Goal: Task Accomplishment & Management: Use online tool/utility

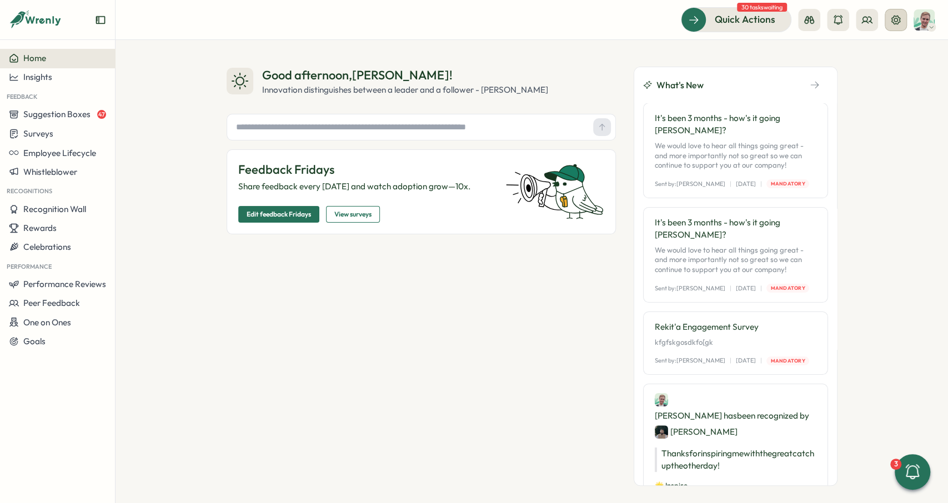
click at [896, 29] on button at bounding box center [896, 20] width 22 height 22
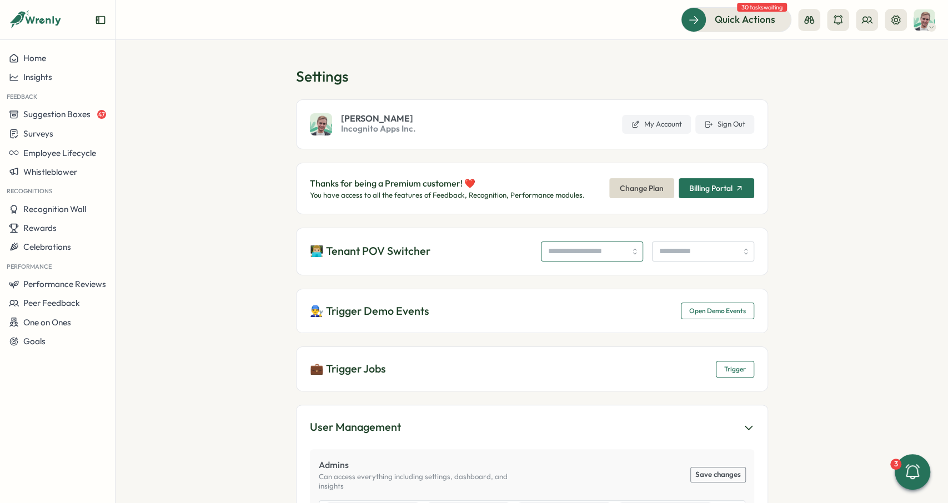
click at [587, 254] on input "search" at bounding box center [592, 252] width 102 height 20
type input "**********"
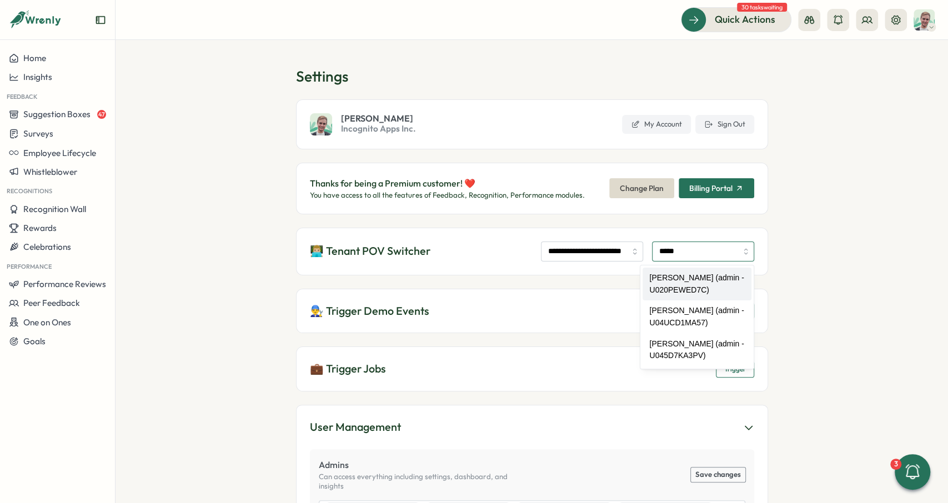
type input "**********"
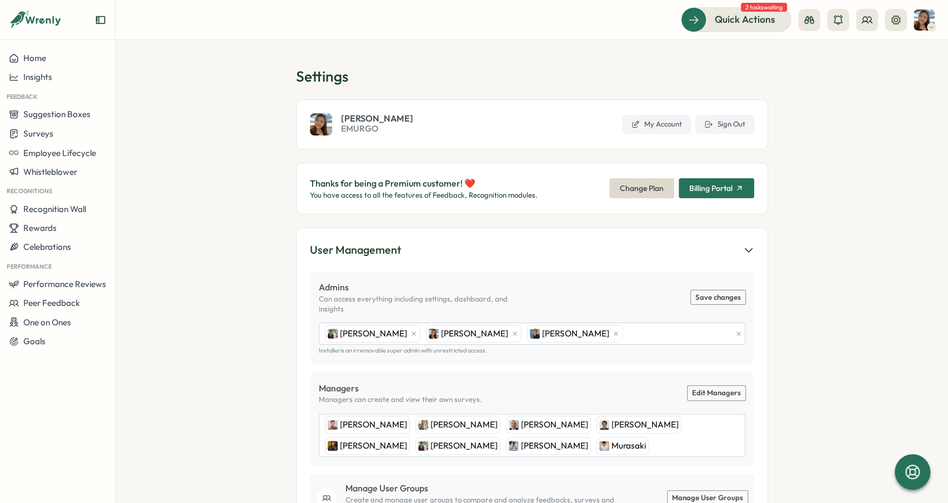
click at [879, 17] on div at bounding box center [852, 20] width 109 height 22
click at [871, 14] on icon at bounding box center [866, 19] width 11 height 11
click at [869, 72] on div "User Groups" at bounding box center [867, 76] width 70 height 12
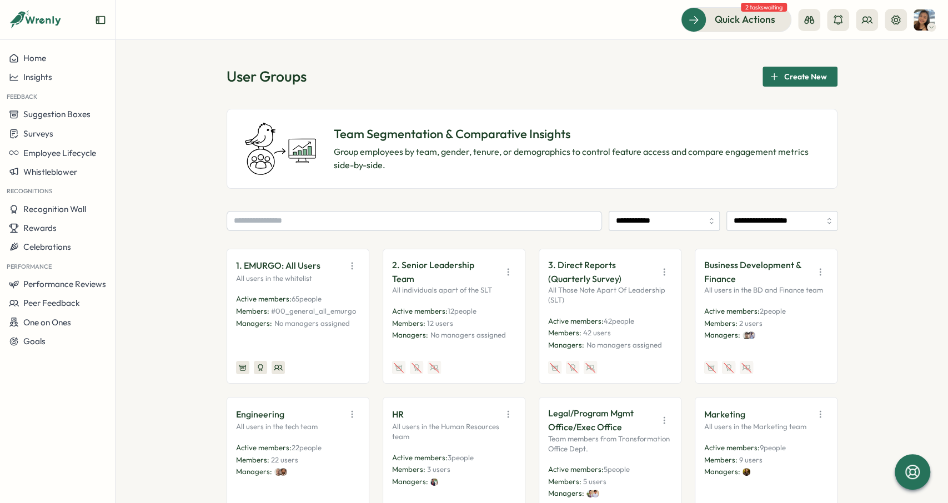
click at [432, 74] on div "User Groups Create New" at bounding box center [532, 77] width 611 height 20
click at [317, 265] on p "1. EMURGO: All Users" at bounding box center [278, 266] width 84 height 14
drag, startPoint x: 324, startPoint y: 266, endPoint x: 233, endPoint y: 267, distance: 91.6
click at [233, 267] on div "1. EMURGO: All Users All users in the whitelist Active members: 65 people Membe…" at bounding box center [298, 317] width 143 height 136
copy p "1. EMURGO: All Users"
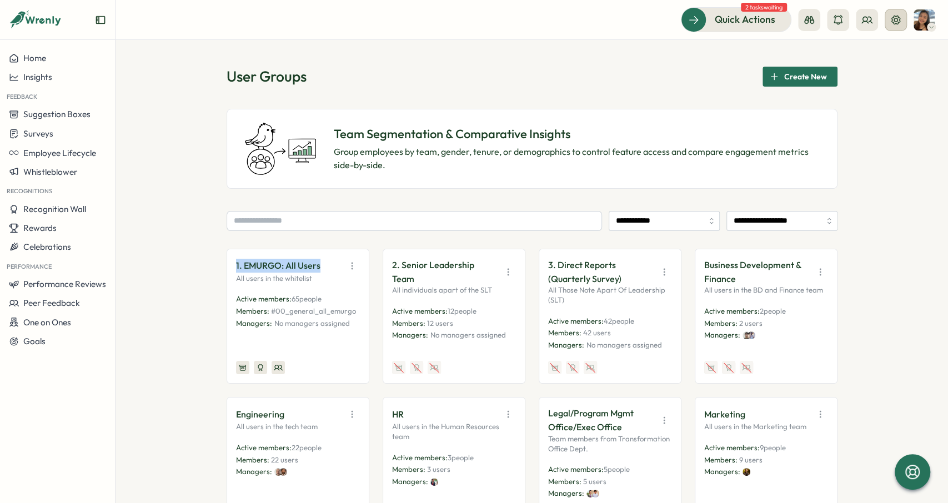
drag, startPoint x: 895, startPoint y: 17, endPoint x: 890, endPoint y: 21, distance: 6.0
click at [894, 17] on icon at bounding box center [895, 19] width 11 height 11
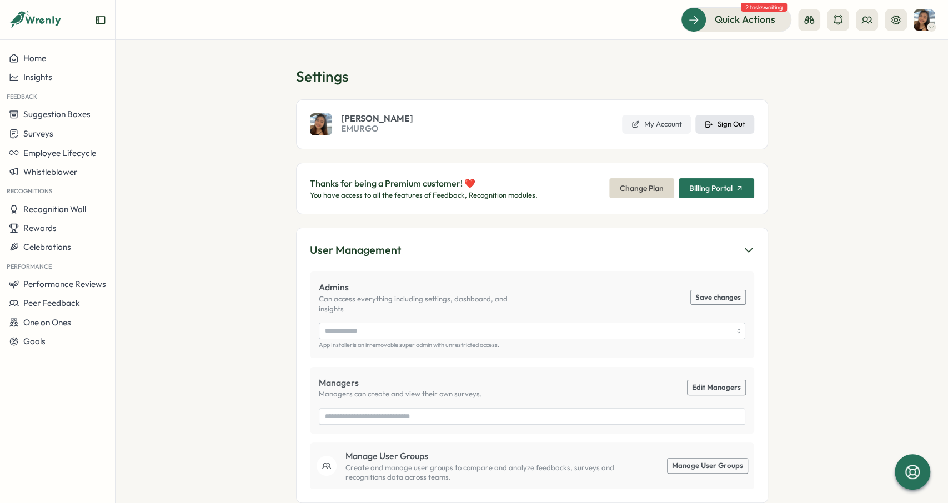
click at [733, 124] on span "Sign Out" at bounding box center [732, 124] width 28 height 10
type input "**********"
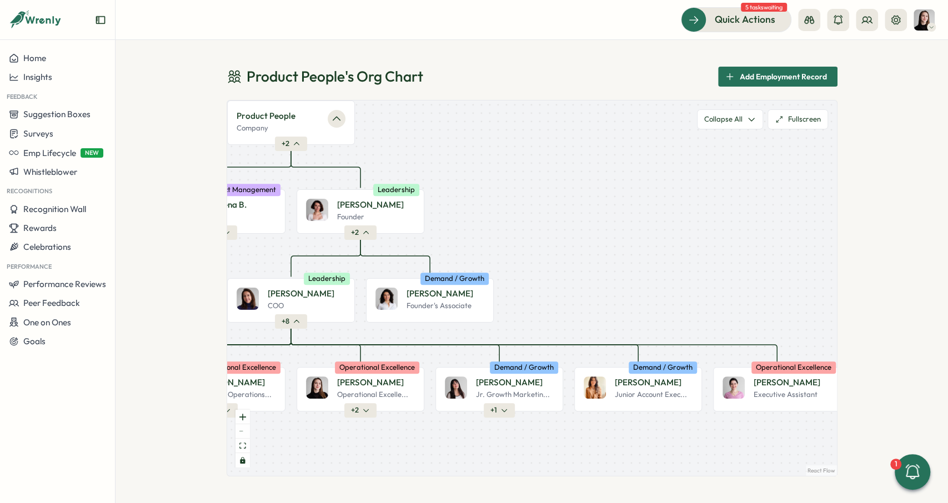
click at [593, 51] on div "Product People 's Org Chart Add Employment Record Product People Company + 2 Al…" at bounding box center [532, 271] width 832 height 463
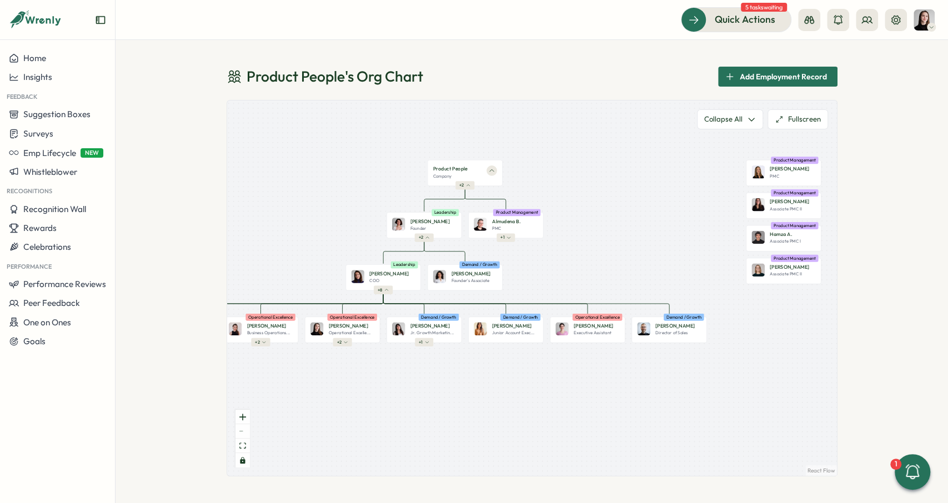
drag, startPoint x: 568, startPoint y: 190, endPoint x: 635, endPoint y: 215, distance: 71.5
click at [635, 215] on div "Product People Company + 2 Mirela M. Founder Leadership + 2 Almudena B. PMC Pro…" at bounding box center [532, 288] width 610 height 375
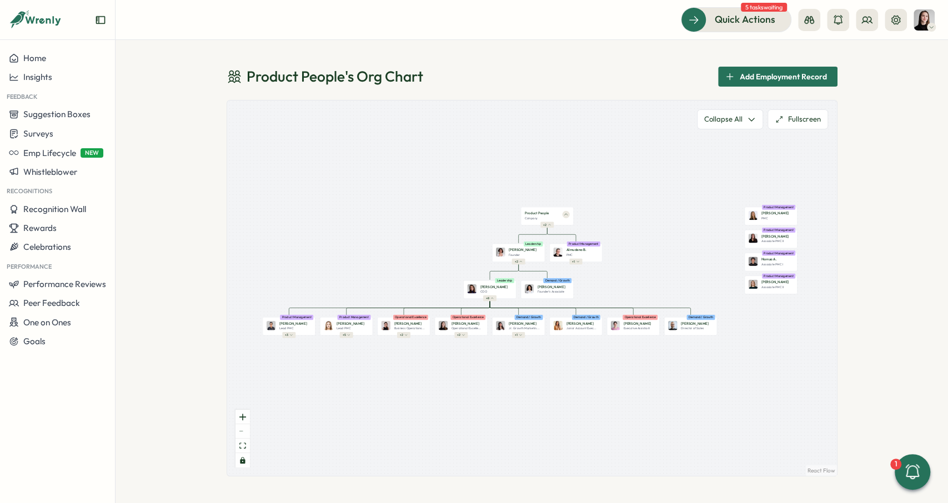
drag, startPoint x: 643, startPoint y: 225, endPoint x: 660, endPoint y: 243, distance: 25.1
click at [660, 243] on div "Product People Company + 2 Mirela M. Founder Leadership + 2 Almudena B. PMC Pro…" at bounding box center [532, 288] width 610 height 375
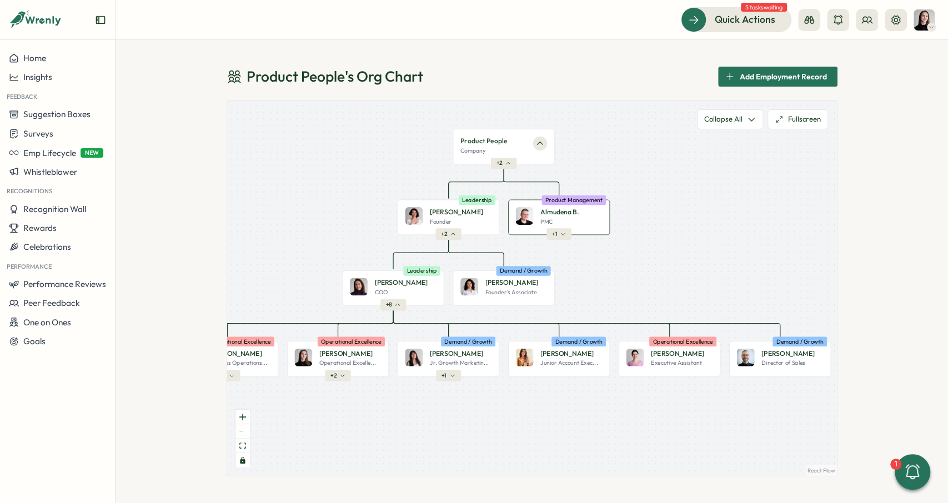
drag, startPoint x: 486, startPoint y: 171, endPoint x: 598, endPoint y: 218, distance: 121.7
click at [579, 217] on p "Almudena B." at bounding box center [559, 212] width 38 height 10
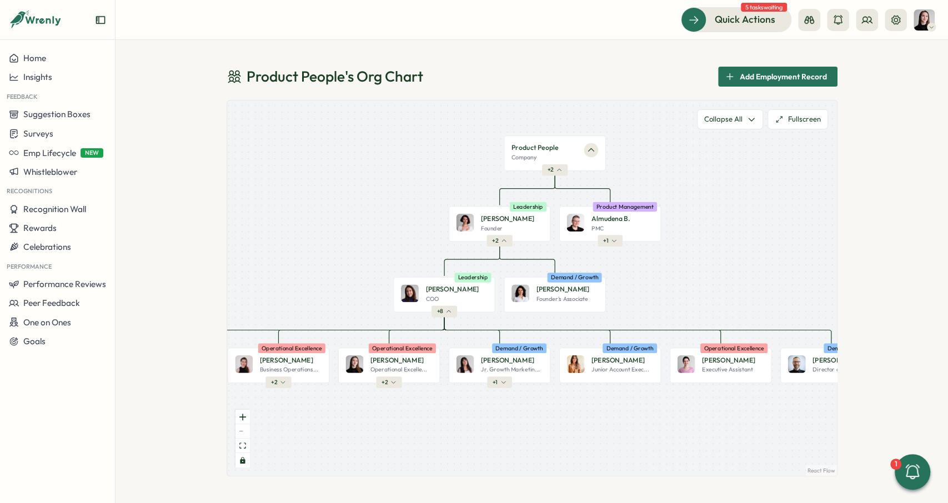
drag, startPoint x: 659, startPoint y: 213, endPoint x: 697, endPoint y: 217, distance: 38.0
click at [703, 217] on div "Product People Company + 2 Mirela M. Founder Leadership + 2 Almudena B. PMC Pro…" at bounding box center [532, 288] width 610 height 375
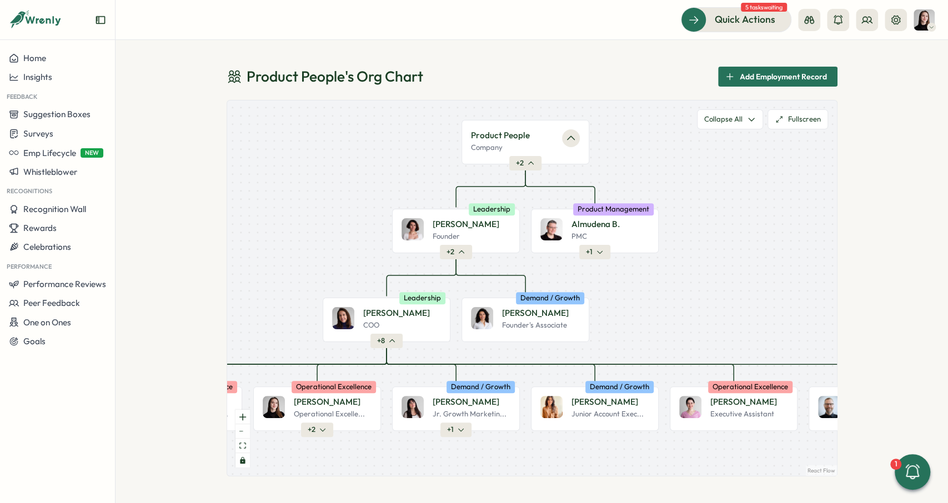
drag, startPoint x: 445, startPoint y: 184, endPoint x: 679, endPoint y: 204, distance: 235.2
click at [679, 204] on div "Product People Company + 2 [PERSON_NAME] Founder Leadership + 2 Almudena B. PMC…" at bounding box center [532, 288] width 610 height 375
click at [571, 141] on icon "button" at bounding box center [570, 138] width 11 height 11
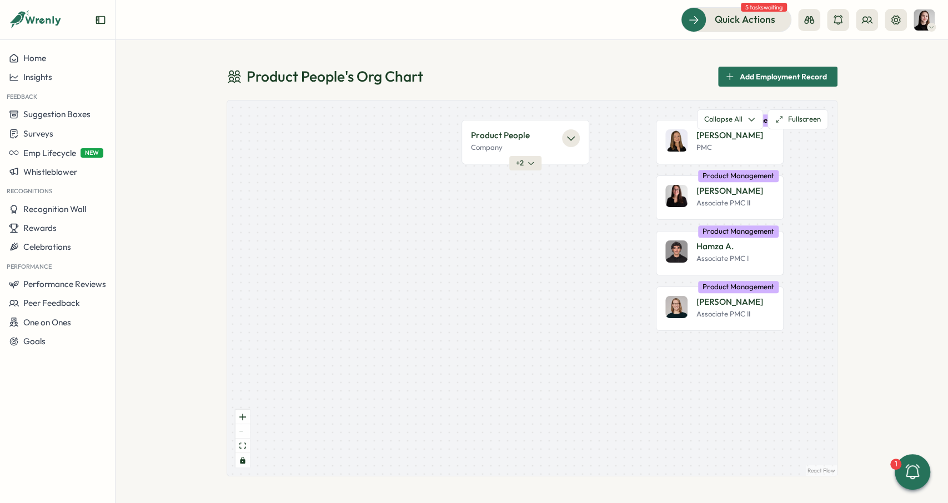
click at [571, 141] on icon "button" at bounding box center [570, 138] width 11 height 11
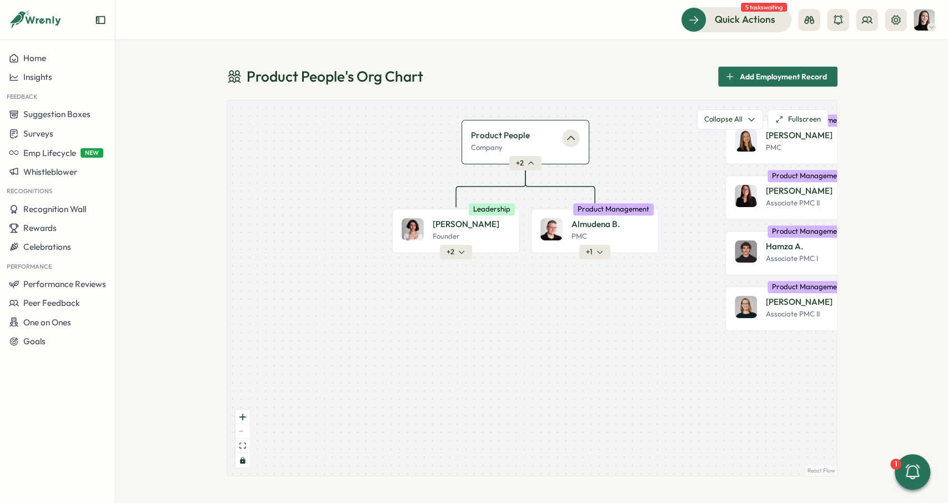
click at [530, 164] on icon "button" at bounding box center [530, 163] width 5 height 2
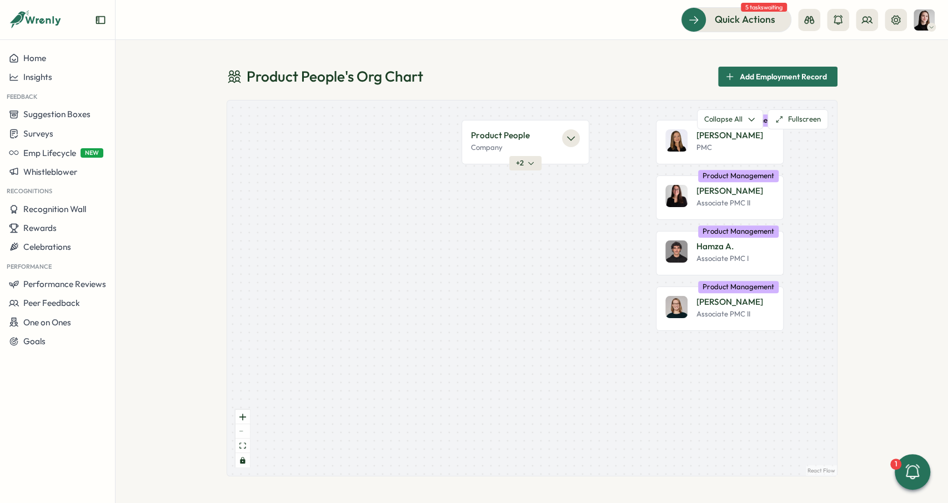
click at [530, 164] on icon "button" at bounding box center [530, 163] width 5 height 2
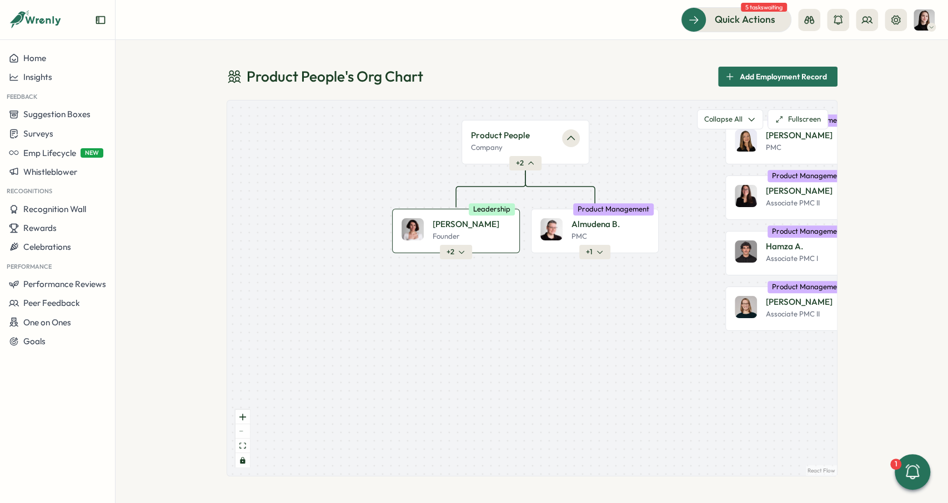
click at [453, 253] on span "+ 2" at bounding box center [451, 252] width 8 height 10
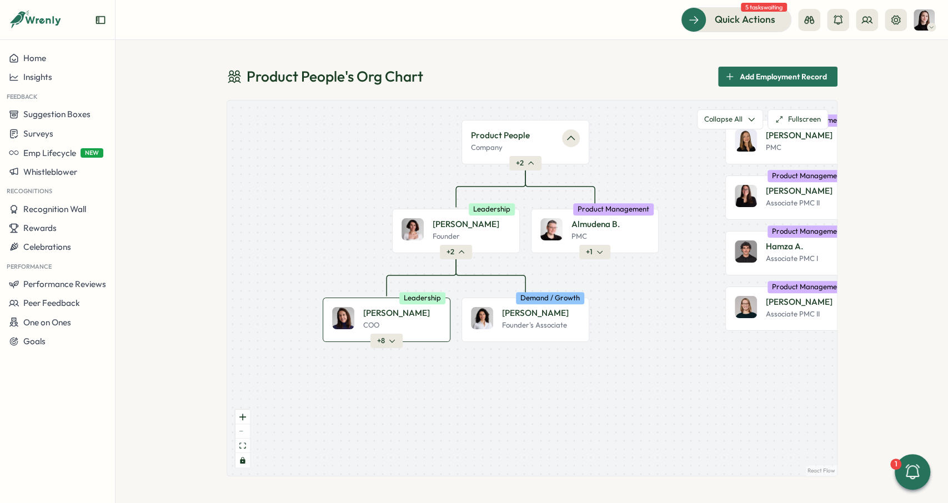
click at [381, 340] on span "+ 8" at bounding box center [381, 341] width 8 height 10
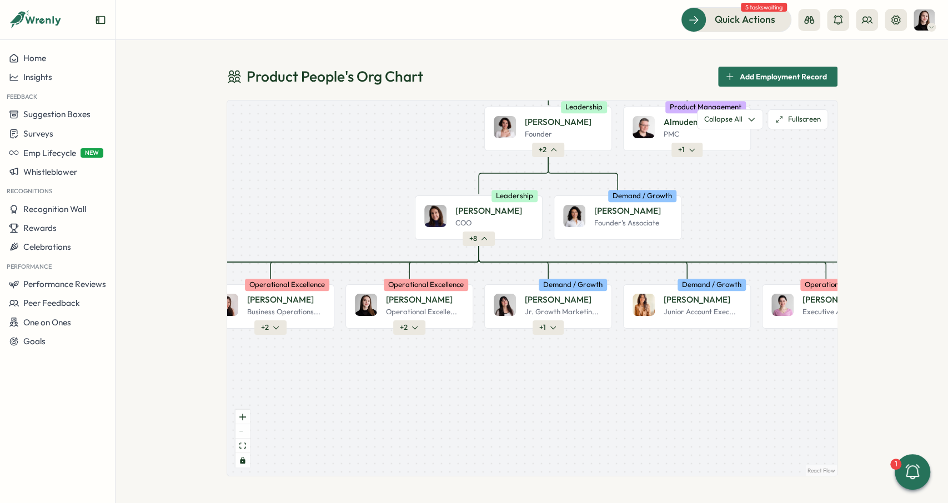
drag, startPoint x: 608, startPoint y: 287, endPoint x: 695, endPoint y: 188, distance: 131.8
click at [695, 188] on div "Product People Company + 2 Mirela M. Founder Leadership + 2 Almudena B. PMC Pro…" at bounding box center [532, 288] width 610 height 375
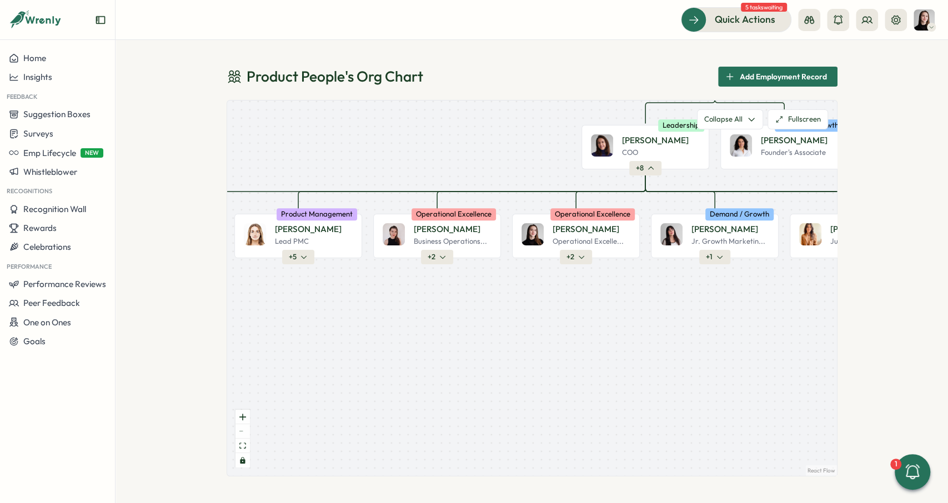
drag, startPoint x: 515, startPoint y: 262, endPoint x: 648, endPoint y: 223, distance: 138.8
click at [648, 223] on div "Product People Company + 2 Mirela M. Founder Leadership + 2 Almudena B. PMC Pro…" at bounding box center [532, 288] width 610 height 375
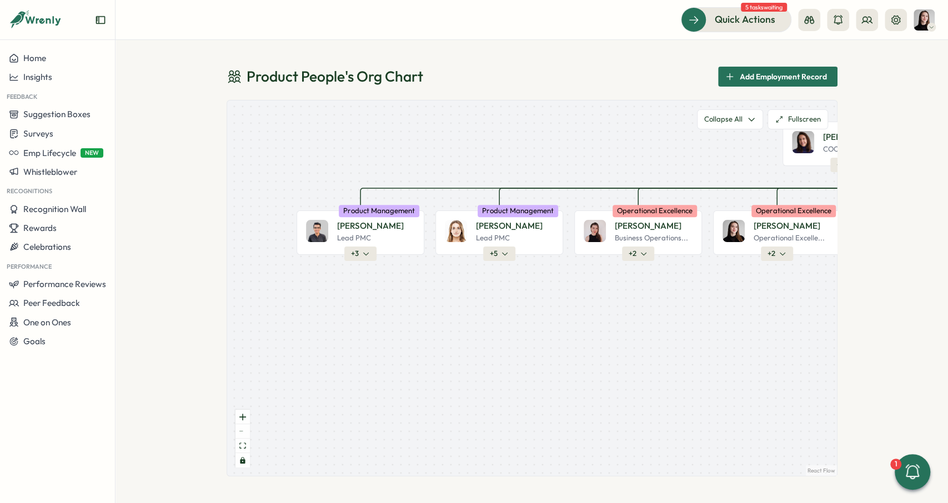
drag, startPoint x: 530, startPoint y: 304, endPoint x: 680, endPoint y: 303, distance: 150.0
click at [680, 303] on div "Product People Company + 2 Mirela M. Founder Leadership + 2 Almudena B. PMC Pro…" at bounding box center [532, 288] width 610 height 375
click at [501, 259] on button "+ 5" at bounding box center [499, 254] width 32 height 14
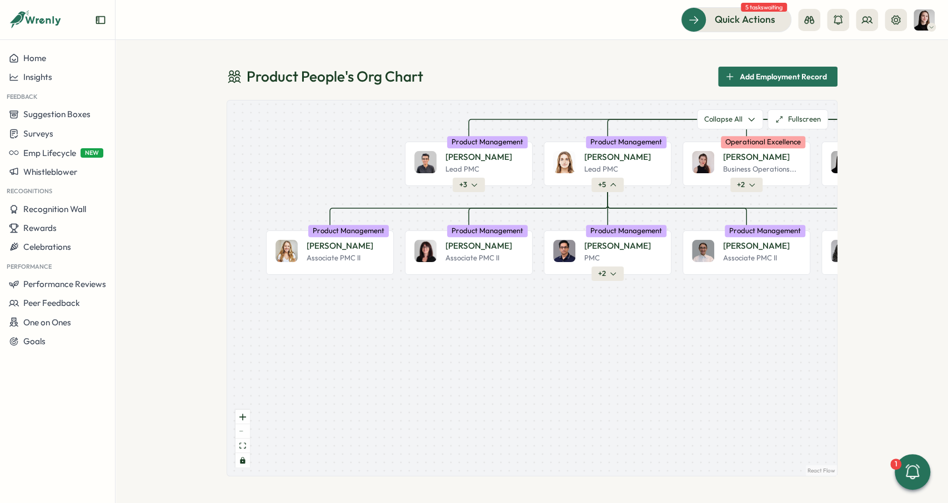
drag, startPoint x: 569, startPoint y: 278, endPoint x: 677, endPoint y: 212, distance: 126.4
click at [677, 212] on div "Product People Company + 2 Mirela M. Founder Leadership + 2 Almudena B. PMC Pro…" at bounding box center [532, 288] width 610 height 375
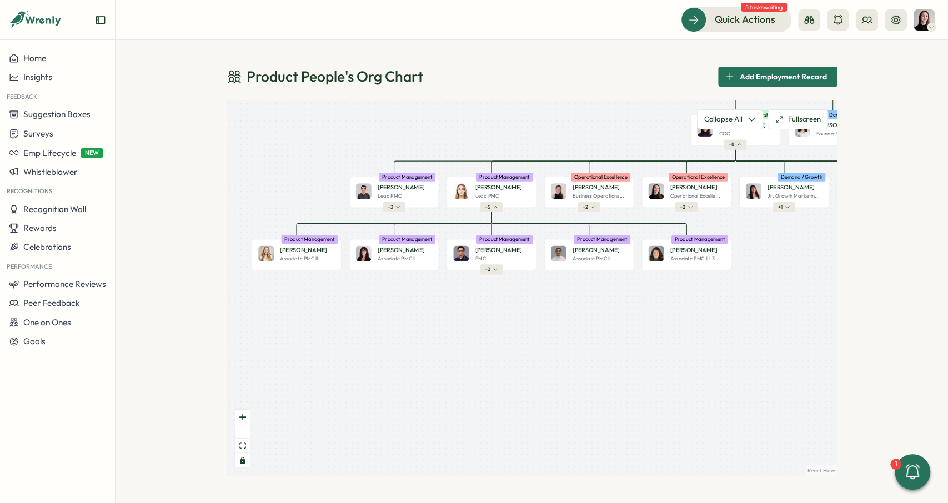
drag, startPoint x: 603, startPoint y: 307, endPoint x: 523, endPoint y: 314, distance: 80.3
click at [523, 314] on div "Product People Company + 2 Mirela M. Founder Leadership + 2 Almudena B. PMC Pro…" at bounding box center [532, 288] width 610 height 375
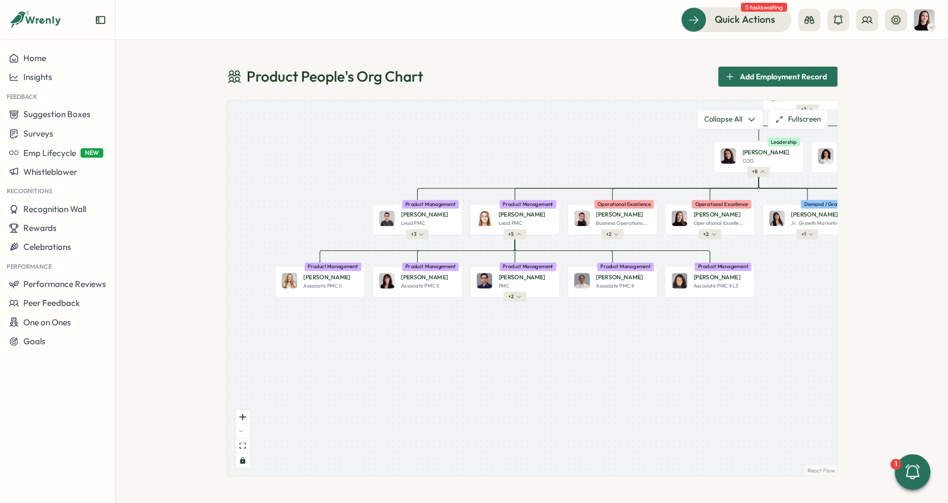
drag, startPoint x: 603, startPoint y: 288, endPoint x: 629, endPoint y: 315, distance: 37.7
click at [629, 315] on div "Product People Company + 2 Mirela M. Founder Leadership + 2 Almudena B. PMC Pro…" at bounding box center [532, 288] width 610 height 375
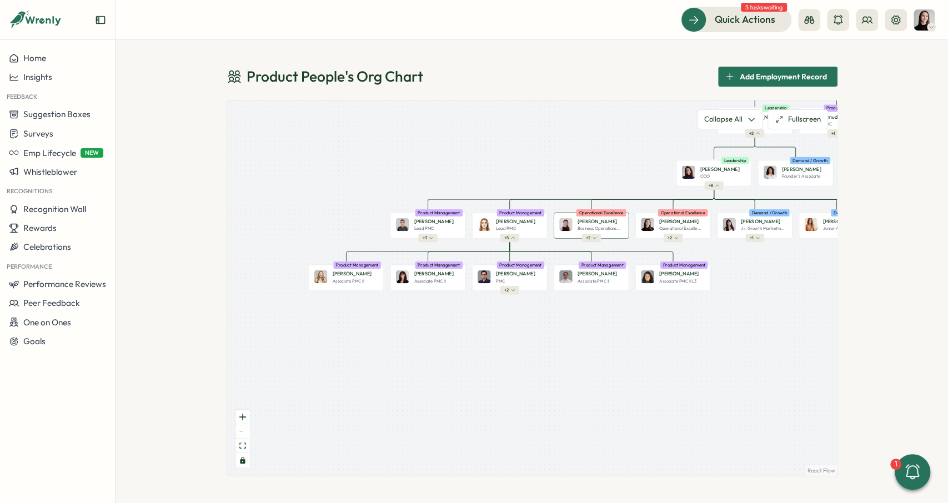
click at [598, 234] on button "+ 2" at bounding box center [590, 238] width 19 height 8
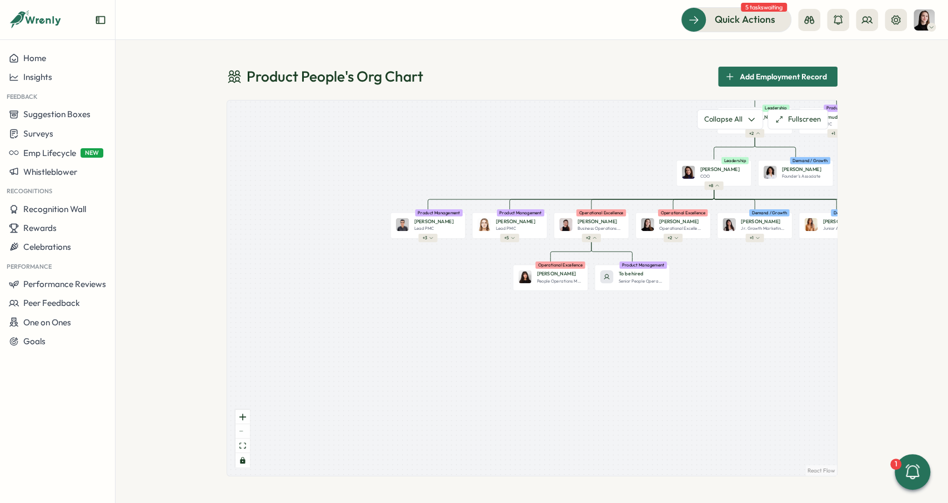
click at [423, 242] on div "Product People Company + 2 Mirela M. Founder Leadership + 2 Almudena B. PMC Pro…" at bounding box center [532, 288] width 610 height 375
click at [428, 240] on button "+ 3" at bounding box center [427, 238] width 19 height 8
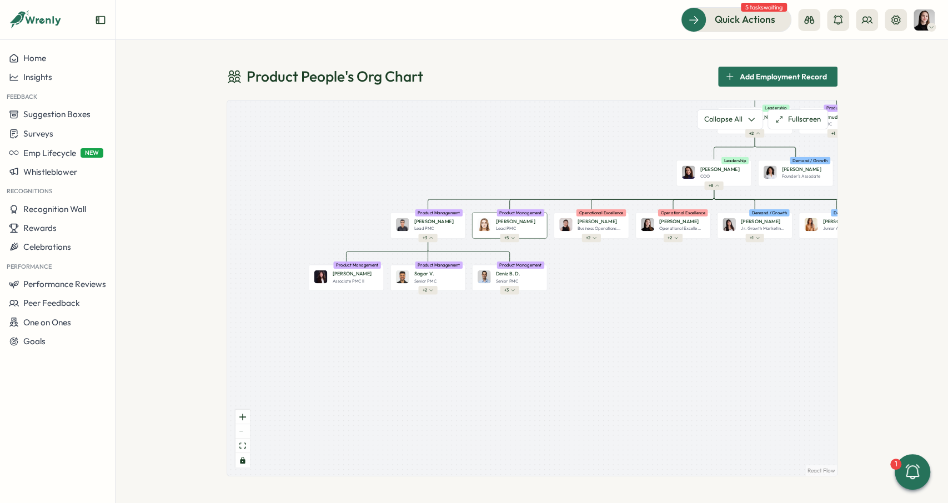
click at [516, 239] on button "+ 5" at bounding box center [509, 238] width 19 height 8
click at [515, 239] on button "+ 5" at bounding box center [508, 238] width 19 height 8
click at [511, 239] on icon "button" at bounding box center [510, 239] width 3 height 2
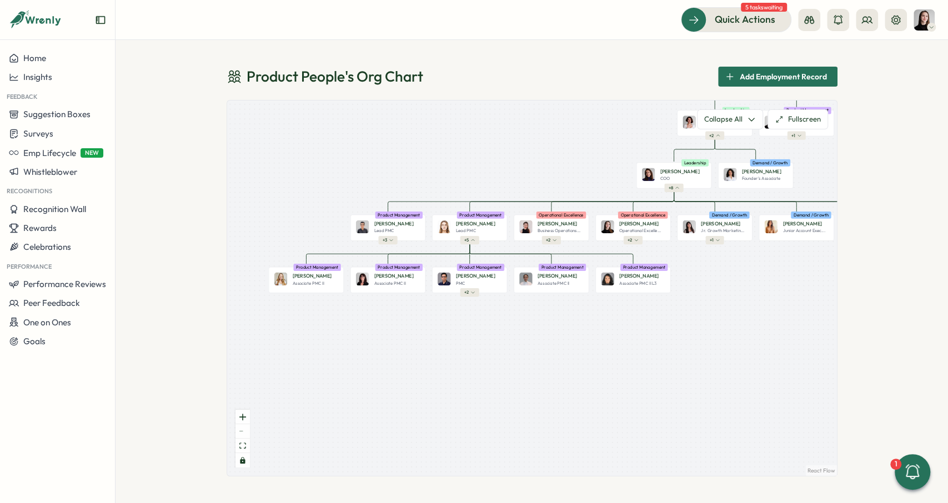
drag, startPoint x: 575, startPoint y: 259, endPoint x: 536, endPoint y: 261, distance: 38.4
click at [536, 261] on div "Product People Company + 2 Mirela M. Founder Leadership + 2 Almudena B. PMC Pro…" at bounding box center [532, 288] width 610 height 375
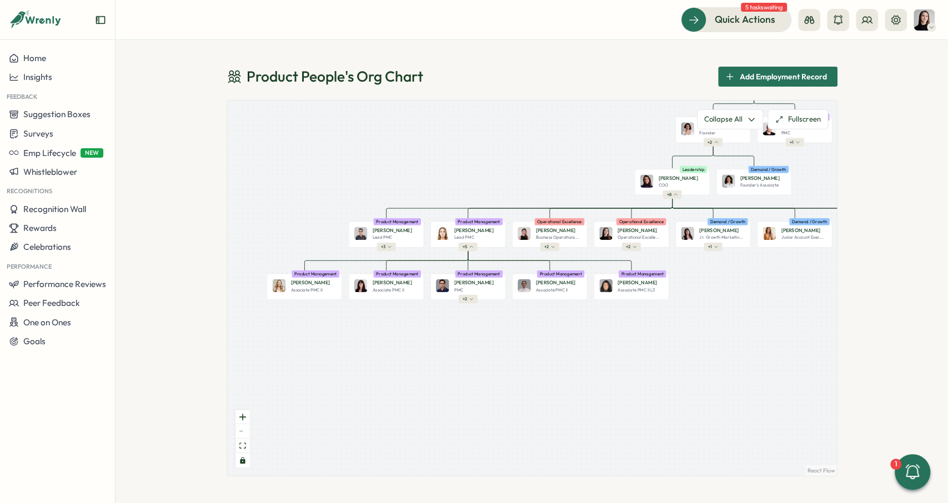
drag, startPoint x: 616, startPoint y: 332, endPoint x: 614, endPoint y: 339, distance: 6.9
click at [614, 339] on div "Product People Company + 2 Mirela M. Founder Leadership + 2 Almudena B. PMC Pro…" at bounding box center [532, 288] width 610 height 375
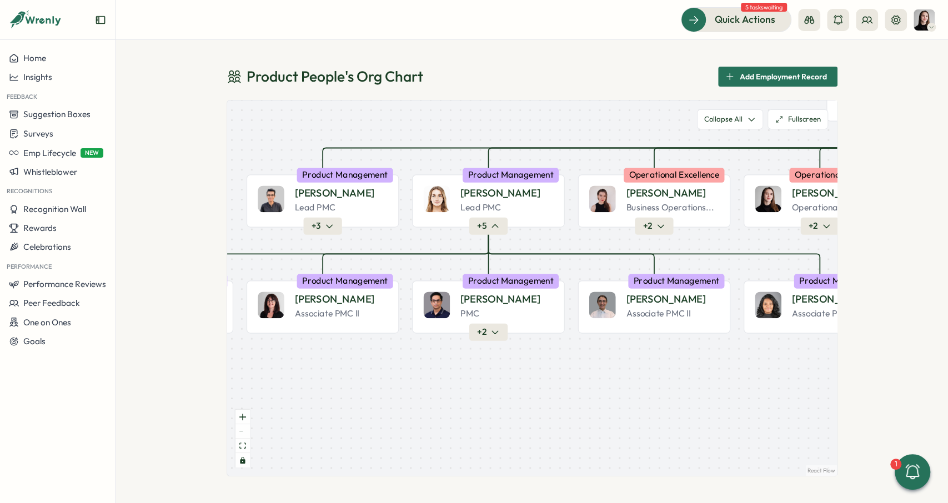
click at [487, 227] on div at bounding box center [488, 227] width 3 height 3
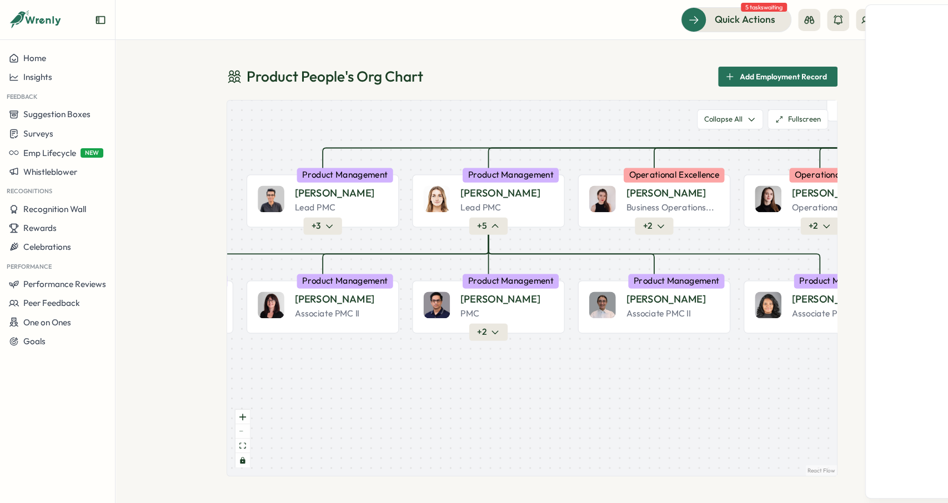
click at [487, 227] on div at bounding box center [488, 227] width 3 height 3
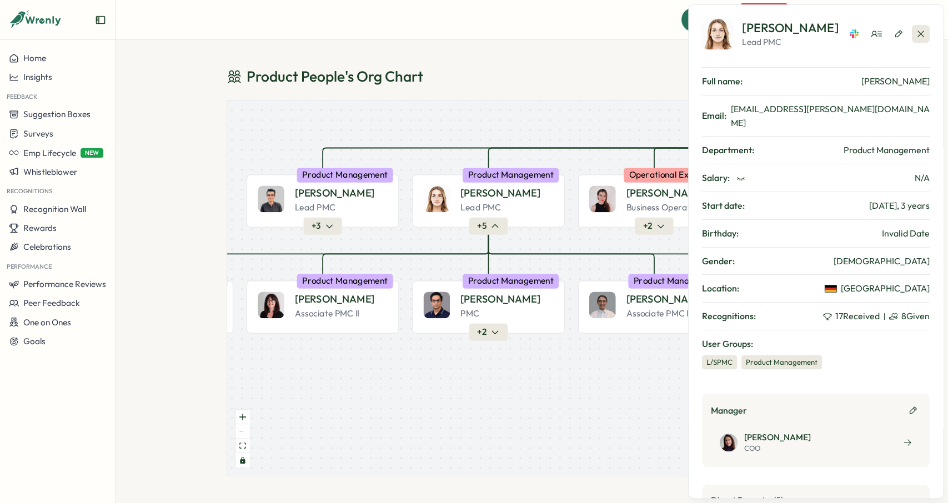
click at [923, 34] on icon "button" at bounding box center [920, 33] width 11 height 11
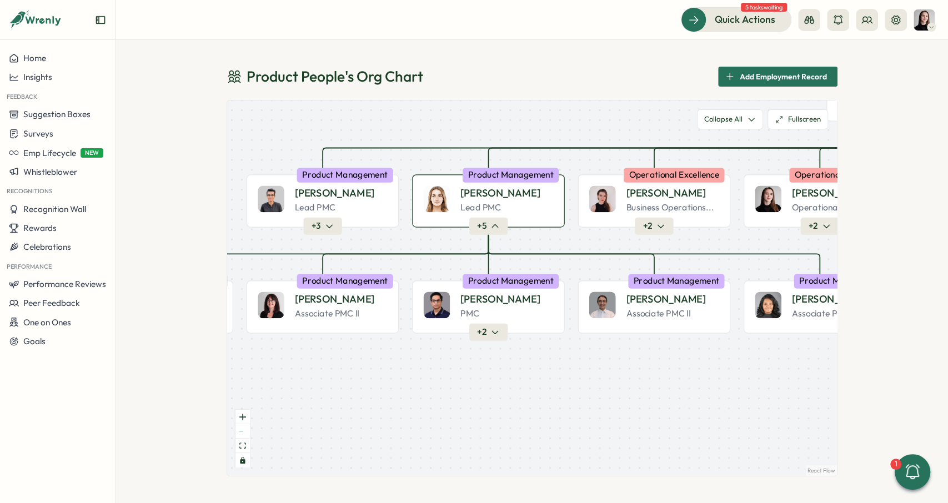
click at [488, 229] on button "+ 5" at bounding box center [488, 226] width 38 height 17
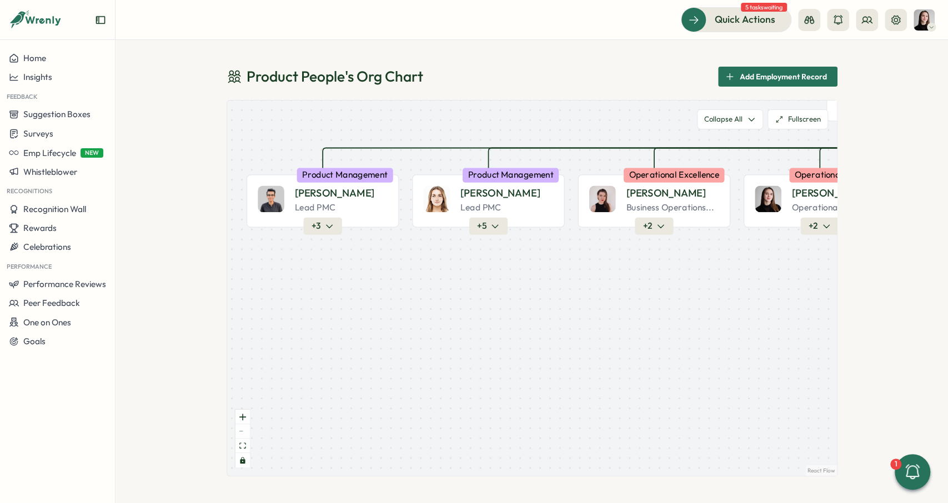
click at [488, 229] on button "+ 5" at bounding box center [488, 226] width 38 height 17
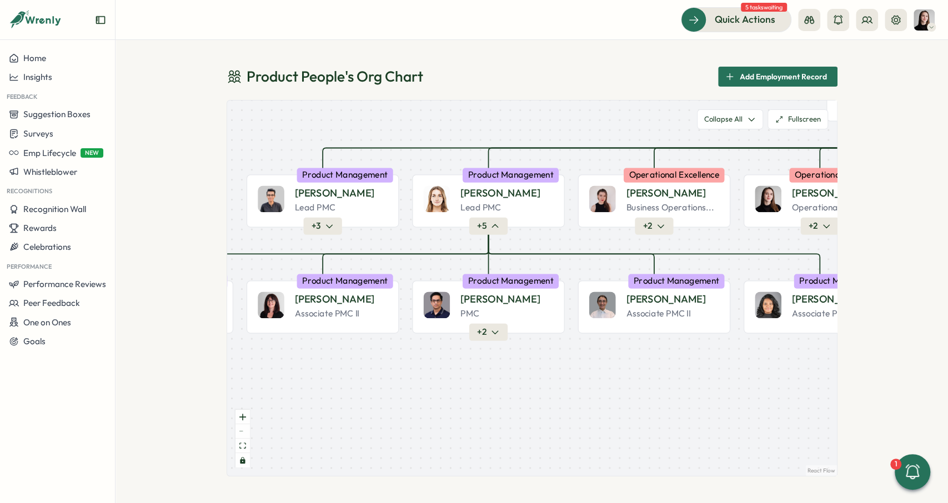
drag, startPoint x: 515, startPoint y: 234, endPoint x: 510, endPoint y: 223, distance: 11.7
click at [510, 223] on div "Product People Company + 2 Mirela M. Founder Leadership + 2 Almudena B. PMC Pro…" at bounding box center [532, 288] width 610 height 375
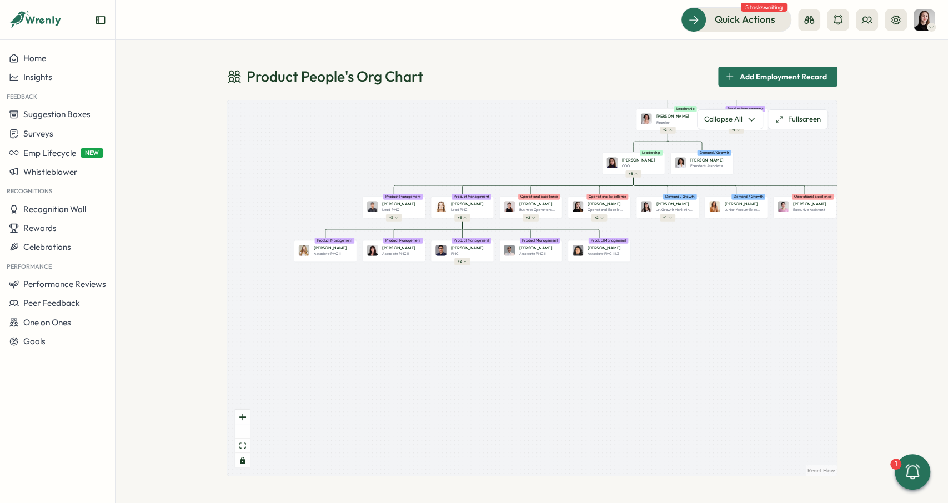
drag, startPoint x: 520, startPoint y: 226, endPoint x: 504, endPoint y: 226, distance: 16.7
click at [504, 226] on div "Product People Company + 2 Mirela M. Founder Leadership + 2 Almudena B. PMC Pro…" at bounding box center [532, 288] width 610 height 375
click at [794, 119] on button "Fullscreen" at bounding box center [798, 119] width 61 height 20
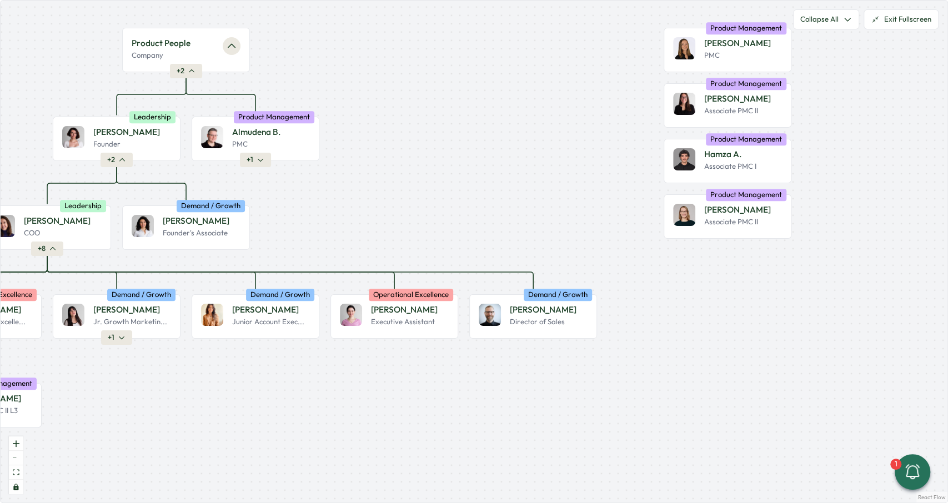
drag, startPoint x: 390, startPoint y: 228, endPoint x: 506, endPoint y: 253, distance: 118.7
click at [506, 253] on div "Product People Company + 2 Mirela M. Founder Leadership + 2 Almudena B. PMC Pro…" at bounding box center [474, 252] width 947 height 502
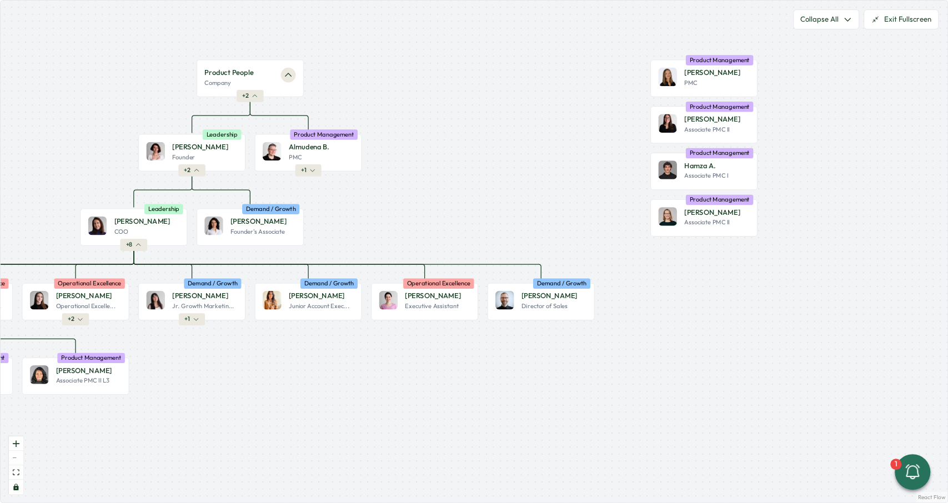
drag, startPoint x: 532, startPoint y: 213, endPoint x: 678, endPoint y: 206, distance: 145.7
click at [678, 206] on div "Product People Company + 2 Mirela M. Founder Leadership + 2 Almudena B. PMC Pro…" at bounding box center [474, 252] width 947 height 502
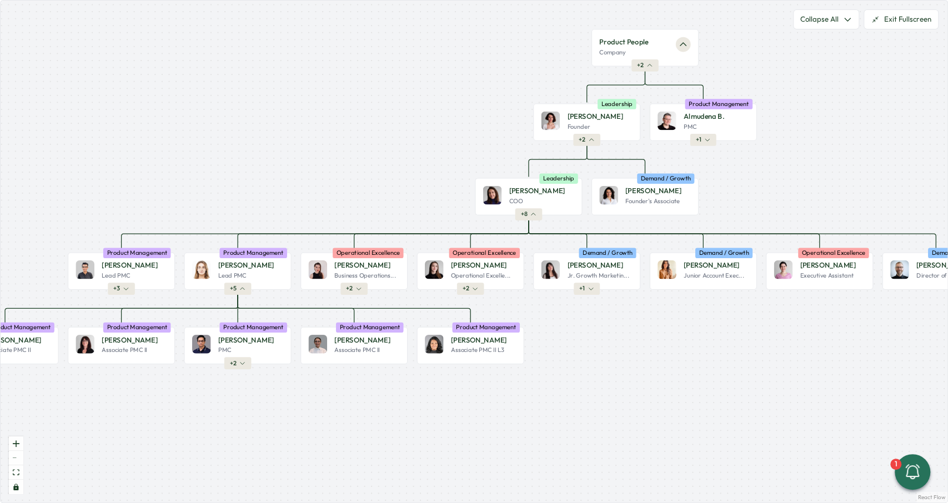
drag, startPoint x: 613, startPoint y: 178, endPoint x: 643, endPoint y: 114, distance: 70.6
click at [643, 114] on div "Product People Company + 2 Mirela M. Founder Leadership + 2 Almudena B. PMC Pro…" at bounding box center [474, 252] width 947 height 502
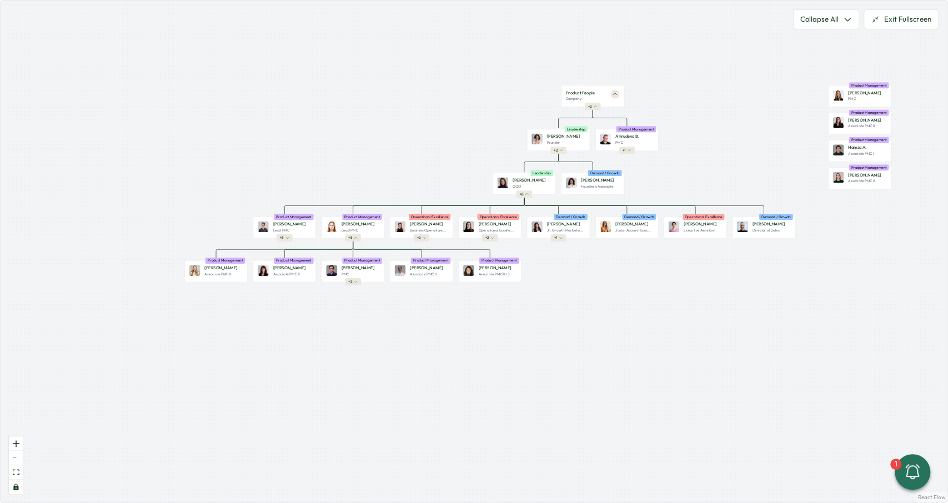
drag, startPoint x: 586, startPoint y: 250, endPoint x: 551, endPoint y: 276, distance: 42.9
click at [551, 276] on div "Product People Company + 2 Mirela M. Founder Leadership + 2 Almudena B. PMC Pro…" at bounding box center [474, 252] width 947 height 502
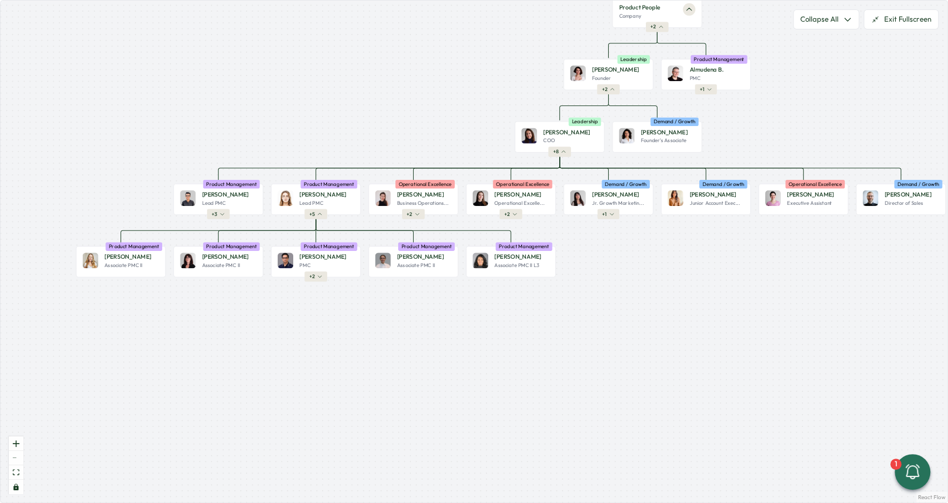
drag, startPoint x: 493, startPoint y: 301, endPoint x: 521, endPoint y: 297, distance: 28.6
click at [521, 297] on div "Product People Company + 2 Mirela M. Founder Leadership + 2 Almudena B. PMC Pro…" at bounding box center [474, 252] width 947 height 502
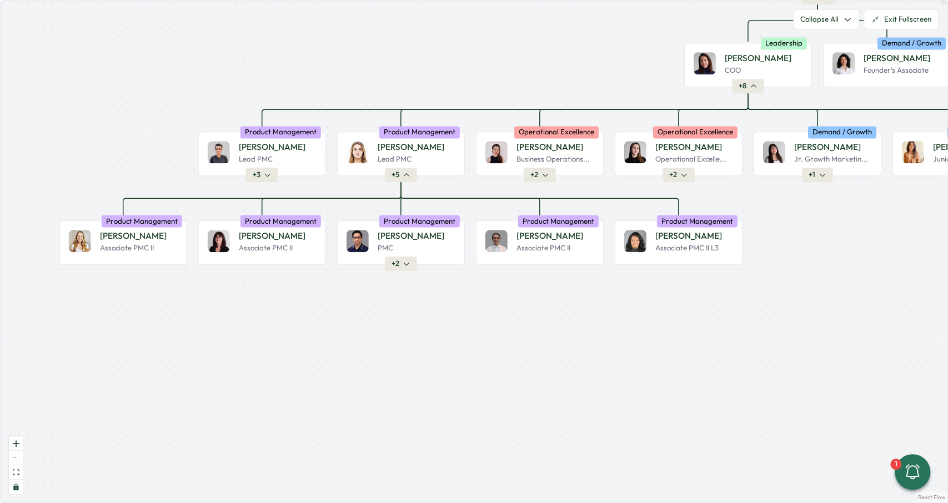
drag, startPoint x: 426, startPoint y: 285, endPoint x: 470, endPoint y: 282, distance: 44.0
click at [470, 282] on div "Product People Company + 2 Mirela M. Founder Leadership + 2 Almudena B. PMC Pro…" at bounding box center [474, 252] width 947 height 502
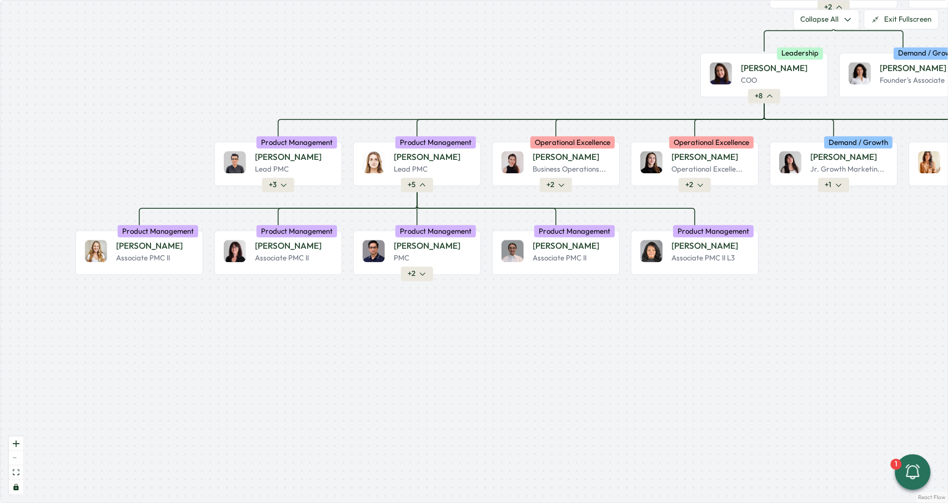
drag, startPoint x: 470, startPoint y: 282, endPoint x: 486, endPoint y: 292, distance: 19.0
click at [486, 292] on div "Product People Company + 2 Mirela M. Founder Leadership + 2 Almudena B. PMC Pro…" at bounding box center [474, 252] width 947 height 502
click at [297, 262] on p "Associate PMC II" at bounding box center [282, 258] width 54 height 10
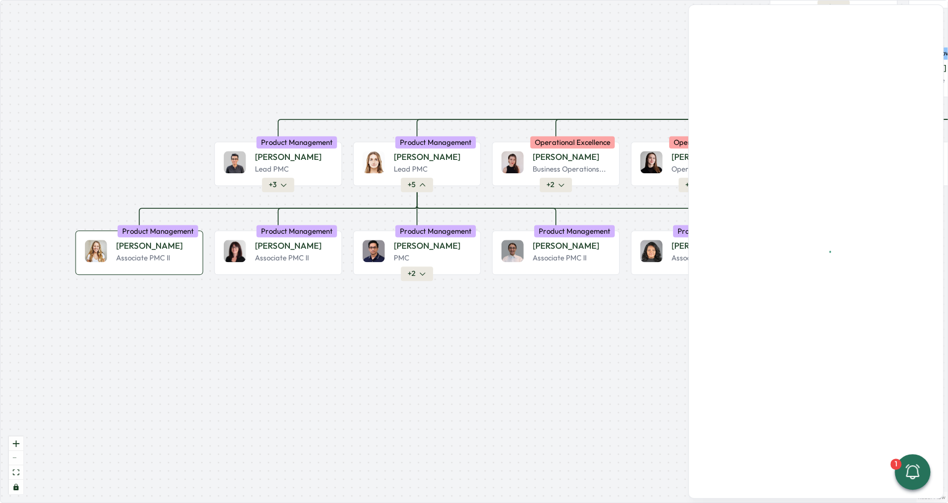
click at [195, 261] on div "Sarah M. Associate PMC II Product Management" at bounding box center [140, 252] width 128 height 44
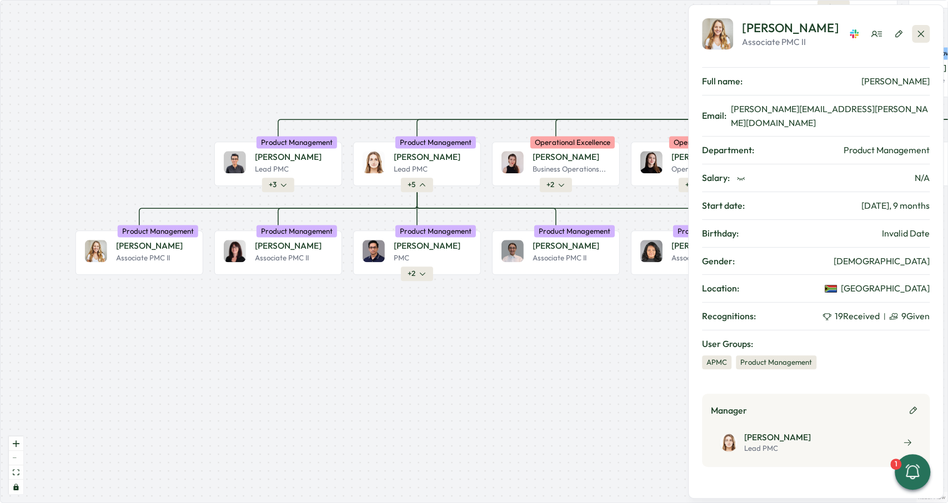
click at [919, 32] on icon "button" at bounding box center [920, 34] width 6 height 6
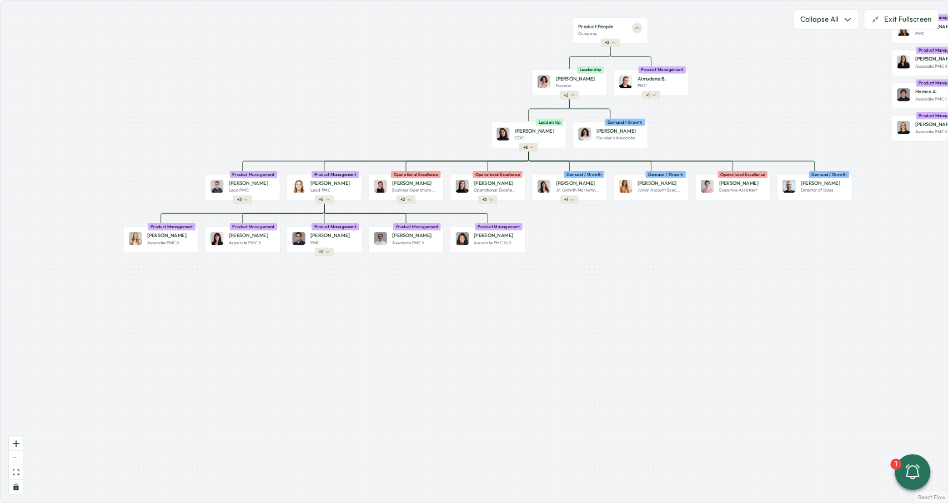
drag, startPoint x: 637, startPoint y: 224, endPoint x: 596, endPoint y: 228, distance: 41.3
click at [596, 228] on div "Product People Company + 2 Mirela M. Founder Leadership + 2 Almudena B. PMC Pro…" at bounding box center [474, 252] width 947 height 502
drag, startPoint x: 412, startPoint y: 309, endPoint x: 429, endPoint y: 289, distance: 25.6
click at [429, 289] on div "Product People Company + 2 Mirela M. Founder Leadership + 2 Almudena B. PMC Pro…" at bounding box center [474, 252] width 947 height 502
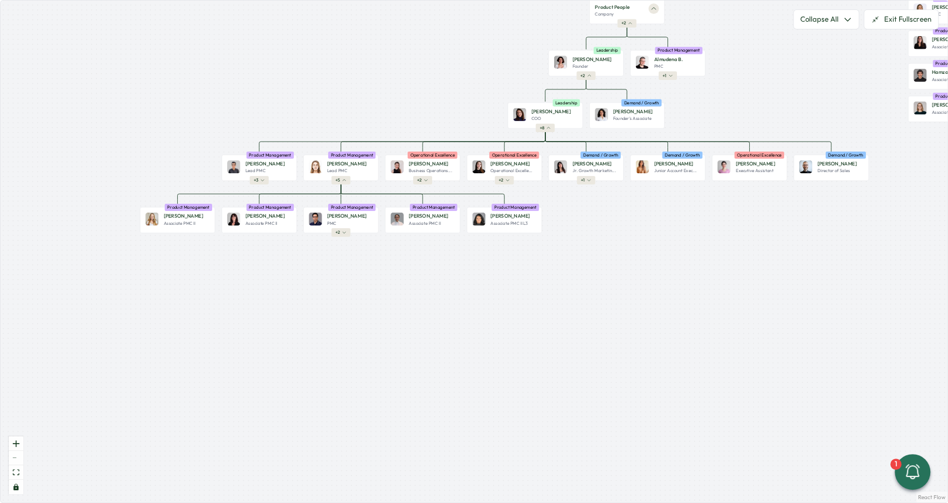
drag, startPoint x: 408, startPoint y: 298, endPoint x: 453, endPoint y: 300, distance: 45.0
click at [453, 300] on div "Product People Company + 2 Mirela M. Founder Leadership + 2 Almudena B. PMC Pro…" at bounding box center [474, 252] width 947 height 502
drag, startPoint x: 438, startPoint y: 291, endPoint x: 463, endPoint y: 283, distance: 26.3
click at [463, 283] on div "Product People Company + 2 Mirela M. Founder Leadership + 2 Almudena B. PMC Pro…" at bounding box center [474, 252] width 947 height 502
click at [335, 235] on button "+ 2" at bounding box center [341, 232] width 19 height 8
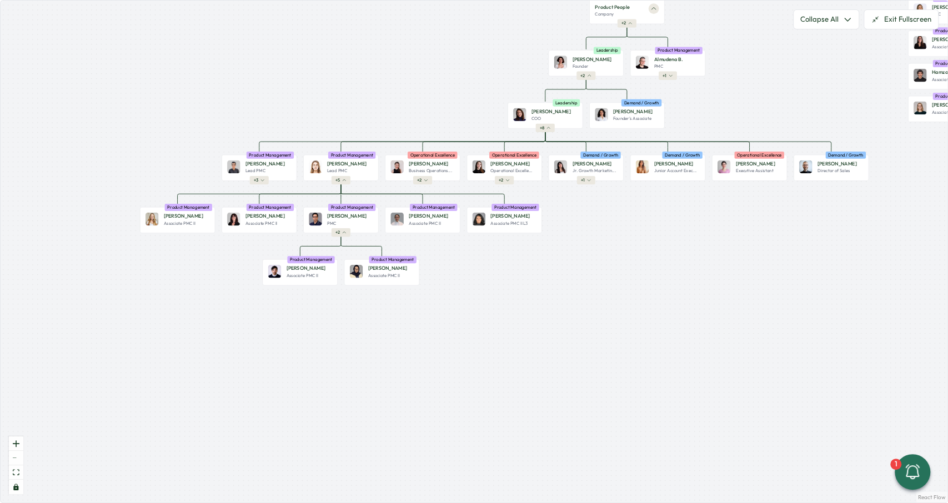
click at [347, 252] on div "Product People Company + 2 Mirela M. Founder Leadership + 2 Almudena B. PMC Pro…" at bounding box center [474, 252] width 947 height 502
click at [345, 233] on icon "button" at bounding box center [344, 233] width 3 height 2
click at [585, 179] on button "+ 1" at bounding box center [586, 180] width 18 height 8
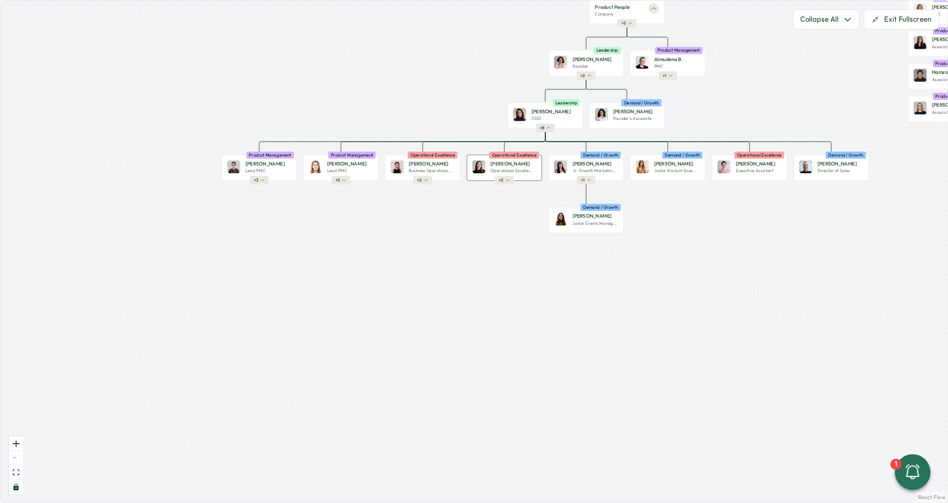
click at [511, 180] on button "+ 2" at bounding box center [504, 180] width 19 height 8
click at [427, 179] on icon "button" at bounding box center [426, 180] width 4 height 4
click at [350, 180] on div "[PERSON_NAME] Lead PMC Product Management + 5" at bounding box center [340, 168] width 75 height 26
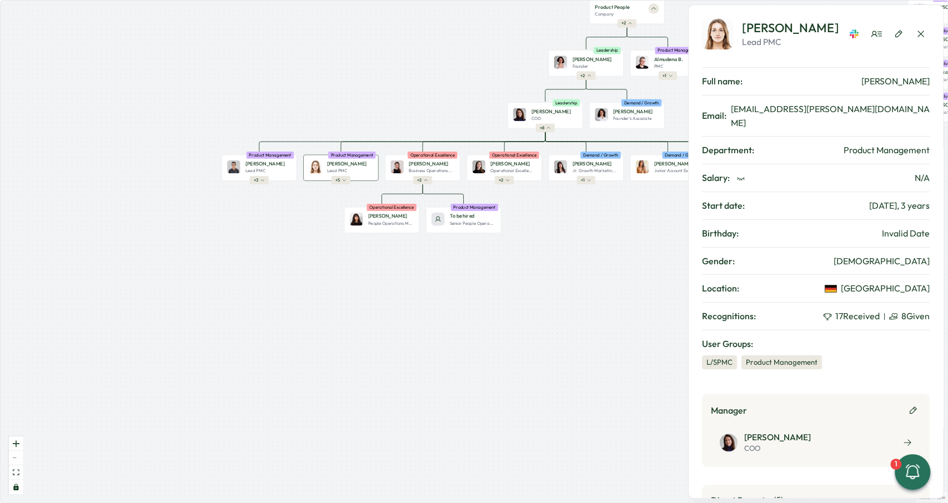
click at [339, 177] on button "+ 5" at bounding box center [341, 180] width 19 height 8
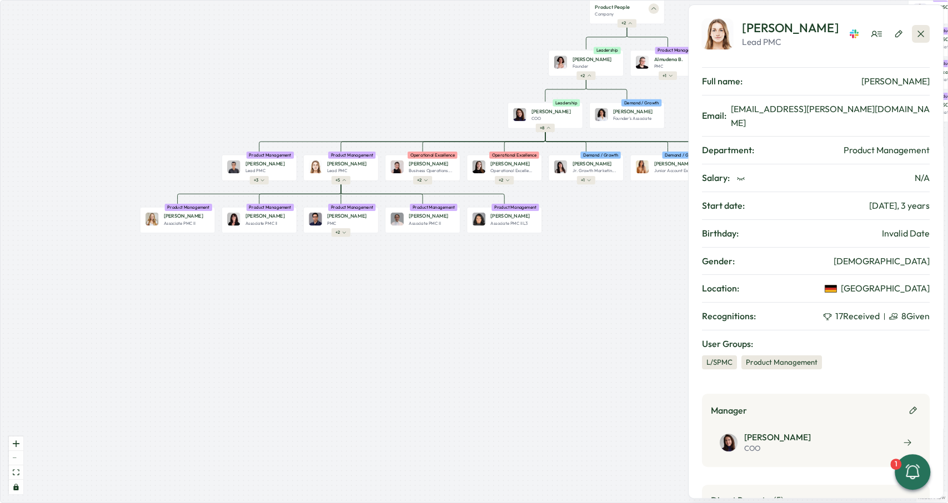
click at [924, 33] on icon "button" at bounding box center [920, 33] width 11 height 11
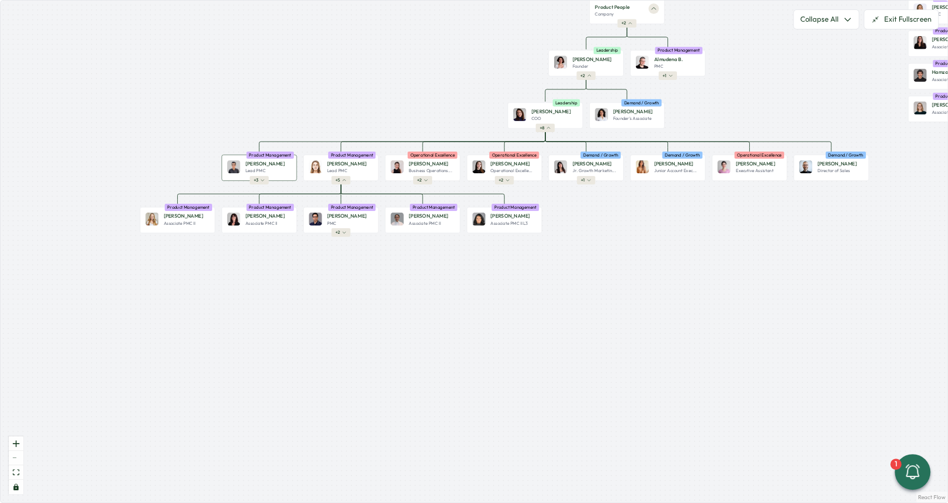
click at [258, 179] on button "+ 3" at bounding box center [259, 180] width 19 height 8
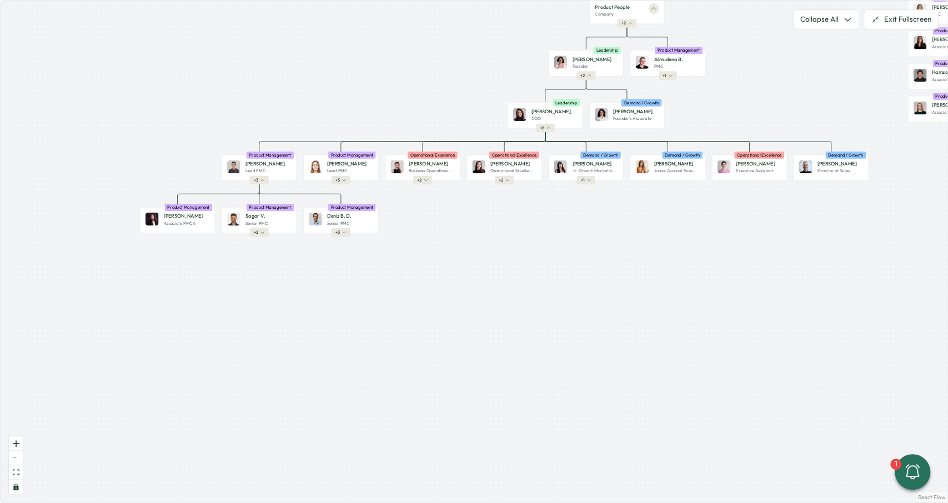
drag, startPoint x: 503, startPoint y: 247, endPoint x: 455, endPoint y: 290, distance: 64.5
click at [455, 290] on div "Product People Company + 2 Mirela M. Founder Leadership + 2 Almudena B. PMC Pro…" at bounding box center [474, 252] width 947 height 502
drag, startPoint x: 545, startPoint y: 245, endPoint x: 464, endPoint y: 273, distance: 86.2
click at [464, 273] on div "Product People Company + 2 Mirela M. Founder Leadership + 2 Almudena B. PMC Pro…" at bounding box center [474, 252] width 947 height 502
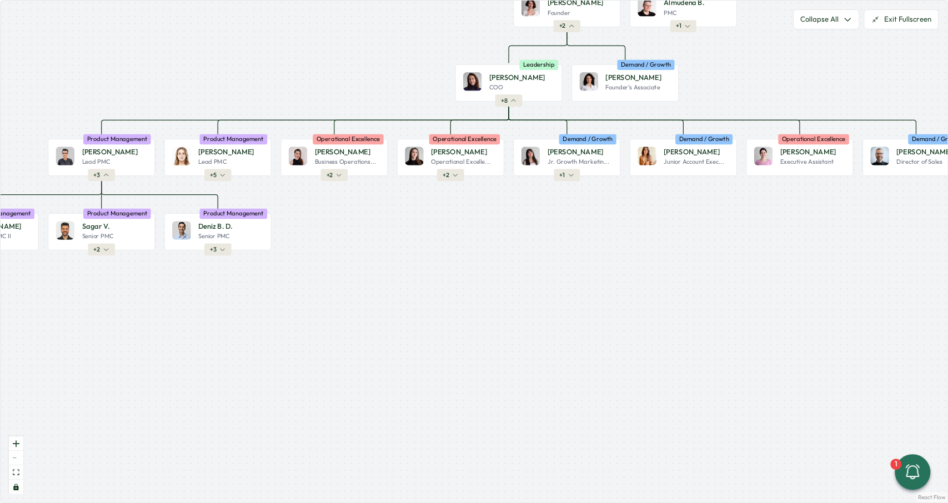
drag, startPoint x: 458, startPoint y: 204, endPoint x: 440, endPoint y: 208, distance: 17.6
click at [440, 208] on div "Product People Company + 2 Mirela M. Founder Leadership + 2 Almudena B. PMC Pro…" at bounding box center [474, 252] width 947 height 502
drag, startPoint x: 315, startPoint y: 225, endPoint x: 315, endPoint y: 195, distance: 30.6
click at [314, 225] on div "Product People Company + 2 Mirela M. Founder Leadership + 2 Almudena B. PMC Pro…" at bounding box center [474, 252] width 947 height 502
click at [344, 143] on div "Operational Excellence" at bounding box center [348, 139] width 71 height 10
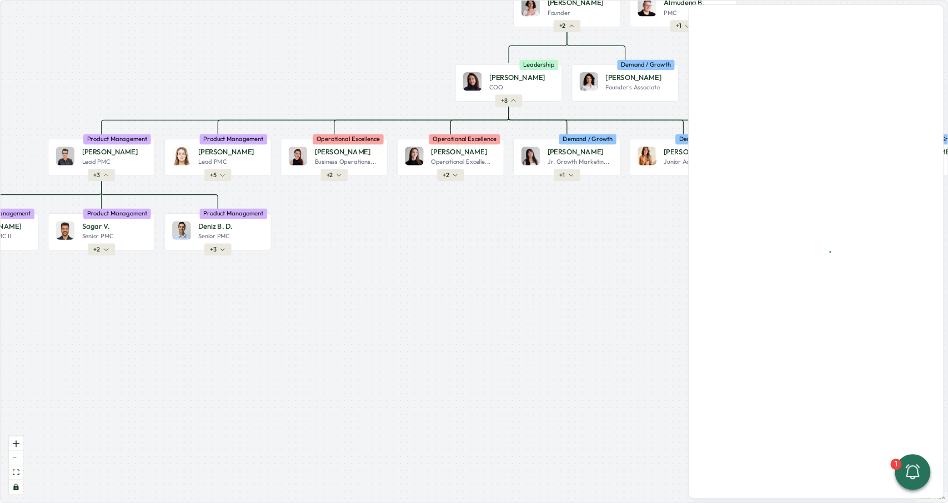
drag, startPoint x: 530, startPoint y: 233, endPoint x: 447, endPoint y: 237, distance: 83.4
click at [440, 239] on div "Product People Company + 2 Mirela M. Founder Leadership + 2 Almudena B. PMC Pro…" at bounding box center [474, 252] width 947 height 502
click at [583, 153] on div "[PERSON_NAME]" at bounding box center [579, 152] width 65 height 10
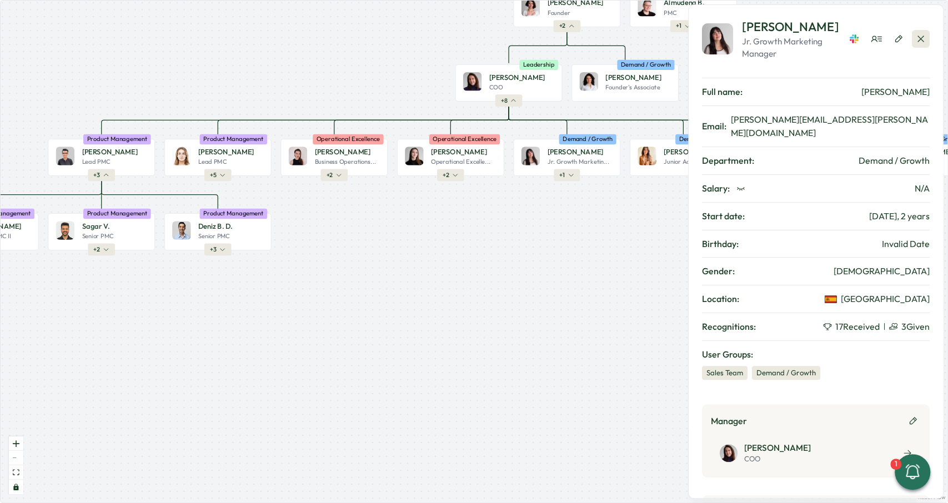
click at [921, 40] on icon "button" at bounding box center [920, 38] width 11 height 11
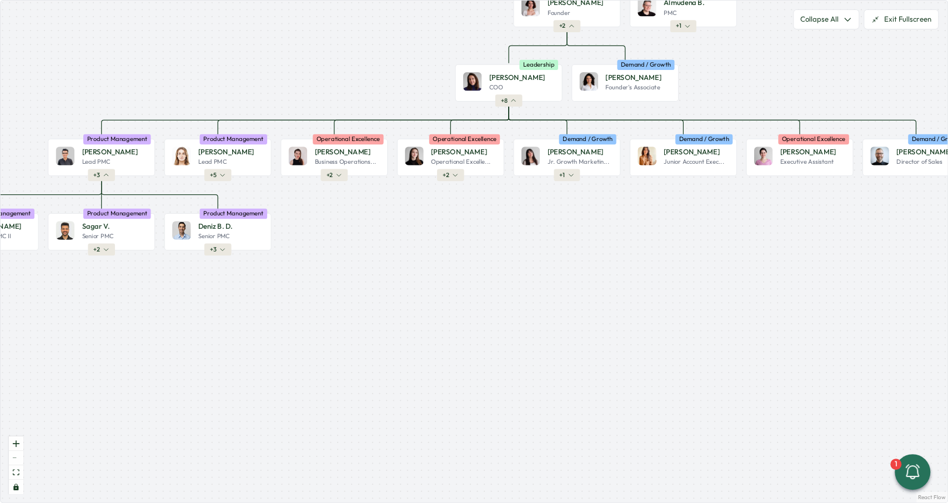
drag, startPoint x: 596, startPoint y: 233, endPoint x: 448, endPoint y: 249, distance: 148.7
click at [447, 252] on div "Product People Company + 2 Mirela M. Founder Leadership + 2 Almudena B. PMC Pro…" at bounding box center [474, 252] width 947 height 502
drag, startPoint x: 576, startPoint y: 224, endPoint x: 583, endPoint y: 253, distance: 29.1
click at [473, 233] on div "Product People Company + 2 Mirela M. Founder Leadership + 2 Almudena B. PMC Pro…" at bounding box center [474, 252] width 947 height 502
drag, startPoint x: 605, startPoint y: 177, endPoint x: 620, endPoint y: 187, distance: 17.6
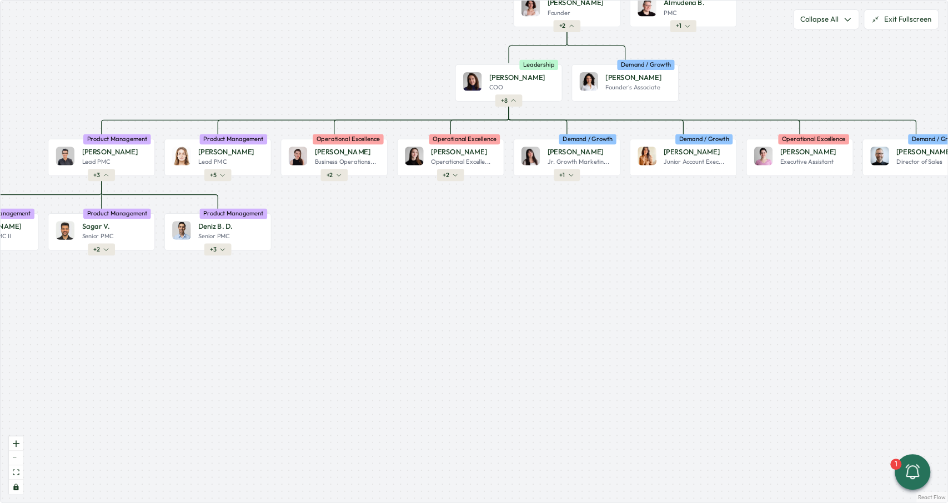
click at [590, 205] on div "Product People Company + 2 Mirela M. Founder Leadership + 2 Almudena B. PMC Pro…" at bounding box center [474, 252] width 947 height 502
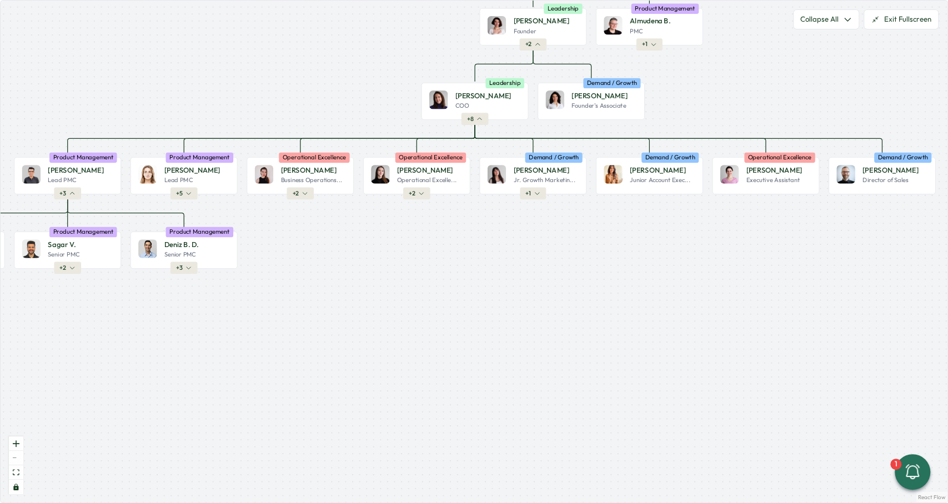
drag, startPoint x: 389, startPoint y: 82, endPoint x: 344, endPoint y: 69, distance: 46.6
click at [352, 94] on div "Product People Company + 2 Mirela M. Founder Leadership + 2 Almudena B. PMC Pro…" at bounding box center [474, 252] width 947 height 502
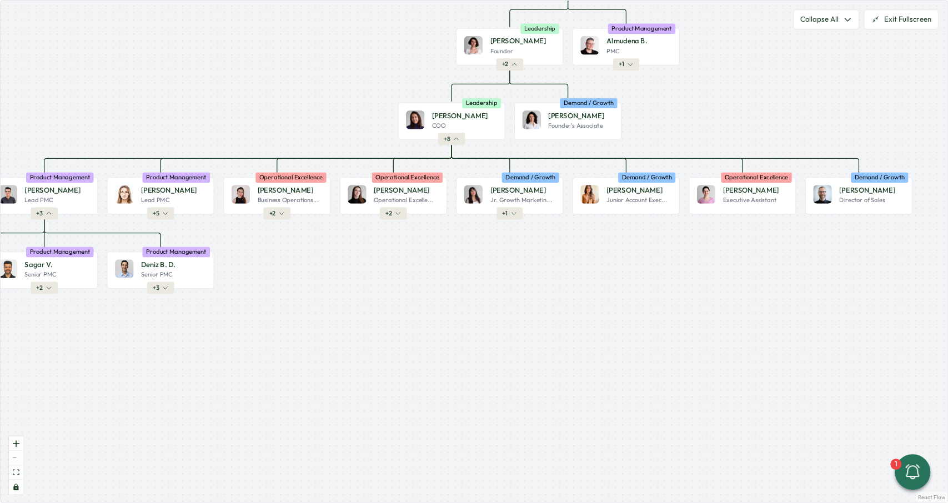
drag, startPoint x: 344, startPoint y: 69, endPoint x: 267, endPoint y: 123, distance: 93.8
click at [267, 123] on div "Product People Company + 2 Mirela M. Founder Leadership + 2 Almudena B. PMC Pro…" at bounding box center [474, 252] width 947 height 502
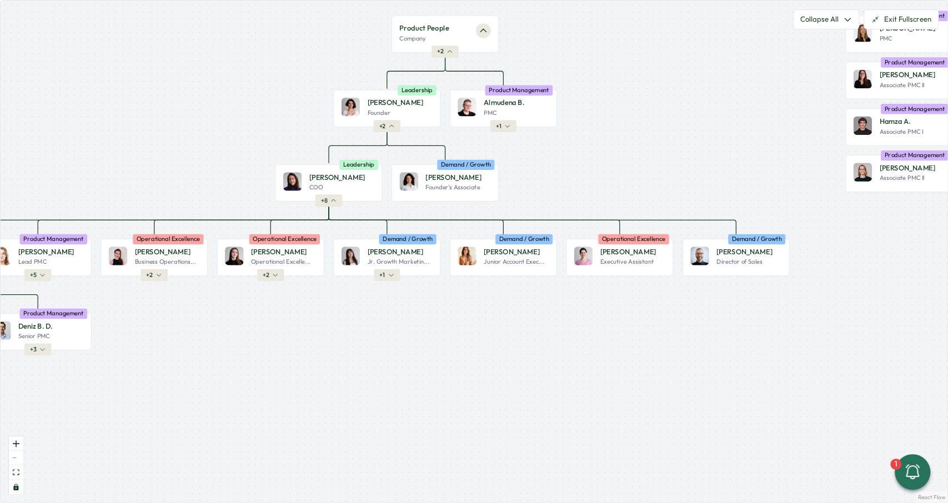
drag, startPoint x: 429, startPoint y: 322, endPoint x: 542, endPoint y: 162, distance: 195.2
click at [396, 330] on div "Product People Company + 2 Mirela M. Founder Leadership + 2 Almudena B. PMC Pro…" at bounding box center [474, 252] width 947 height 502
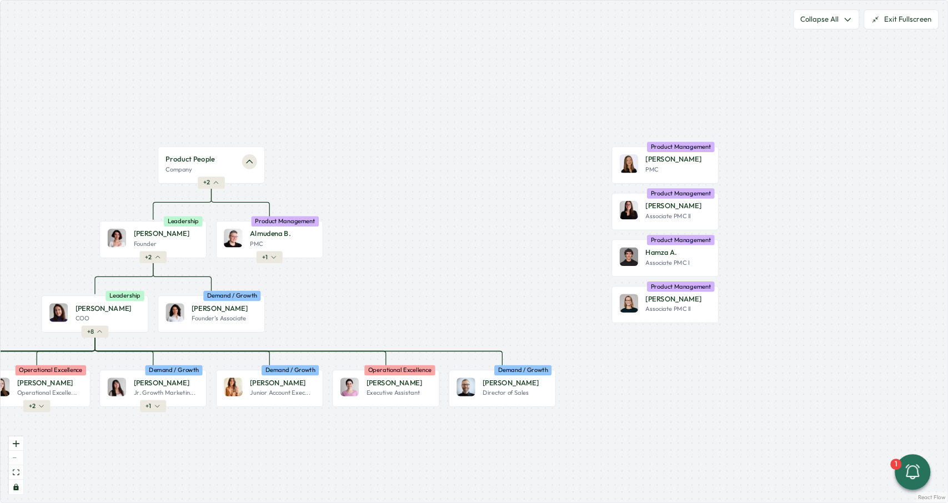
drag, startPoint x: 608, startPoint y: 134, endPoint x: 342, endPoint y: 291, distance: 308.7
click at [342, 291] on div "Product People Company + 2 Mirela M. Founder Leadership + 2 Almudena B. PMC Pro…" at bounding box center [474, 252] width 947 height 502
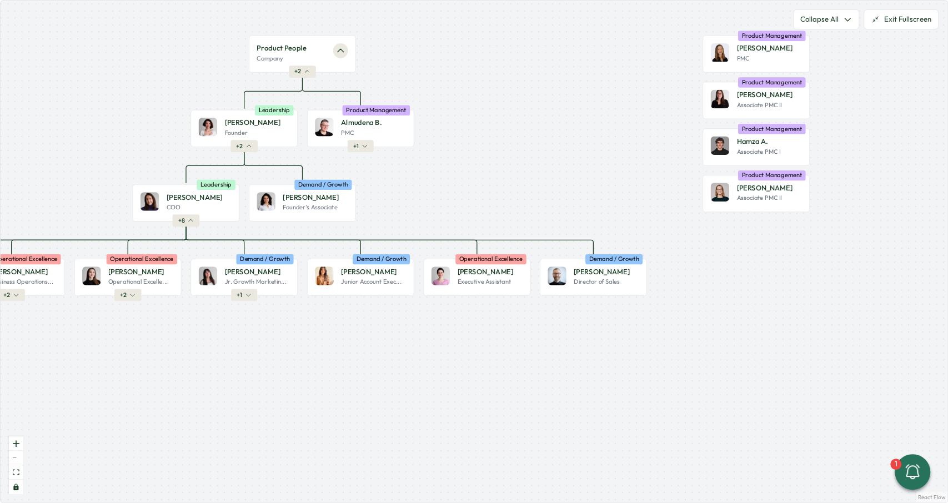
drag, startPoint x: 552, startPoint y: 126, endPoint x: 743, endPoint y: -2, distance: 229.4
click at [743, 1] on div "Product People Company + 2 Mirela M. Founder Leadership + 2 Almudena B. PMC Pro…" at bounding box center [474, 252] width 947 height 502
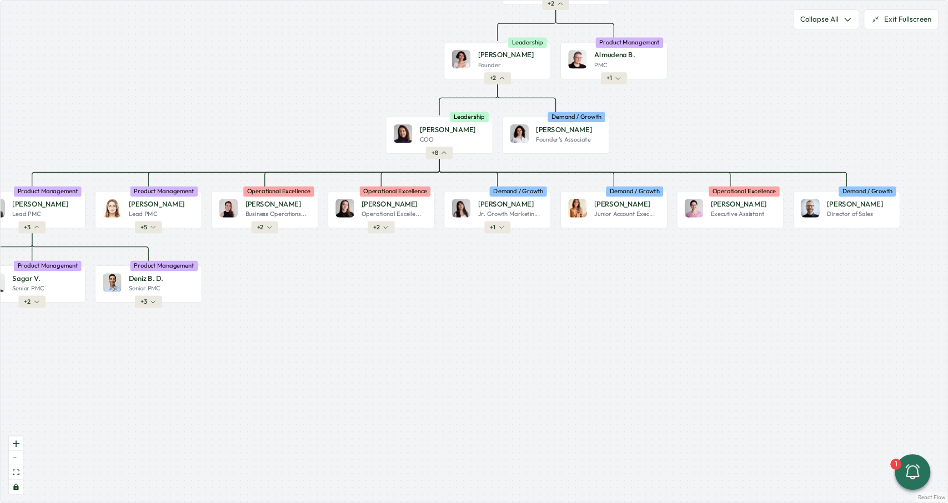
drag, startPoint x: 479, startPoint y: 278, endPoint x: 532, endPoint y: 317, distance: 66.0
click at [532, 317] on div "Product People Company + 2 Mirela M. Founder Leadership + 2 Almudena B. PMC Pro…" at bounding box center [474, 252] width 947 height 502
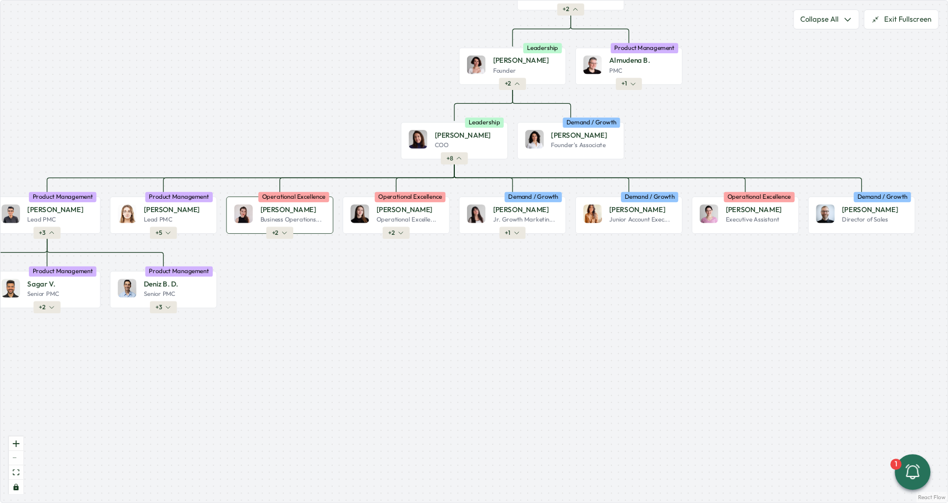
drag, startPoint x: 474, startPoint y: 281, endPoint x: 303, endPoint y: 213, distance: 184.0
click at [503, 279] on div "Product People Company + 2 Mirela M. Founder Leadership + 2 Almudena B. PMC Pro…" at bounding box center [474, 252] width 947 height 502
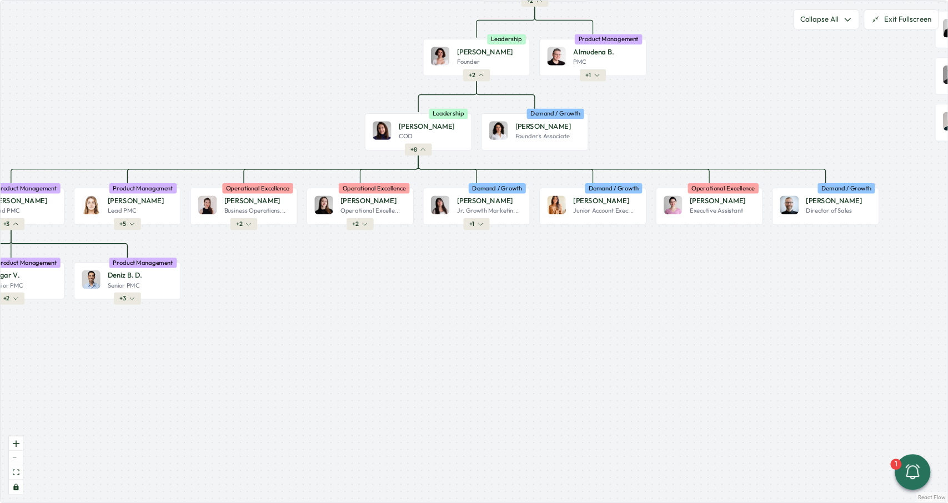
drag, startPoint x: 696, startPoint y: 247, endPoint x: 705, endPoint y: 247, distance: 8.3
click at [705, 247] on div "Product People Company + 2 Mirela M. Founder Leadership + 2 Almudena B. PMC Pro…" at bounding box center [474, 252] width 947 height 502
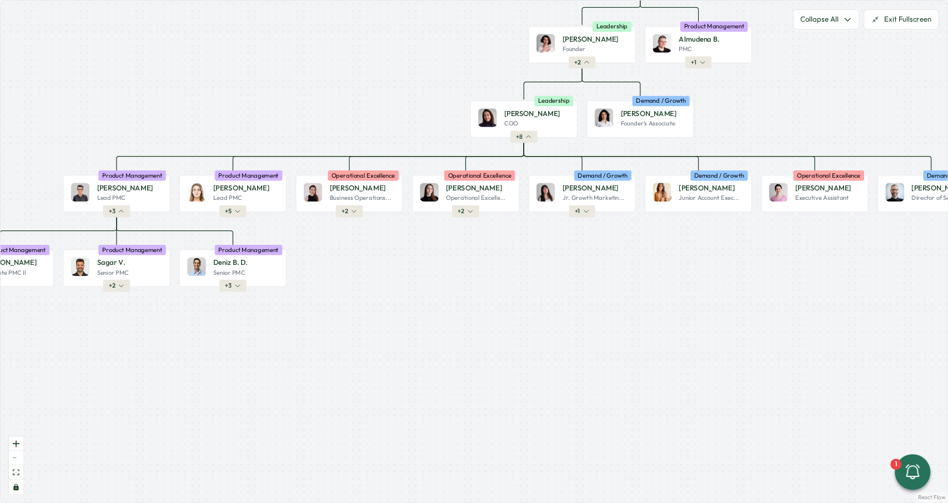
drag, startPoint x: 492, startPoint y: 260, endPoint x: 526, endPoint y: 256, distance: 34.2
click at [526, 256] on div "Product People Company + 2 Mirela M. Founder Leadership + 2 Almudena B. PMC Pro…" at bounding box center [474, 252] width 947 height 502
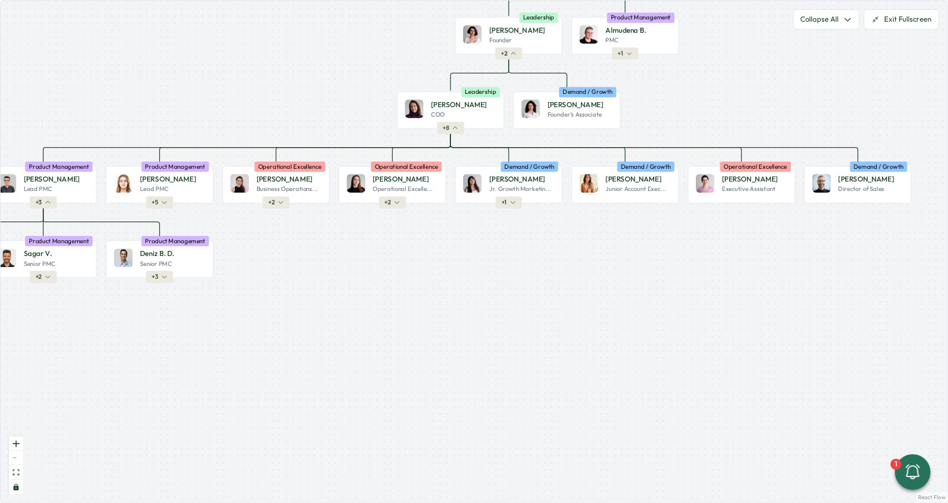
drag, startPoint x: 572, startPoint y: 259, endPoint x: 501, endPoint y: 250, distance: 71.1
click at [501, 250] on div "Product People Company + 2 Mirela M. Founder Leadership + 2 Almudena B. PMC Pro…" at bounding box center [474, 252] width 947 height 502
click at [393, 198] on button "+ 2" at bounding box center [392, 203] width 27 height 12
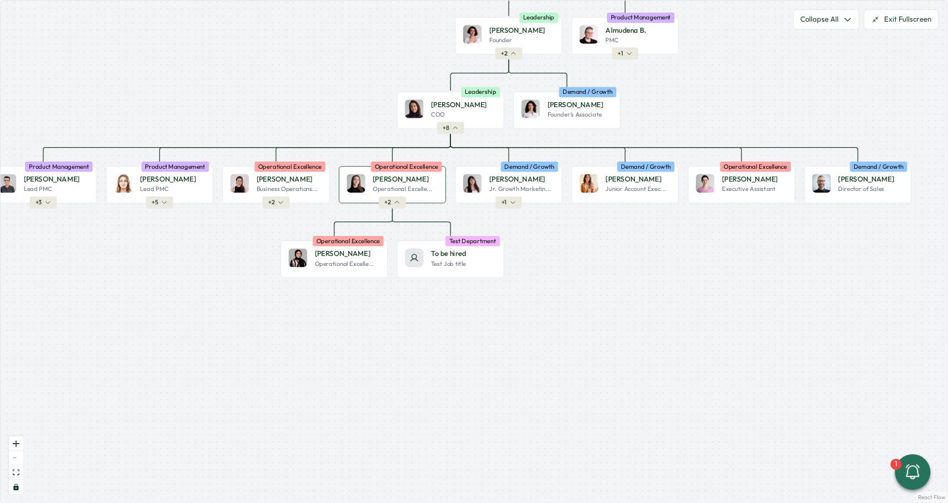
click at [392, 200] on button "+ 2" at bounding box center [392, 203] width 27 height 12
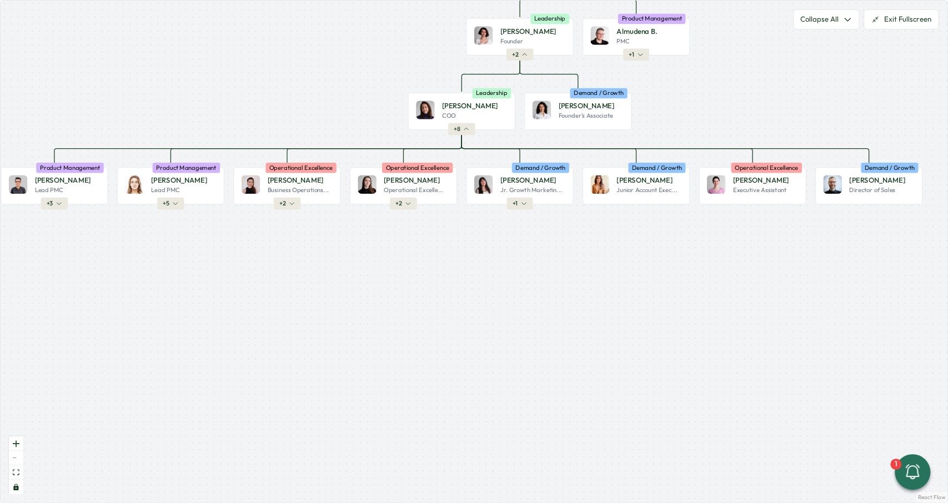
drag, startPoint x: 340, startPoint y: 227, endPoint x: 460, endPoint y: 221, distance: 120.1
click at [460, 221] on div "Product People Company + 2 Mirela M. Founder Leadership + 2 Almudena B. PMC Pro…" at bounding box center [474, 252] width 947 height 502
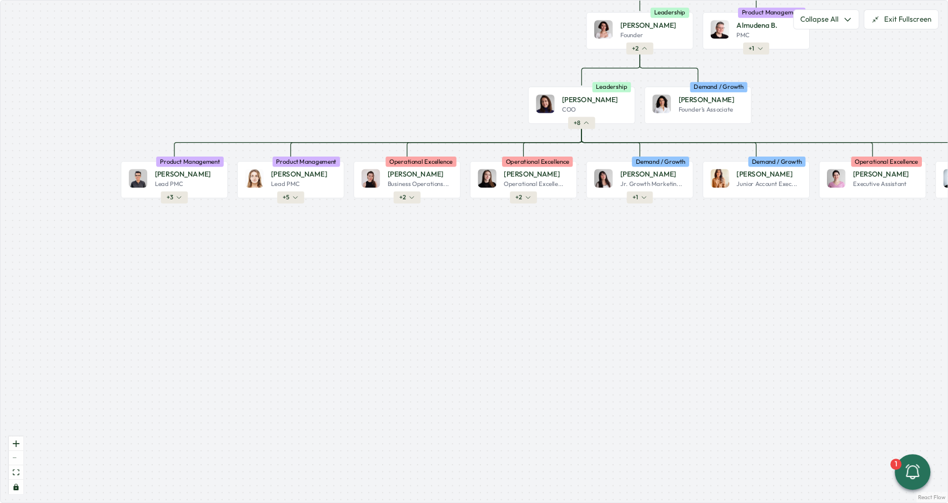
click at [294, 204] on div "Product People Company + 2 Mirela M. Founder Leadership + 2 Almudena B. PMC Pro…" at bounding box center [474, 252] width 947 height 502
click at [290, 202] on button "+ 5" at bounding box center [290, 198] width 27 height 12
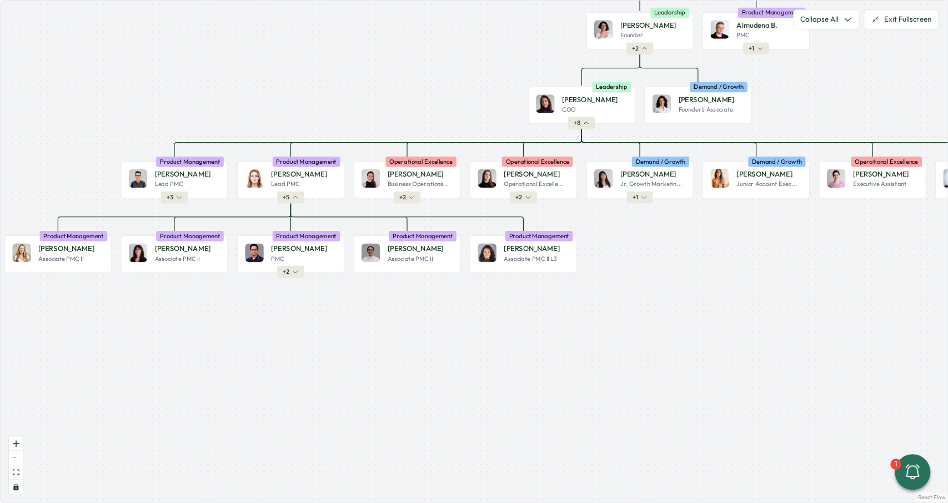
click at [291, 198] on div at bounding box center [290, 198] width 2 height 2
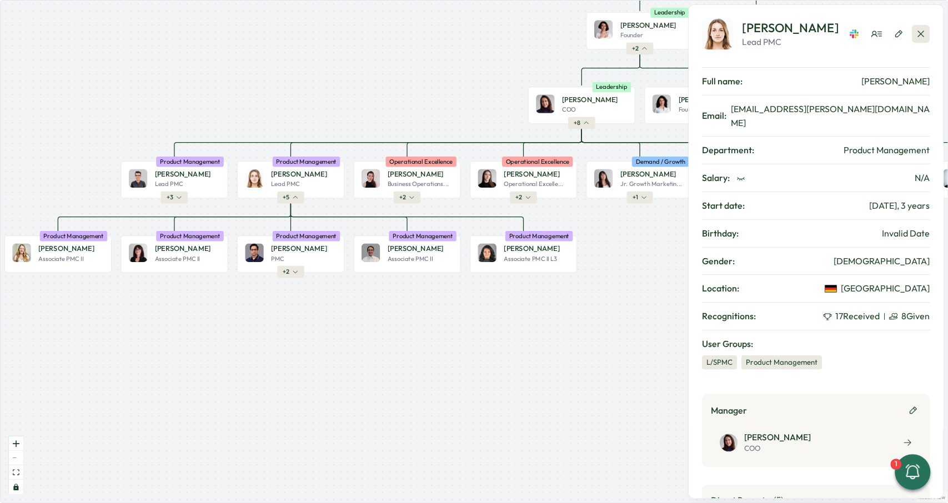
click at [920, 31] on icon "button" at bounding box center [920, 33] width 11 height 11
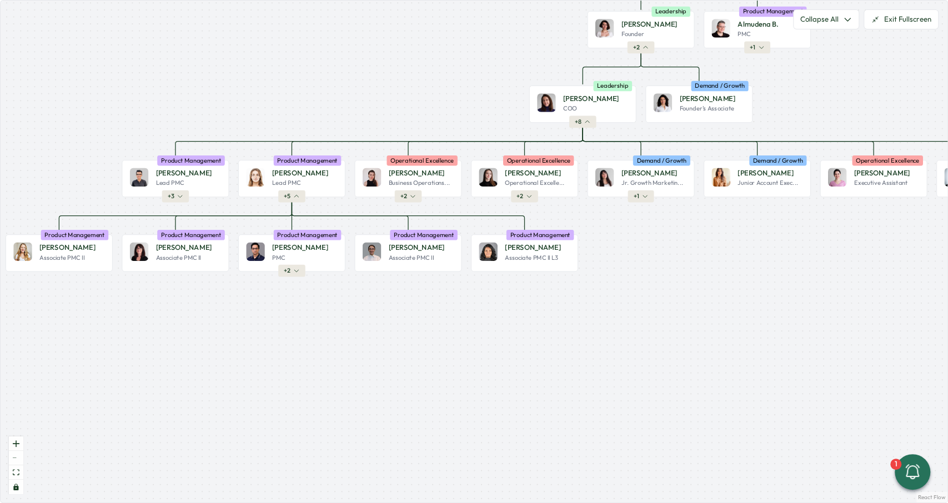
drag, startPoint x: 634, startPoint y: 265, endPoint x: 644, endPoint y: 256, distance: 13.8
click at [644, 256] on div "Product People Company + 2 Mirela M. Founder Leadership + 2 Almudena B. PMC Pro…" at bounding box center [474, 252] width 947 height 502
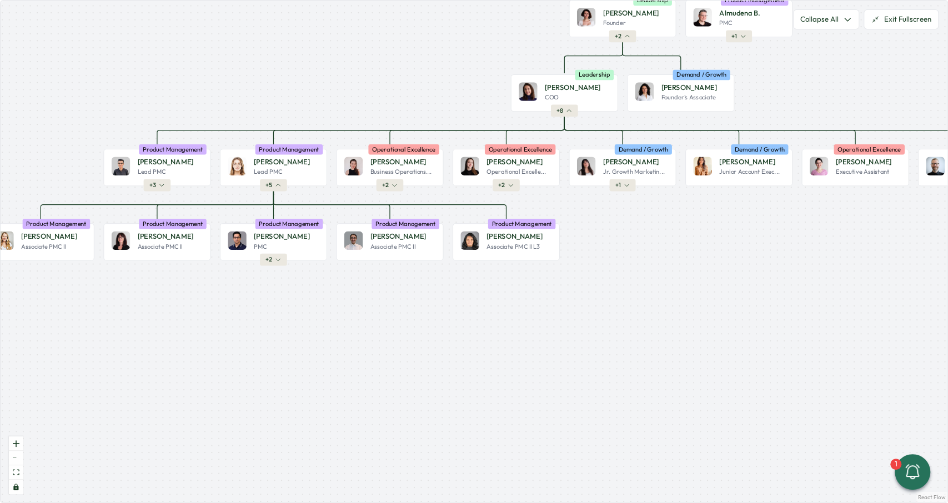
drag, startPoint x: 447, startPoint y: 311, endPoint x: 330, endPoint y: 320, distance: 117.6
click at [330, 320] on div "Product People Company + 2 Mirela M. Founder Leadership + 2 Almudena B. PMC Pro…" at bounding box center [474, 252] width 947 height 502
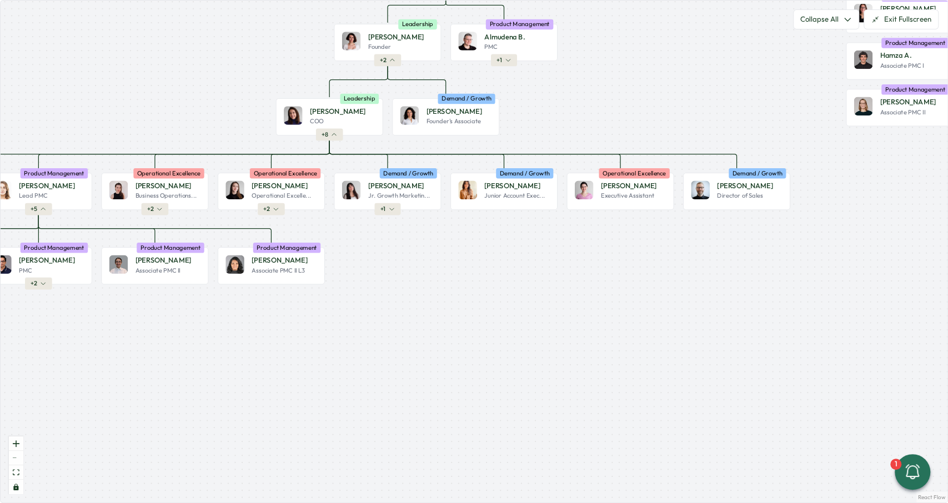
drag, startPoint x: 623, startPoint y: 257, endPoint x: 505, endPoint y: 272, distance: 118.6
click at [505, 272] on div "Product People Company + 2 Mirela M. Founder Leadership + 2 Almudena B. PMC Pro…" at bounding box center [474, 252] width 947 height 502
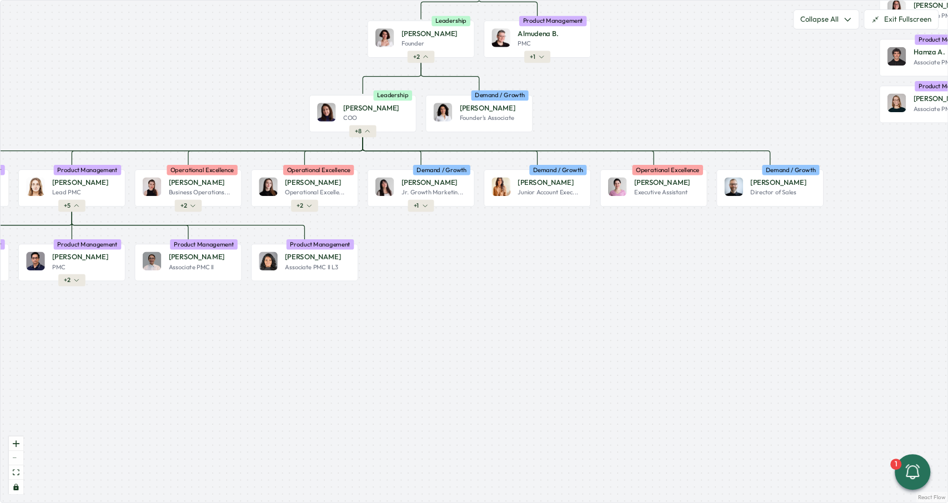
drag, startPoint x: 621, startPoint y: 245, endPoint x: 669, endPoint y: 239, distance: 48.1
click at [663, 242] on div "Product People Company + 2 Mirela M. Founder Leadership + 2 Almudena B. PMC Pro…" at bounding box center [474, 252] width 947 height 502
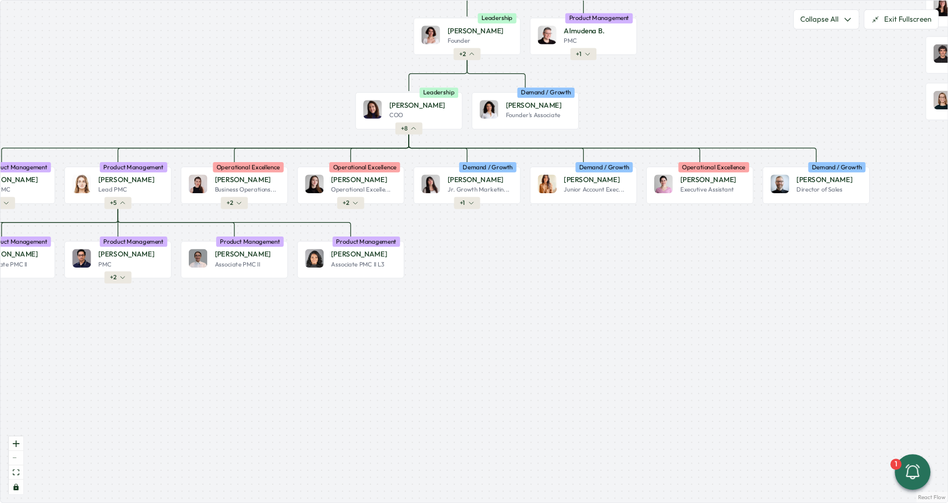
drag, startPoint x: 541, startPoint y: 314, endPoint x: 568, endPoint y: 312, distance: 26.2
click at [568, 312] on div "Product People Company + 2 Mirela M. Founder Leadership + 2 Almudena B. PMC Pro…" at bounding box center [474, 252] width 947 height 502
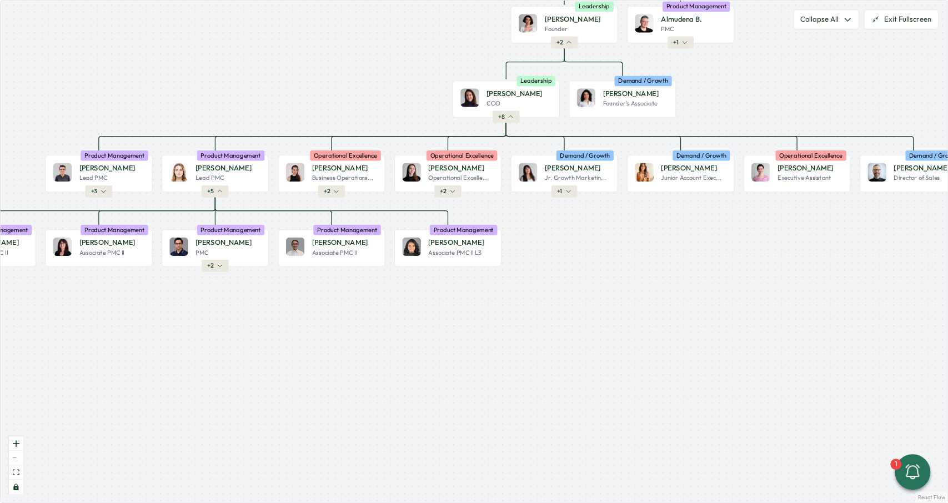
drag, startPoint x: 576, startPoint y: 320, endPoint x: 680, endPoint y: 315, distance: 103.9
click at [680, 315] on div "Product People Company + 2 Mirela M. Founder Leadership + 2 Almudena B. PMC Pro…" at bounding box center [474, 252] width 947 height 502
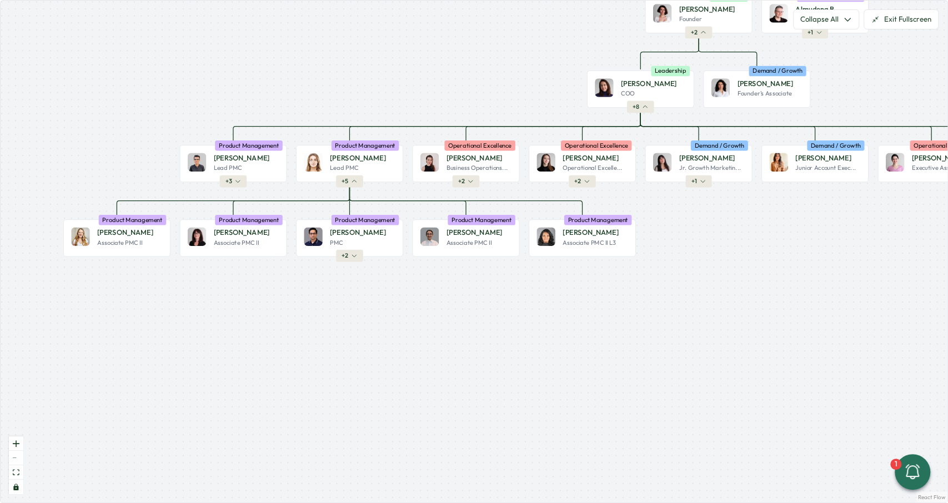
drag, startPoint x: 498, startPoint y: 308, endPoint x: 579, endPoint y: 298, distance: 81.8
click at [579, 298] on div "Product People Company + 2 Mirela M. Founder Leadership + 2 Almudena B. PMC Pro…" at bounding box center [474, 252] width 947 height 502
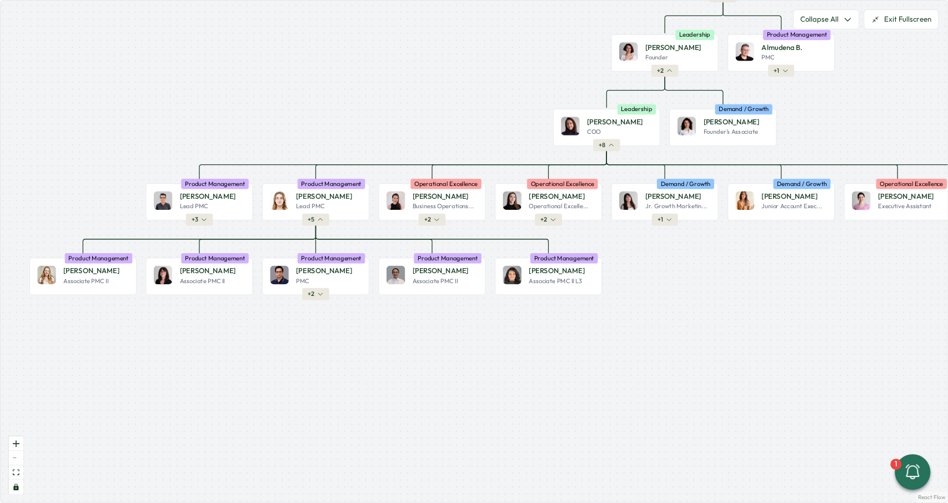
drag, startPoint x: 636, startPoint y: 281, endPoint x: 597, endPoint y: 324, distance: 57.8
click at [597, 324] on div "Product People Company + 2 Mirela M. Founder Leadership + 2 Almudena B. PMC Pro…" at bounding box center [474, 252] width 947 height 502
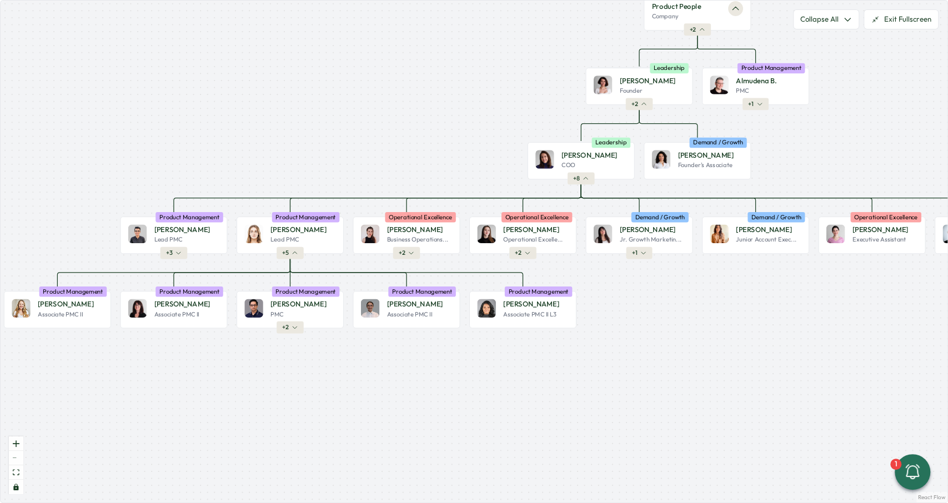
drag, startPoint x: 717, startPoint y: 111, endPoint x: 699, endPoint y: 117, distance: 19.3
click at [699, 117] on div "Product People Company + 2 Mirela M. Founder Leadership + 2 Almudena B. PMC Pro…" at bounding box center [474, 252] width 947 height 502
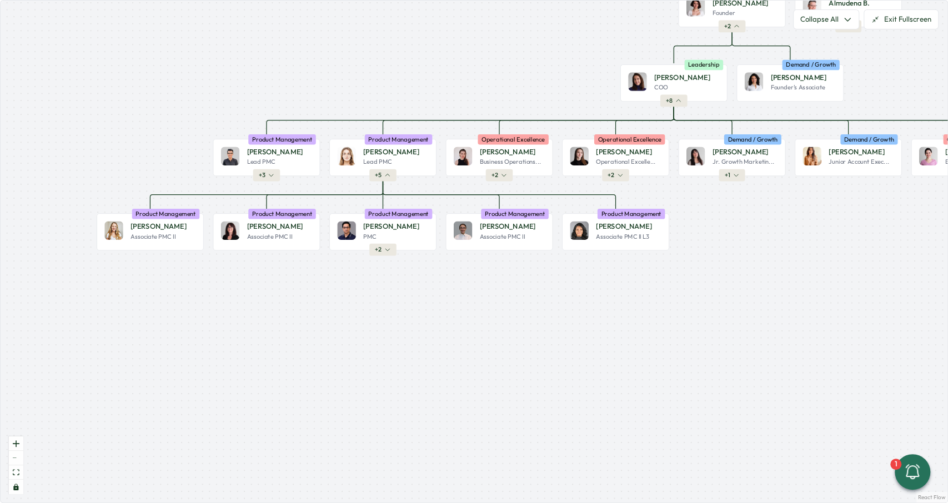
drag, startPoint x: 397, startPoint y: 338, endPoint x: 449, endPoint y: 299, distance: 65.2
click at [449, 299] on div "Product People Company + 2 Mirela M. Founder Leadership + 2 Almudena B. PMC Pro…" at bounding box center [474, 252] width 947 height 502
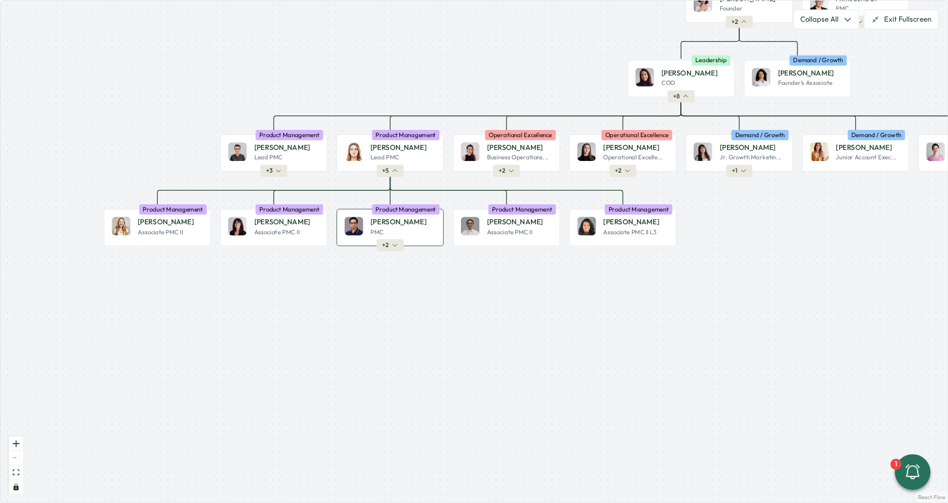
click at [395, 235] on div "PMC" at bounding box center [402, 232] width 65 height 8
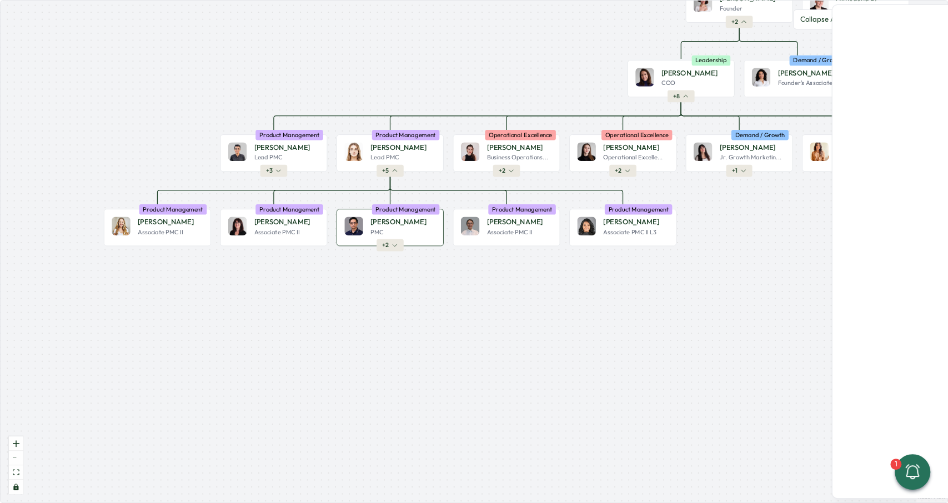
click at [395, 240] on button "+ 2" at bounding box center [390, 245] width 27 height 12
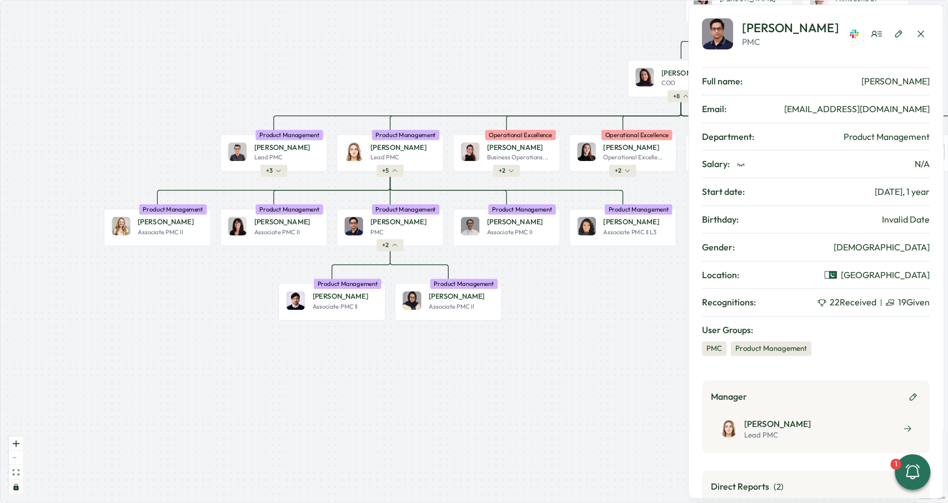
drag, startPoint x: 924, startPoint y: 26, endPoint x: 838, endPoint y: 92, distance: 108.1
click at [924, 26] on button "button" at bounding box center [921, 34] width 18 height 18
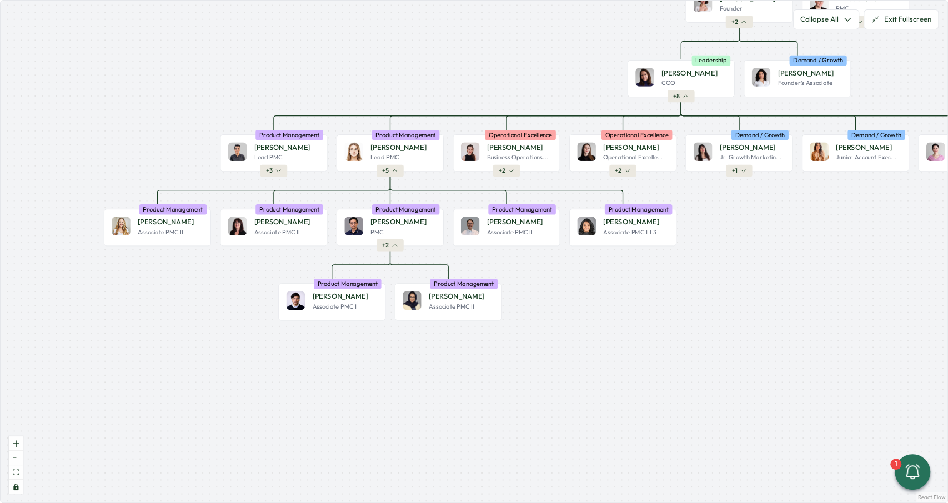
click at [391, 247] on div at bounding box center [390, 246] width 2 height 2
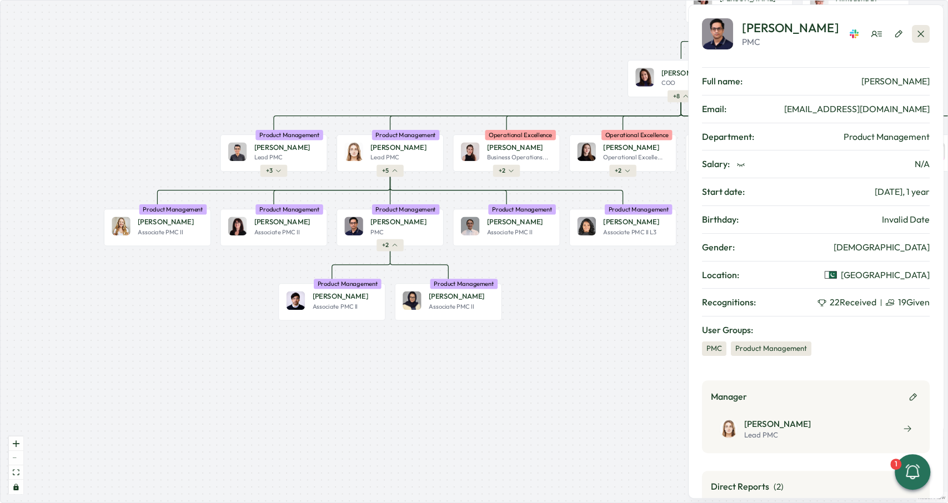
click at [919, 30] on icon "button" at bounding box center [920, 33] width 11 height 11
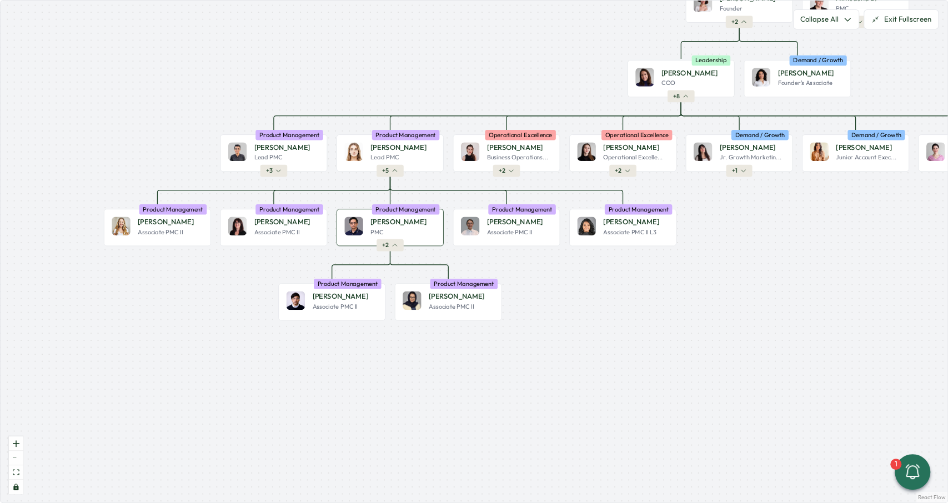
click at [391, 247] on button "+ 2" at bounding box center [390, 245] width 27 height 12
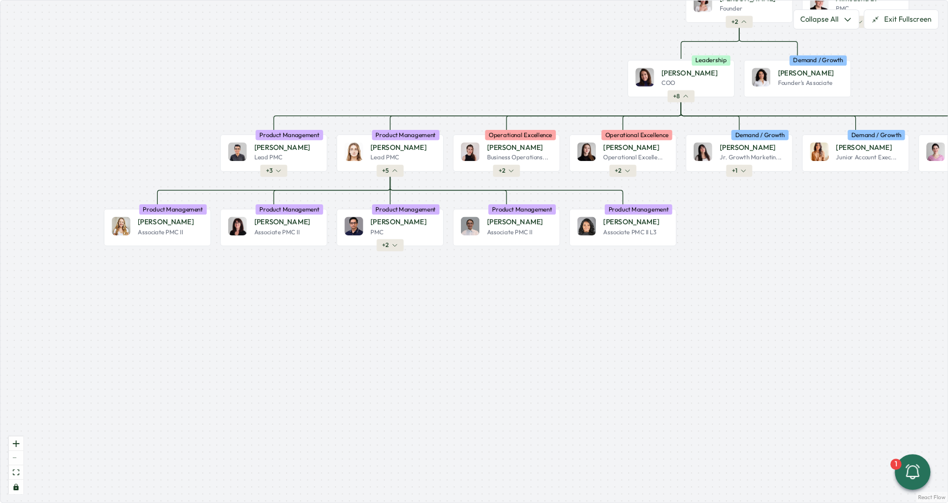
click at [391, 247] on button "+ 2" at bounding box center [390, 245] width 27 height 12
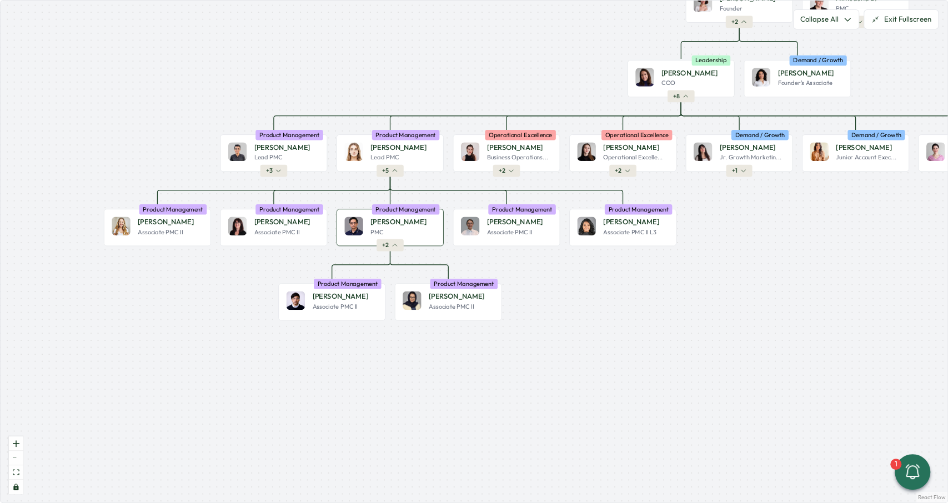
drag, startPoint x: 390, startPoint y: 247, endPoint x: 382, endPoint y: 248, distance: 8.9
click at [390, 247] on button "+ 2" at bounding box center [390, 245] width 27 height 12
click at [382, 248] on span "+ 2" at bounding box center [385, 245] width 7 height 8
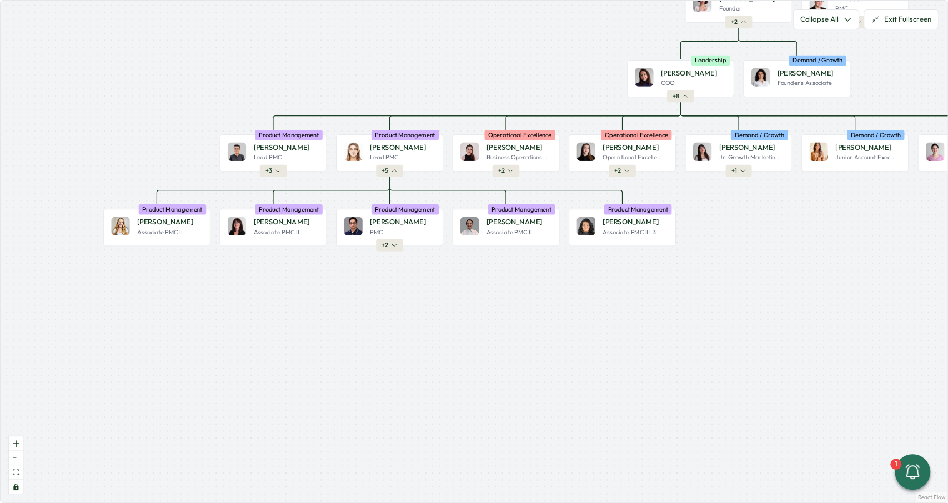
click at [382, 248] on span "+ 2" at bounding box center [385, 245] width 7 height 8
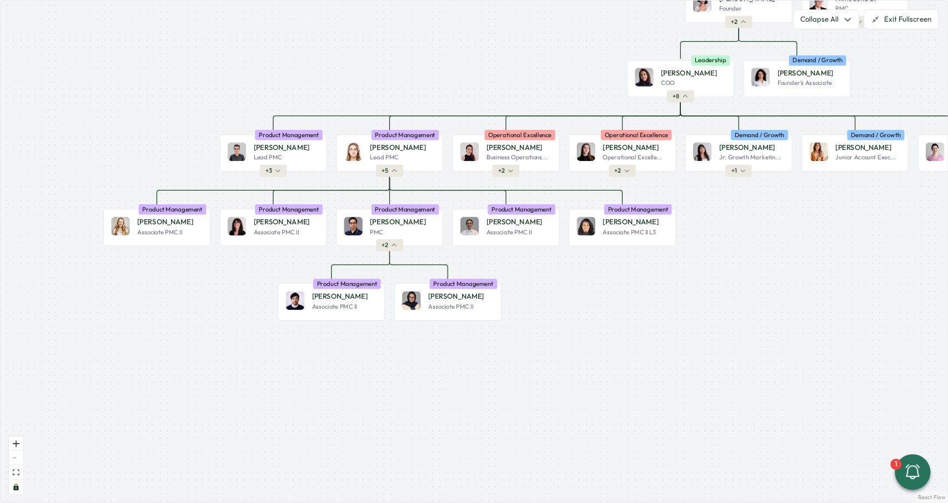
click at [382, 248] on span "+ 2" at bounding box center [385, 245] width 7 height 8
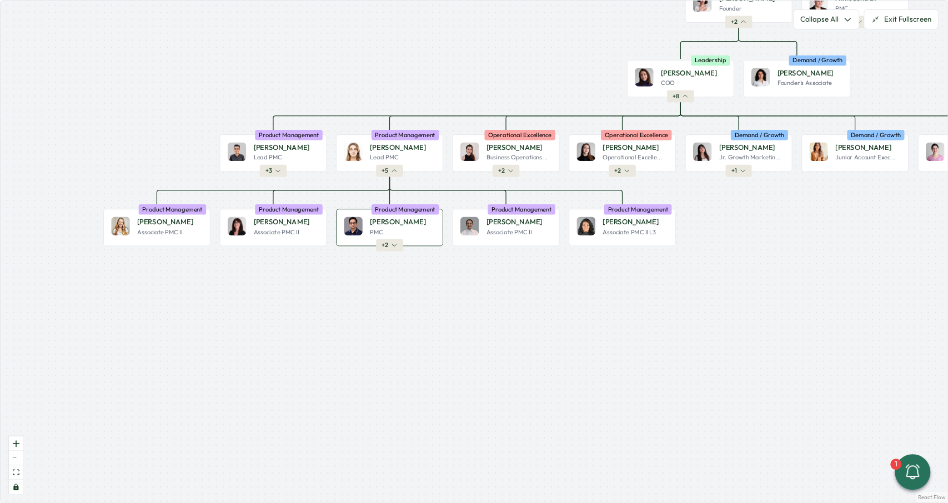
click at [377, 247] on button "+ 2" at bounding box center [389, 245] width 27 height 12
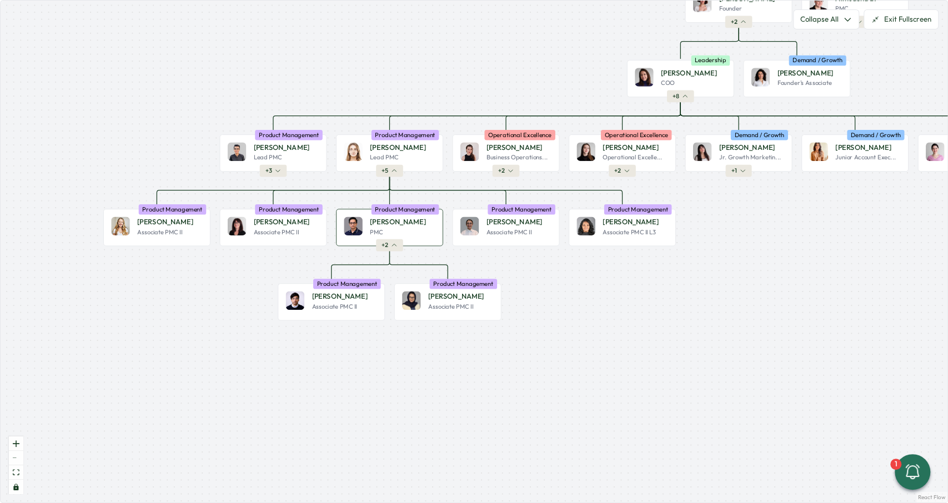
click at [377, 246] on button "+ 2" at bounding box center [389, 245] width 27 height 12
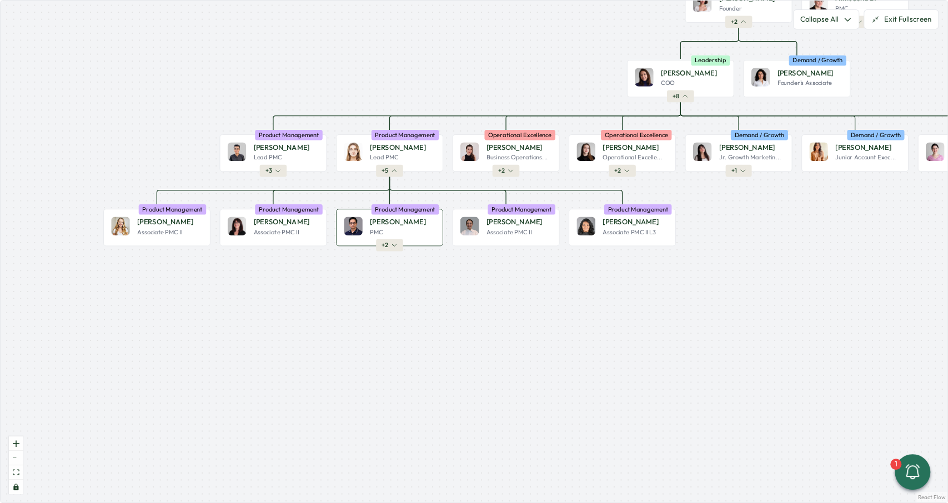
click at [380, 243] on button "+ 2" at bounding box center [389, 245] width 27 height 12
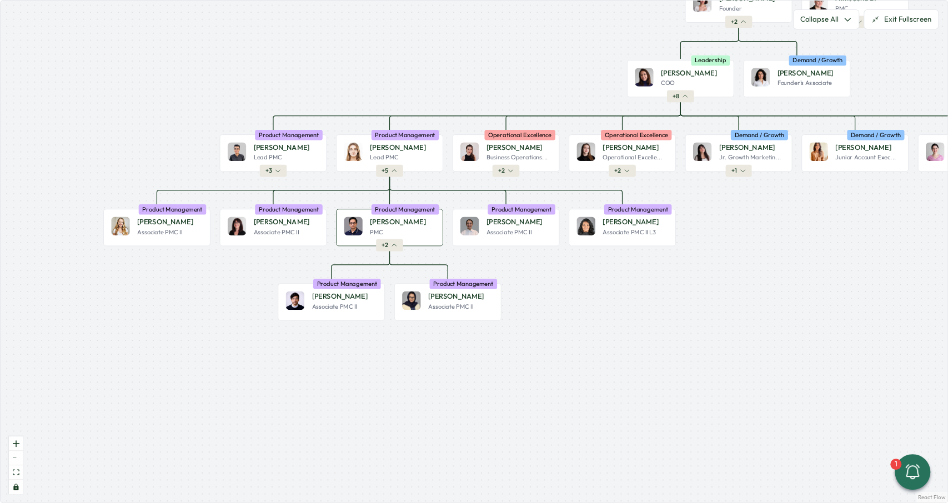
click at [381, 243] on button "+ 2" at bounding box center [389, 245] width 27 height 12
click at [387, 242] on span "+ 2" at bounding box center [385, 245] width 7 height 8
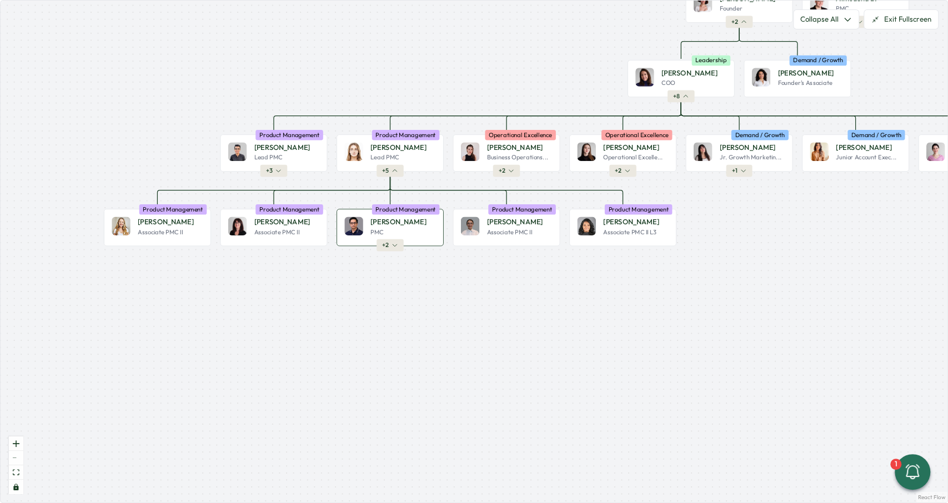
click at [387, 242] on span "+ 2" at bounding box center [385, 245] width 7 height 8
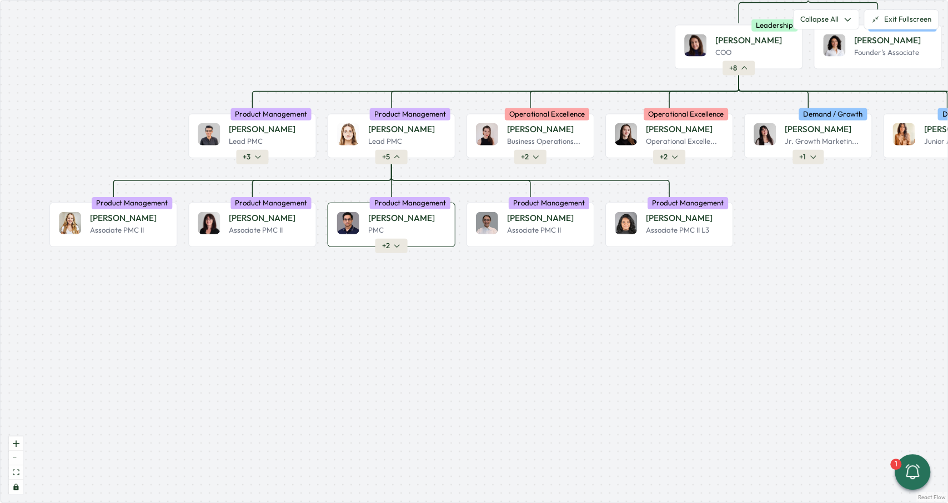
click at [387, 242] on span "+ 2" at bounding box center [386, 246] width 8 height 10
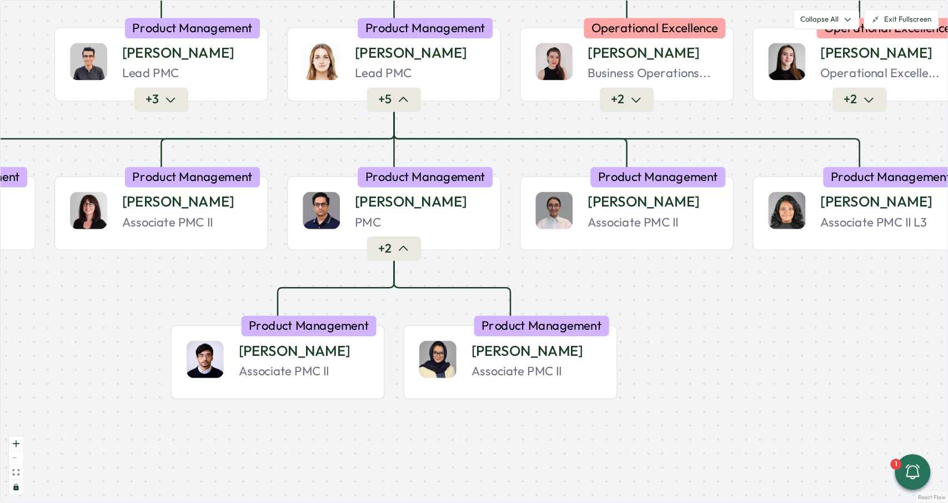
click at [387, 242] on span "+ 2" at bounding box center [384, 248] width 13 height 16
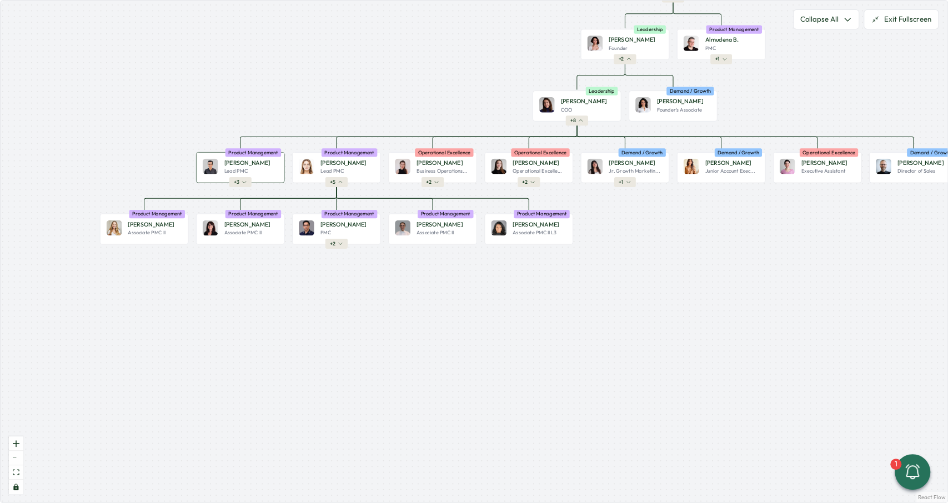
click at [242, 185] on button "+ 3" at bounding box center [240, 182] width 22 height 10
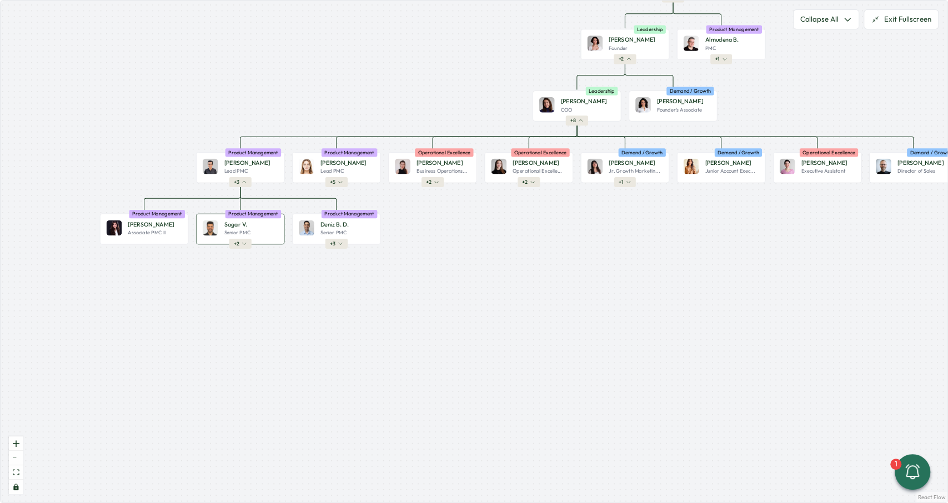
click at [246, 244] on icon "button" at bounding box center [245, 244] width 6 height 6
click at [339, 246] on icon "button" at bounding box center [341, 244] width 6 height 6
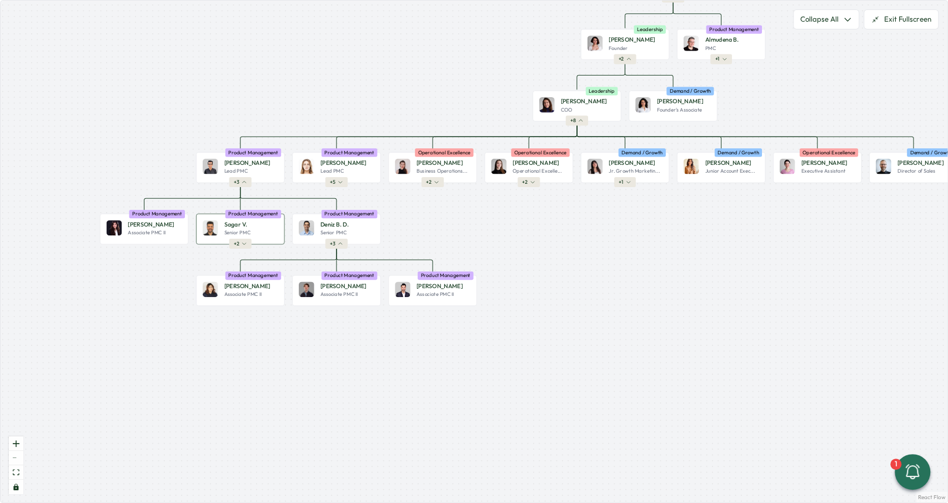
click at [246, 247] on button "+ 2" at bounding box center [240, 244] width 22 height 10
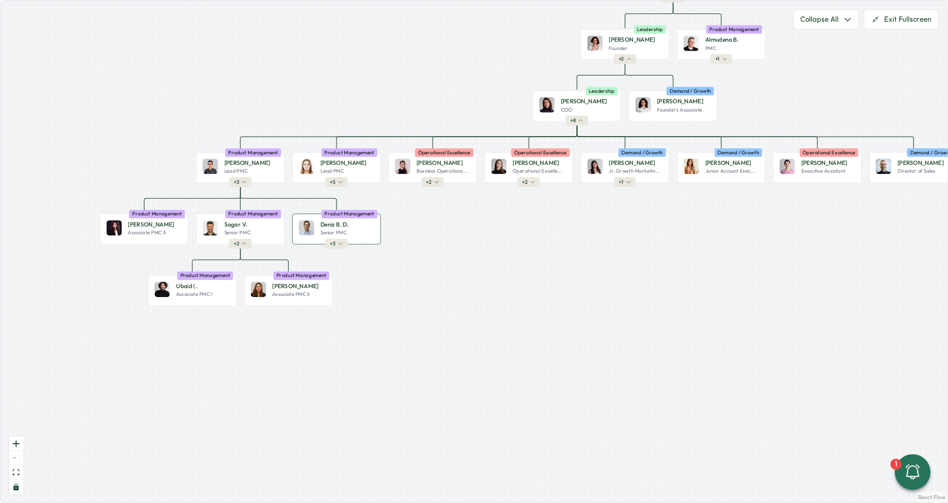
click at [336, 246] on button "+ 3" at bounding box center [336, 244] width 22 height 10
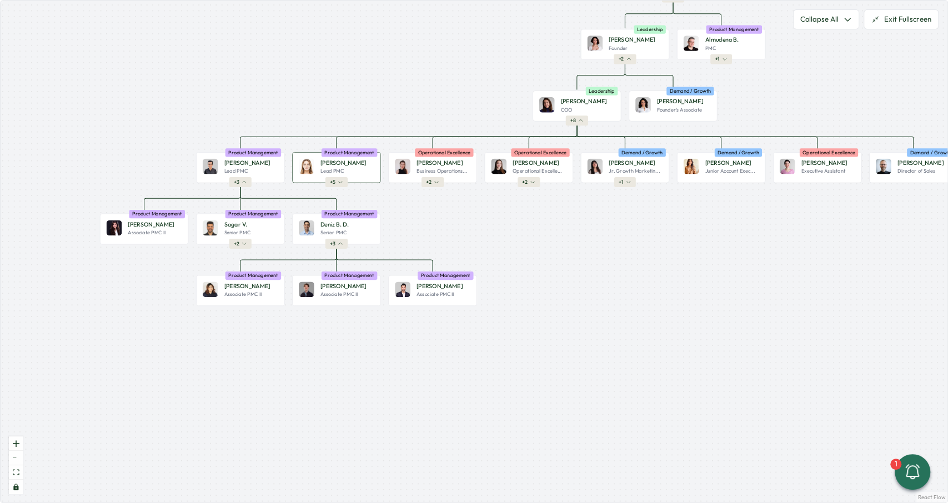
click at [343, 180] on icon "button" at bounding box center [341, 182] width 6 height 6
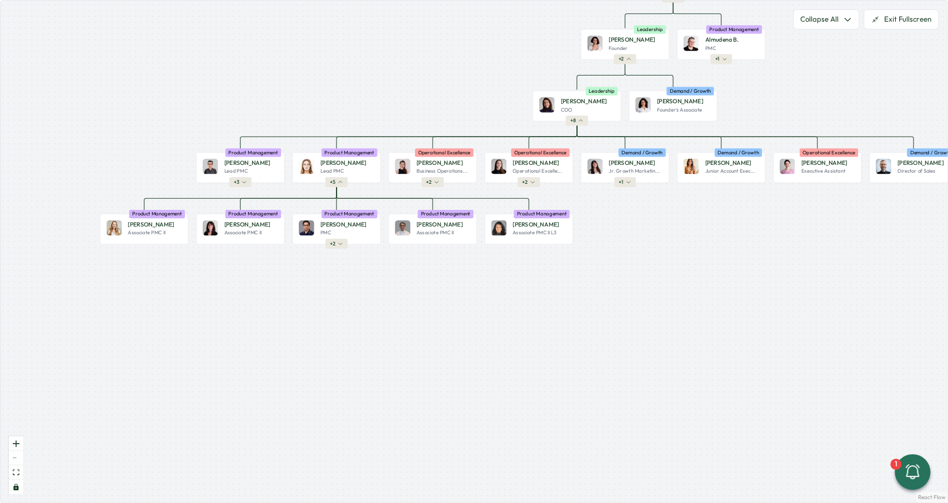
click at [336, 244] on div at bounding box center [336, 244] width 2 height 2
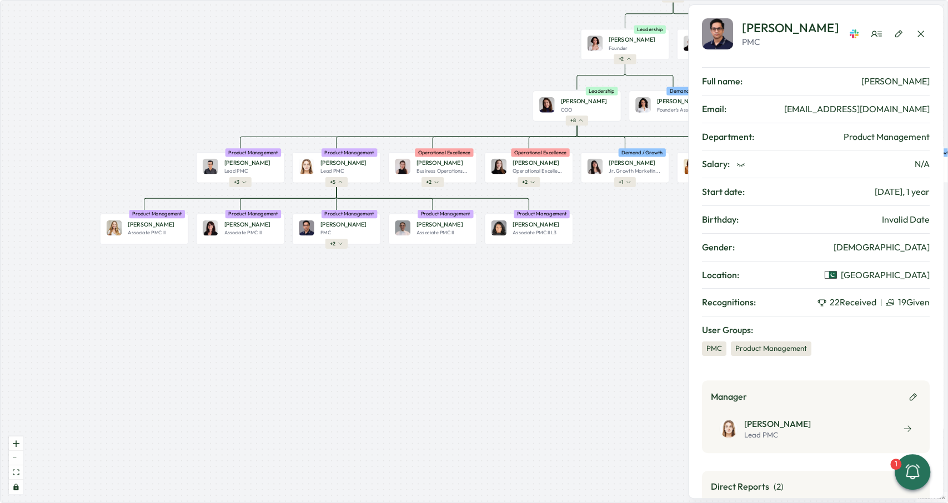
click at [336, 244] on div at bounding box center [336, 244] width 2 height 2
click at [337, 241] on button "+ 2" at bounding box center [336, 244] width 22 height 10
click at [337, 237] on div "Furqan T. PMC Product Management + 2" at bounding box center [336, 229] width 88 height 31
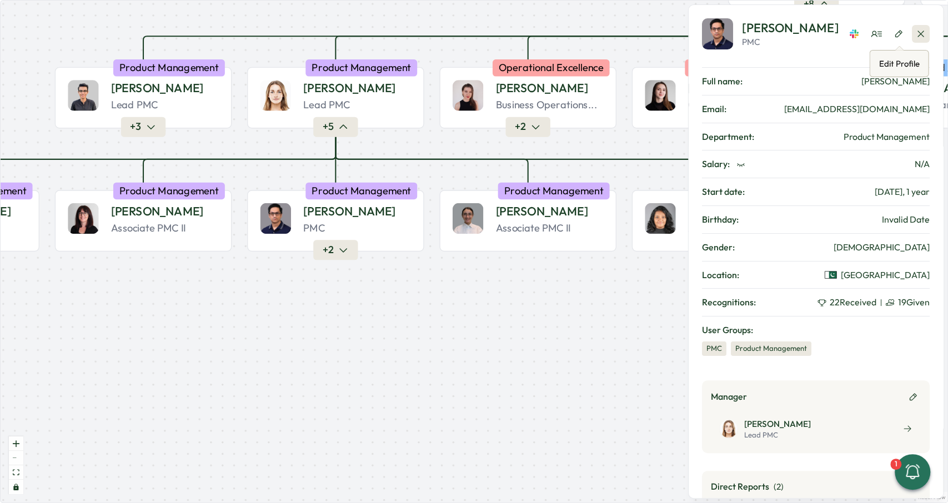
click at [917, 33] on icon "button" at bounding box center [920, 33] width 11 height 11
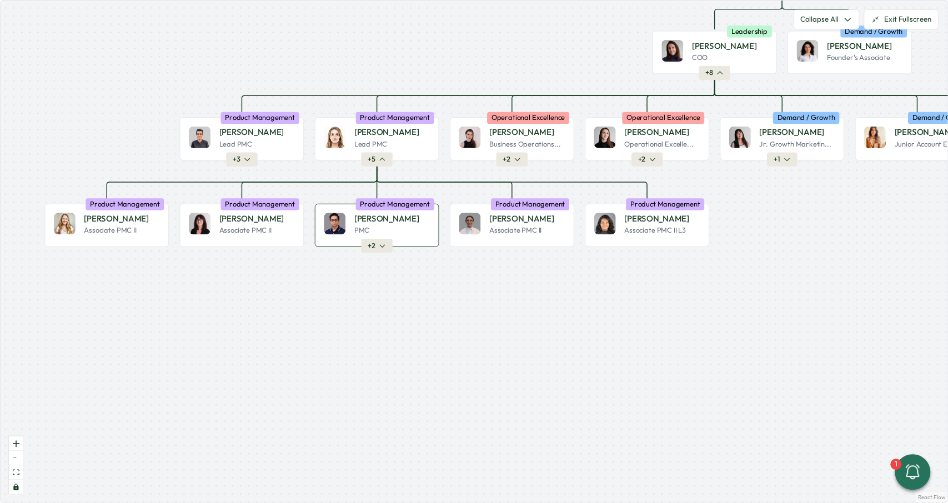
click at [380, 236] on div "Furqan T. PMC Product Management + 2" at bounding box center [377, 225] width 124 height 43
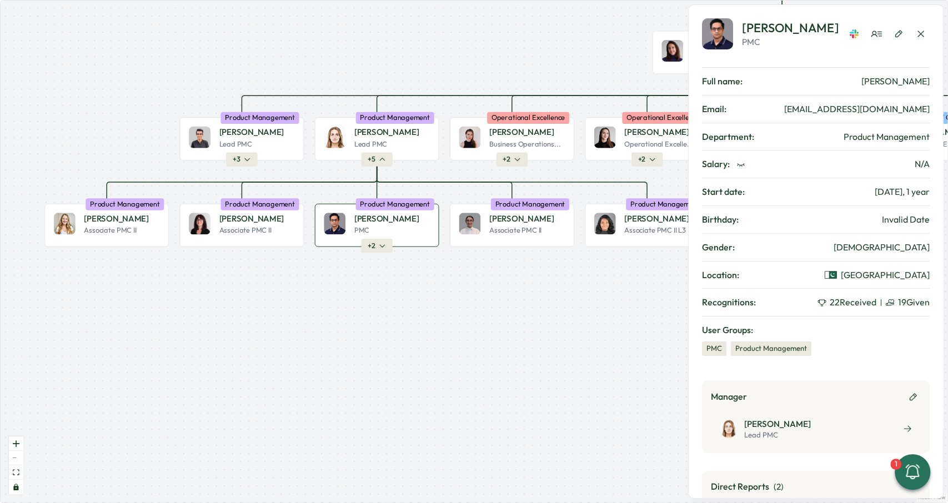
click at [380, 236] on div "Furqan T. PMC Product Management + 2" at bounding box center [377, 225] width 124 height 43
click at [383, 238] on div "Furqan T. PMC Product Management + 2" at bounding box center [377, 225] width 124 height 43
click at [383, 228] on div "PMC" at bounding box center [392, 230] width 76 height 9
click at [378, 242] on button "+ 2" at bounding box center [376, 246] width 31 height 14
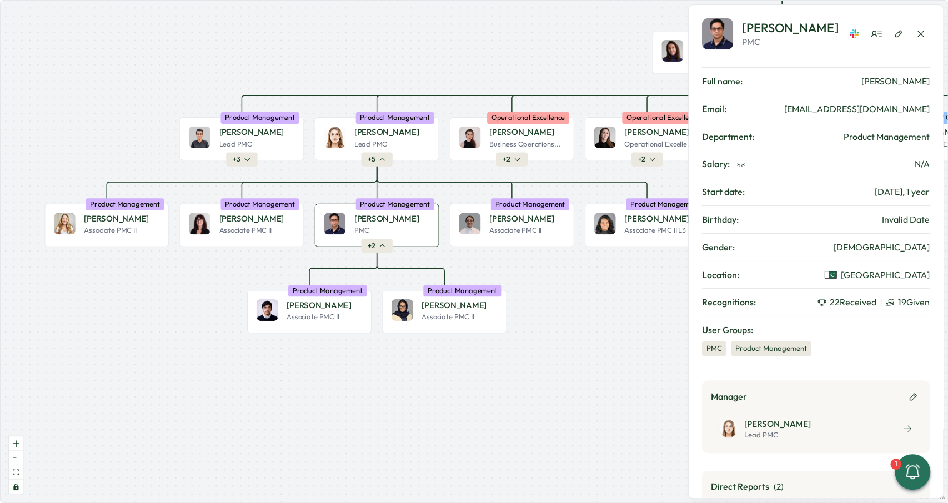
click at [378, 243] on button "+ 2" at bounding box center [376, 246] width 31 height 14
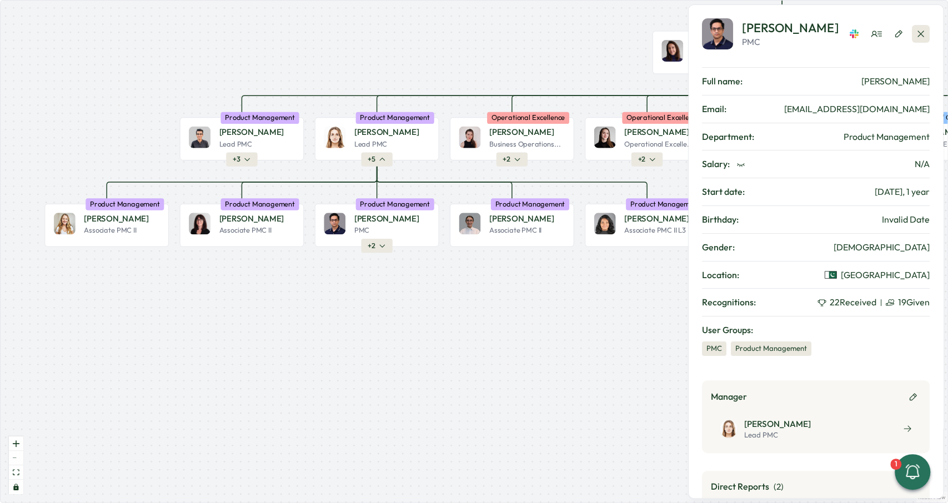
click at [924, 39] on button "button" at bounding box center [921, 34] width 18 height 18
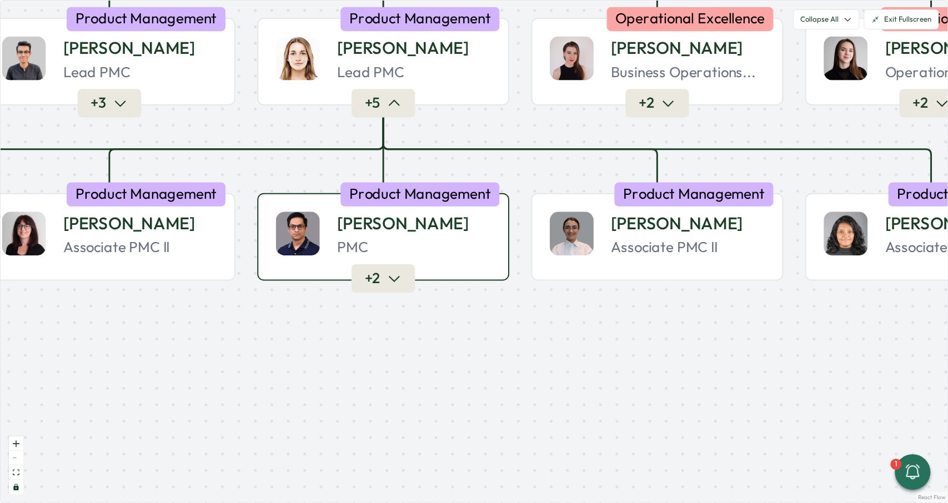
click at [382, 291] on button "+ 2" at bounding box center [383, 279] width 63 height 28
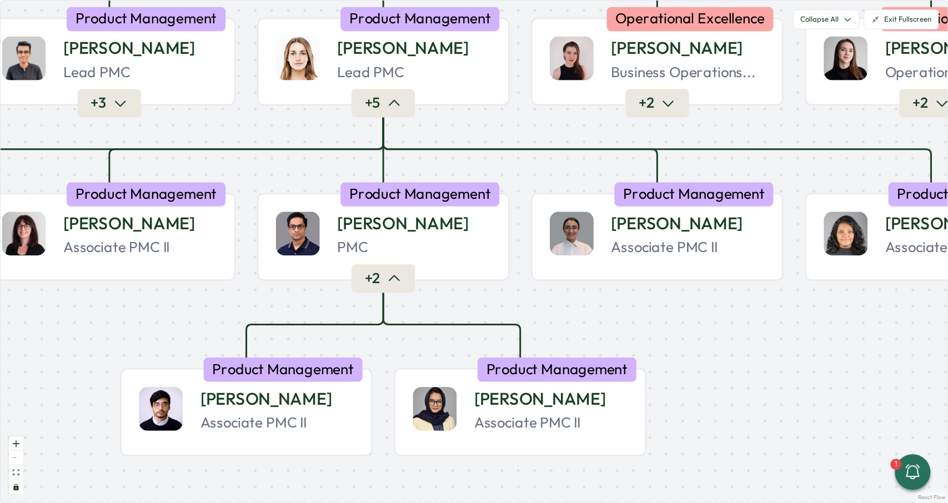
click at [382, 281] on div at bounding box center [383, 281] width 6 height 6
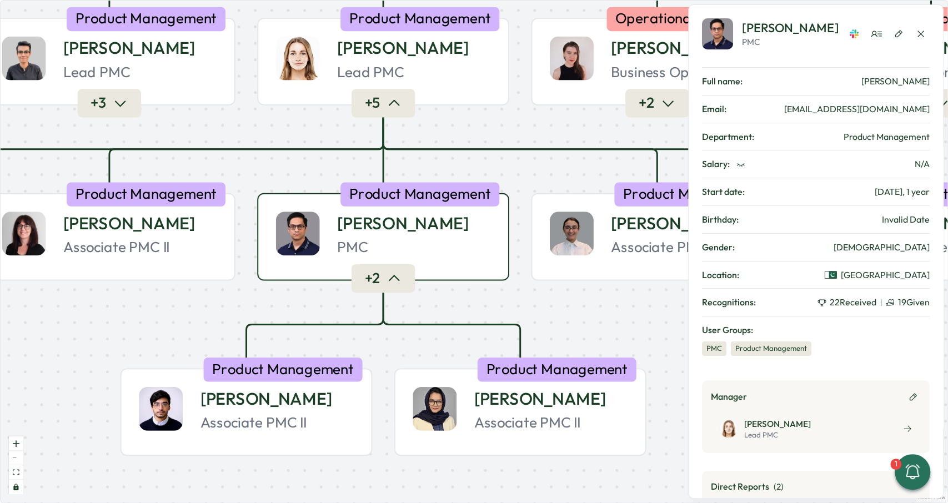
click at [383, 287] on button "+ 2" at bounding box center [383, 279] width 63 height 28
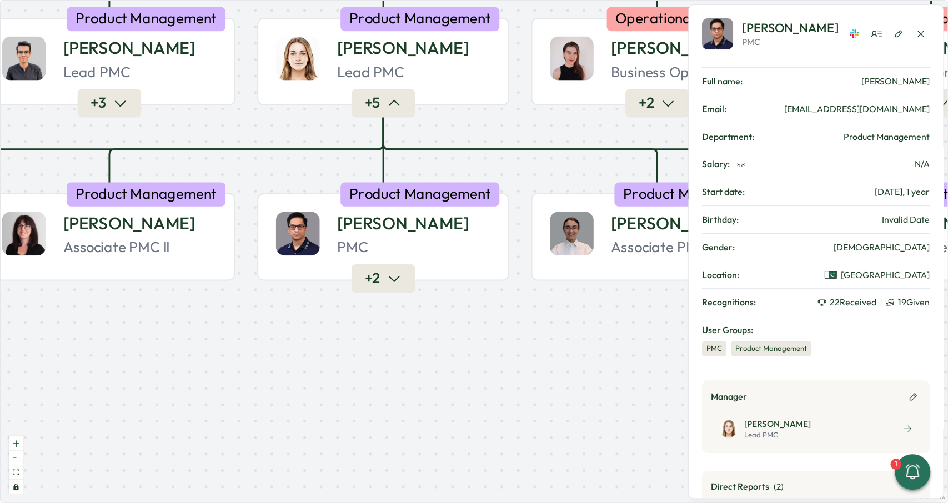
click at [383, 287] on button "+ 2" at bounding box center [383, 279] width 63 height 28
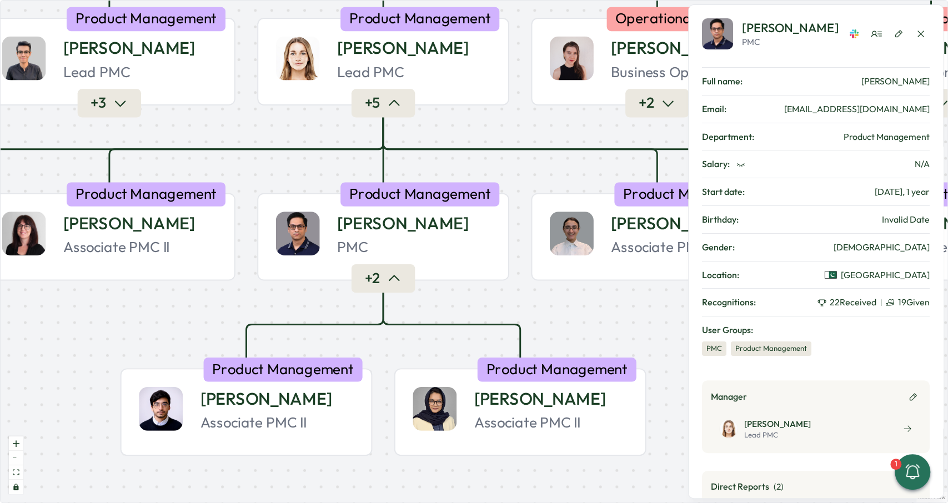
click at [383, 287] on button "+ 2" at bounding box center [383, 279] width 63 height 28
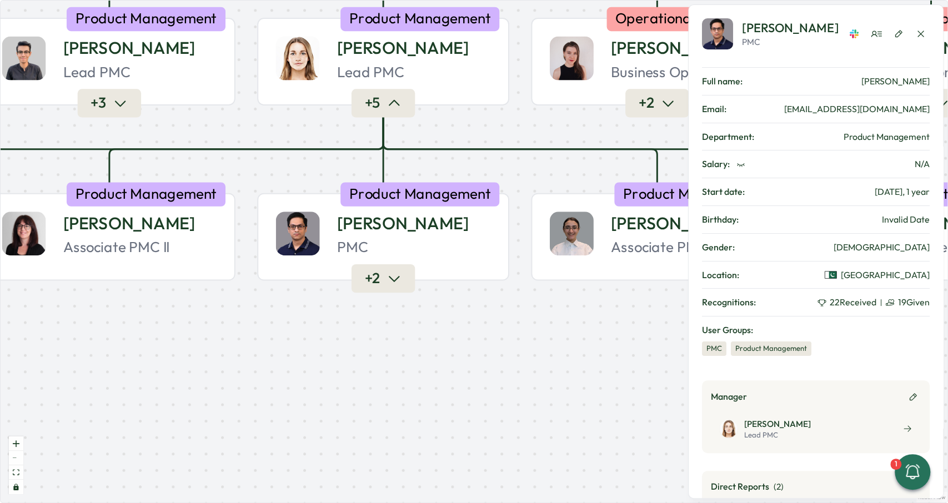
click at [383, 287] on button "+ 2" at bounding box center [383, 279] width 63 height 28
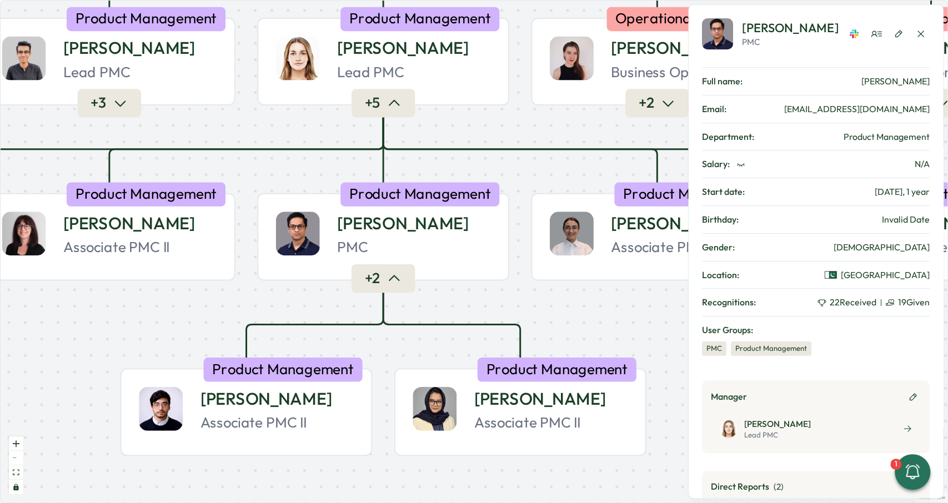
click at [383, 287] on button "+ 2" at bounding box center [383, 279] width 63 height 28
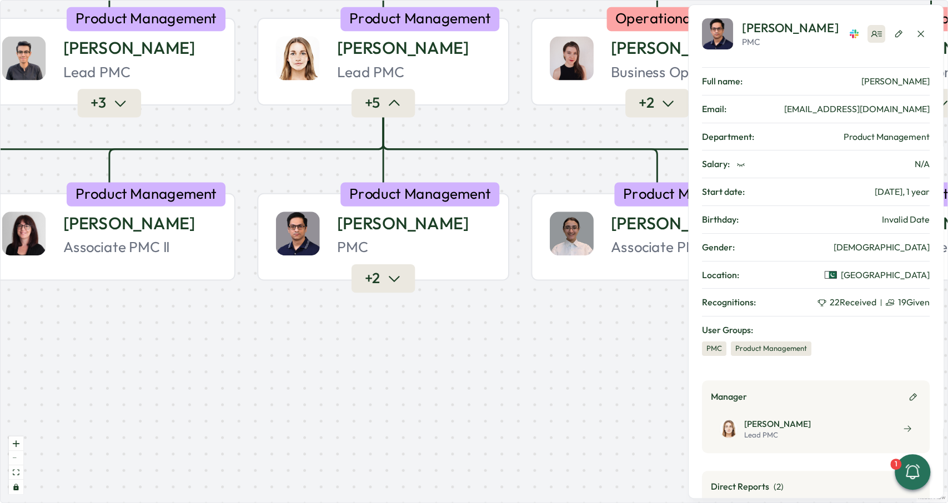
click at [916, 28] on icon "button" at bounding box center [920, 33] width 11 height 11
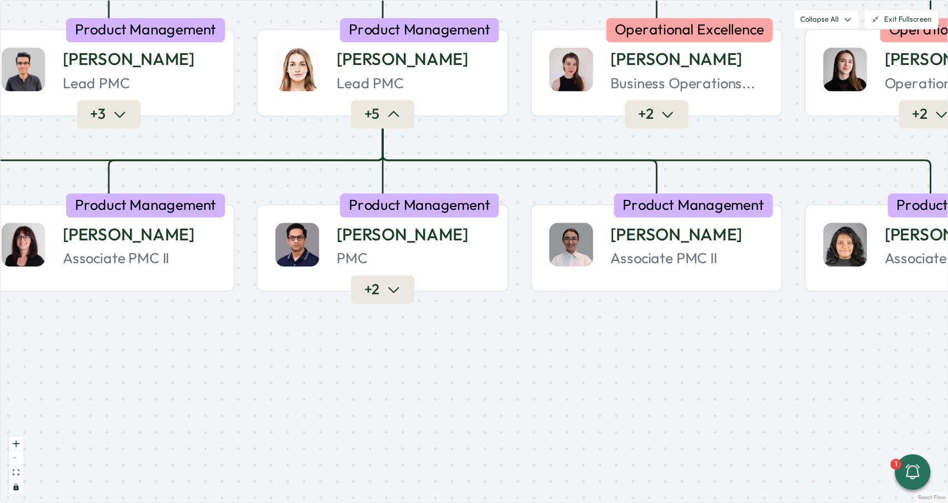
click at [375, 308] on div "Product People Company + 2 Mirela M. Founder Leadership + 2 Almudena B. PMC Pro…" at bounding box center [474, 252] width 947 height 502
click at [379, 297] on button "+ 2" at bounding box center [382, 290] width 63 height 28
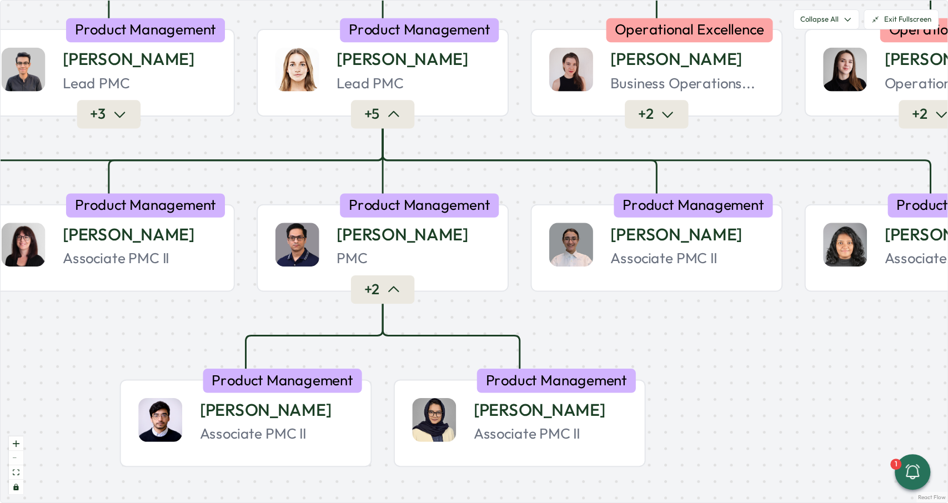
click at [379, 297] on button "+ 2" at bounding box center [382, 290] width 63 height 28
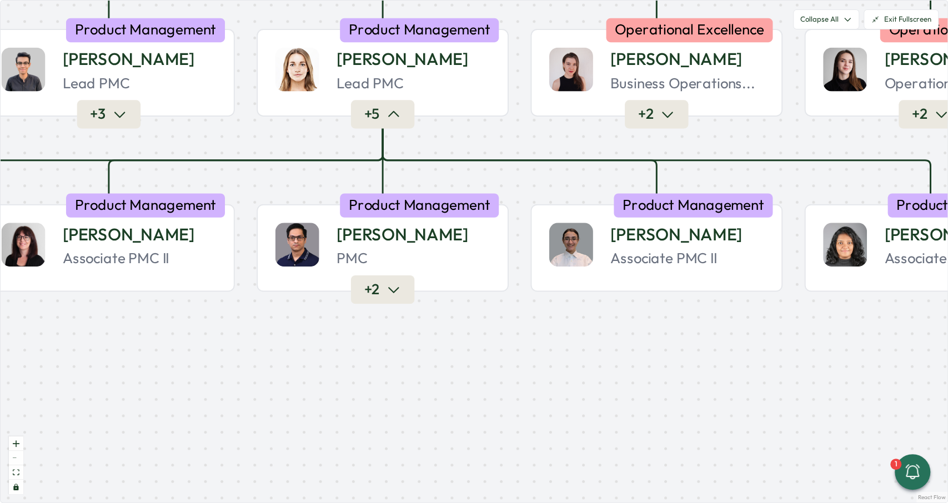
click at [379, 297] on button "+ 2" at bounding box center [382, 290] width 63 height 28
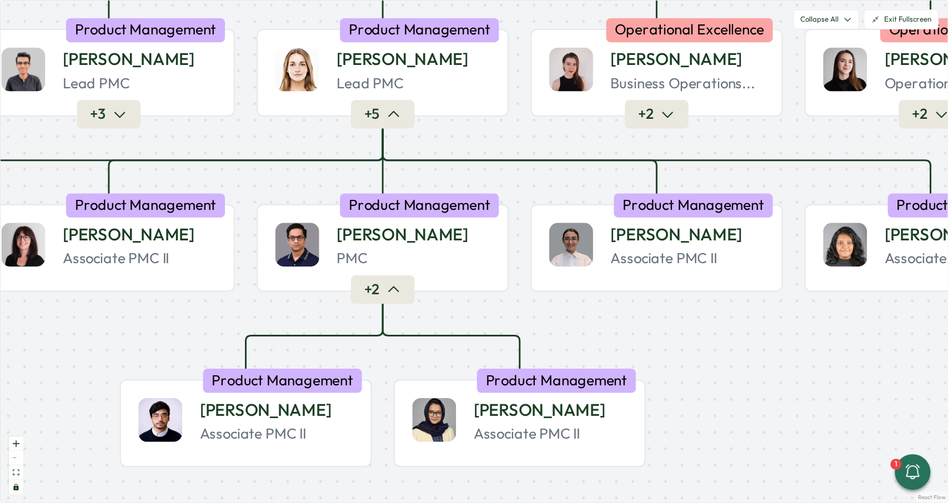
click at [379, 297] on button "+ 2" at bounding box center [382, 290] width 63 height 28
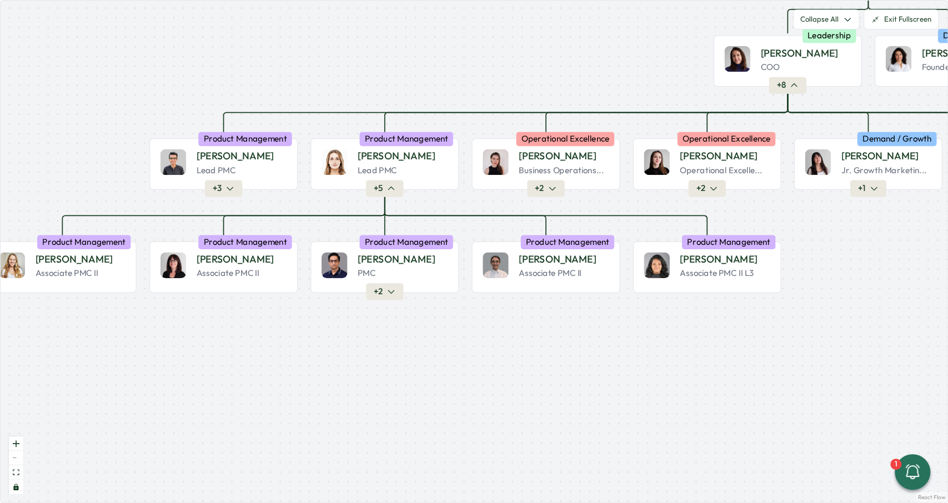
drag, startPoint x: 423, startPoint y: 329, endPoint x: 449, endPoint y: 312, distance: 31.7
click at [449, 313] on div "Product People Company + 2 Mirela M. Founder Leadership + 2 Almudena B. PMC Pro…" at bounding box center [474, 252] width 947 height 502
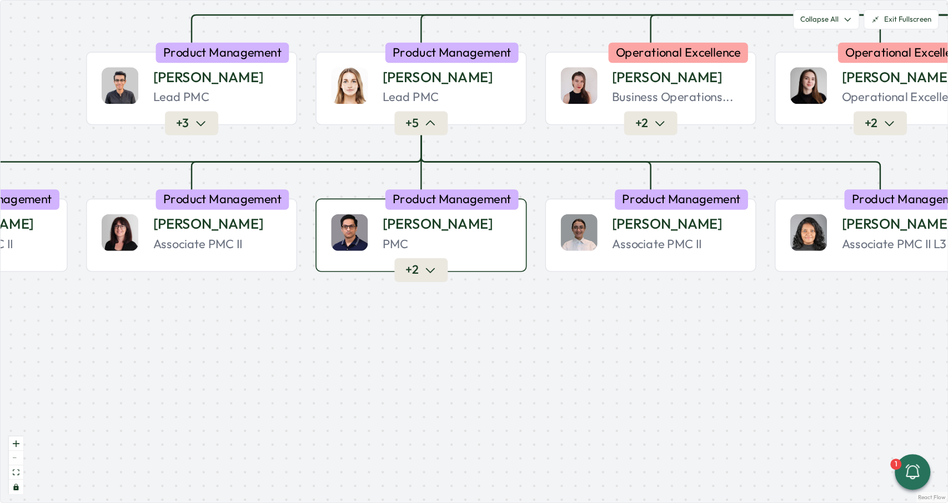
click at [421, 277] on button "+ 2" at bounding box center [420, 270] width 53 height 23
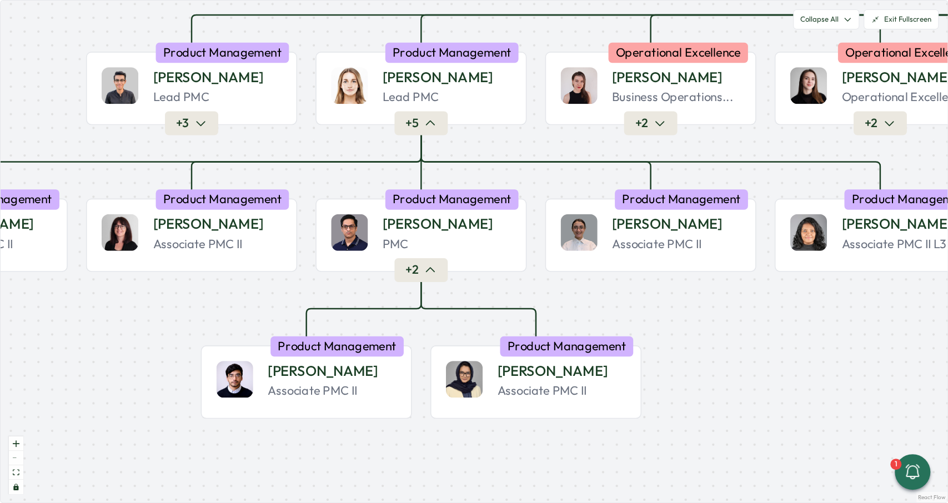
click at [24, 445] on div "Product People Company + 2 Mirela M. Founder Leadership + 2 Almudena B. PMC Pro…" at bounding box center [474, 252] width 947 height 502
click at [23, 445] on button "zoom in" at bounding box center [16, 444] width 14 height 14
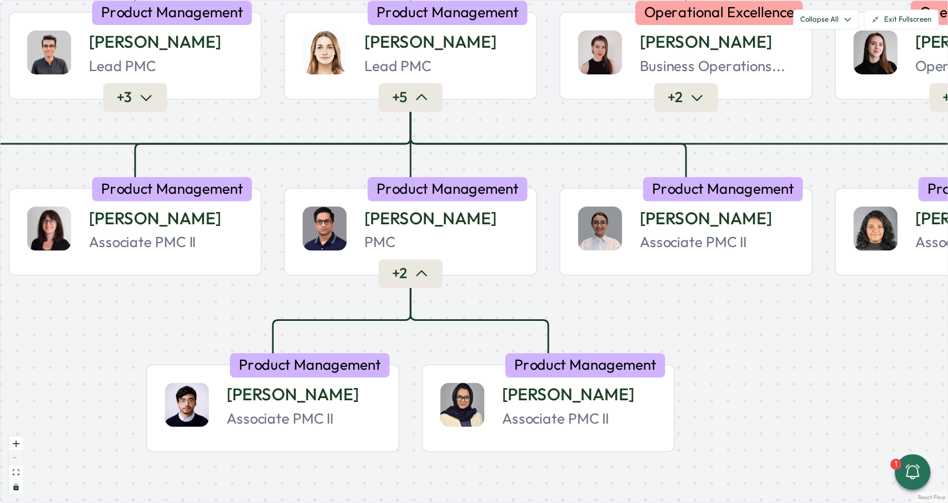
click at [21, 455] on button "zoom out" at bounding box center [16, 458] width 14 height 14
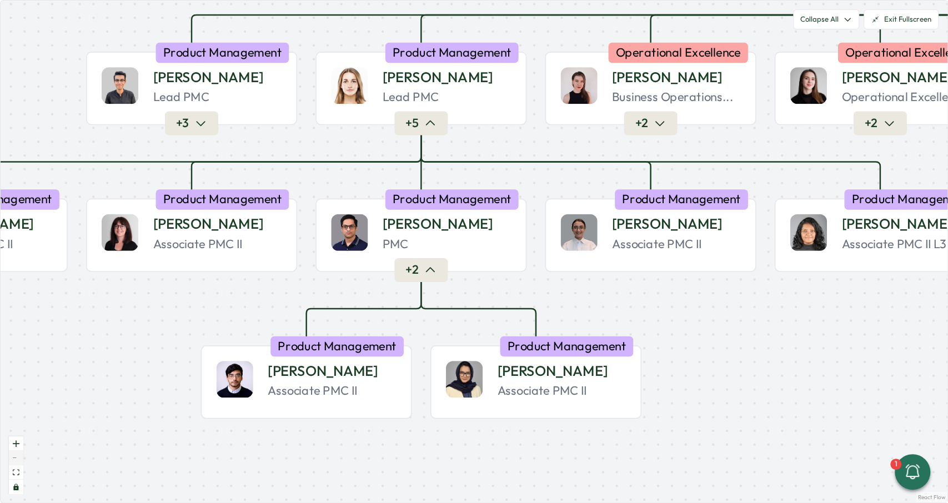
click at [21, 455] on button "zoom out" at bounding box center [16, 458] width 14 height 14
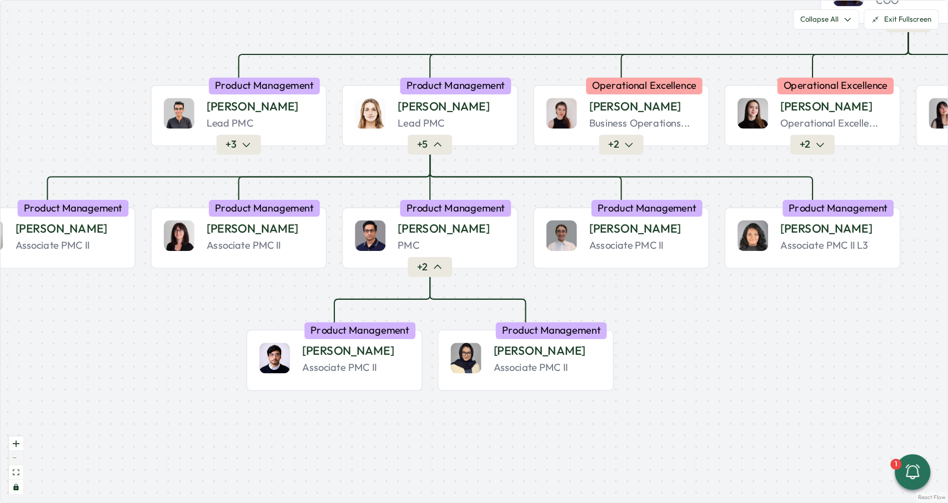
click at [21, 455] on button "zoom out" at bounding box center [16, 458] width 14 height 14
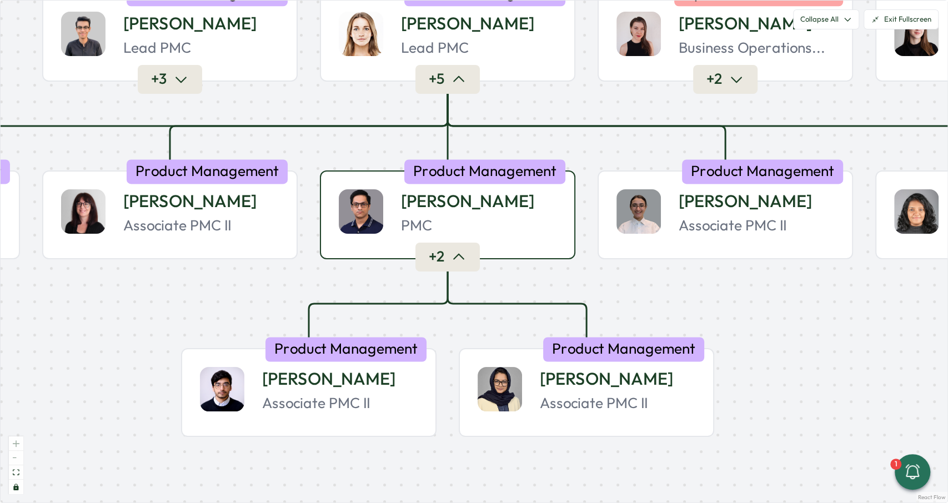
click at [468, 268] on button "+ 2" at bounding box center [447, 257] width 64 height 28
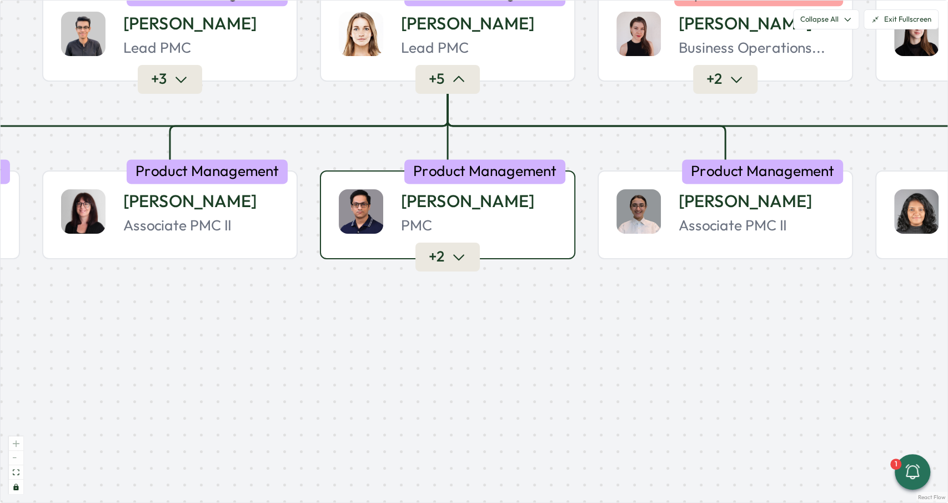
click at [468, 270] on button "+ 2" at bounding box center [447, 257] width 64 height 28
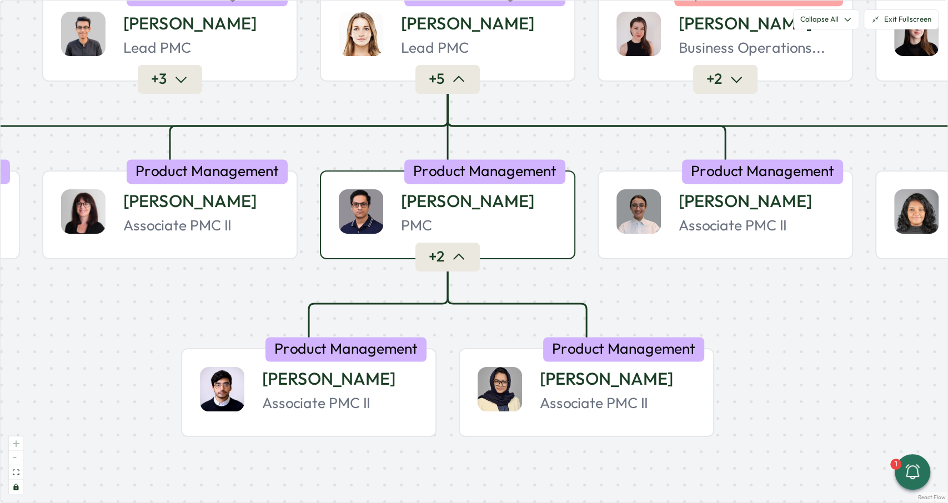
click at [452, 270] on button "+ 2" at bounding box center [447, 257] width 64 height 28
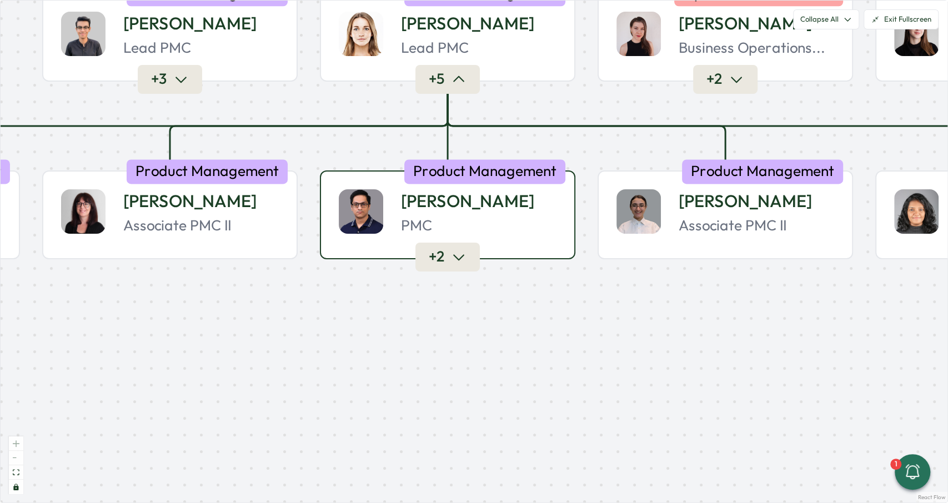
click at [445, 255] on button "+ 2" at bounding box center [447, 257] width 64 height 28
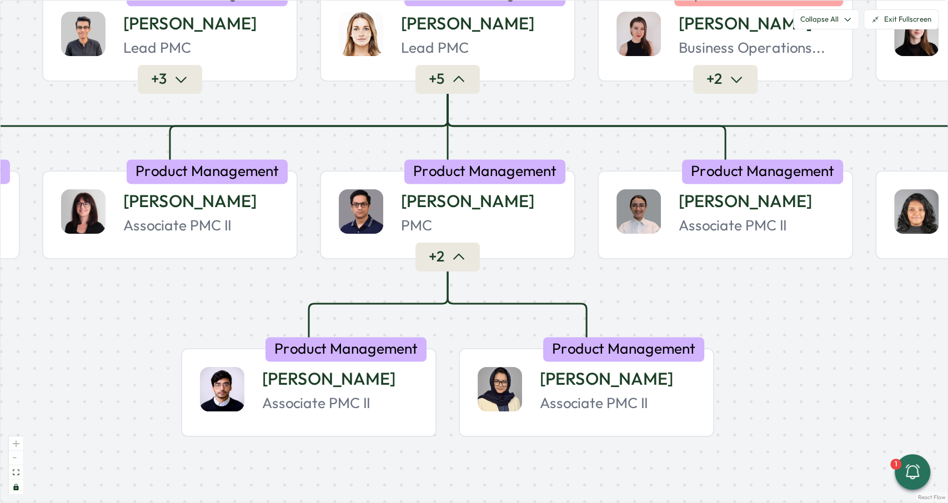
click at [445, 255] on button "+ 2" at bounding box center [447, 257] width 64 height 28
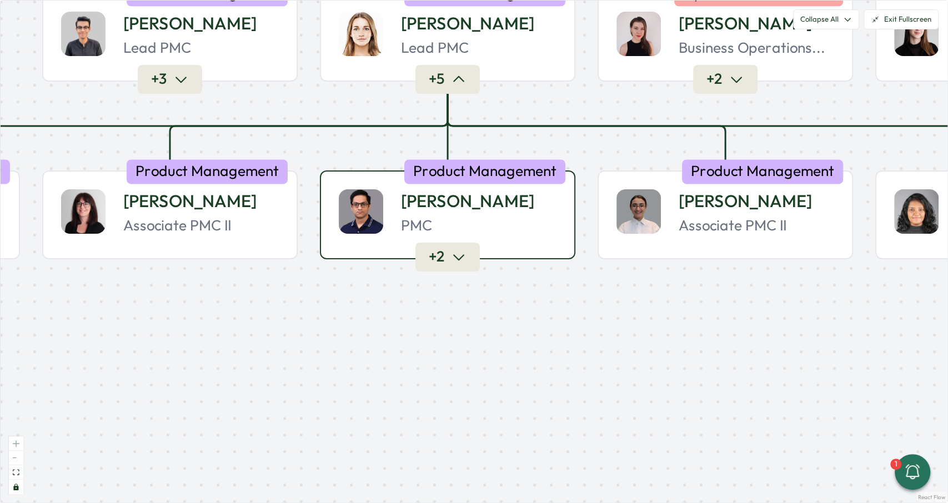
click at [432, 252] on span "+ 2" at bounding box center [437, 257] width 16 height 19
click at [426, 250] on button "+ 2" at bounding box center [447, 258] width 64 height 28
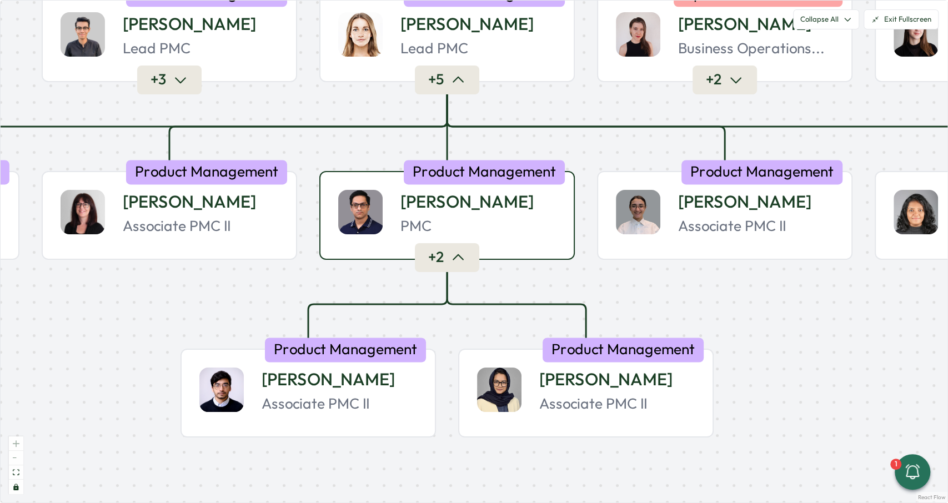
click at [427, 250] on button "+ 2" at bounding box center [447, 258] width 64 height 28
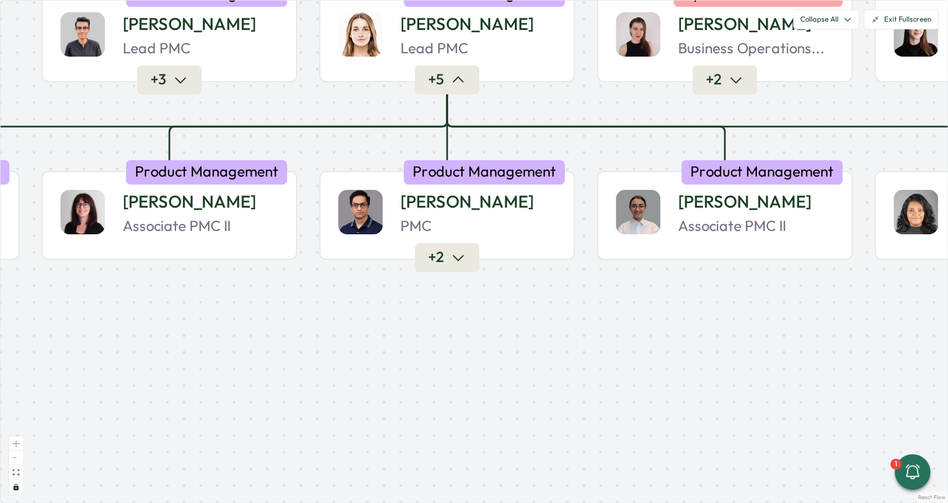
click at [430, 258] on span "+ 2" at bounding box center [436, 257] width 16 height 19
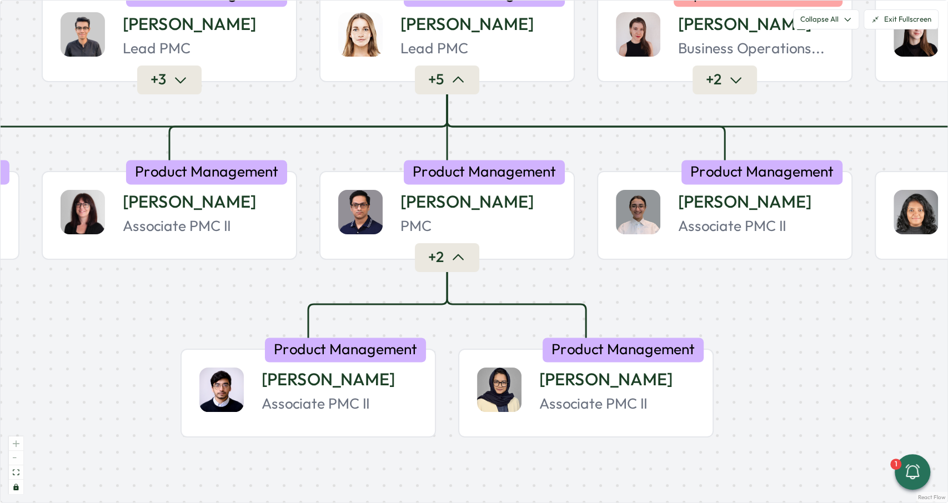
click at [430, 258] on span "+ 2" at bounding box center [436, 257] width 16 height 19
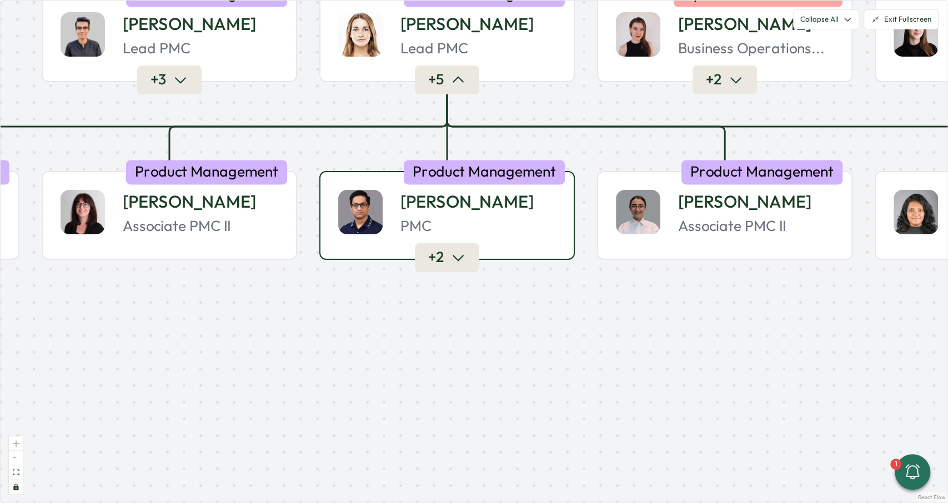
click at [431, 248] on button "+ 2" at bounding box center [447, 258] width 64 height 28
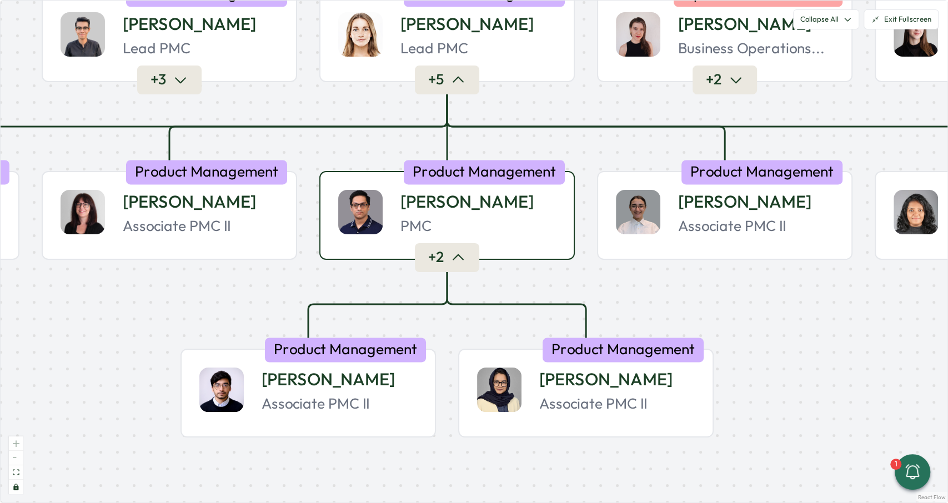
click at [434, 248] on button "+ 2" at bounding box center [447, 258] width 64 height 28
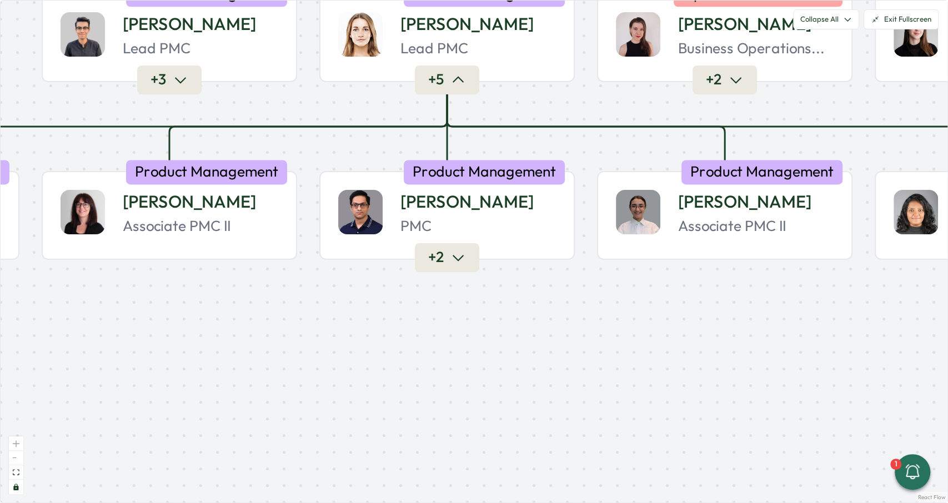
click at [444, 247] on button "+ 2" at bounding box center [447, 258] width 64 height 28
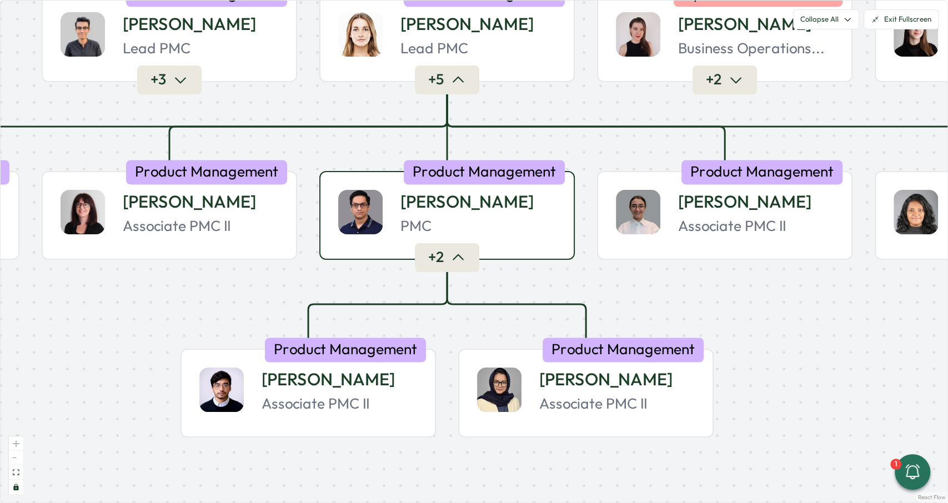
click at [458, 254] on icon "button" at bounding box center [458, 258] width 16 height 16
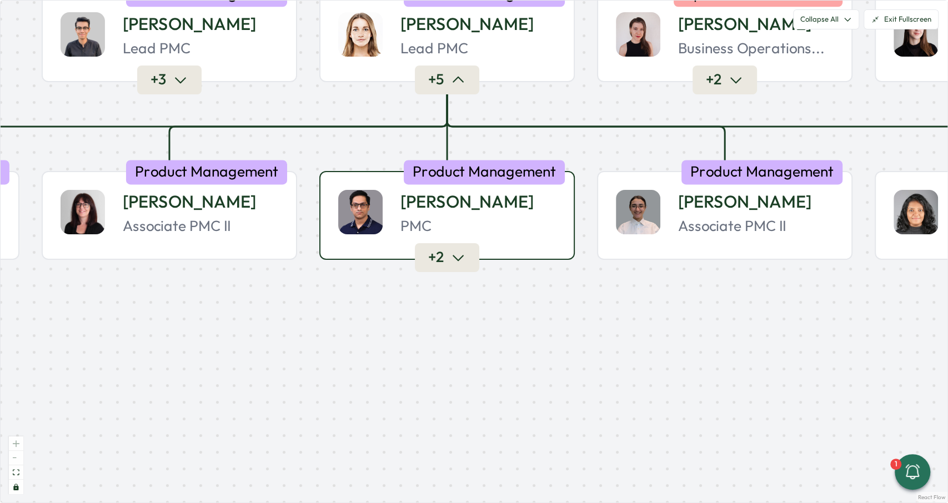
click at [472, 258] on button "+ 2" at bounding box center [447, 258] width 64 height 28
click at [472, 263] on button "+ 2" at bounding box center [447, 258] width 64 height 28
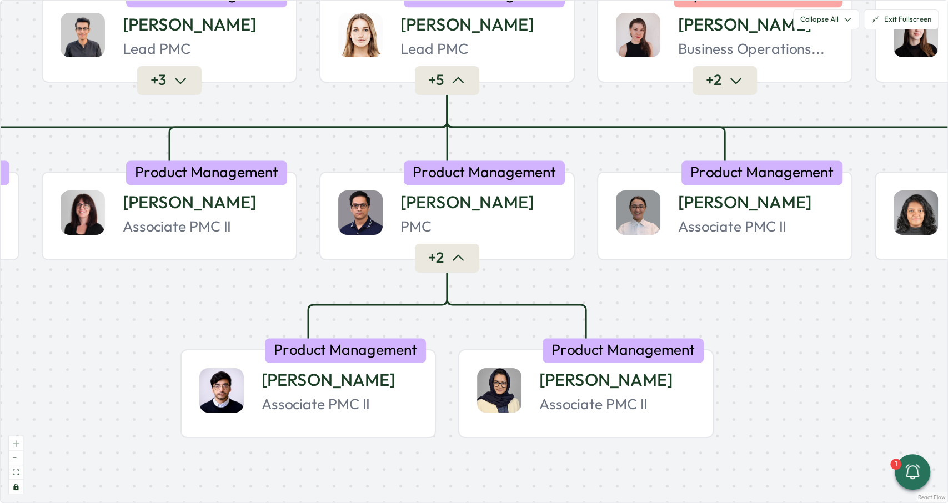
click at [472, 263] on button "+ 2" at bounding box center [447, 258] width 64 height 28
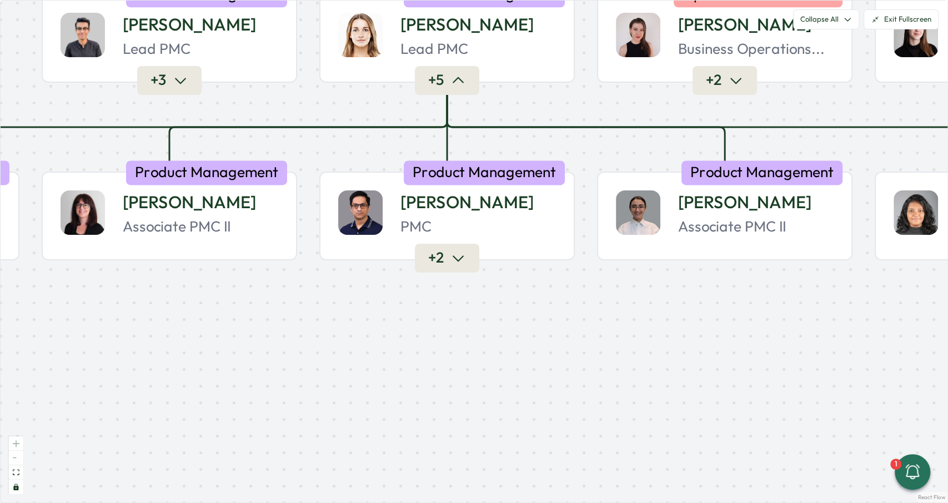
click at [472, 263] on button "+ 2" at bounding box center [447, 258] width 64 height 28
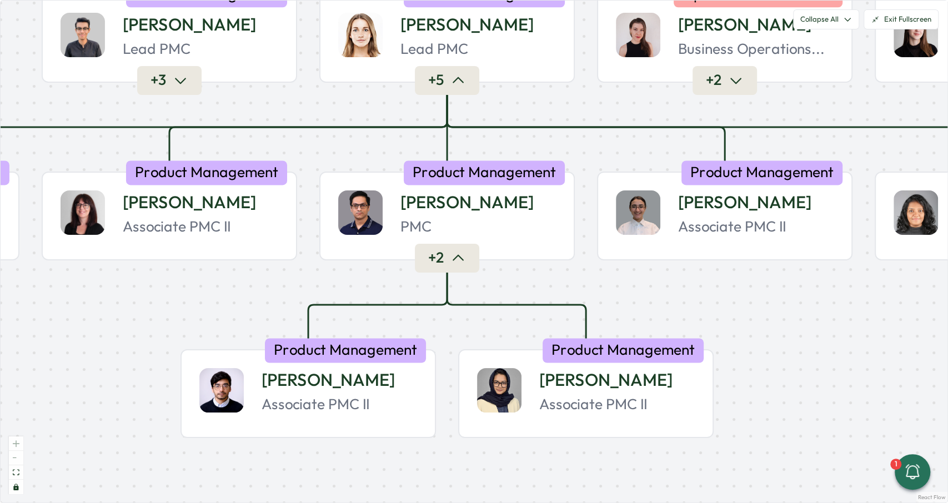
click at [472, 263] on button "+ 2" at bounding box center [447, 258] width 64 height 28
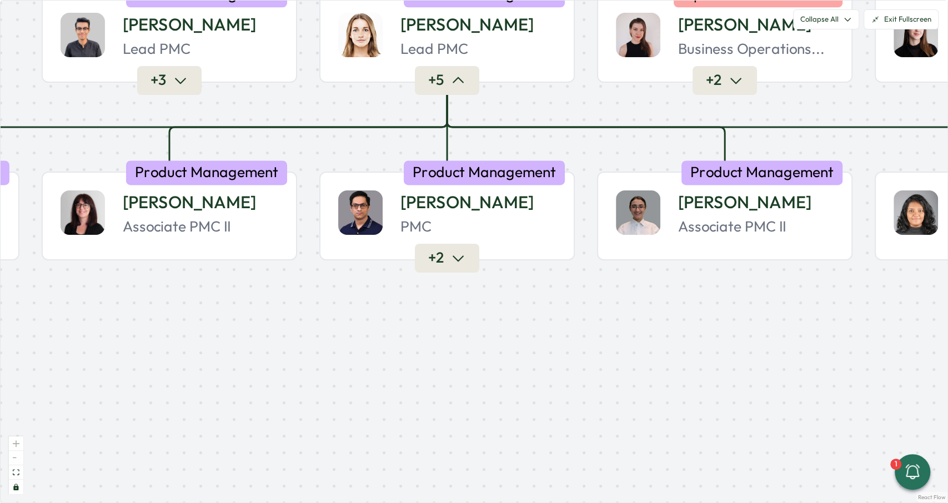
click at [472, 263] on button "+ 2" at bounding box center [447, 258] width 64 height 28
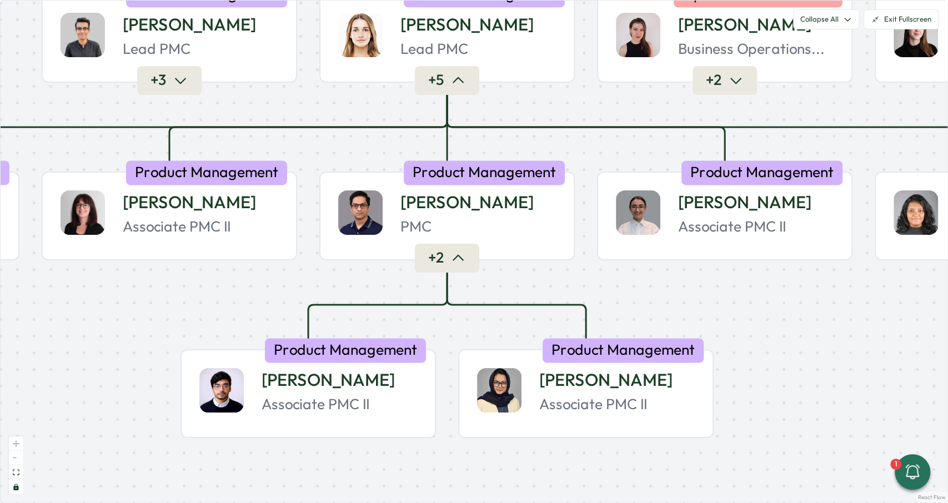
click at [472, 263] on button "+ 2" at bounding box center [447, 258] width 64 height 28
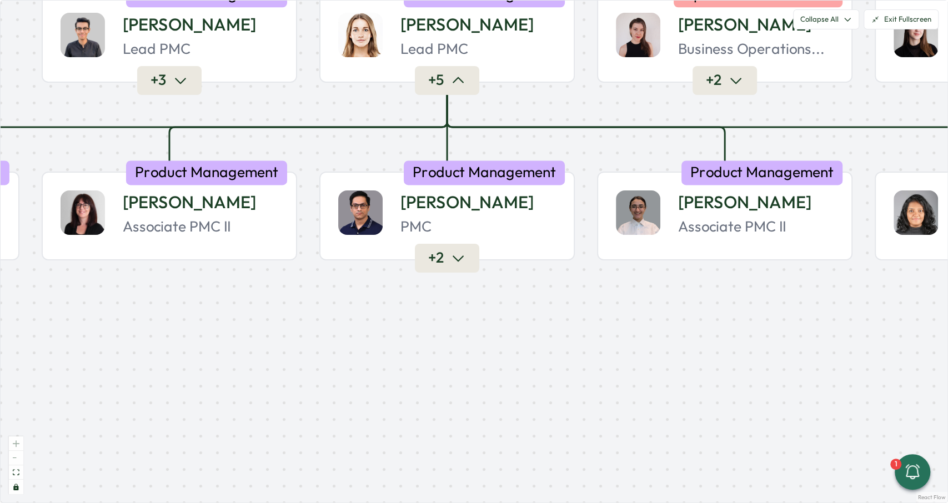
click at [446, 262] on div at bounding box center [447, 261] width 6 height 6
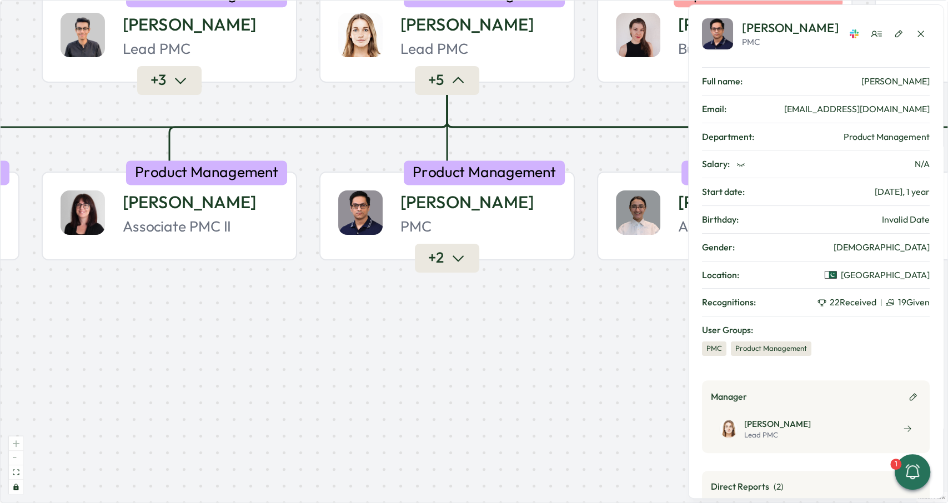
click at [446, 262] on div at bounding box center [447, 261] width 6 height 6
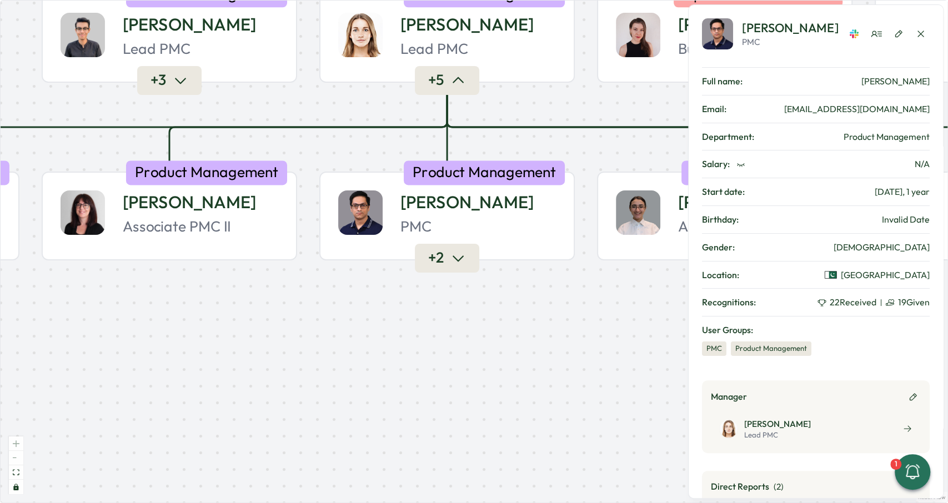
click at [446, 262] on div at bounding box center [447, 261] width 6 height 6
click at [447, 260] on div "Furqan T. PMC Product Management + 2" at bounding box center [446, 216] width 255 height 89
click at [447, 262] on div at bounding box center [447, 261] width 6 height 6
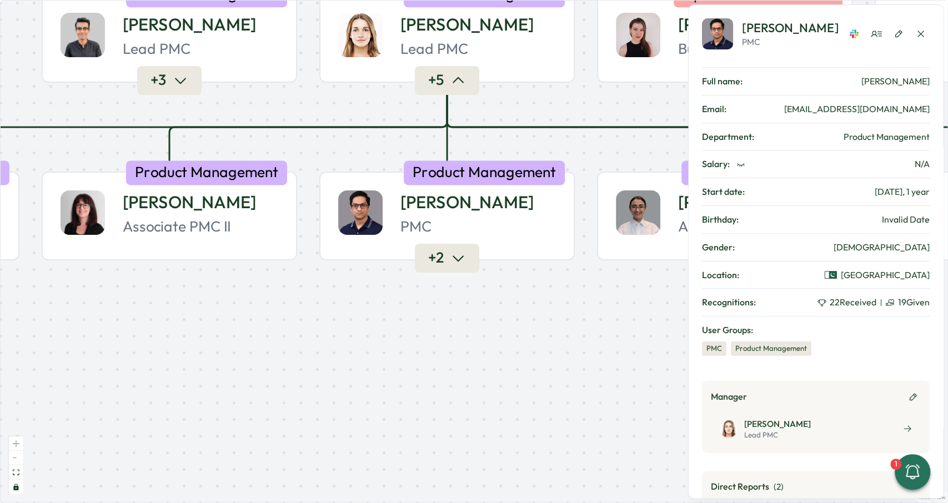
click at [447, 262] on div at bounding box center [447, 261] width 6 height 6
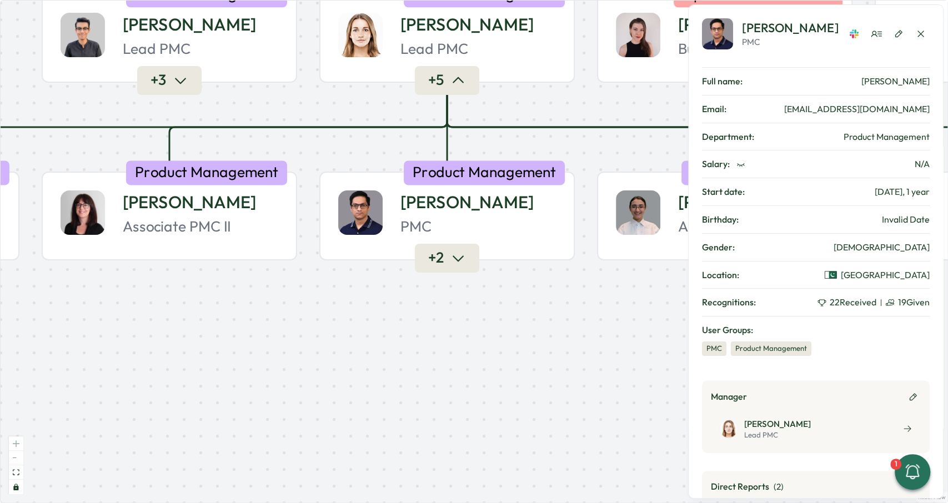
click at [447, 262] on div at bounding box center [447, 261] width 6 height 6
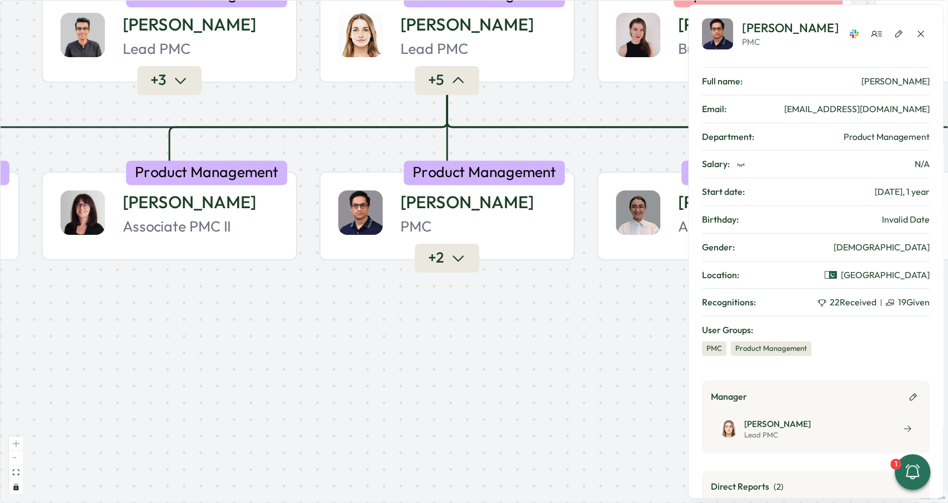
click at [447, 262] on div at bounding box center [447, 261] width 6 height 6
click at [447, 259] on div at bounding box center [447, 261] width 6 height 6
click at [447, 257] on button "+ 2" at bounding box center [447, 258] width 64 height 28
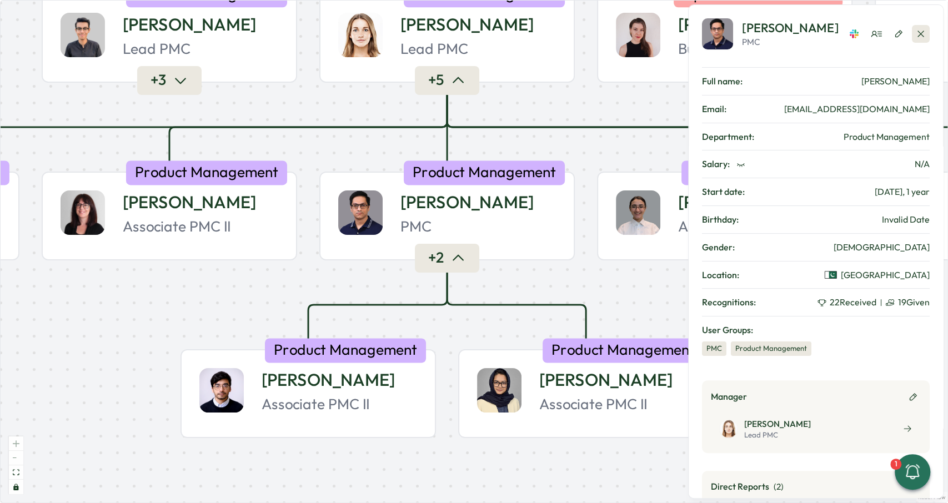
click at [919, 33] on icon "button" at bounding box center [920, 33] width 11 height 11
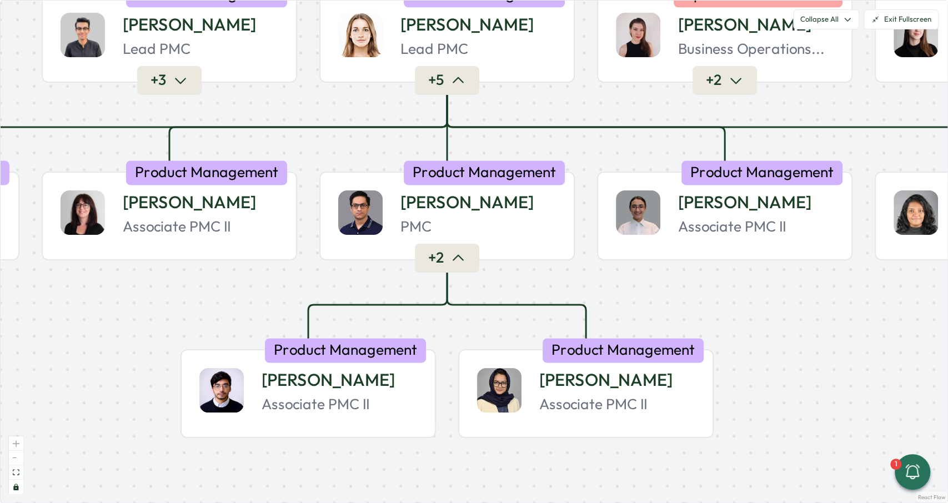
click at [448, 258] on div at bounding box center [447, 261] width 6 height 6
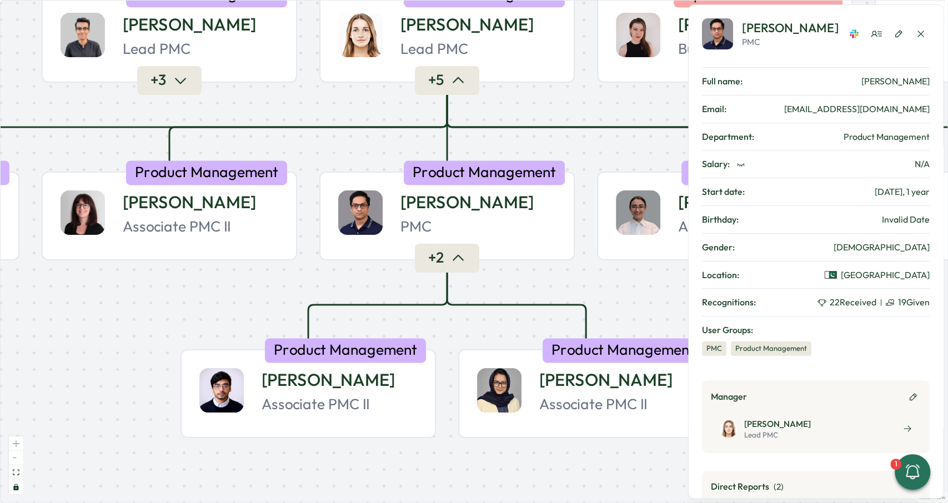
click at [447, 258] on div at bounding box center [447, 261] width 6 height 6
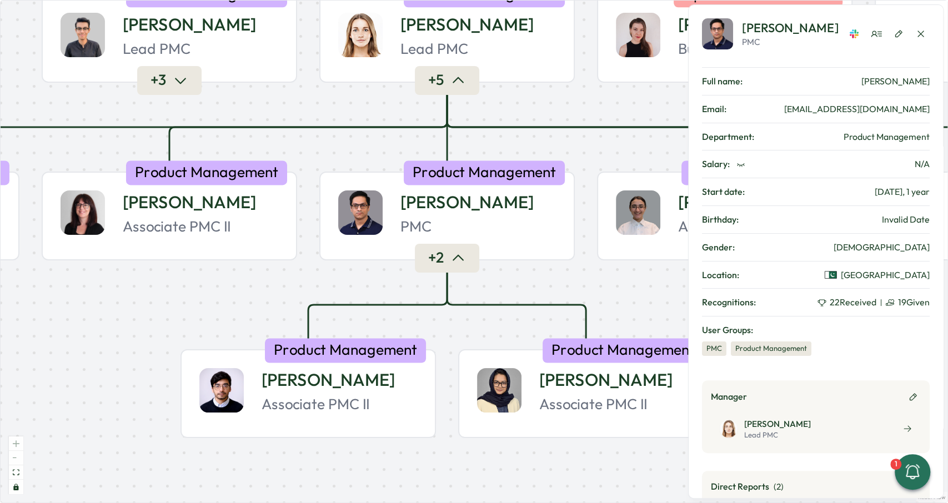
click at [447, 258] on div at bounding box center [447, 261] width 6 height 6
click at [362, 303] on div "Product People Company + 2 Mirela M. Founder Leadership + 2 Almudena B. PMC Pro…" at bounding box center [474, 252] width 947 height 502
click at [466, 262] on icon "button" at bounding box center [458, 258] width 16 height 16
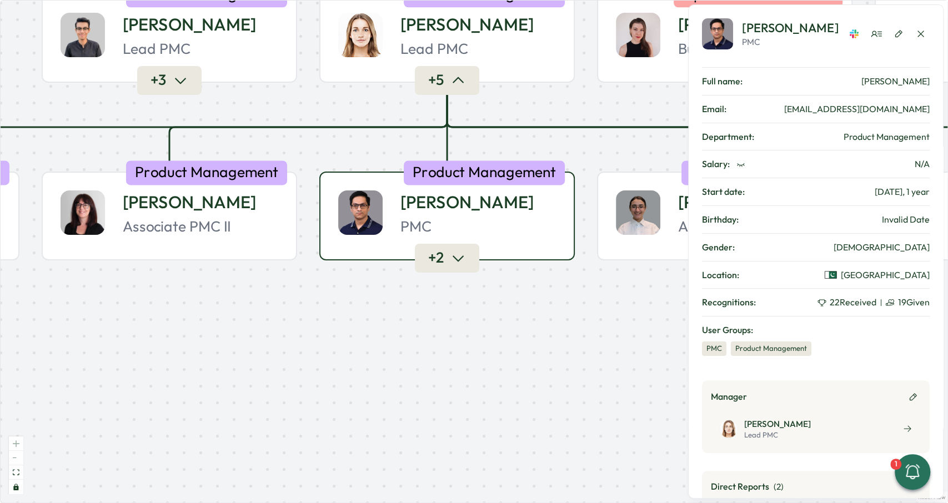
click at [440, 260] on span "+ 2" at bounding box center [436, 258] width 16 height 19
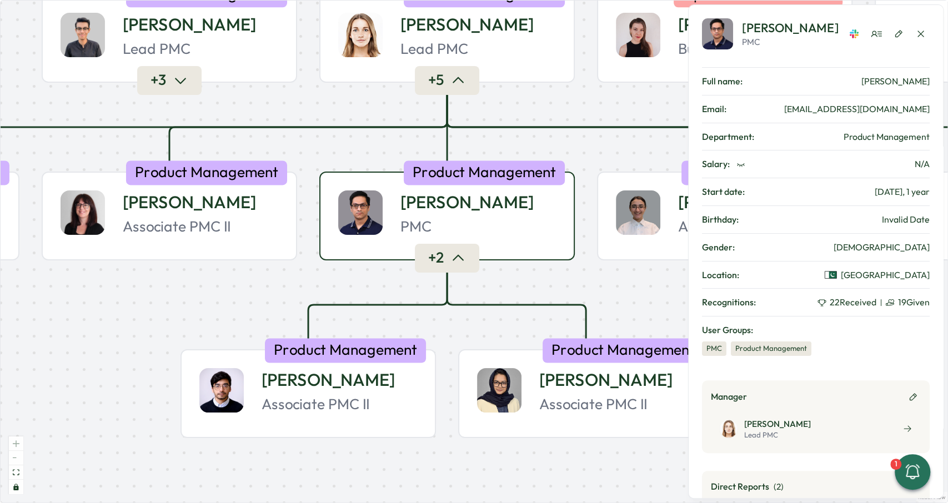
click at [450, 258] on button "+ 2" at bounding box center [447, 258] width 64 height 28
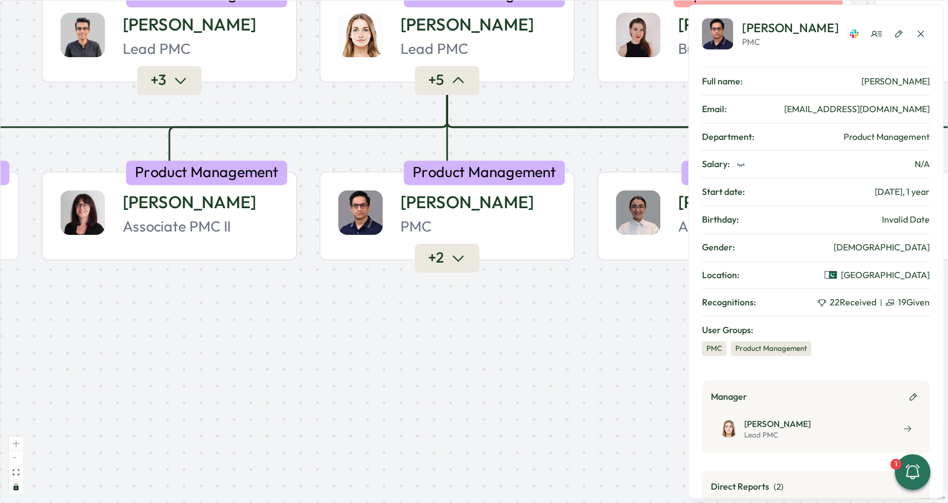
click at [450, 258] on button "+ 2" at bounding box center [447, 258] width 64 height 28
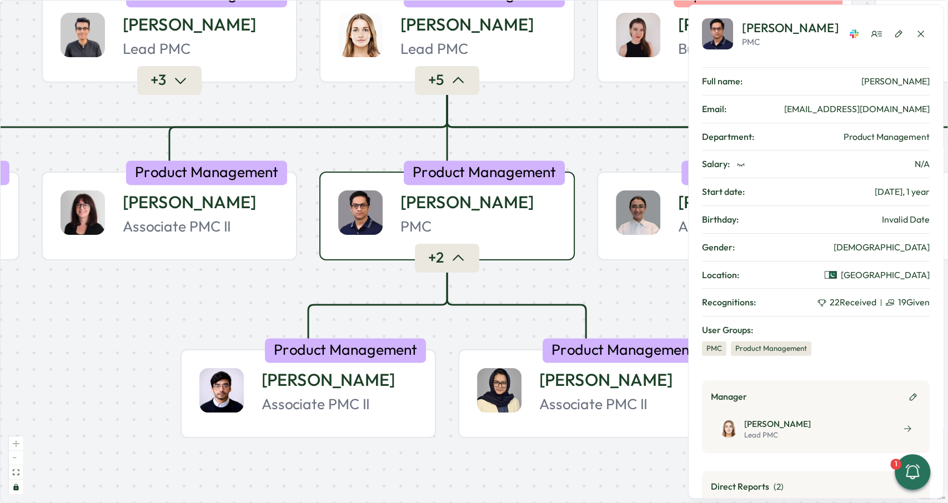
drag, startPoint x: 425, startPoint y: 256, endPoint x: 434, endPoint y: 255, distance: 8.9
click at [426, 256] on button "+ 2" at bounding box center [447, 258] width 64 height 28
click at [448, 255] on button "+ 2" at bounding box center [447, 258] width 64 height 28
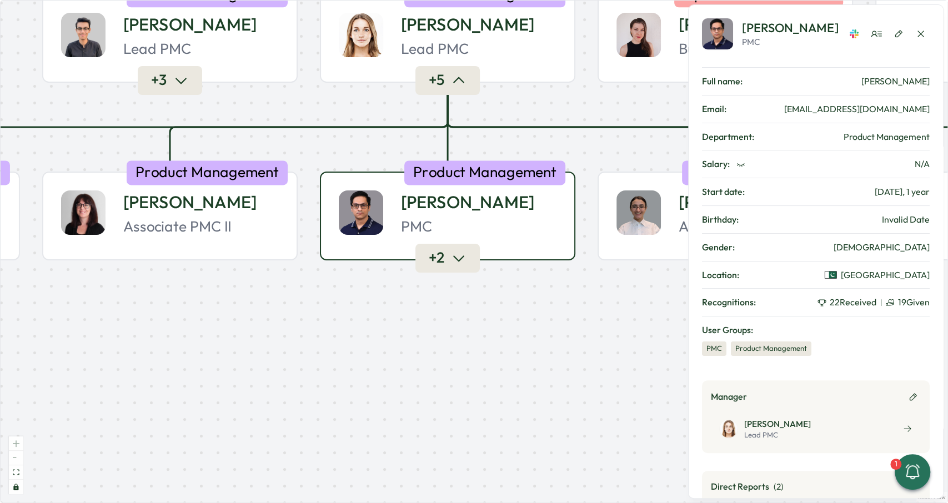
click at [444, 255] on span "+ 2" at bounding box center [437, 258] width 16 height 19
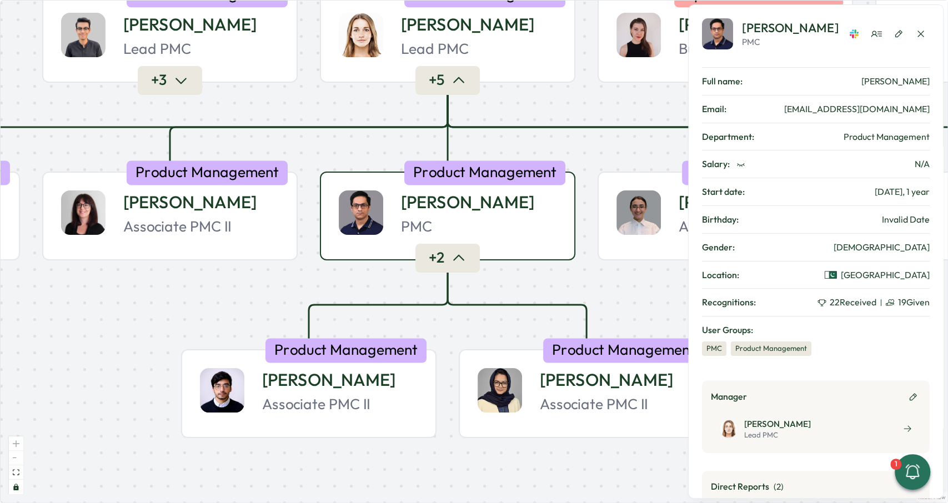
click at [434, 257] on span "+ 2" at bounding box center [437, 258] width 16 height 19
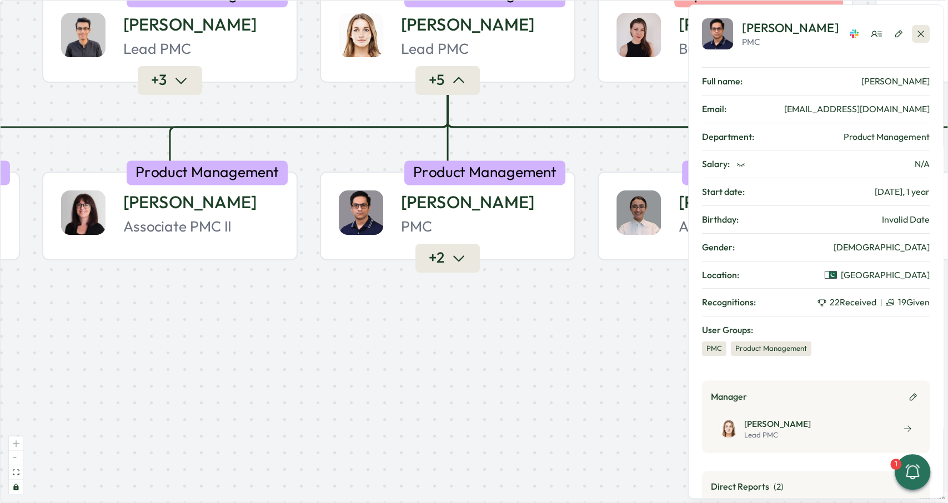
click at [914, 30] on button "button" at bounding box center [921, 34] width 18 height 18
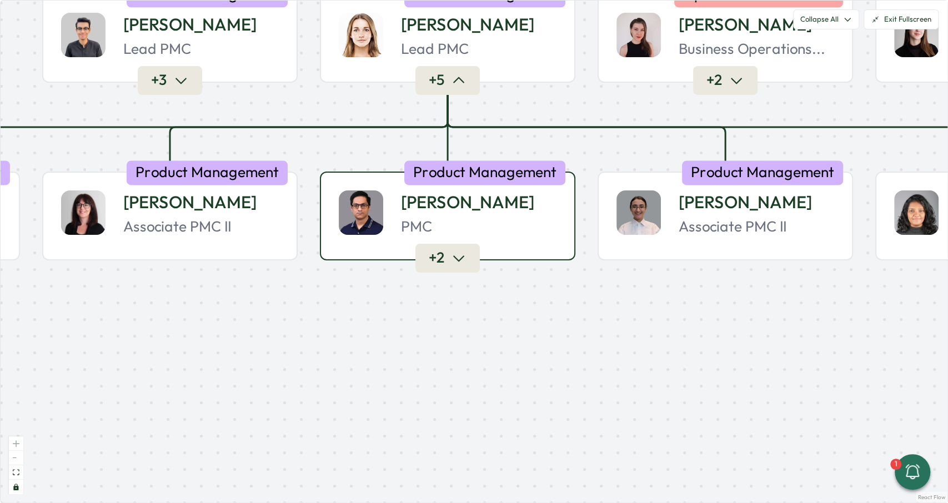
click at [437, 254] on span "+ 2" at bounding box center [437, 258] width 16 height 19
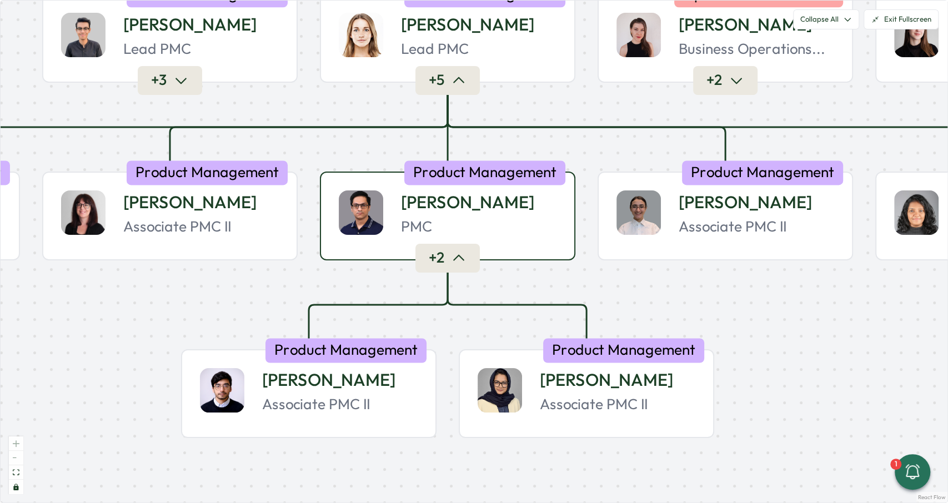
click at [437, 254] on span "+ 2" at bounding box center [437, 258] width 16 height 19
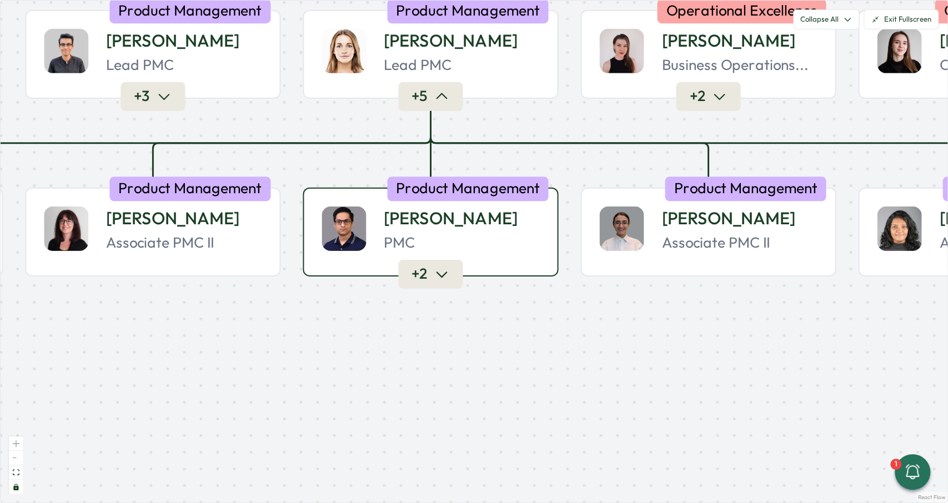
click at [462, 233] on div "PMC" at bounding box center [462, 242] width 156 height 19
click at [462, 233] on div "PMC" at bounding box center [461, 242] width 156 height 19
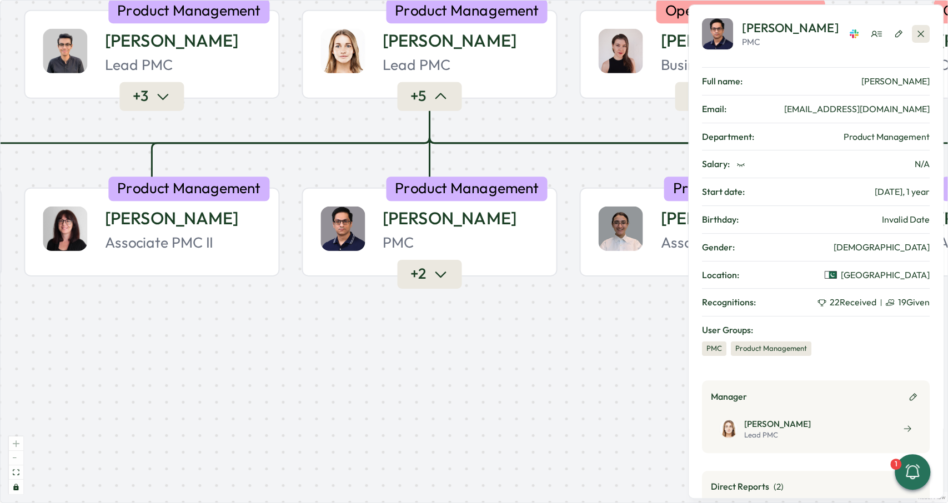
click at [918, 37] on icon "button" at bounding box center [920, 34] width 6 height 6
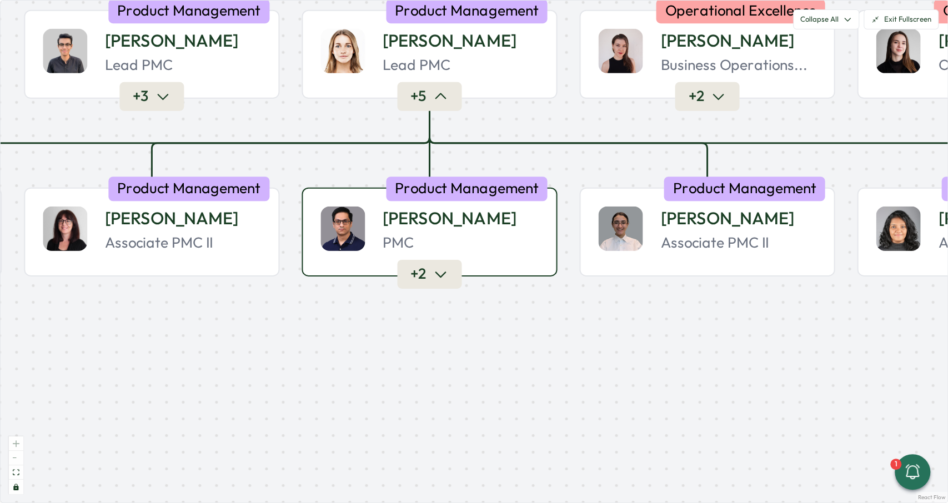
click at [425, 277] on span "+ 2" at bounding box center [418, 274] width 16 height 19
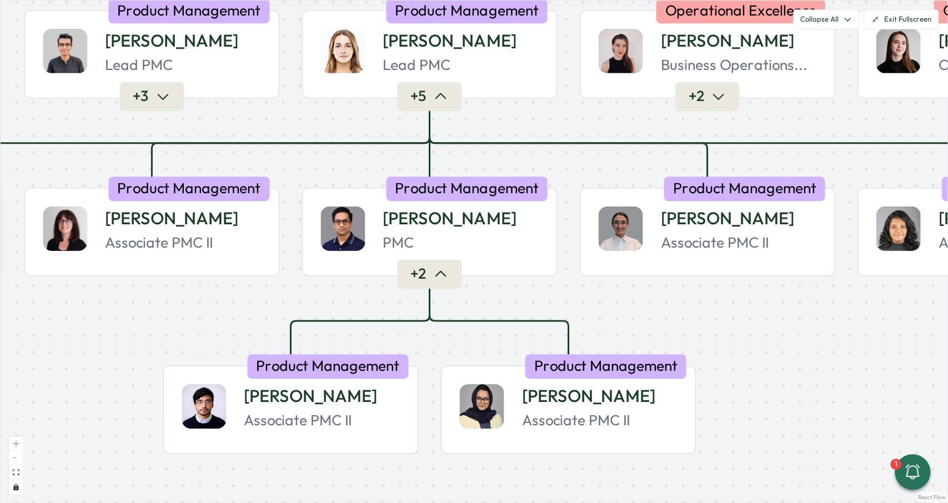
click at [430, 277] on div at bounding box center [430, 277] width 6 height 6
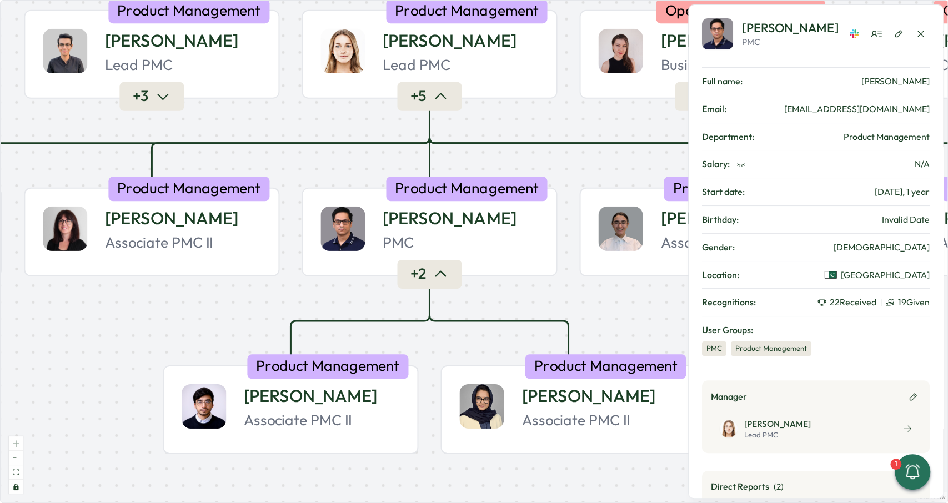
click at [430, 277] on div at bounding box center [430, 277] width 6 height 6
click at [444, 275] on icon "button" at bounding box center [441, 274] width 10 height 5
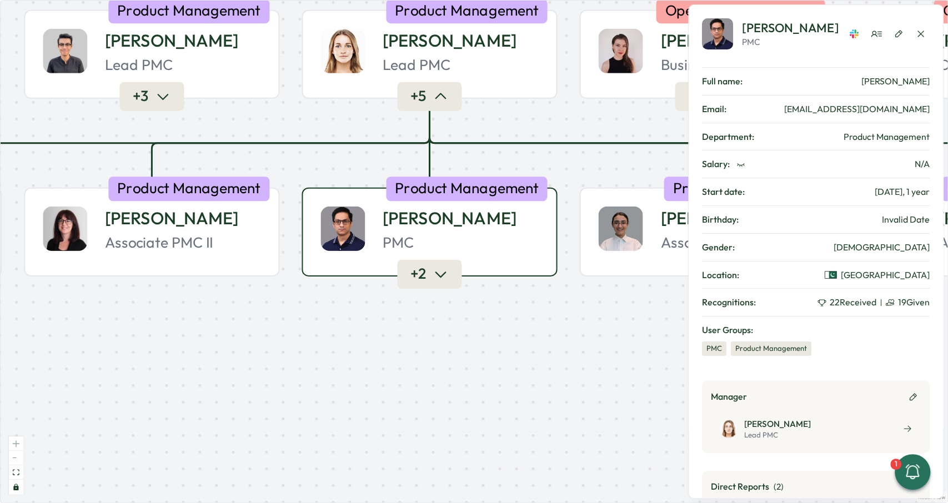
click at [443, 275] on icon "button" at bounding box center [441, 275] width 10 height 5
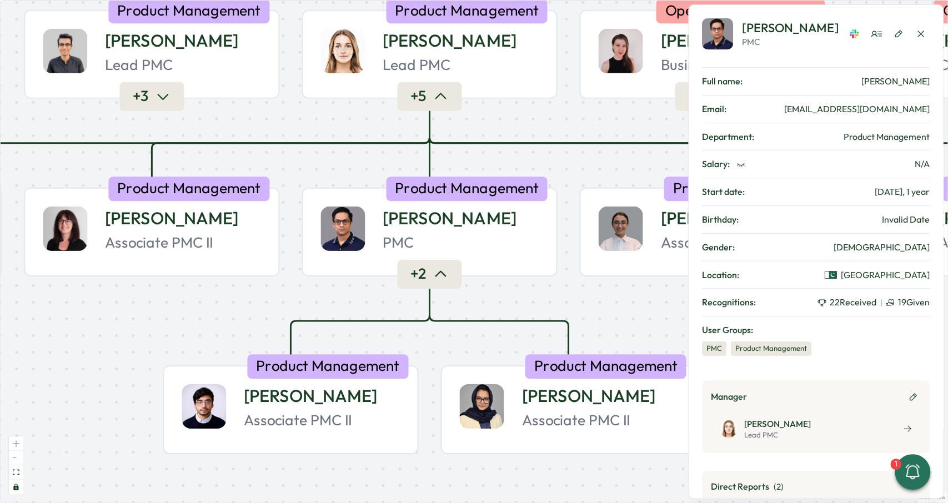
click at [443, 275] on icon "button" at bounding box center [441, 274] width 10 height 5
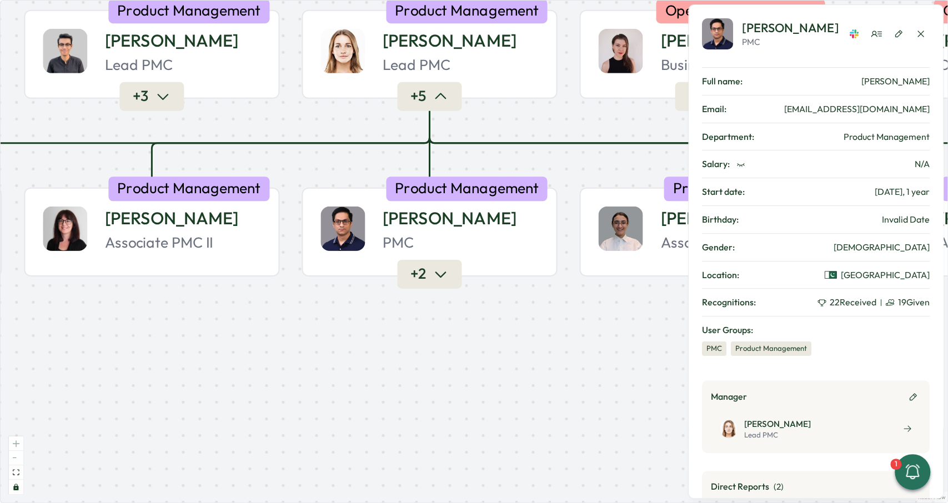
click at [443, 275] on icon "button" at bounding box center [441, 275] width 10 height 5
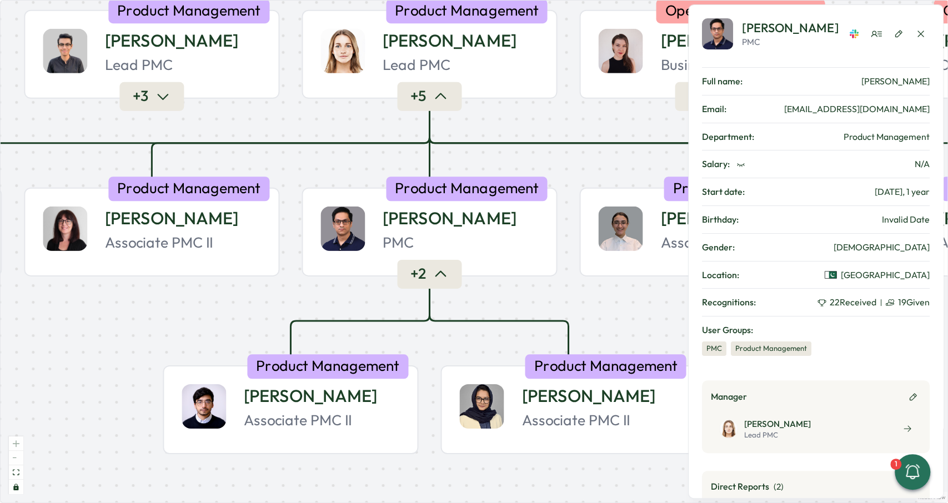
click at [443, 275] on icon "button" at bounding box center [441, 274] width 10 height 5
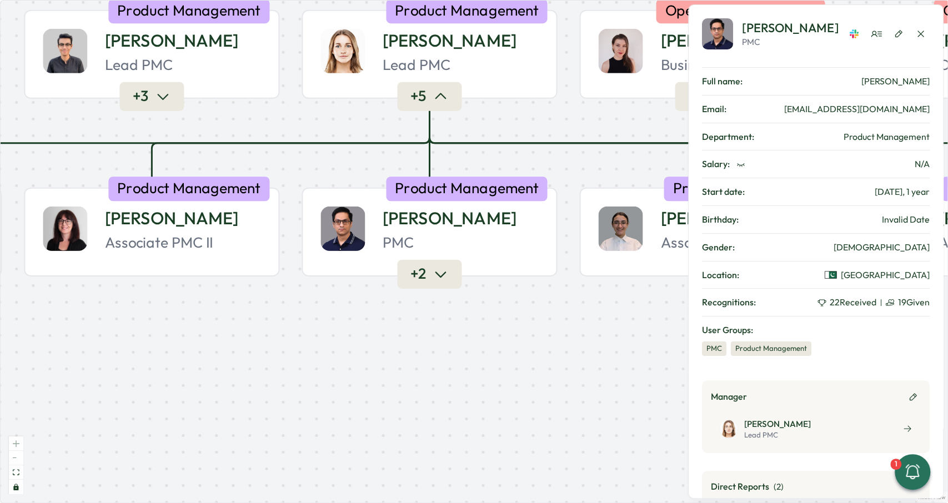
click at [443, 275] on icon "button" at bounding box center [441, 275] width 10 height 5
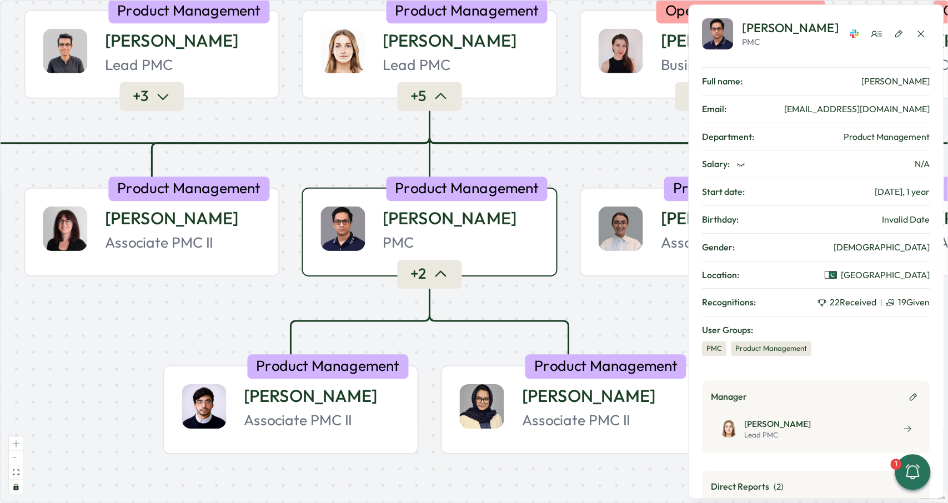
click at [419, 277] on span "+ 2" at bounding box center [418, 274] width 16 height 19
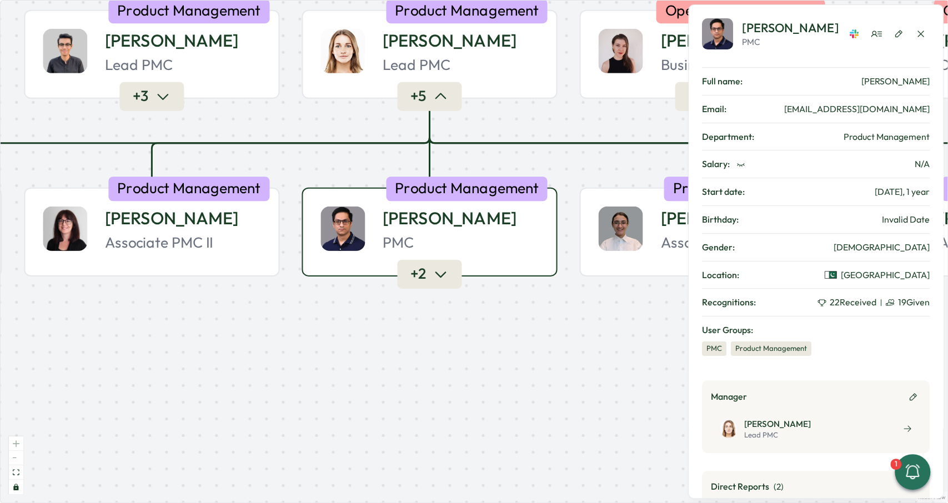
click at [453, 274] on button "+ 2" at bounding box center [429, 274] width 64 height 28
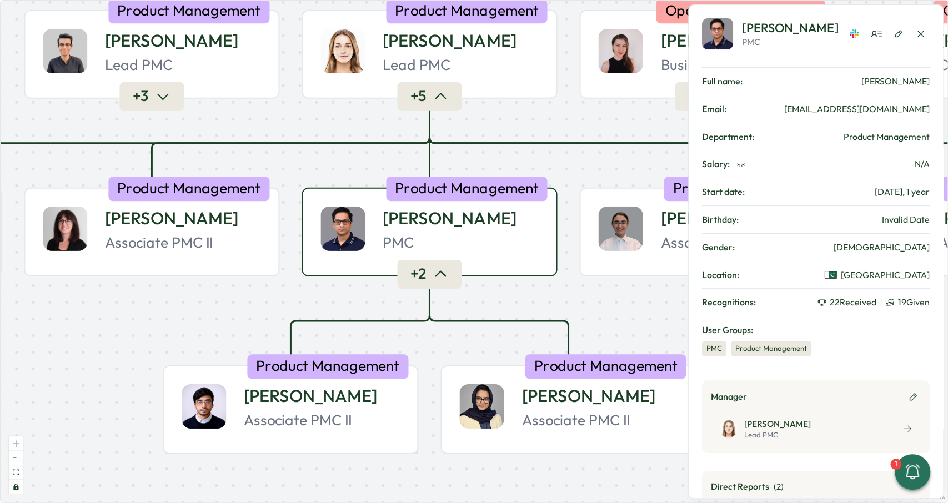
click at [448, 274] on icon "button" at bounding box center [441, 275] width 16 height 16
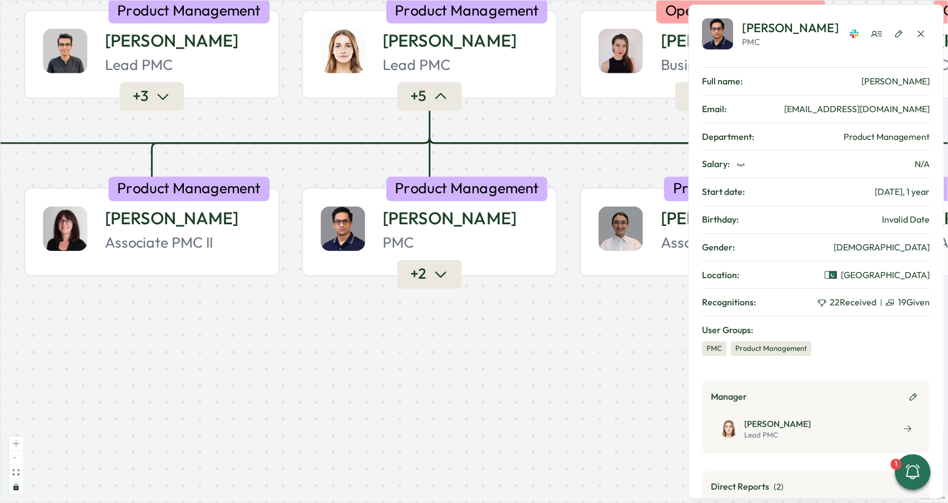
click at [448, 274] on icon "button" at bounding box center [441, 275] width 16 height 16
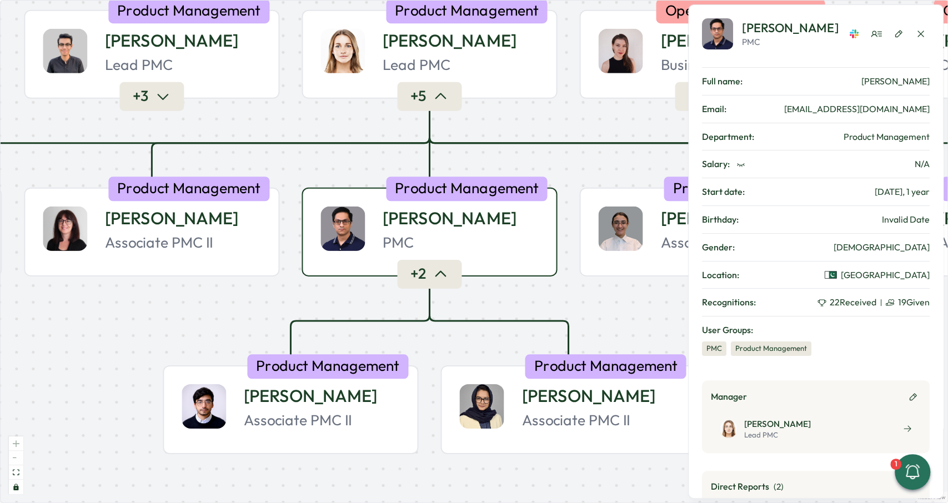
click at [441, 276] on icon "button" at bounding box center [441, 274] width 10 height 5
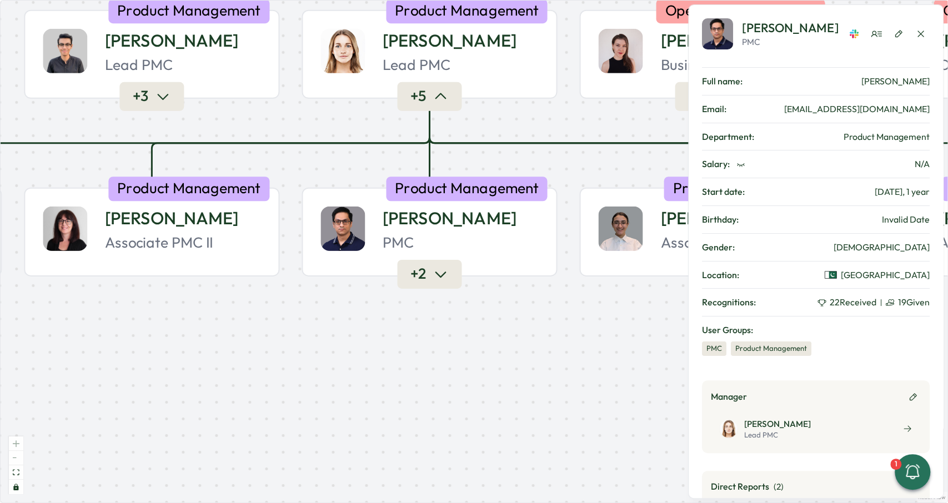
click at [441, 276] on icon "button" at bounding box center [441, 275] width 10 height 5
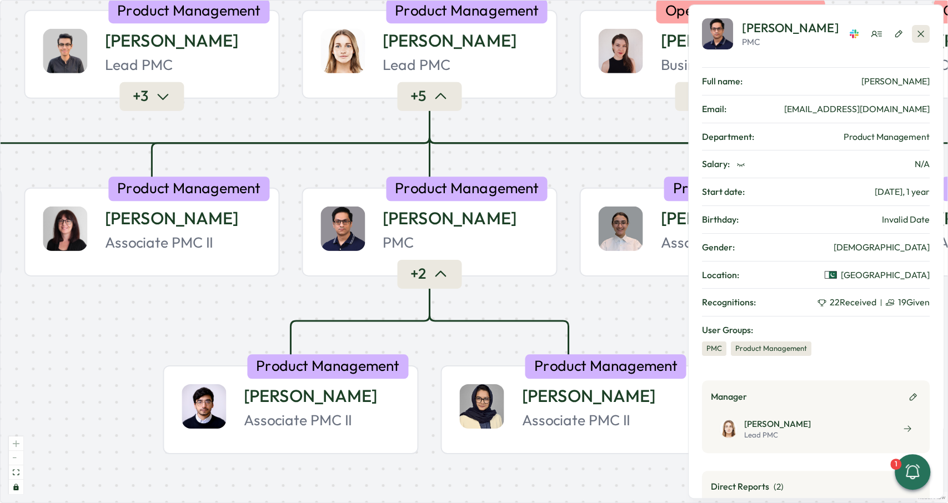
click at [922, 33] on icon "button" at bounding box center [920, 33] width 11 height 11
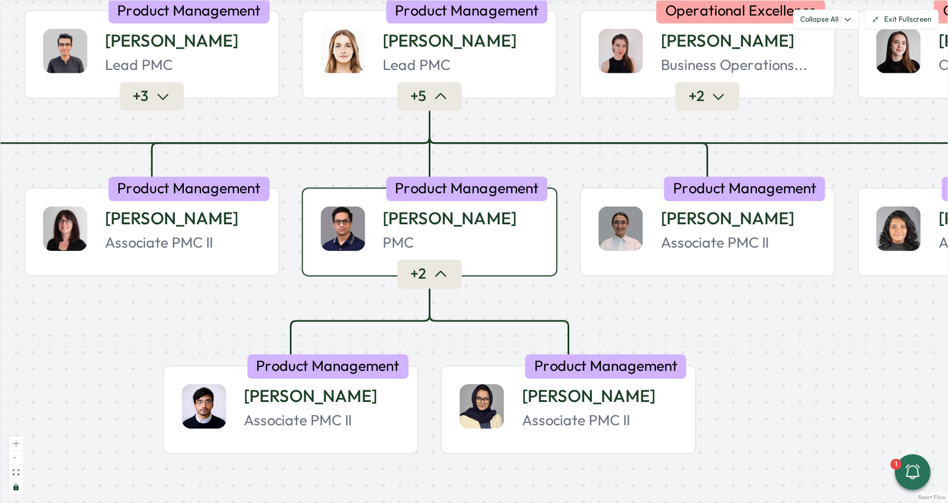
click at [438, 272] on icon "button" at bounding box center [441, 275] width 16 height 16
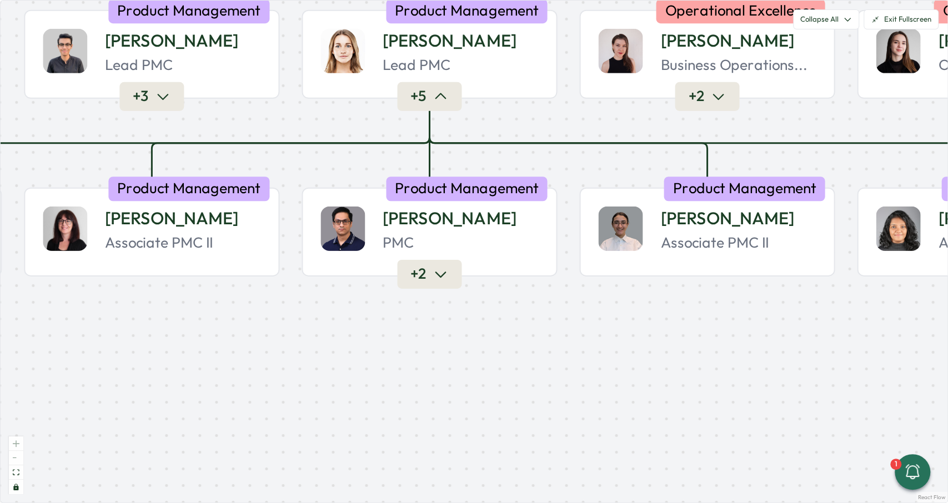
click at [428, 276] on div at bounding box center [430, 277] width 6 height 6
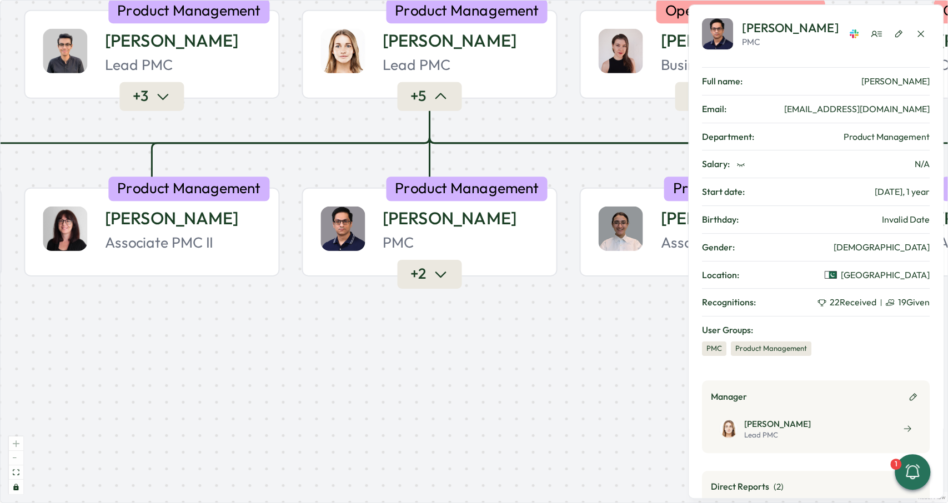
click at [428, 276] on div at bounding box center [430, 277] width 6 height 6
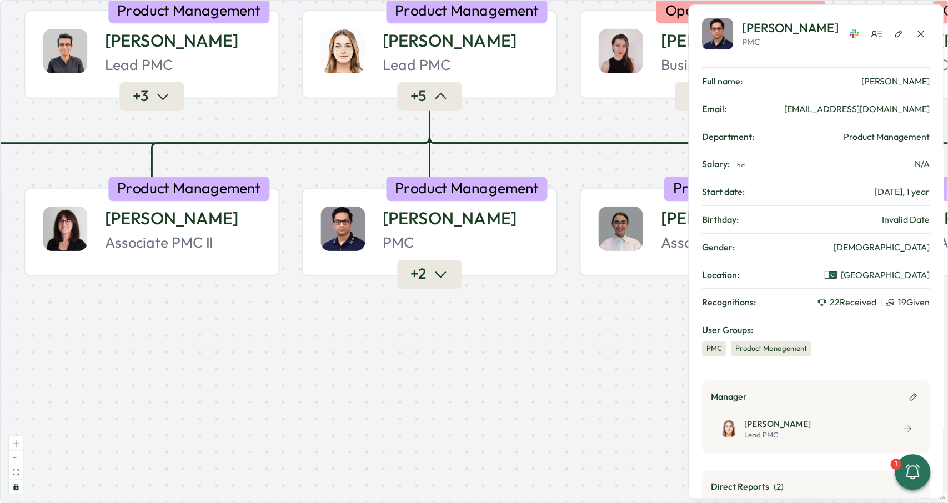
click at [428, 276] on div at bounding box center [430, 277] width 6 height 6
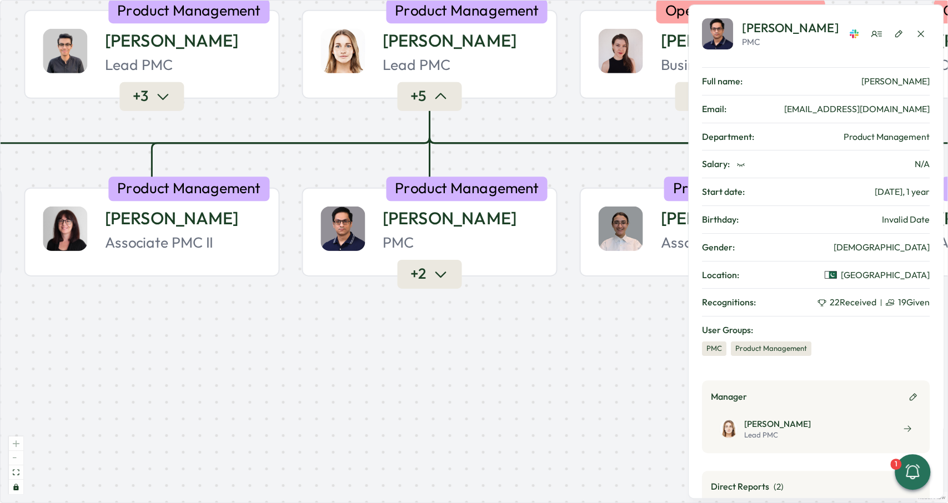
click at [428, 276] on div at bounding box center [430, 277] width 6 height 6
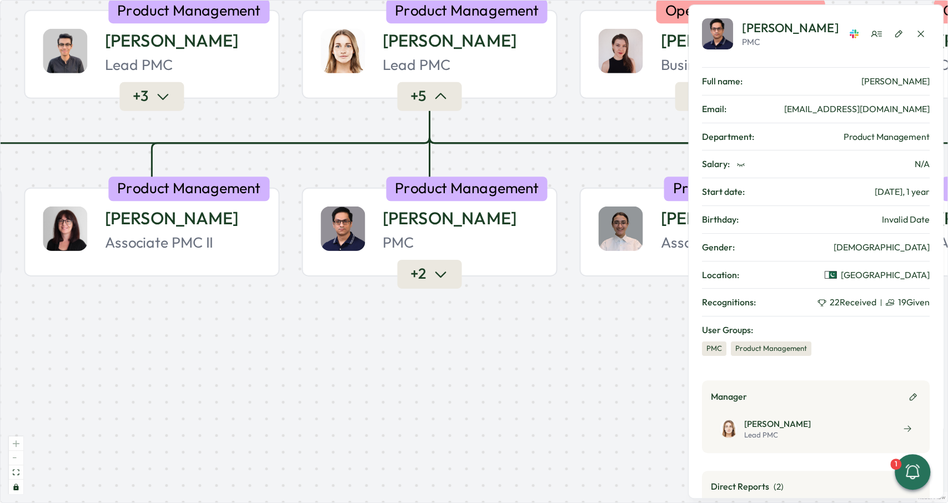
click at [428, 276] on div at bounding box center [430, 277] width 6 height 6
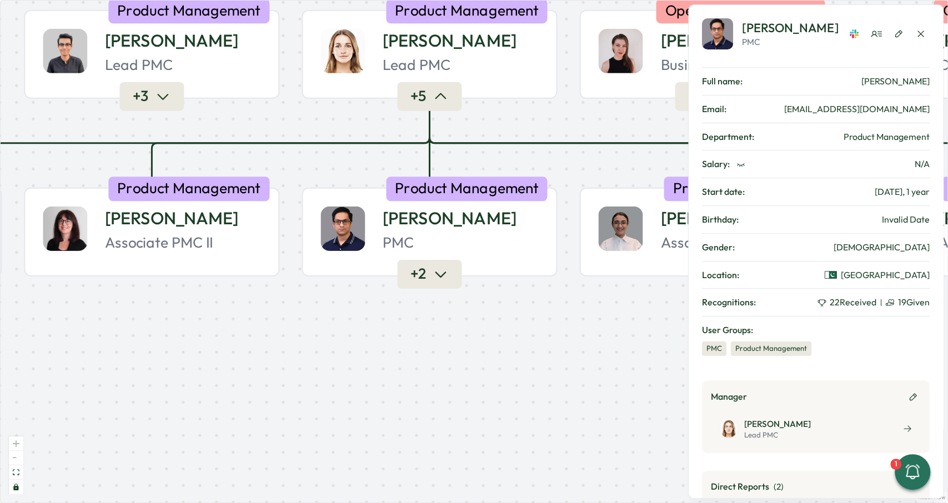
click at [428, 276] on div at bounding box center [430, 277] width 6 height 6
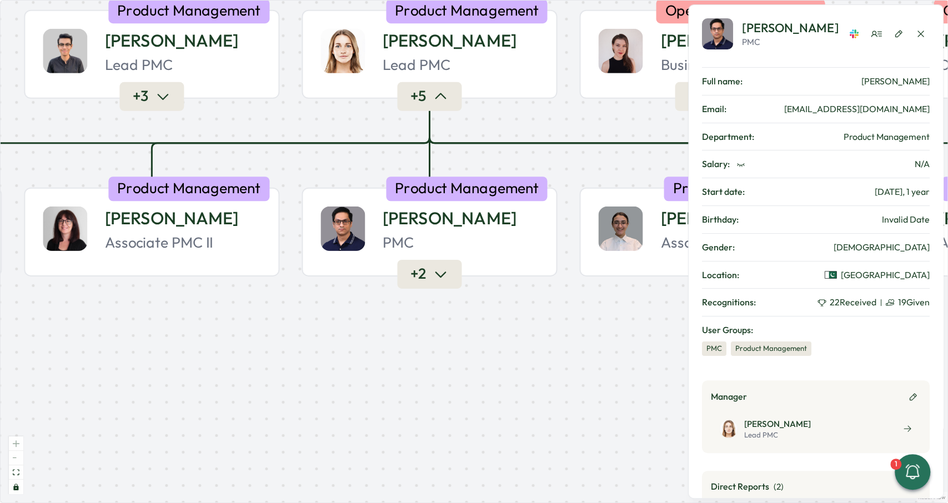
click at [428, 276] on div at bounding box center [430, 277] width 6 height 6
click at [927, 33] on button "button" at bounding box center [921, 34] width 18 height 18
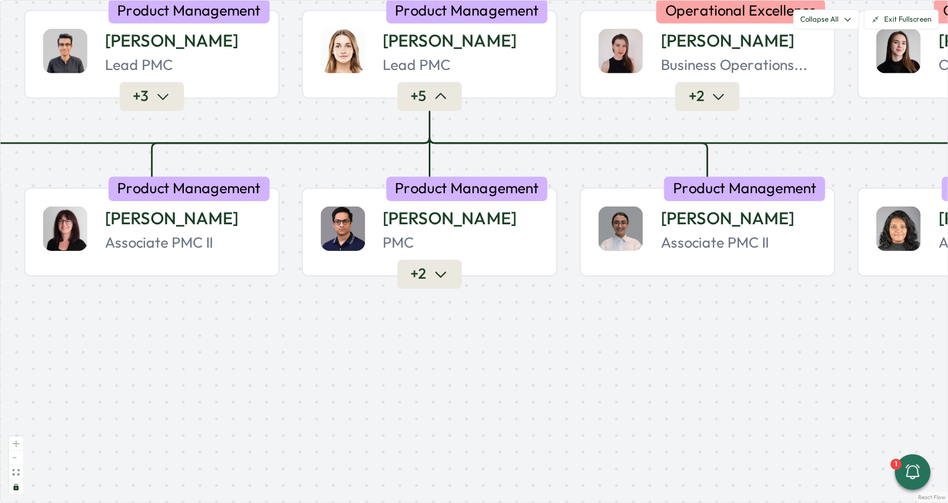
drag, startPoint x: 569, startPoint y: 179, endPoint x: 444, endPoint y: 207, distance: 127.5
click at [444, 207] on div "Product People Company + 2 Mirela M. Founder Leadership + 2 Almudena B. PMC Pro…" at bounding box center [474, 252] width 947 height 502
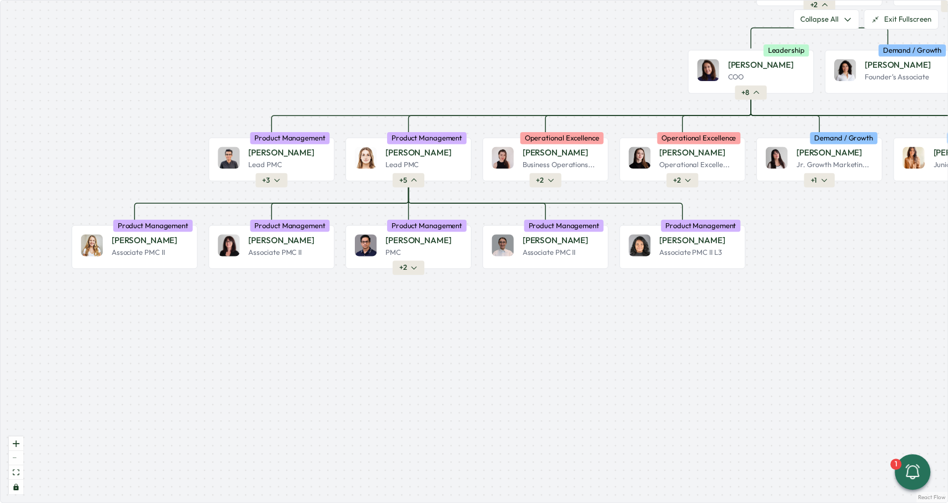
drag, startPoint x: 474, startPoint y: 187, endPoint x: 431, endPoint y: 209, distance: 48.4
click at [431, 209] on div "Product People Company + 2 Mirela M. Founder Leadership + 2 Almudena B. PMC Pro…" at bounding box center [474, 252] width 947 height 502
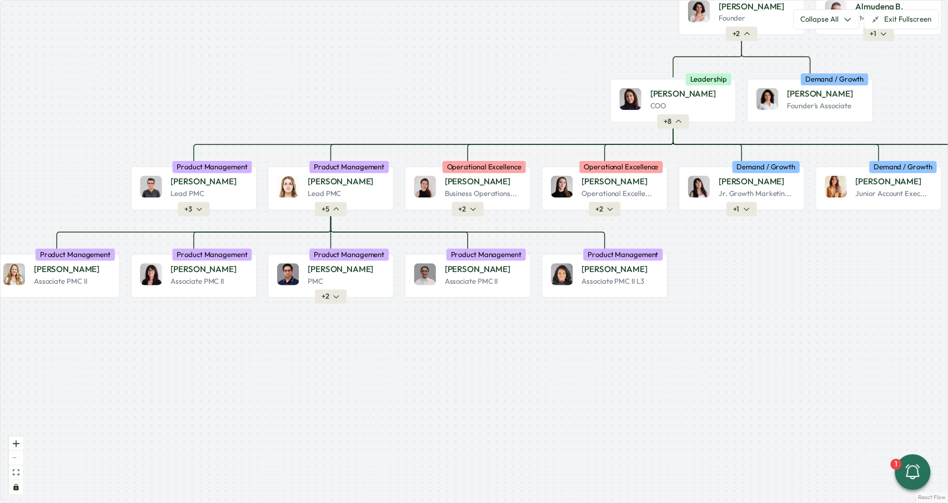
drag, startPoint x: 473, startPoint y: 222, endPoint x: 420, endPoint y: 228, distance: 52.6
click at [420, 228] on div "Product People Company + 2 Mirela M. Founder Leadership + 2 Almudena B. PMC Pro…" at bounding box center [474, 252] width 947 height 502
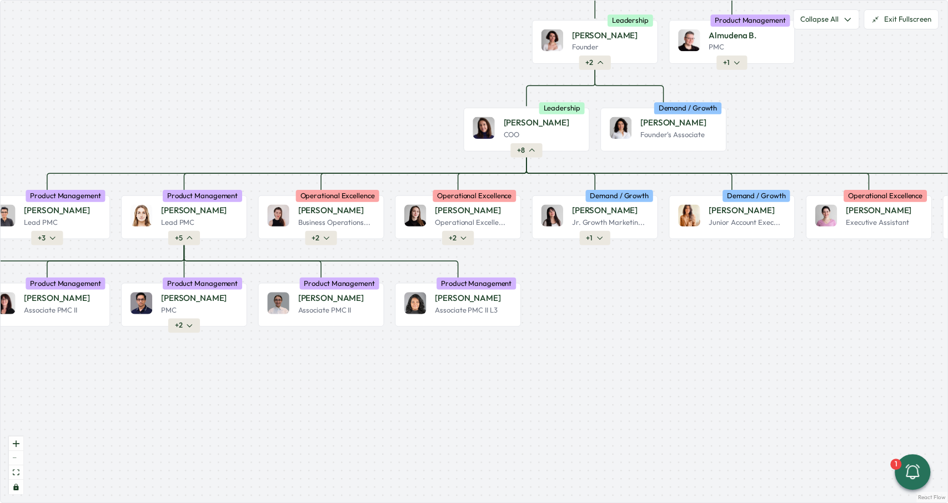
drag, startPoint x: 420, startPoint y: 228, endPoint x: 292, endPoint y: 256, distance: 130.8
click at [292, 256] on div "Product People Company + 2 Mirela M. Founder Leadership + 2 Almudena B. PMC Pro…" at bounding box center [474, 252] width 947 height 502
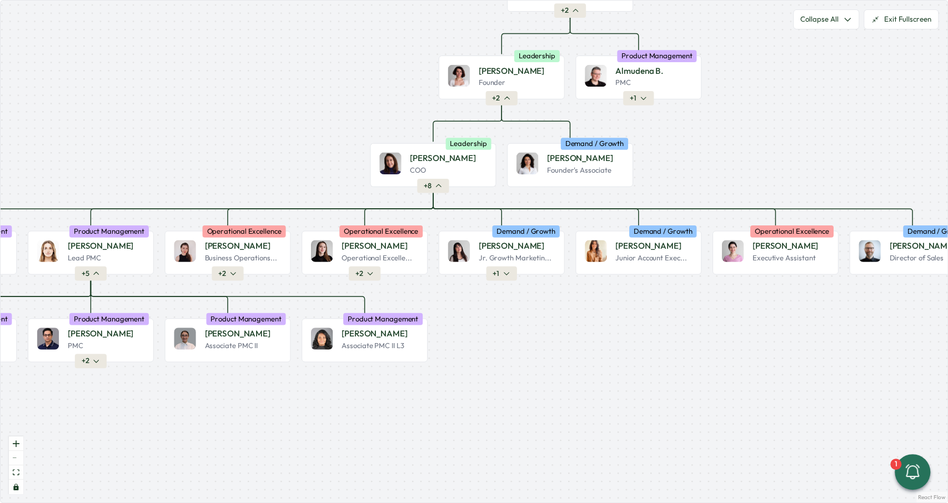
drag, startPoint x: 546, startPoint y: 267, endPoint x: 453, endPoint y: 303, distance: 99.8
click at [453, 303] on div "Product People Company + 2 Mirela M. Founder Leadership + 2 Almudena B. PMC Pro…" at bounding box center [474, 252] width 947 height 502
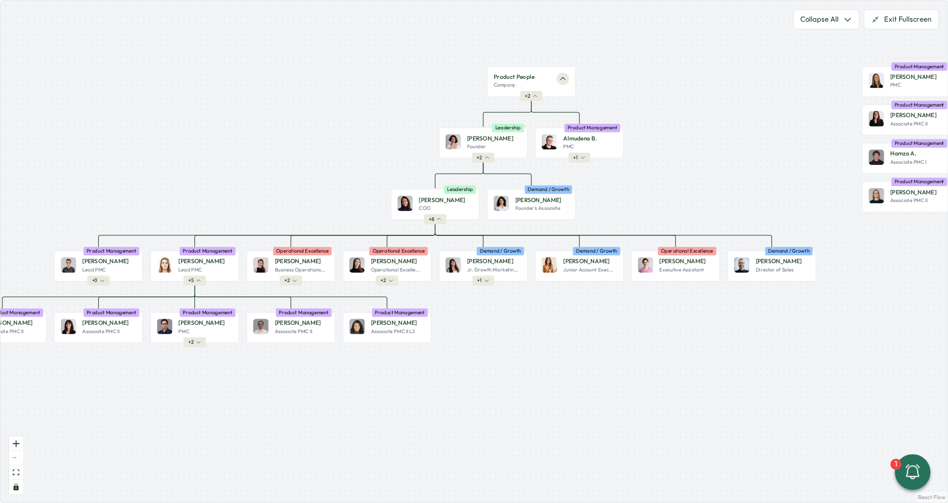
drag, startPoint x: 634, startPoint y: 314, endPoint x: 773, endPoint y: 278, distance: 144.0
click at [773, 278] on div "Product People Company + 2 Mirela M. Founder Leadership + 2 Almudena B. PMC Pro…" at bounding box center [474, 252] width 947 height 502
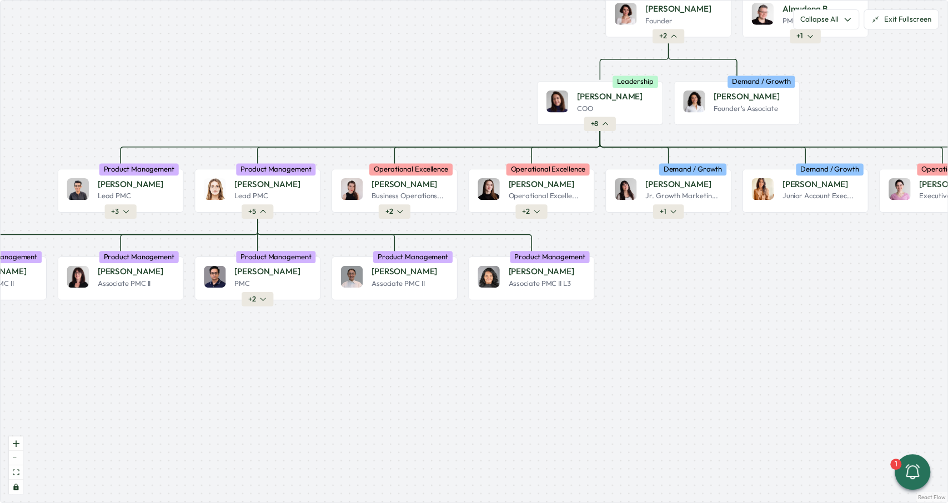
drag, startPoint x: 623, startPoint y: 308, endPoint x: 641, endPoint y: 282, distance: 32.2
click at [641, 282] on div "Product People Company + 2 Mirela M. Founder Leadership + 2 Almudena B. PMC Pro…" at bounding box center [474, 252] width 947 height 502
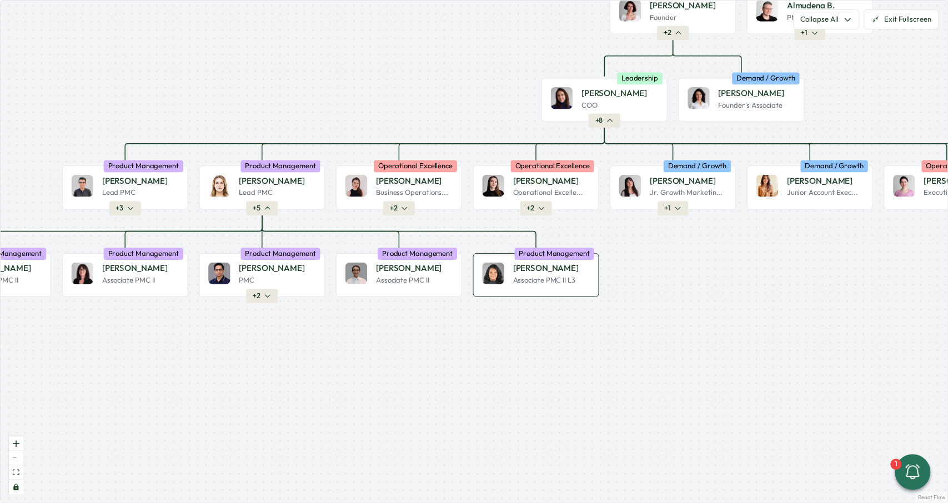
click at [544, 273] on p "Angelina C." at bounding box center [546, 269] width 66 height 12
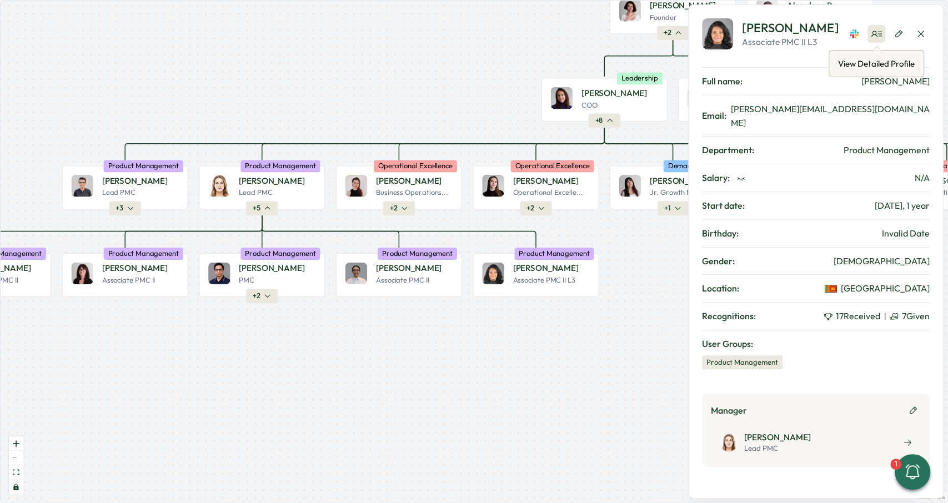
click at [877, 33] on icon at bounding box center [876, 33] width 11 height 11
click at [776, 73] on div "Full name: Angelina Costa" at bounding box center [816, 81] width 228 height 28
click at [738, 174] on icon "button" at bounding box center [740, 178] width 9 height 9
click at [924, 229] on icon "button" at bounding box center [925, 233] width 8 height 8
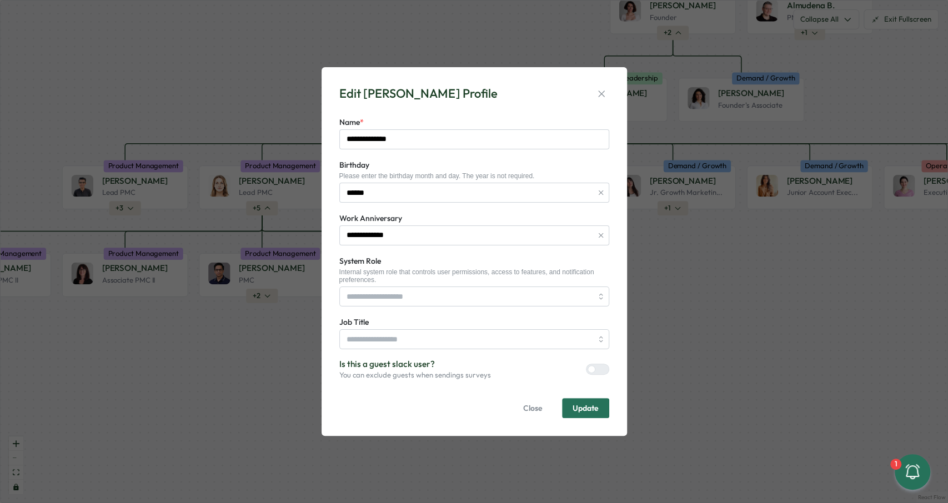
type input "**********"
click at [600, 91] on icon "button" at bounding box center [601, 93] width 11 height 11
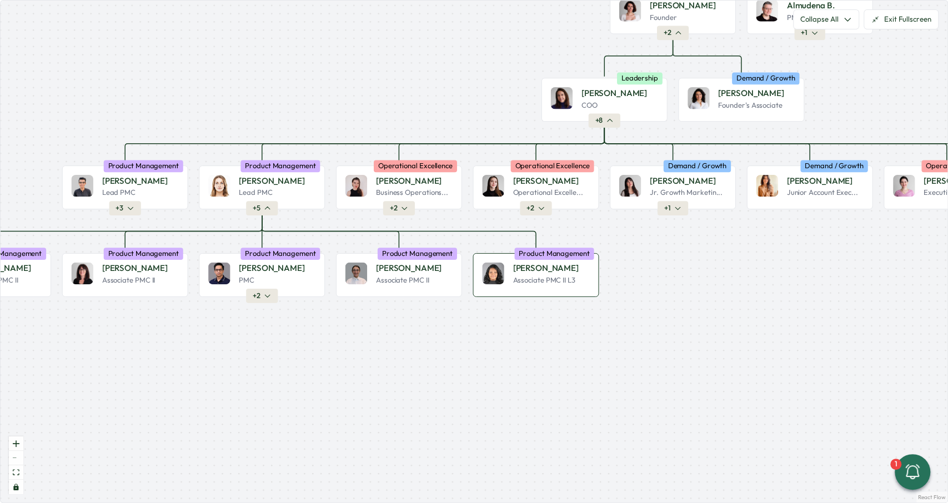
click at [516, 272] on p "Angelina C." at bounding box center [546, 269] width 66 height 12
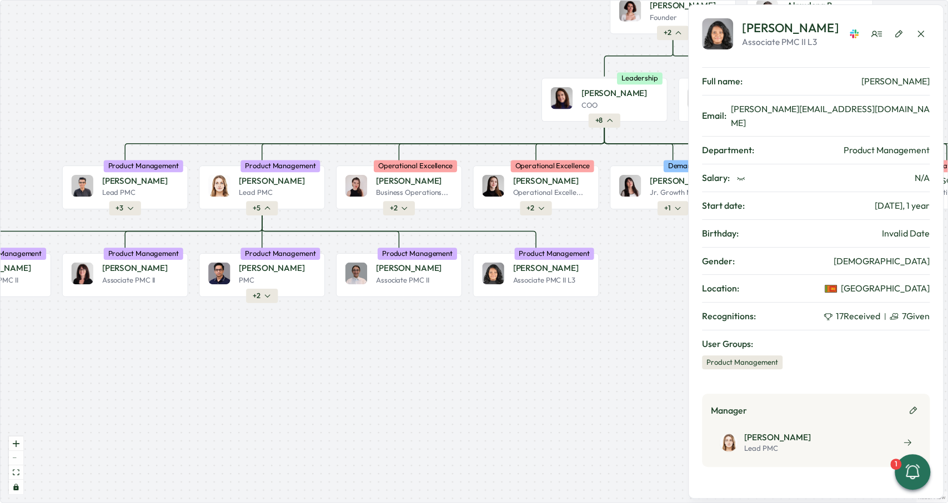
click at [759, 355] on div "Product Management" at bounding box center [742, 362] width 81 height 14
click at [729, 355] on div "Product Management" at bounding box center [742, 362] width 81 height 14
click at [708, 337] on span "User Groups:" at bounding box center [816, 344] width 228 height 14
click at [710, 355] on div "Product Management" at bounding box center [742, 362] width 81 height 14
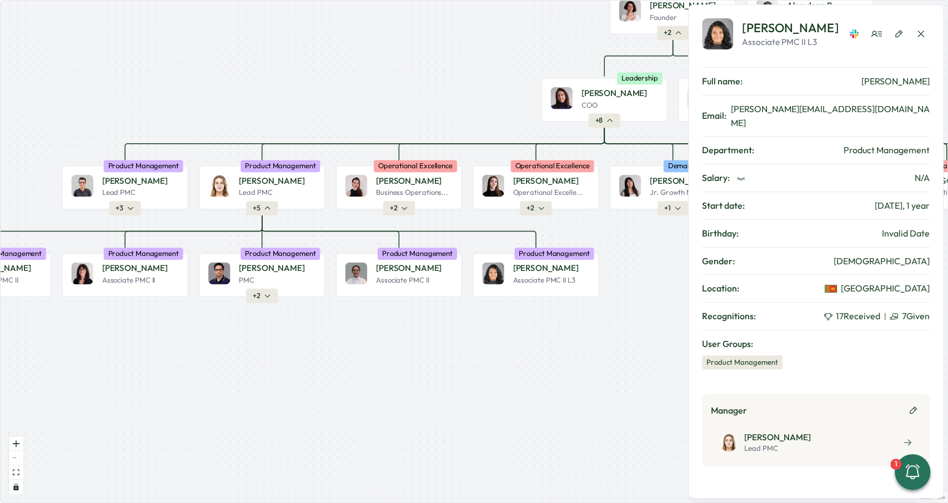
click at [714, 355] on div "Product Management" at bounding box center [742, 362] width 81 height 14
click at [915, 406] on icon "button" at bounding box center [913, 410] width 9 height 9
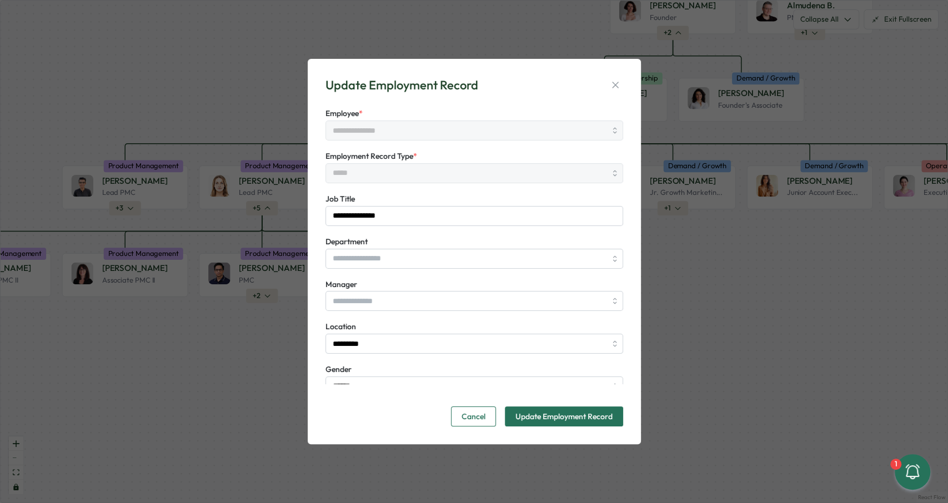
type input "**********"
click at [618, 88] on icon "button" at bounding box center [615, 84] width 11 height 11
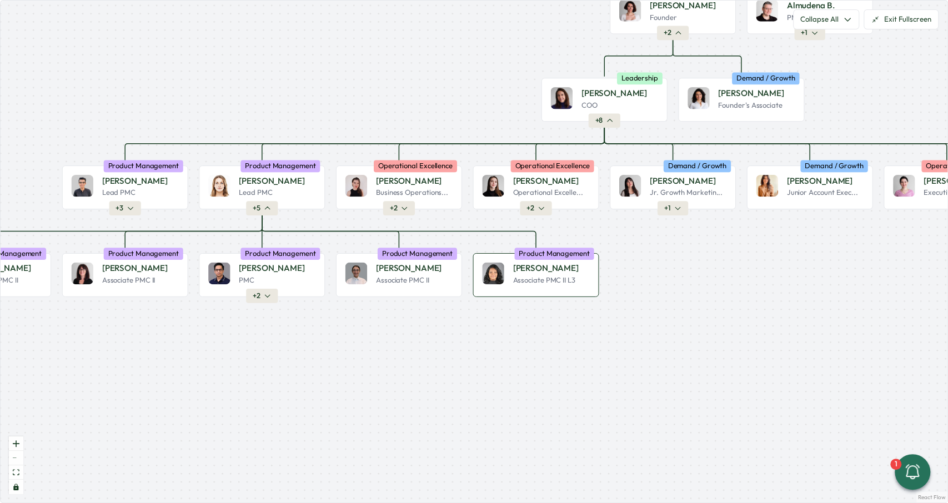
click at [571, 255] on div "Product Management" at bounding box center [553, 254] width 79 height 12
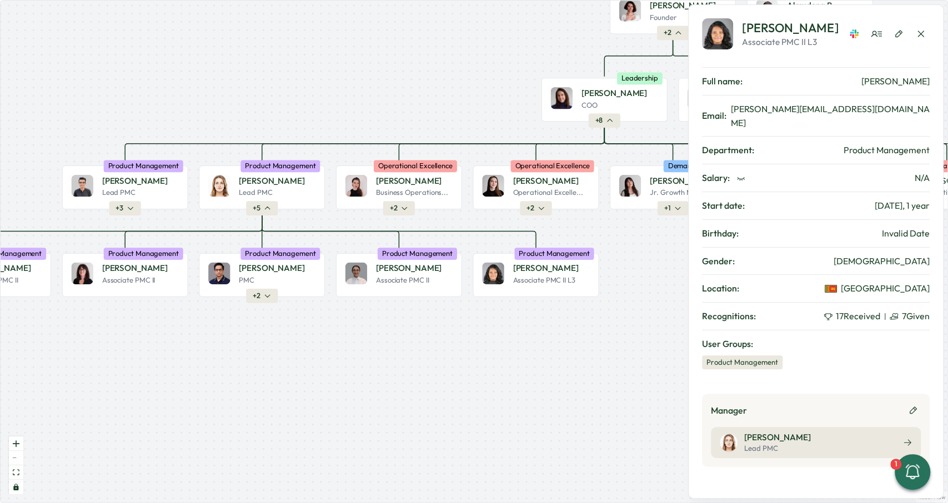
click at [900, 427] on div "Friederike Giese Lead PMC" at bounding box center [816, 442] width 210 height 31
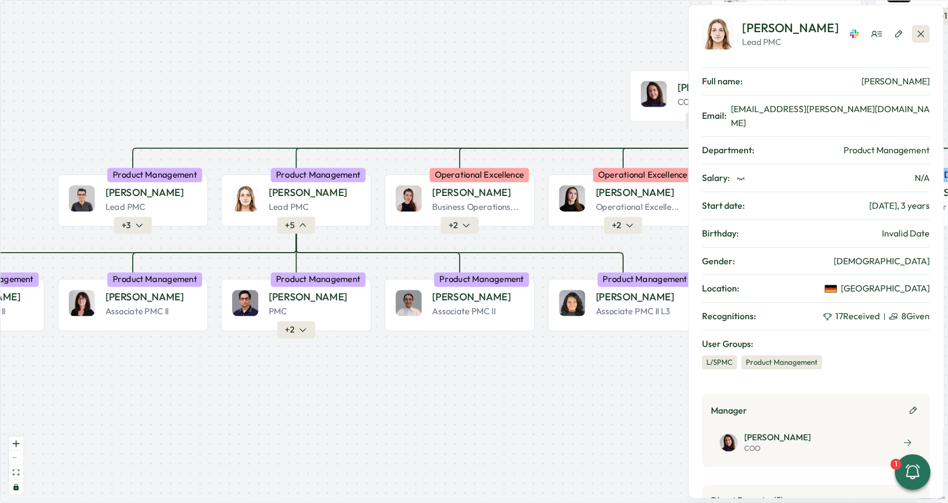
click at [913, 33] on button "button" at bounding box center [921, 34] width 18 height 18
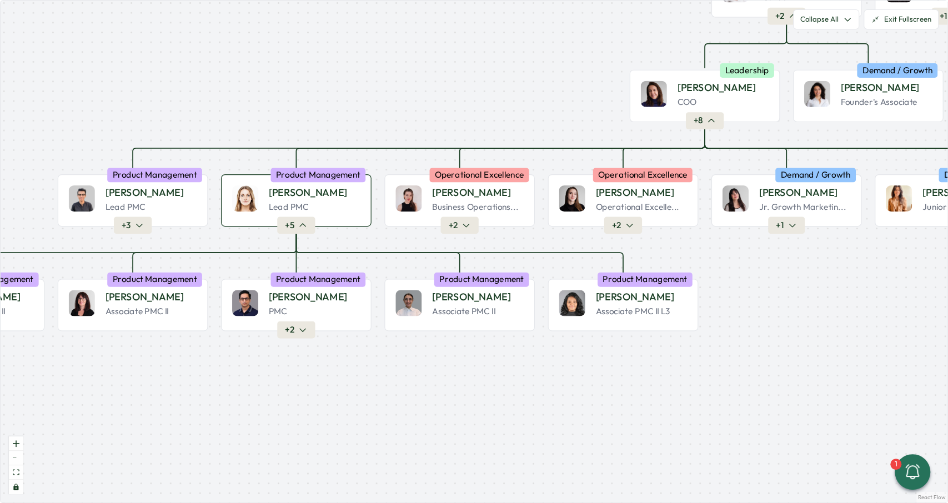
click at [317, 222] on div "Friederike G. Lead PMC Product Management + 5" at bounding box center [296, 200] width 151 height 52
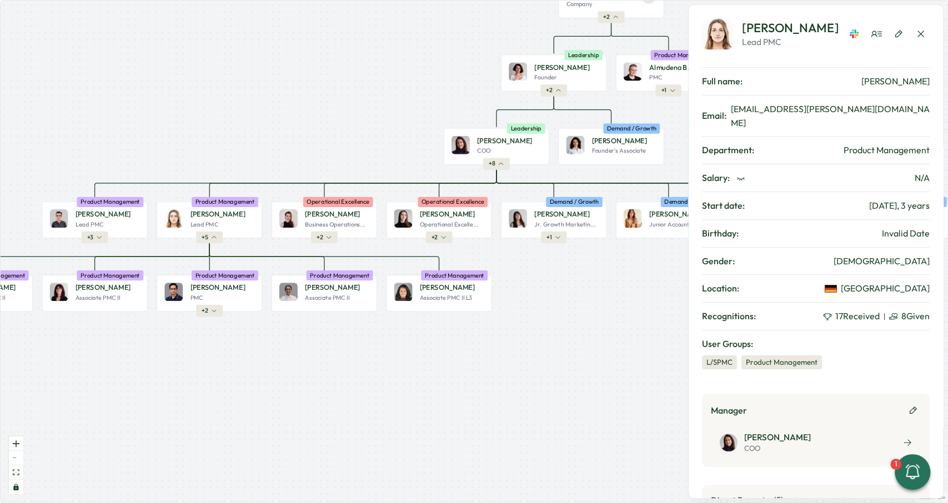
drag, startPoint x: 617, startPoint y: 303, endPoint x: 515, endPoint y: 304, distance: 101.6
click at [515, 304] on div "Product People Company + 2 Mirela M. Founder Leadership + 2 Almudena B. PMC Pro…" at bounding box center [474, 252] width 947 height 502
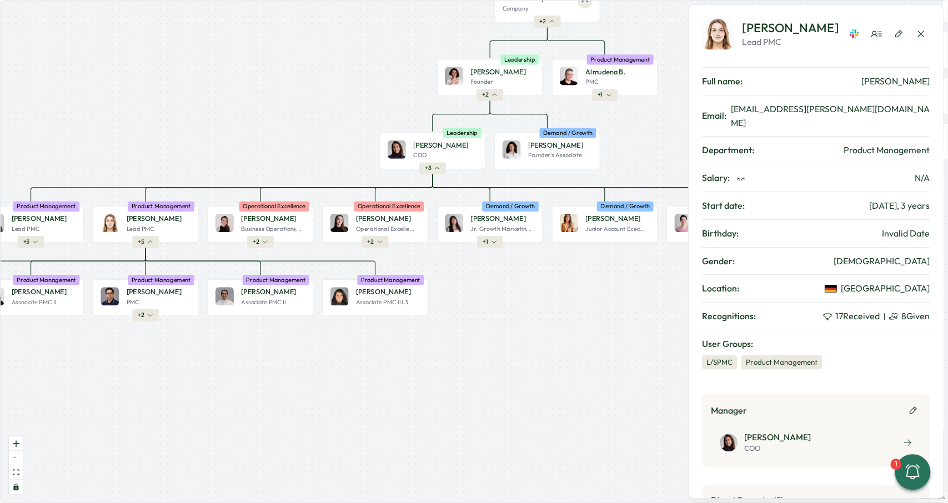
drag, startPoint x: 542, startPoint y: 296, endPoint x: 478, endPoint y: 300, distance: 64.0
click at [478, 300] on div "Product People Company + 2 Mirela M. Founder Leadership + 2 Almudena B. PMC Pro…" at bounding box center [474, 252] width 947 height 502
click at [915, 33] on button "button" at bounding box center [921, 34] width 18 height 18
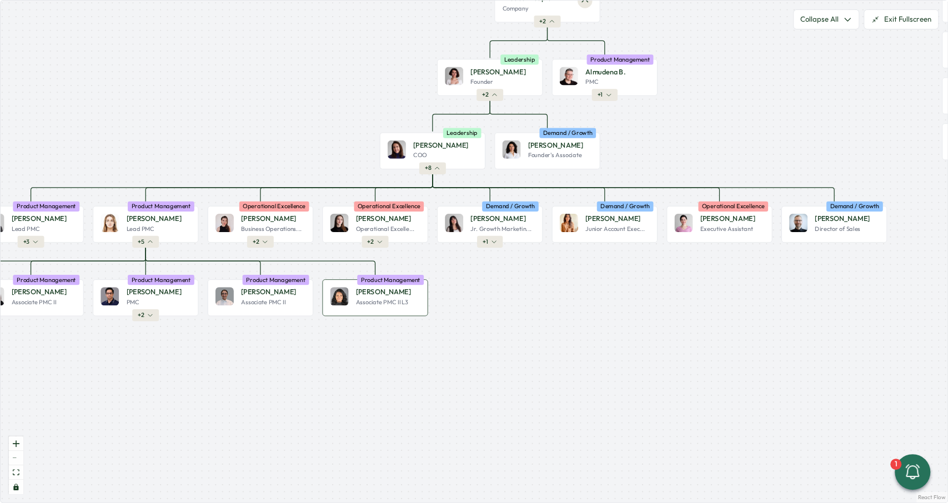
click at [377, 304] on p "Associate PMC II L3" at bounding box center [382, 302] width 52 height 8
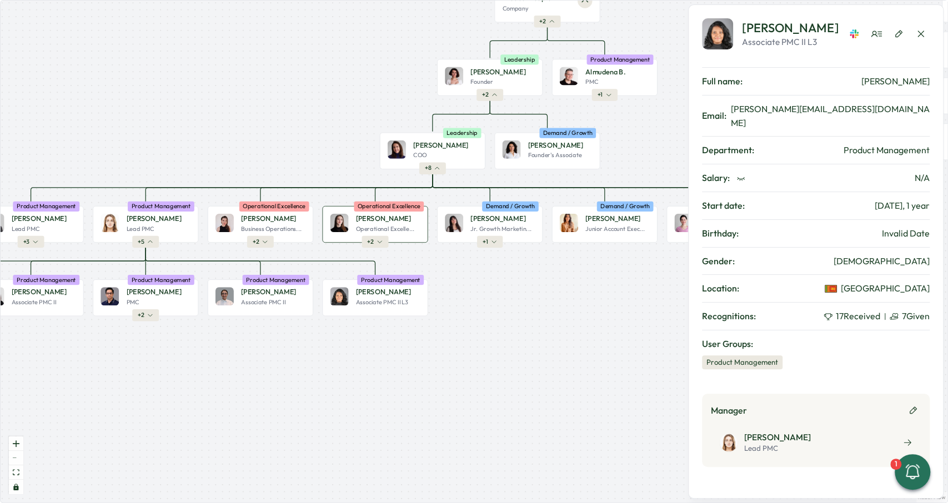
click at [372, 236] on div "Elena L. Operational Excelle... Operational Excellence + 2" at bounding box center [375, 224] width 106 height 37
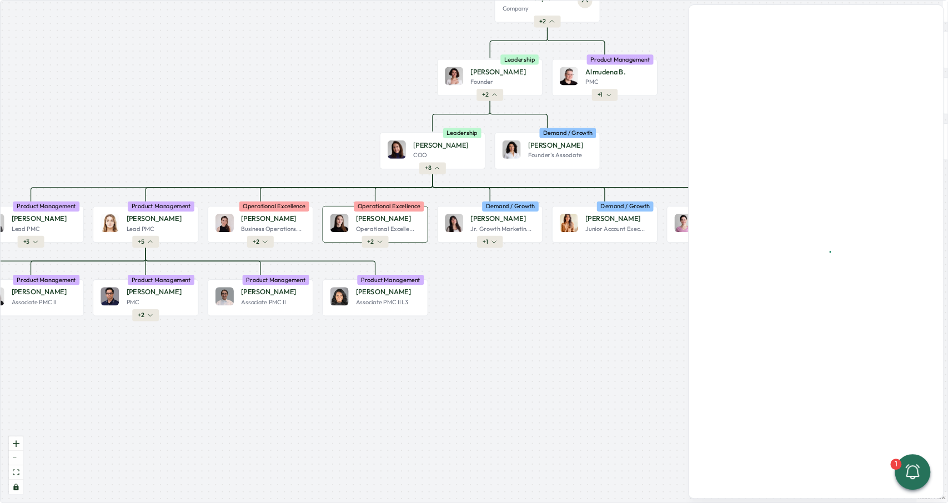
click at [372, 240] on span "+ 2" at bounding box center [370, 242] width 7 height 8
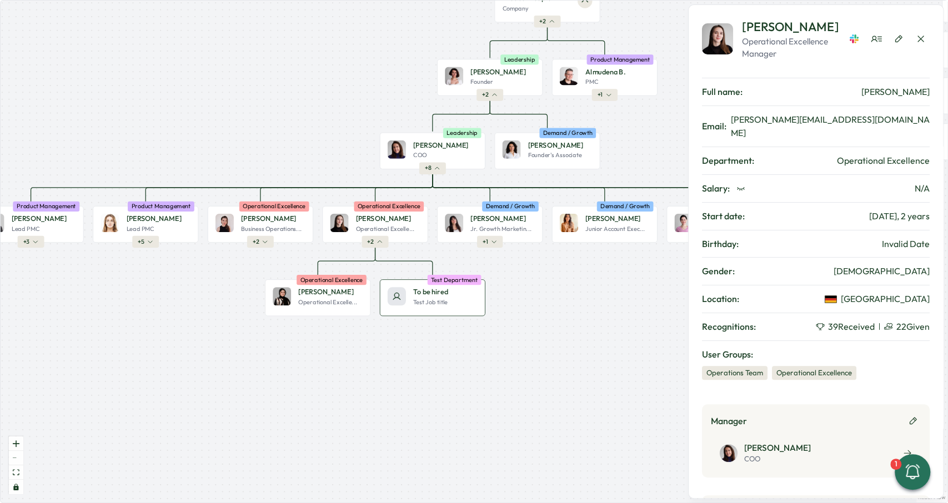
click at [438, 298] on p "Test Job title" at bounding box center [430, 302] width 34 height 8
click at [398, 298] on icon at bounding box center [396, 296] width 9 height 9
click at [329, 300] on p "Operational Excelle..." at bounding box center [327, 302] width 59 height 8
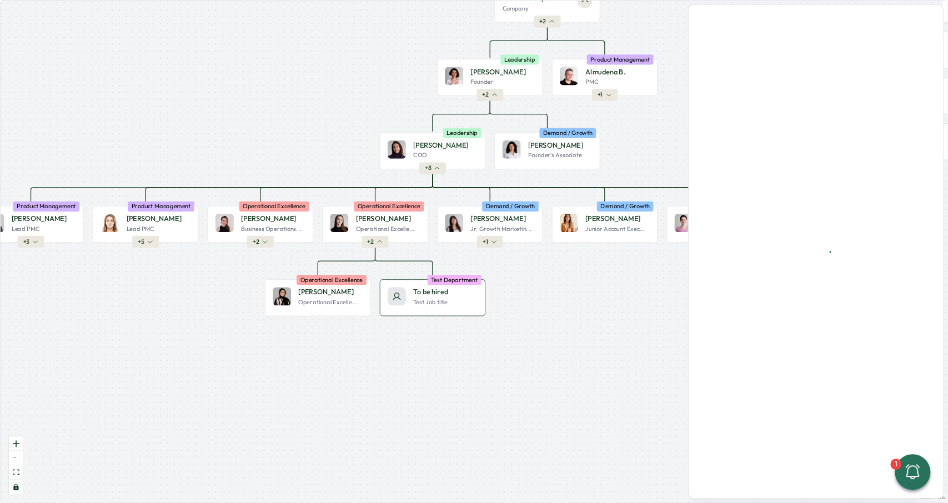
click at [455, 300] on div "Test Job title" at bounding box center [445, 302] width 64 height 8
click at [463, 303] on div "Test Job title" at bounding box center [445, 302] width 64 height 8
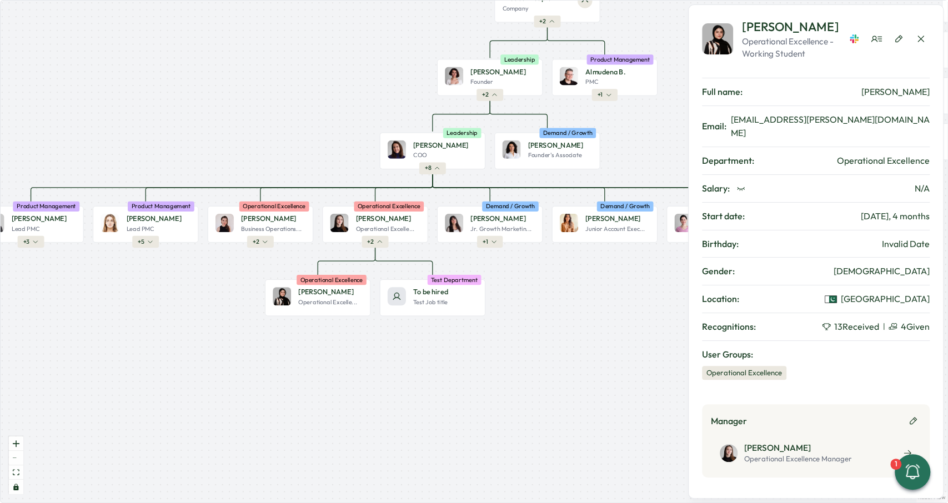
click at [438, 250] on div "Product People Company + 2 Mirela M. Founder Leadership + 2 Almudena B. PMC Pro…" at bounding box center [474, 252] width 947 height 502
click at [432, 308] on div "To be hired Test Job title Test Department" at bounding box center [433, 297] width 106 height 37
click at [917, 37] on icon "button" at bounding box center [920, 38] width 11 height 11
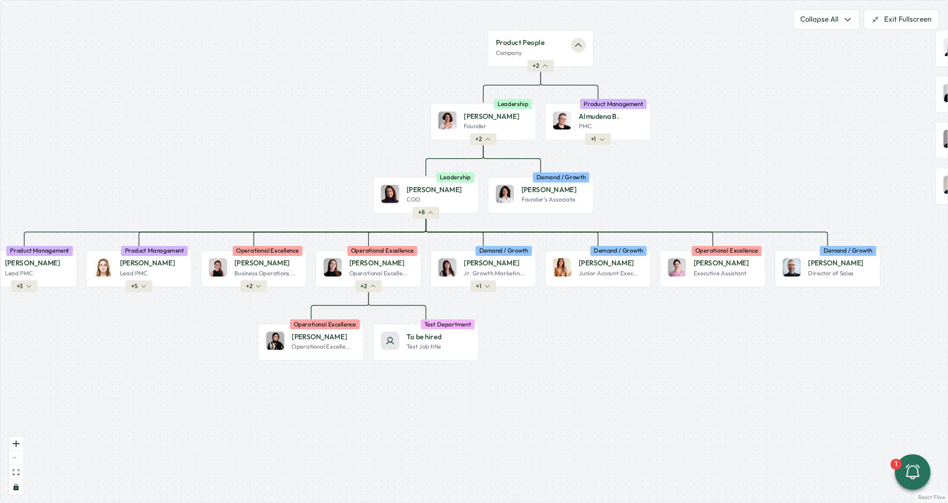
drag, startPoint x: 767, startPoint y: 155, endPoint x: 760, endPoint y: 199, distance: 44.9
click at [760, 199] on div "Product People Company + 2 Mirela M. Founder Leadership + 2 Almudena B. PMC Pro…" at bounding box center [474, 252] width 947 height 502
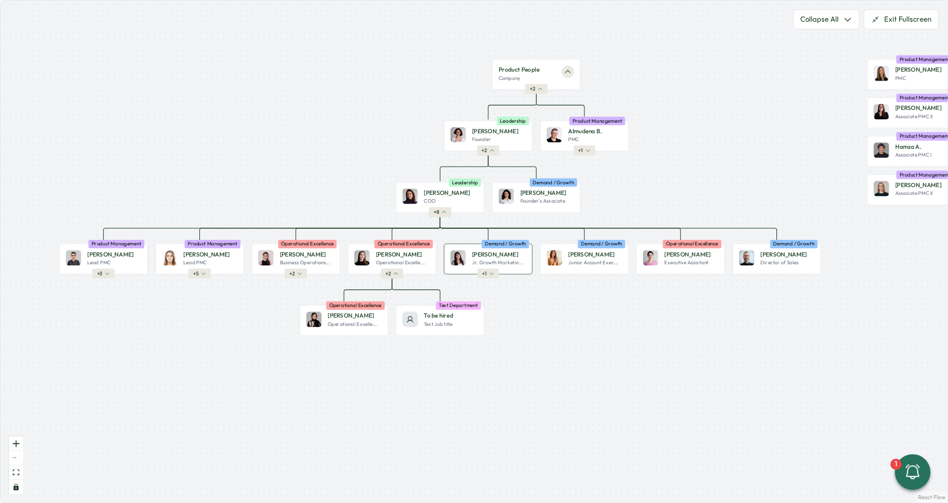
click at [495, 276] on button "+ 1" at bounding box center [488, 274] width 22 height 10
click at [894, 26] on button "Exit Fullscreen" at bounding box center [901, 19] width 75 height 20
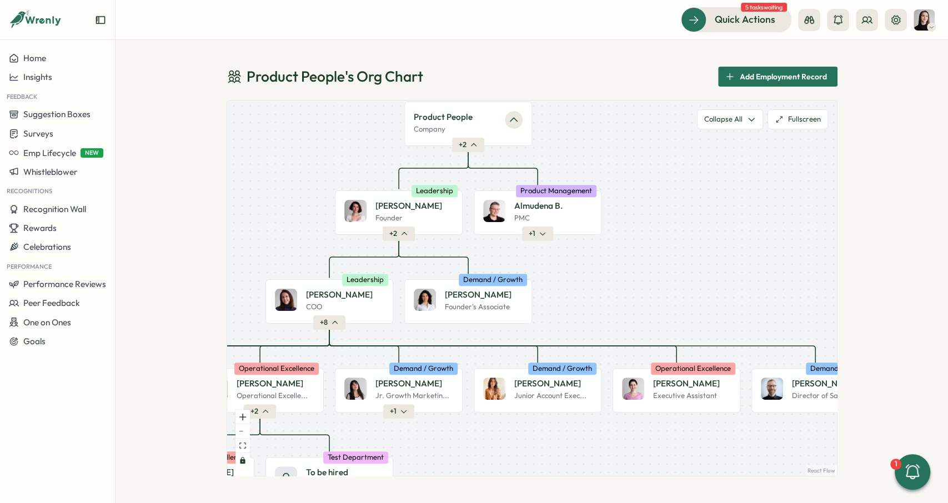
drag, startPoint x: 496, startPoint y: 199, endPoint x: 704, endPoint y: 185, distance: 208.2
click at [664, 201] on div "Product People Company + 2 Mirela M. Founder Leadership + 2 Almudena B. PMC Pro…" at bounding box center [532, 288] width 610 height 375
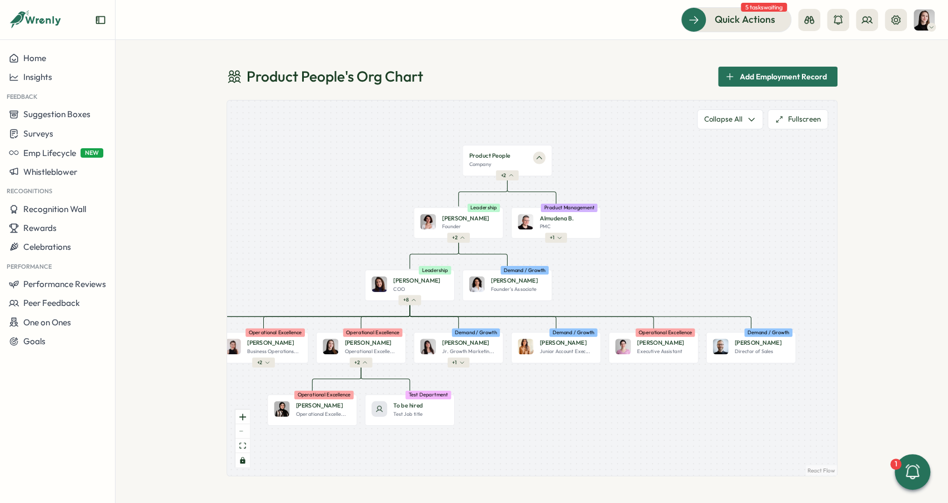
drag, startPoint x: 697, startPoint y: 175, endPoint x: 661, endPoint y: 194, distance: 40.5
click at [661, 194] on div "Product People Company + 2 Mirela M. Founder Leadership + 2 Almudena B. PMC Pro…" at bounding box center [532, 288] width 610 height 375
click at [777, 71] on span "Add Employment Record" at bounding box center [783, 76] width 87 height 19
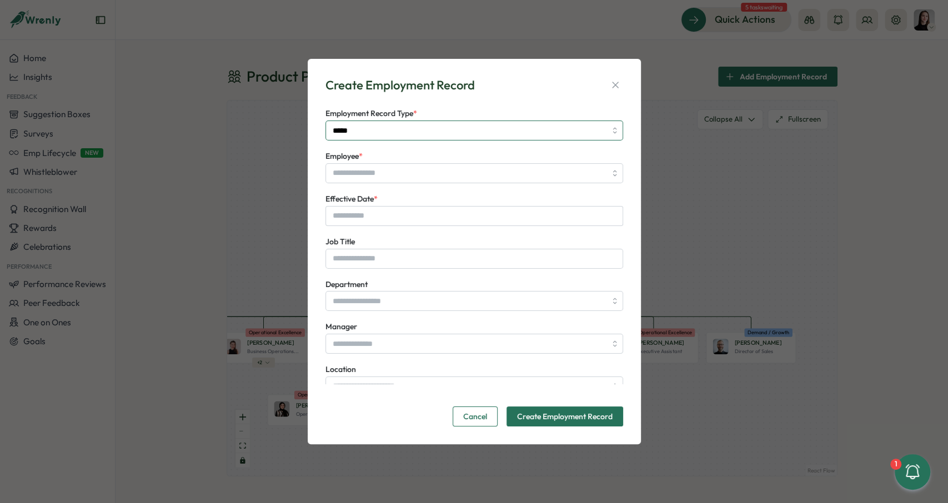
click at [419, 139] on input "*****" at bounding box center [474, 131] width 298 height 20
click at [434, 102] on div "Create Employment Record Employment Record Type * ***** Employee * Effective Da…" at bounding box center [474, 251] width 307 height 359
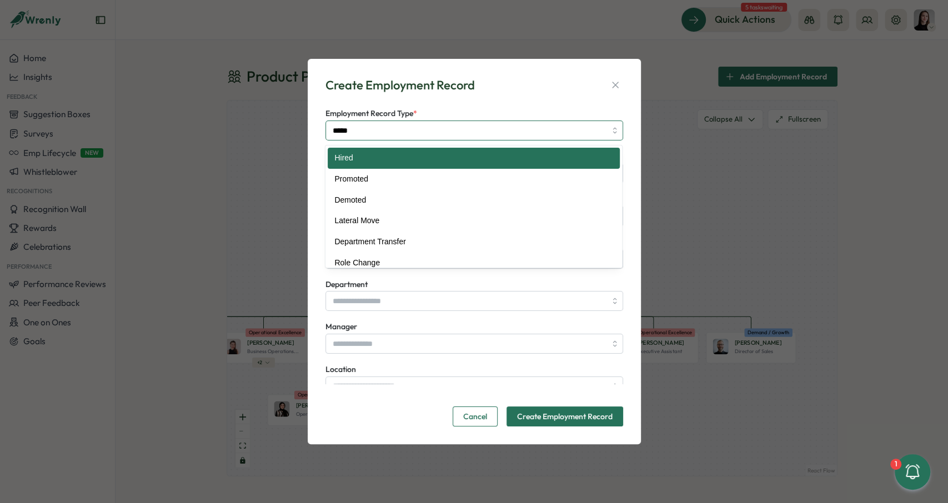
click at [386, 123] on input "*****" at bounding box center [474, 131] width 298 height 20
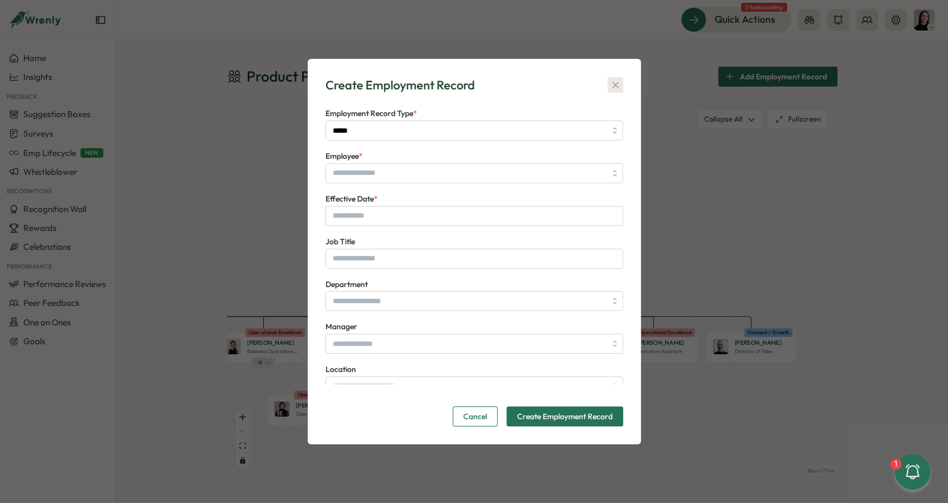
click at [609, 85] on button "button" at bounding box center [616, 85] width 16 height 16
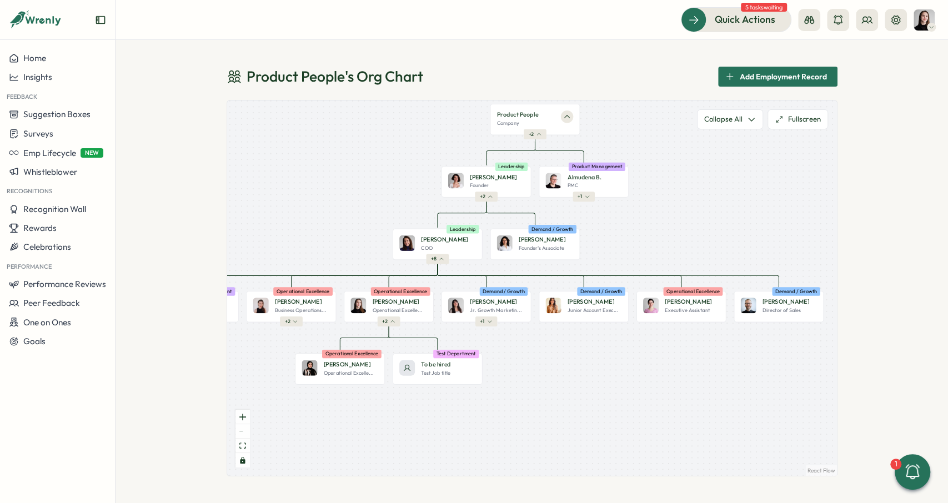
drag, startPoint x: 660, startPoint y: 230, endPoint x: 675, endPoint y: 212, distance: 23.3
click at [675, 212] on div "Product People Company + 2 Mirela M. Founder Leadership + 2 Almudena B. PMC Pro…" at bounding box center [532, 288] width 610 height 375
click at [369, 375] on p "Operational Excelle..." at bounding box center [348, 372] width 50 height 7
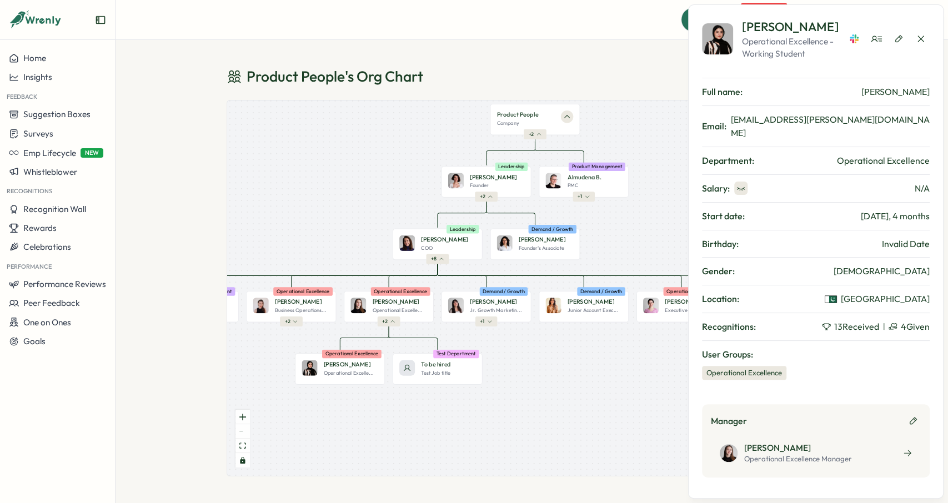
click at [736, 184] on icon "button" at bounding box center [740, 188] width 9 height 9
click at [740, 185] on icon "button" at bounding box center [741, 188] width 8 height 6
click at [740, 187] on icon "button" at bounding box center [740, 189] width 7 height 4
click at [740, 185] on icon "button" at bounding box center [741, 188] width 8 height 6
click at [924, 156] on icon "button" at bounding box center [925, 161] width 10 height 10
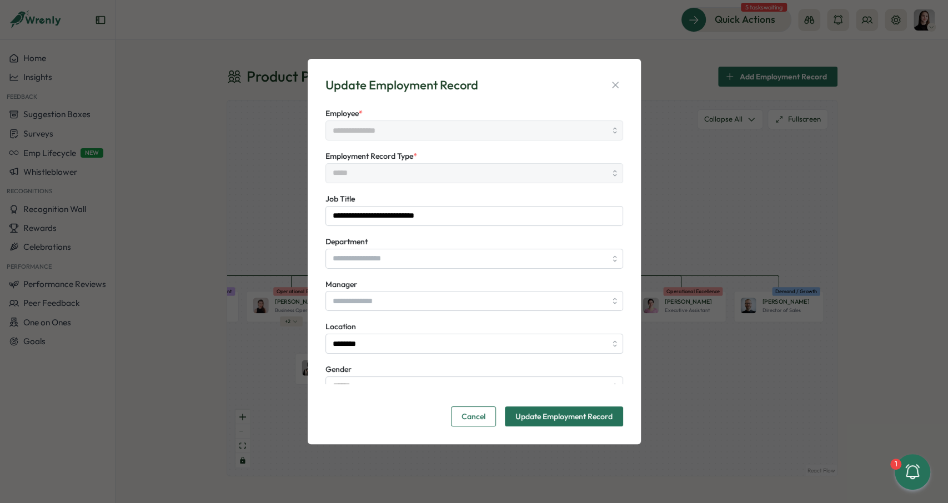
type input "**********"
click at [450, 218] on input "**********" at bounding box center [474, 216] width 298 height 20
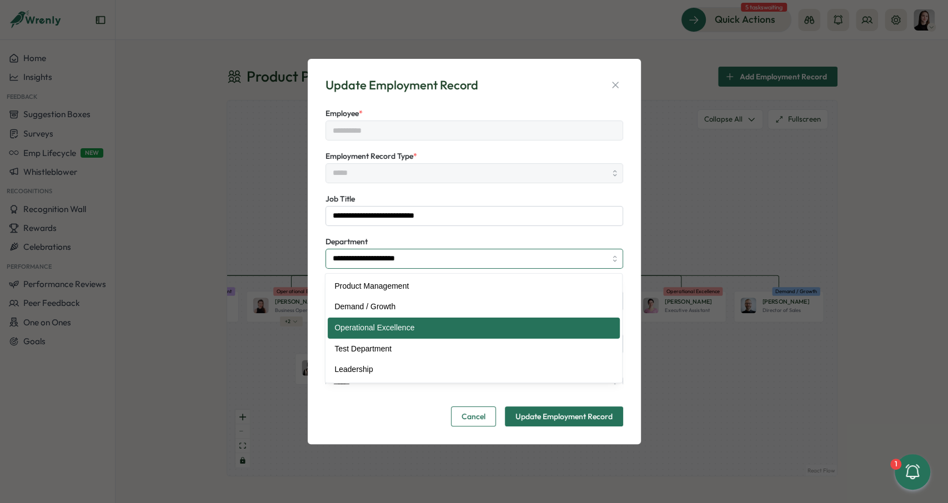
click at [431, 258] on input "**********" at bounding box center [474, 259] width 298 height 20
click at [401, 238] on div "**********" at bounding box center [474, 252] width 298 height 34
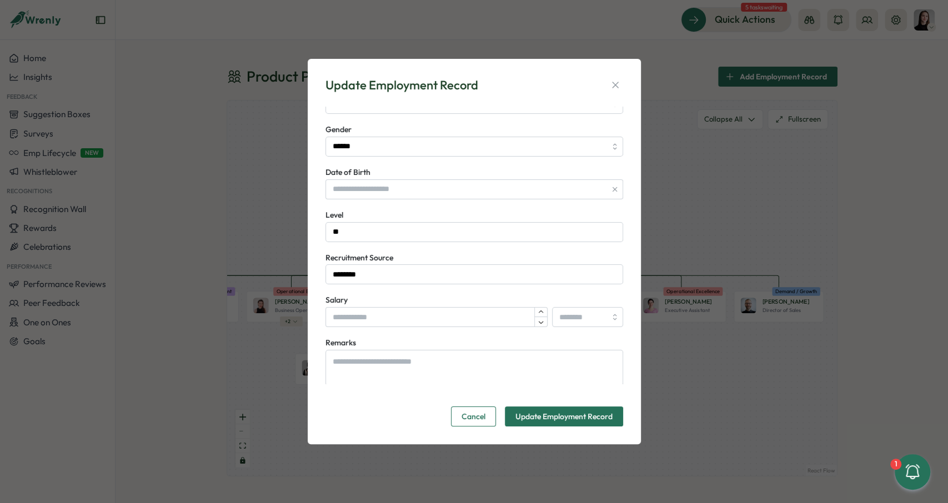
scroll to position [241, 0]
click at [382, 236] on input "**" at bounding box center [474, 231] width 298 height 20
click at [392, 254] on span "Recruitment Source" at bounding box center [359, 257] width 68 height 10
click at [392, 263] on input "********" at bounding box center [474, 273] width 298 height 20
click at [398, 249] on div "**********" at bounding box center [474, 168] width 298 height 434
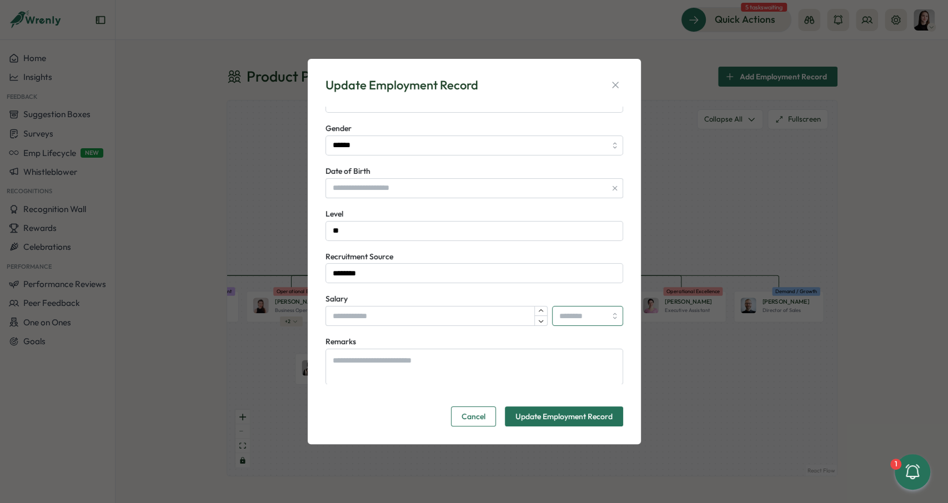
click at [559, 318] on input "search" at bounding box center [587, 316] width 71 height 20
click at [513, 340] on div "Remarks" at bounding box center [474, 360] width 298 height 50
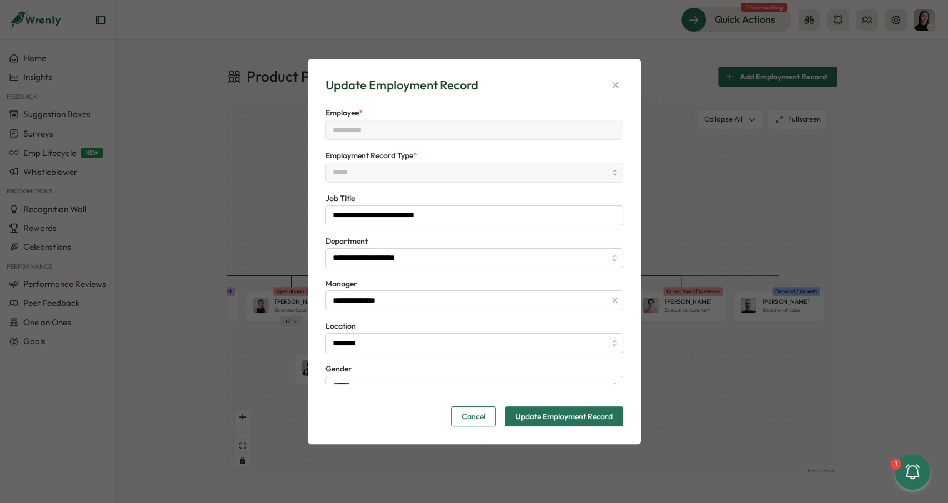
scroll to position [0, 0]
click at [613, 84] on icon "button" at bounding box center [615, 84] width 11 height 11
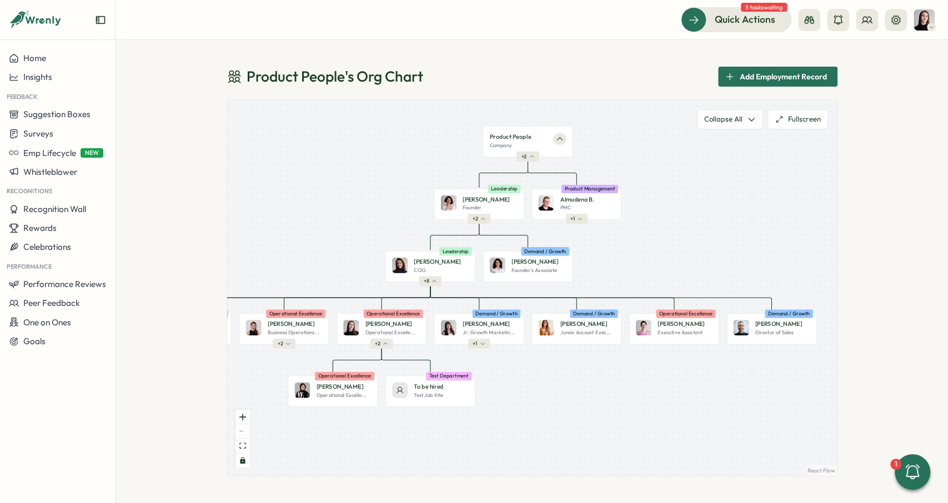
drag, startPoint x: 682, startPoint y: 169, endPoint x: 676, endPoint y: 188, distance: 19.7
click at [676, 188] on div "Product People Company + 2 Mirela M. Founder Leadership + 2 Almudena B. PMC Pro…" at bounding box center [532, 288] width 610 height 375
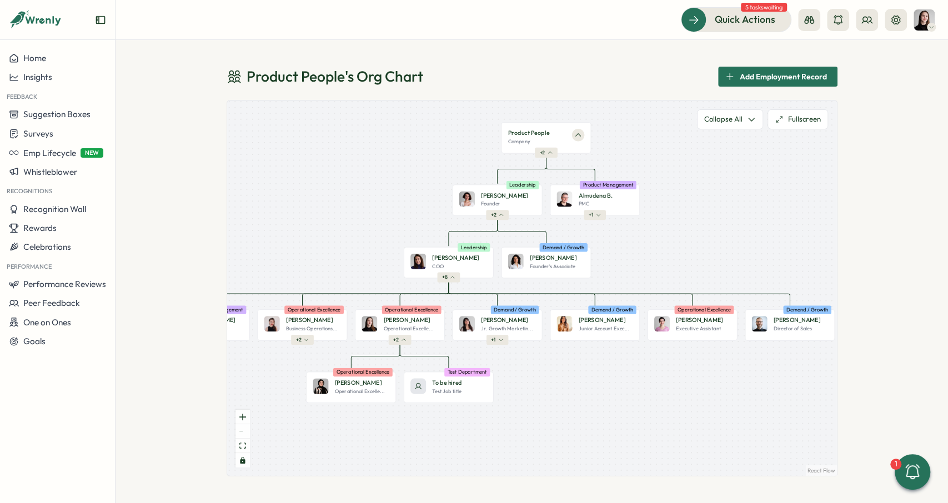
drag, startPoint x: 644, startPoint y: 275, endPoint x: 667, endPoint y: 257, distance: 29.6
click at [671, 255] on div "Product People Company + 2 Mirela M. Founder Leadership + 2 Almudena B. PMC Pro…" at bounding box center [532, 288] width 610 height 375
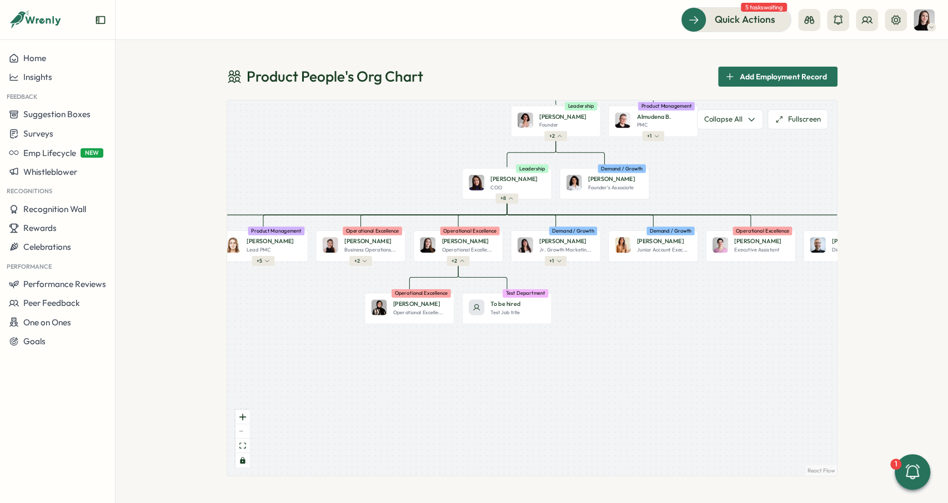
drag, startPoint x: 477, startPoint y: 277, endPoint x: 515, endPoint y: 217, distance: 70.4
click at [515, 217] on div "Product People Company + 2 Mirela M. Founder Leadership + 2 Almudena B. PMC Pro…" at bounding box center [532, 288] width 610 height 375
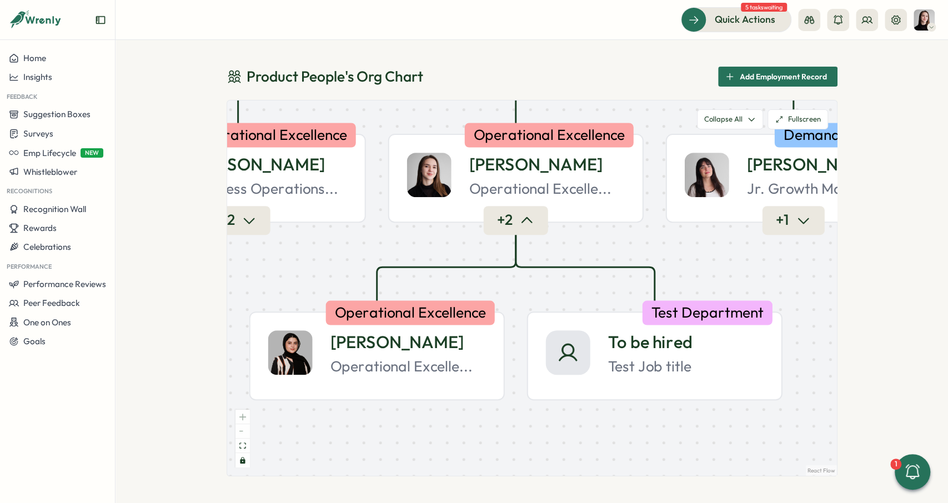
drag, startPoint x: 661, startPoint y: 247, endPoint x: 673, endPoint y: 243, distance: 12.3
click at [673, 243] on div "Product People Company + 2 Mirela M. Founder Leadership + 2 Almudena B. PMC Pro…" at bounding box center [532, 288] width 610 height 375
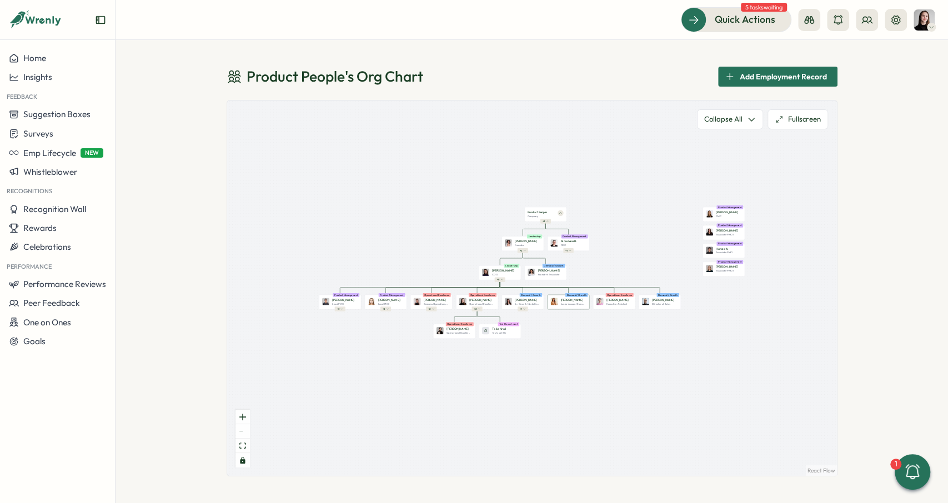
drag, startPoint x: 566, startPoint y: 298, endPoint x: 581, endPoint y: 308, distance: 18.5
click at [581, 308] on div "Mariana S. Junior Account Exec... Demand / Growth" at bounding box center [568, 302] width 42 height 14
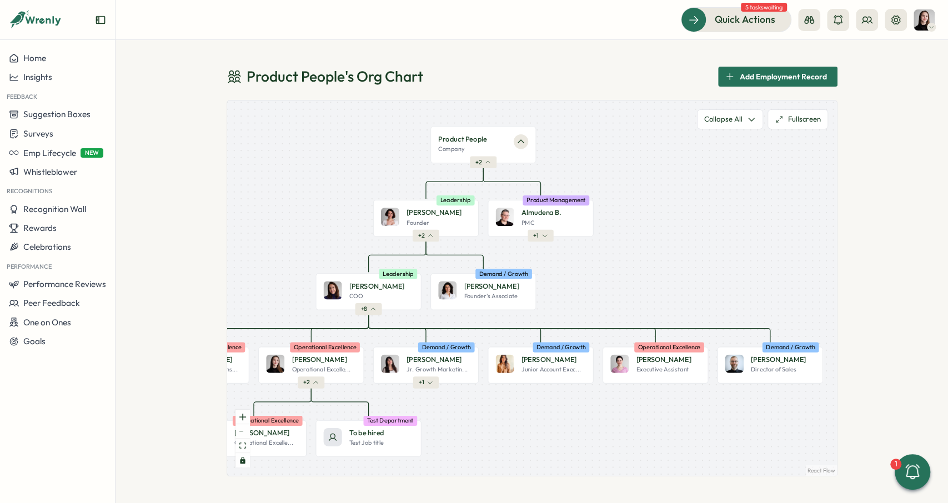
drag, startPoint x: 594, startPoint y: 278, endPoint x: 640, endPoint y: 294, distance: 49.4
click at [640, 294] on div "Product People Company + 2 Mirela M. Founder Leadership + 2 Almudena B. PMC Pro…" at bounding box center [532, 288] width 610 height 375
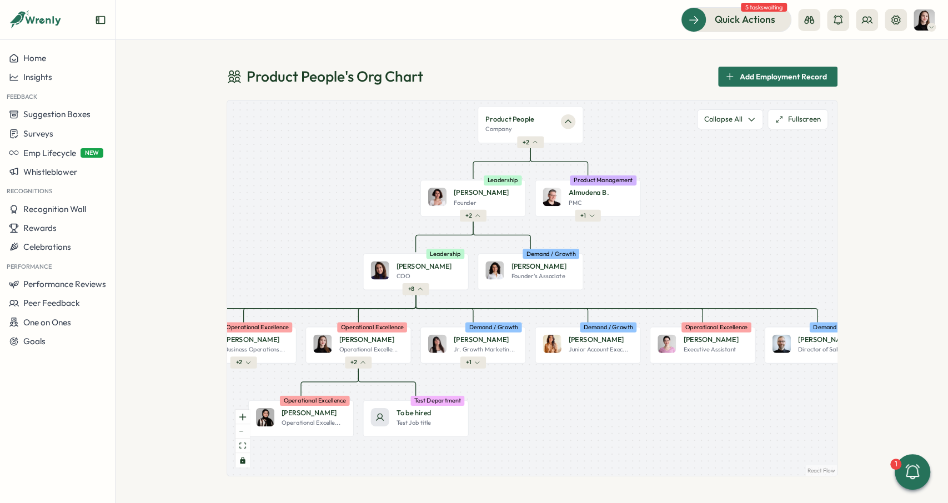
drag, startPoint x: 563, startPoint y: 293, endPoint x: 610, endPoint y: 273, distance: 51.1
click at [610, 273] on div "Product People Company + 2 Mirela M. Founder Leadership + 2 Almudena B. PMC Pro…" at bounding box center [532, 288] width 610 height 375
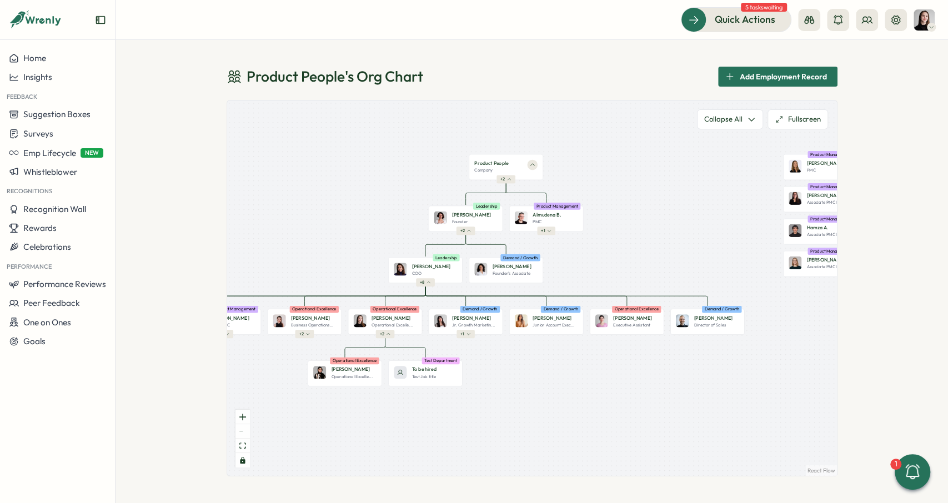
click at [588, 264] on div "Product People Company + 2 Mirela M. Founder Leadership + 2 Almudena B. PMC Pro…" at bounding box center [532, 288] width 610 height 375
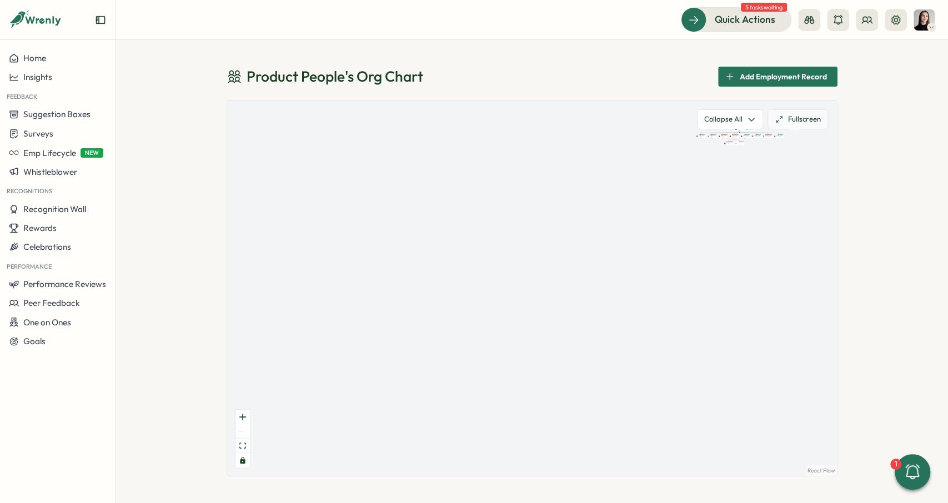
drag, startPoint x: 590, startPoint y: 256, endPoint x: 778, endPoint y: 125, distance: 229.4
click at [781, 118] on div "Product People Company + 2 Mirela M. Founder Leadership + 2 Almudena B. PMC Pro…" at bounding box center [532, 288] width 610 height 375
drag, startPoint x: 599, startPoint y: 260, endPoint x: 862, endPoint y: 205, distance: 269.0
click at [837, 195] on div "Product People Company + 2 Mirela M. Founder Leadership + 2 Almudena B. PMC Pro…" at bounding box center [532, 288] width 610 height 375
drag, startPoint x: 705, startPoint y: 204, endPoint x: 860, endPoint y: 202, distance: 155.5
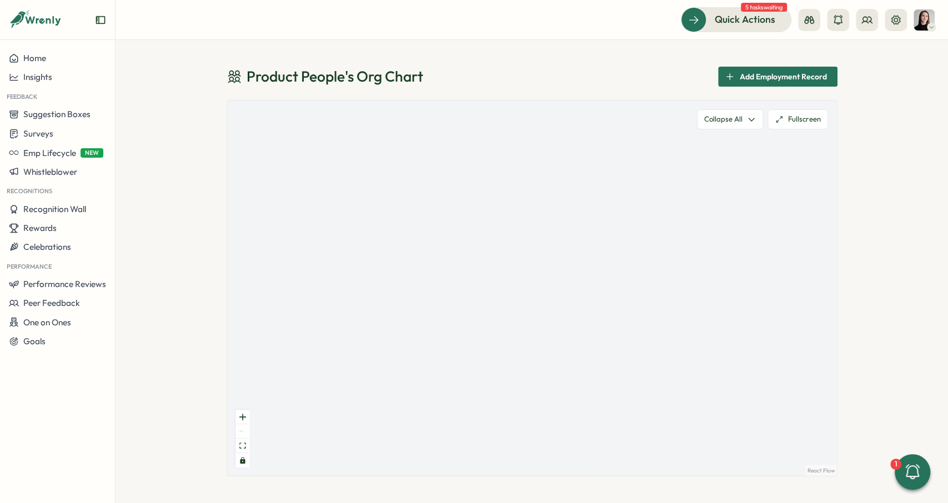
click at [837, 199] on div "Product People Company + 2 Mirela M. Founder Leadership + 2 Almudena B. PMC Pro…" at bounding box center [532, 288] width 610 height 375
drag, startPoint x: 686, startPoint y: 247, endPoint x: 660, endPoint y: 291, distance: 50.8
click at [656, 288] on div "Product People Company + 2 Mirela M. Founder Leadership + 2 Almudena B. PMC Pro…" at bounding box center [532, 288] width 610 height 375
drag, startPoint x: 660, startPoint y: 219, endPoint x: 639, endPoint y: 292, distance: 75.8
click at [640, 290] on div "Product People Company + 2 Mirela M. Founder Leadership + 2 Almudena B. PMC Pro…" at bounding box center [532, 288] width 610 height 375
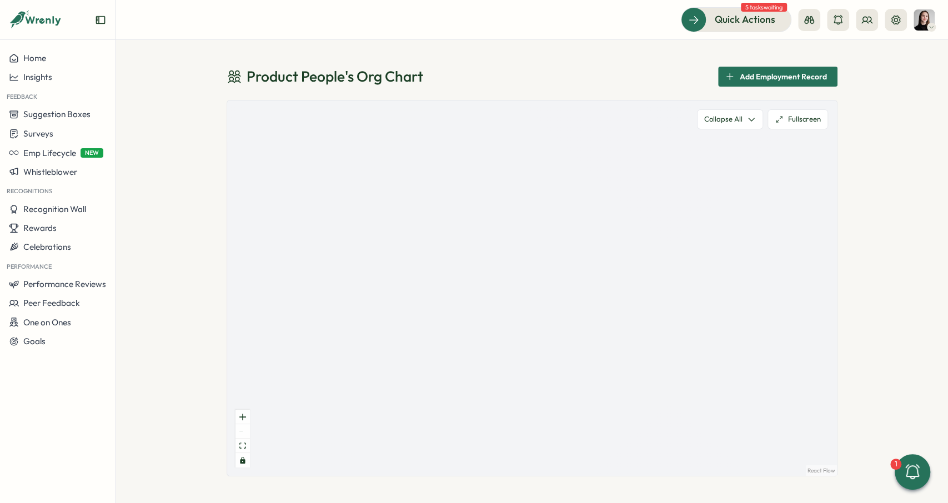
drag, startPoint x: 635, startPoint y: 233, endPoint x: 528, endPoint y: 270, distance: 112.9
click at [533, 273] on div "Product People Company + 2 Mirela M. Founder Leadership + 2 Almudena B. PMC Pro…" at bounding box center [532, 288] width 610 height 375
drag, startPoint x: 527, startPoint y: 254, endPoint x: 468, endPoint y: 279, distance: 64.7
click at [470, 288] on div "Product People Company + 2 Mirela M. Founder Leadership + 2 Almudena B. PMC Pro…" at bounding box center [532, 288] width 610 height 375
drag, startPoint x: 534, startPoint y: 209, endPoint x: 433, endPoint y: 270, distance: 117.8
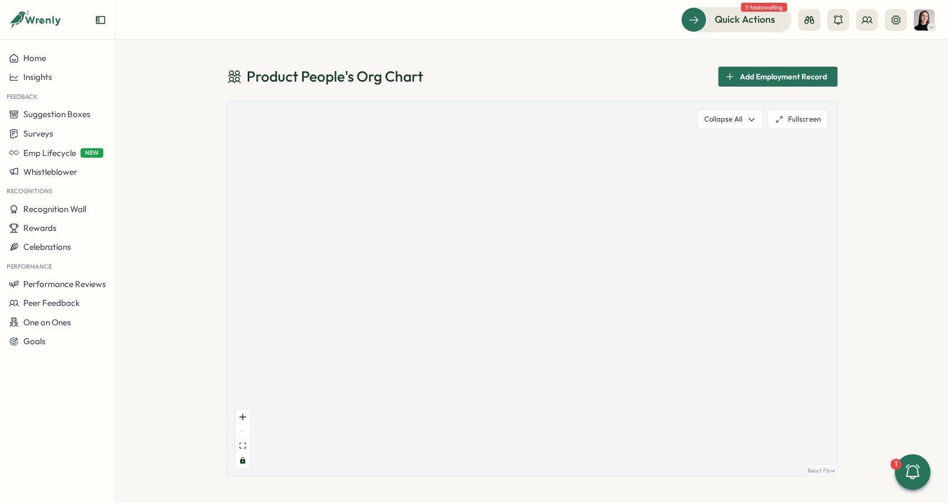
click at [438, 268] on div "Product People Company + 2 Mirela M. Founder Leadership + 2 Almudena B. PMC Pro…" at bounding box center [532, 288] width 610 height 375
drag, startPoint x: 480, startPoint y: 216, endPoint x: 428, endPoint y: 210, distance: 53.1
click at [428, 210] on div "Product People Company + 2 Mirela M. Founder Leadership + 2 Almudena B. PMC Pro…" at bounding box center [532, 288] width 610 height 375
drag, startPoint x: 564, startPoint y: 219, endPoint x: 442, endPoint y: 113, distance: 162.2
click at [445, 117] on div "Product People Company + 2 Mirela M. Founder Leadership + 2 Almudena B. PMC Pro…" at bounding box center [532, 288] width 610 height 375
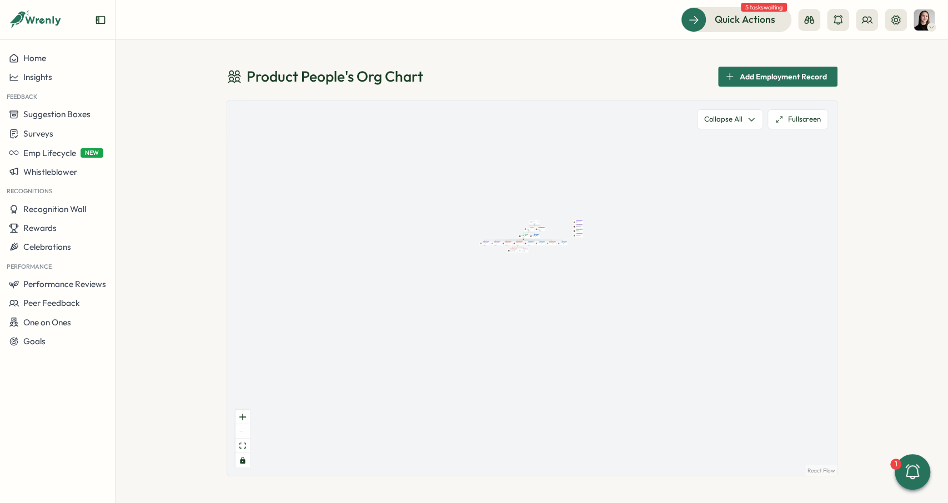
drag, startPoint x: 504, startPoint y: 144, endPoint x: 499, endPoint y: 136, distance: 9.2
click at [499, 137] on div "Product People Company + 2 Mirela M. Founder Leadership + 2 Almudena B. PMC Pro…" at bounding box center [532, 288] width 610 height 375
drag, startPoint x: 489, startPoint y: 144, endPoint x: 362, endPoint y: 142, distance: 127.2
click at [362, 142] on div "Product People Company + 2 Mirela M. Founder Leadership + 2 Almudena B. PMC Pro…" at bounding box center [532, 288] width 610 height 375
drag, startPoint x: 457, startPoint y: 179, endPoint x: 354, endPoint y: 136, distance: 111.5
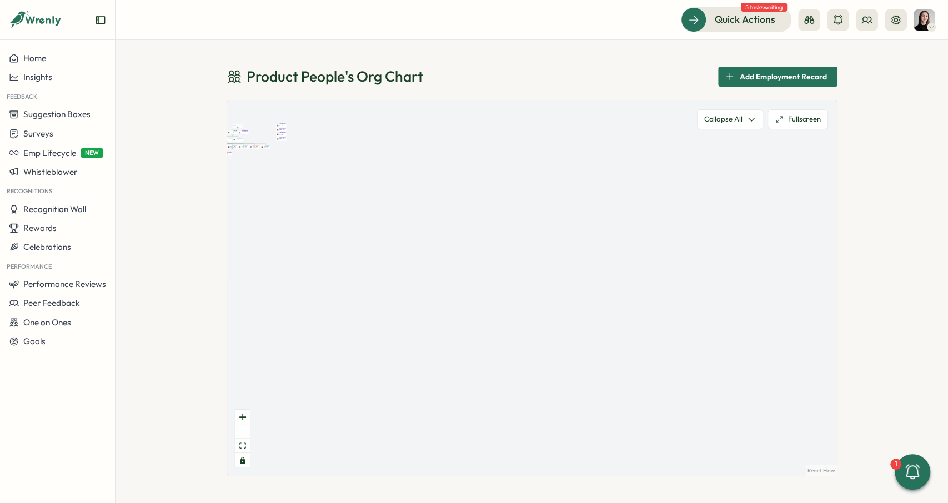
click at [354, 136] on div "Product People Company + 2 Mirela M. Founder Leadership + 2 Almudena B. PMC Pro…" at bounding box center [532, 288] width 610 height 375
drag, startPoint x: 349, startPoint y: 156, endPoint x: 307, endPoint y: 184, distance: 50.1
click at [262, 184] on div "Product People Company + 2 Mirela M. Founder Leadership + 2 Almudena B. PMC Pro…" at bounding box center [532, 288] width 610 height 375
drag, startPoint x: 322, startPoint y: 173, endPoint x: 254, endPoint y: 158, distance: 68.9
click at [254, 158] on div "Product People Company + 2 Mirela M. Founder Leadership + 2 Almudena B. PMC Pro…" at bounding box center [532, 288] width 610 height 375
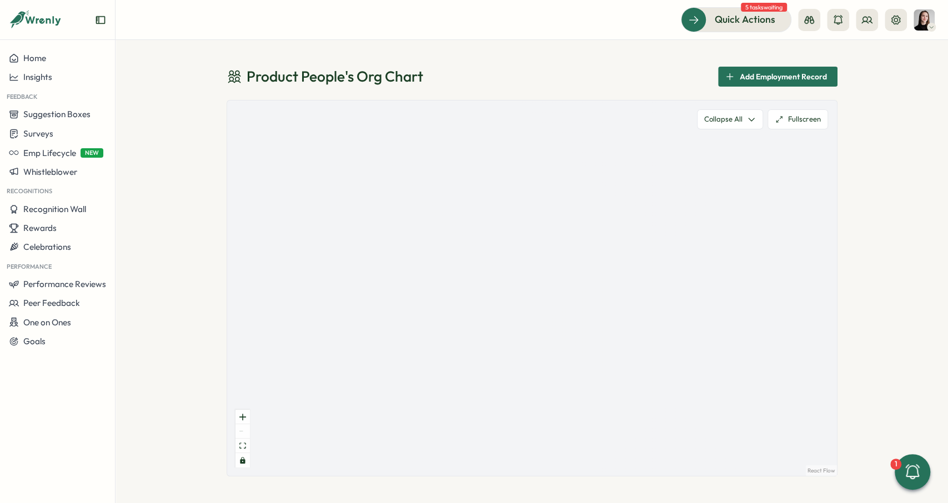
drag, startPoint x: 420, startPoint y: 196, endPoint x: 378, endPoint y: 135, distance: 74.6
click at [378, 136] on div "Product People Company + 2 Mirela M. Founder Leadership + 2 Almudena B. PMC Pro…" at bounding box center [532, 288] width 610 height 375
drag, startPoint x: 338, startPoint y: 165, endPoint x: 388, endPoint y: 137, distance: 56.7
click at [388, 137] on div "Product People Company + 2 Mirela M. Founder Leadership + 2 Almudena B. PMC Pro…" at bounding box center [532, 288] width 610 height 375
drag, startPoint x: 425, startPoint y: 219, endPoint x: 330, endPoint y: 125, distance: 133.5
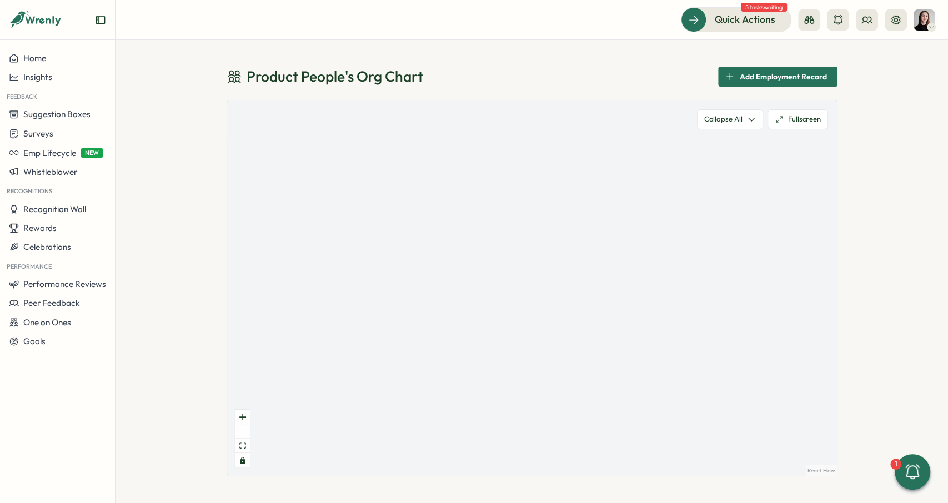
click at [330, 126] on div "Product People Company + 2 Mirela M. Founder Leadership + 2 Almudena B. PMC Pro…" at bounding box center [532, 288] width 610 height 375
drag, startPoint x: 494, startPoint y: 247, endPoint x: 563, endPoint y: 269, distance: 72.0
click at [563, 269] on div "Product People Company + 2 Mirela M. Founder Leadership + 2 Almudena B. PMC Pro…" at bounding box center [532, 288] width 610 height 375
drag, startPoint x: 320, startPoint y: 170, endPoint x: 428, endPoint y: 215, distance: 116.8
click at [428, 215] on div "Product People Company + 2 Mirela M. Founder Leadership + 2 Almudena B. PMC Pro…" at bounding box center [532, 288] width 610 height 375
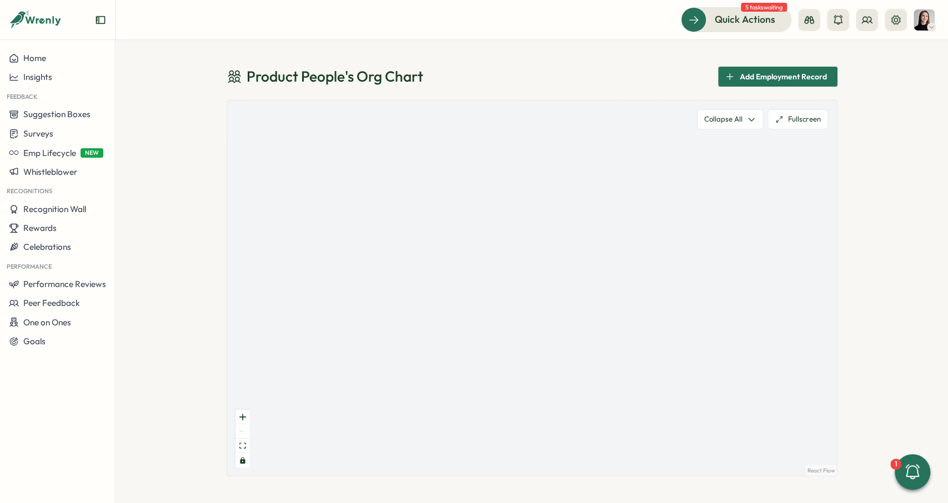
drag, startPoint x: 332, startPoint y: 154, endPoint x: 359, endPoint y: 168, distance: 30.6
click at [359, 168] on div "Product People Company + 2 Mirela M. Founder Leadership + 2 Almudena B. PMC Pro…" at bounding box center [532, 288] width 610 height 375
drag, startPoint x: 398, startPoint y: 172, endPoint x: 570, endPoint y: 214, distance: 177.1
click at [570, 214] on div "Product People Company + 2 Mirela M. Founder Leadership + 2 Almudena B. PMC Pro…" at bounding box center [532, 288] width 610 height 375
drag, startPoint x: 350, startPoint y: 158, endPoint x: 492, endPoint y: 209, distance: 149.8
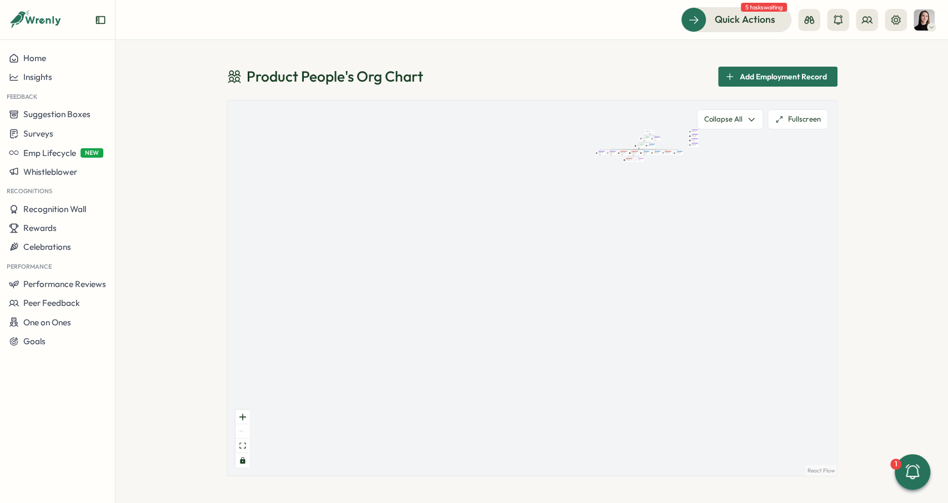
click at [497, 213] on div "Product People Company + 2 Mirela M. Founder Leadership + 2 Almudena B. PMC Pro…" at bounding box center [532, 288] width 610 height 375
drag
click at [520, 423] on div "Product People Company + 2 Mirela M. Founder Leadership + 2 Almudena B. PMC Pro…" at bounding box center [532, 288] width 610 height 375
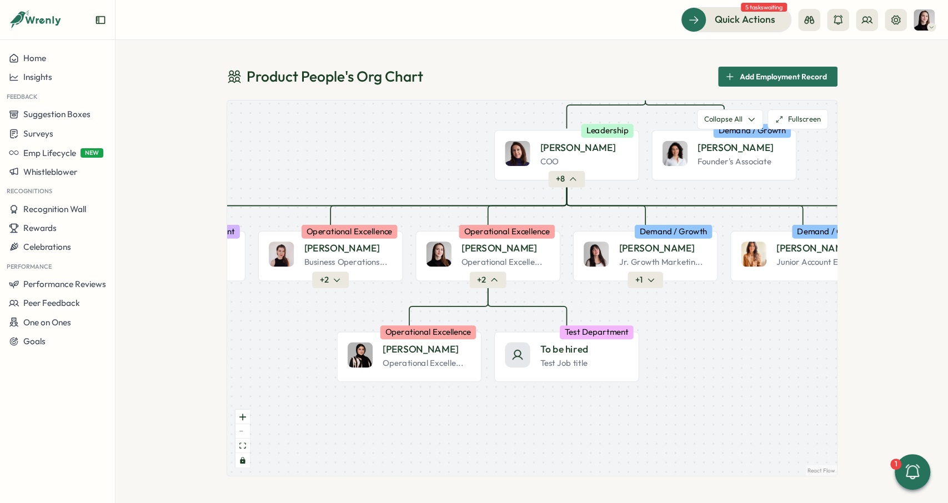
click at [697, 409] on div "Product People Company + 2 Mirela M. Founder Leadership + 2 Almudena B. PMC Pro…" at bounding box center [532, 288] width 610 height 375
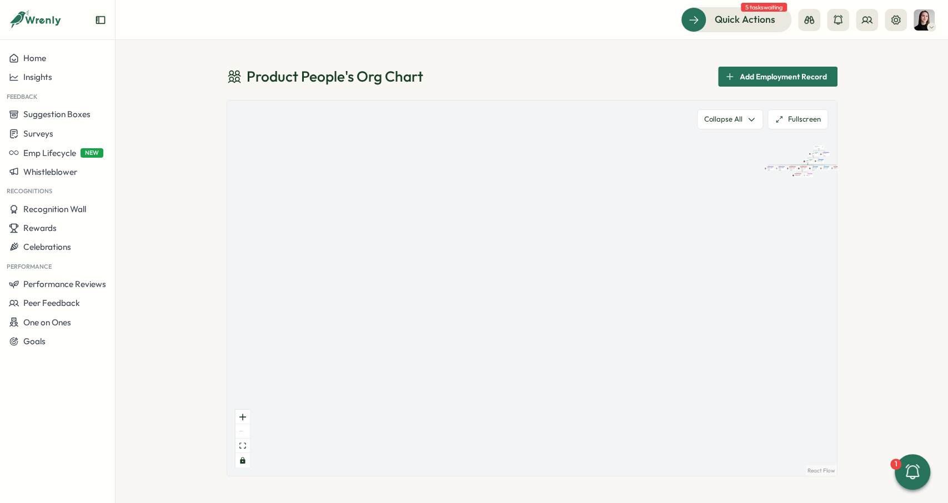
click at [578, 163] on div "Product People Company + 2 Mirela M. Founder Leadership + 2 Almudena B. PMC Pro…" at bounding box center [532, 288] width 610 height 375
click at [564, 117] on div "Product People Company + 2 Mirela M. Founder Leadership + 2 Almudena B. PMC Pro…" at bounding box center [532, 288] width 610 height 375
click at [675, 115] on div "Product People Company + 2 Mirela M. Founder Leadership + 2 Almudena B. PMC Pro…" at bounding box center [532, 288] width 610 height 375
click at [240, 443] on button "fit view" at bounding box center [242, 446] width 14 height 14
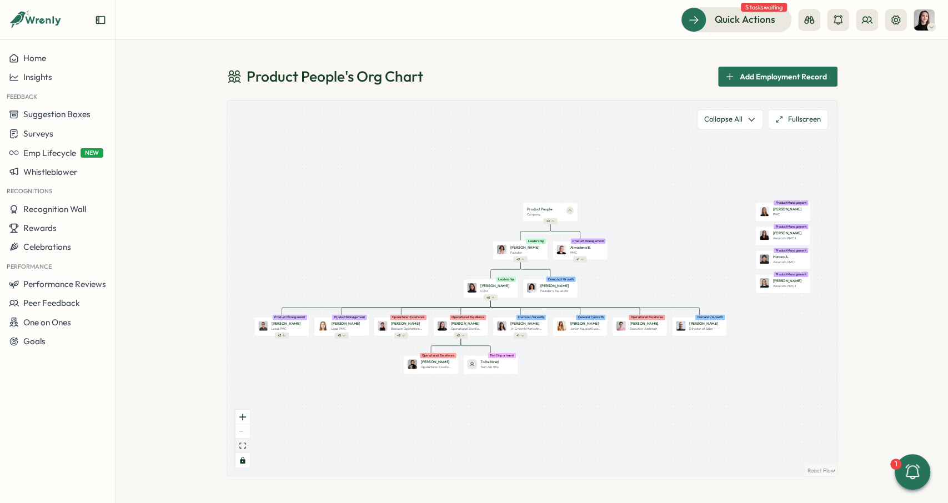
click at [240, 443] on button "fit view" at bounding box center [242, 446] width 14 height 14
click at [242, 464] on button "toggle interactivity" at bounding box center [242, 460] width 14 height 14
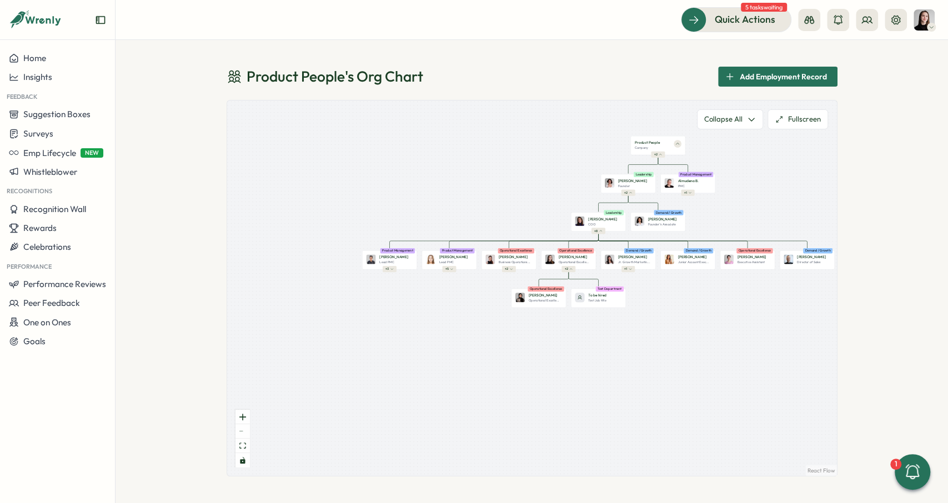
click at [449, 355] on div "Product People Company + 2 Mirela M. Founder Leadership + 2 Almudena B. PMC Pro…" at bounding box center [532, 288] width 610 height 375
click at [242, 450] on button "fit view" at bounding box center [242, 446] width 14 height 14
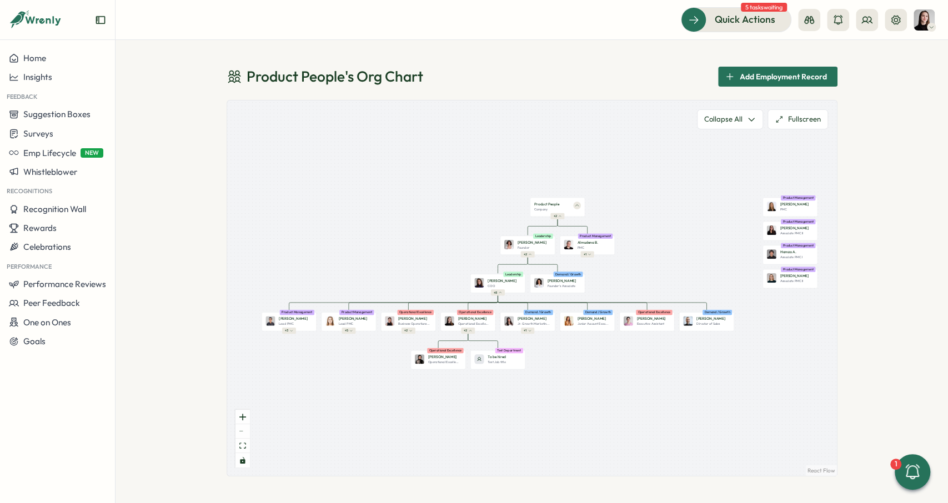
click at [545, 256] on div "Product People Company + 2 Mirela M. Founder Leadership + 2 Almudena B. PMC Pro…" at bounding box center [532, 288] width 610 height 375
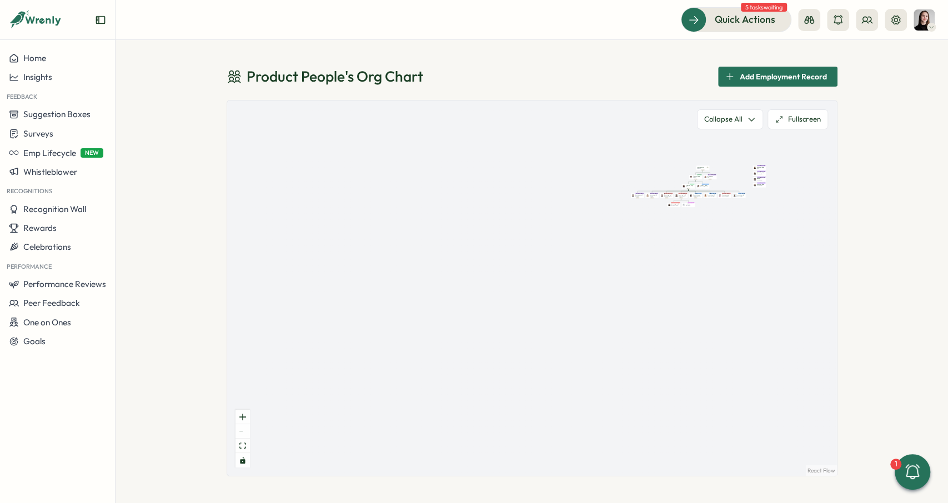
click at [837, 135] on div "Product People Company + 2 Mirela M. Founder Leadership + 2 Almudena B. PMC Pro…" at bounding box center [532, 288] width 610 height 375
click at [733, 151] on div "Product People Company + 2 Mirela M. Founder Leadership + 2 Almudena B. PMC Pro…" at bounding box center [532, 288] width 610 height 375
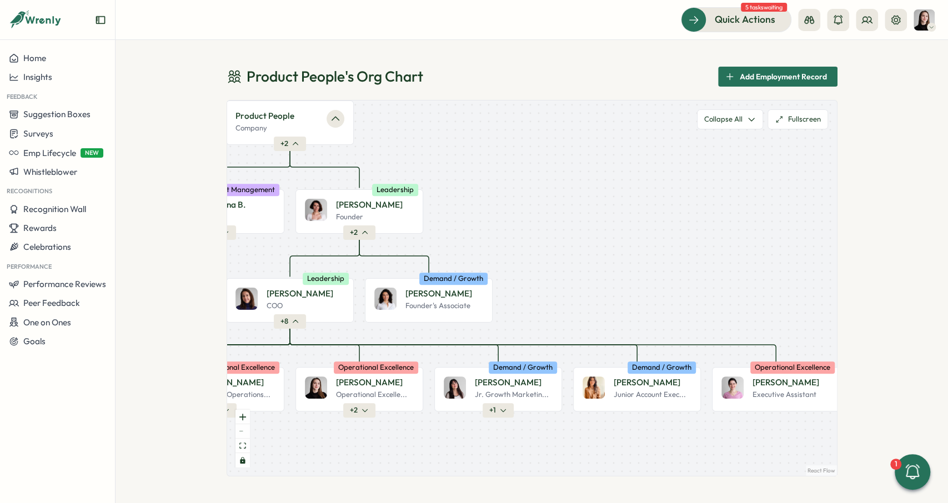
click at [477, 142] on div "Product People Company + 2 Almudena B. PMC Product Management + 1 [PERSON_NAME]…" at bounding box center [532, 288] width 610 height 375
click at [368, 135] on div "Product People Company + 2 Almudena B. PMC Product Management + 1 [PERSON_NAME]…" at bounding box center [532, 288] width 610 height 375
click at [399, 121] on div "Product People Company + 2 Almudena B. PMC Product Management + 1 [PERSON_NAME]…" at bounding box center [532, 288] width 610 height 375
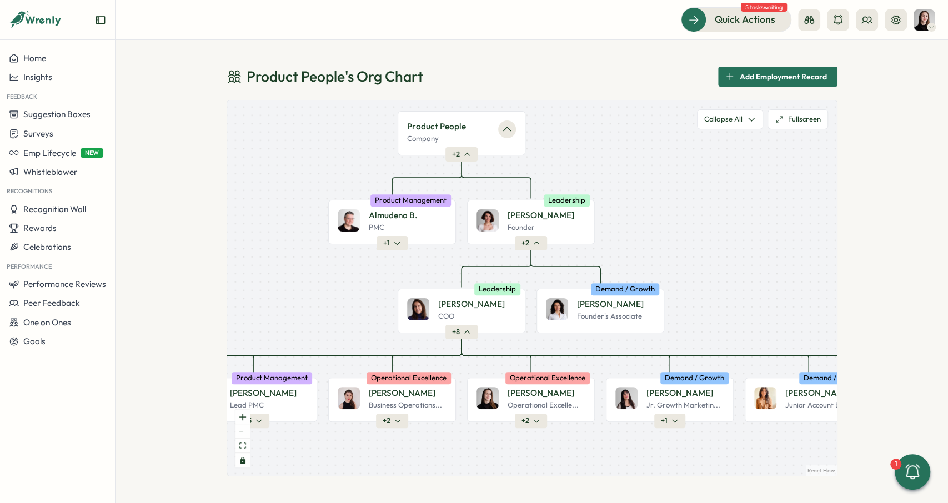
drag, startPoint x: 479, startPoint y: 183, endPoint x: 649, endPoint y: 189, distance: 170.6
click at [654, 193] on div "Product People Company + 2 Almudena B. PMC Product Management + 1 [PERSON_NAME]…" at bounding box center [532, 288] width 610 height 375
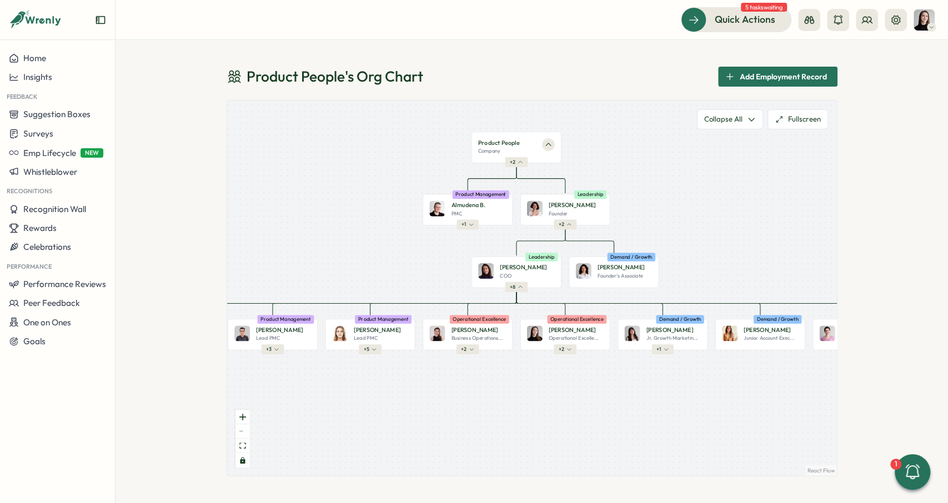
click at [630, 179] on div "Product People Company + 2 Almudena B. PMC Product Management + 1 [PERSON_NAME]…" at bounding box center [532, 288] width 610 height 375
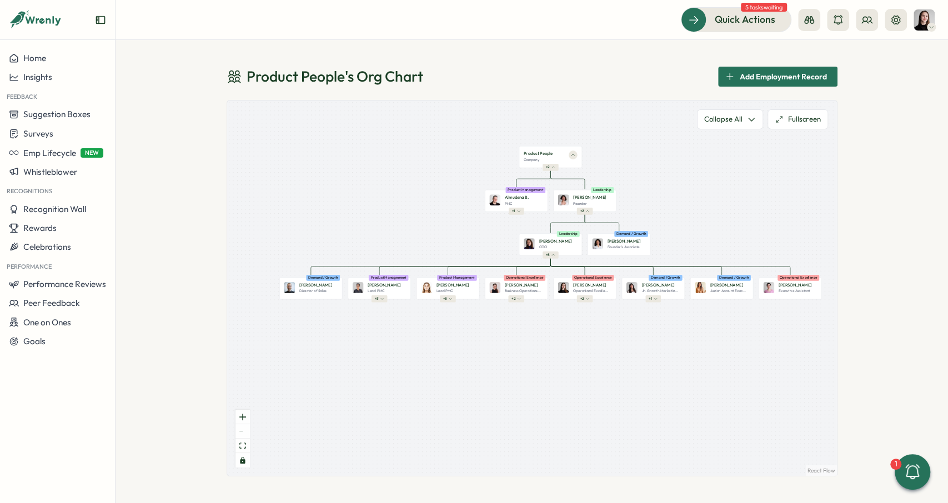
drag, startPoint x: 636, startPoint y: 185, endPoint x: 613, endPoint y: 193, distance: 24.6
click at [630, 187] on div "Product People Company + 2 Almudena B. PMC Product Management + 1 [PERSON_NAME]…" at bounding box center [532, 288] width 610 height 375
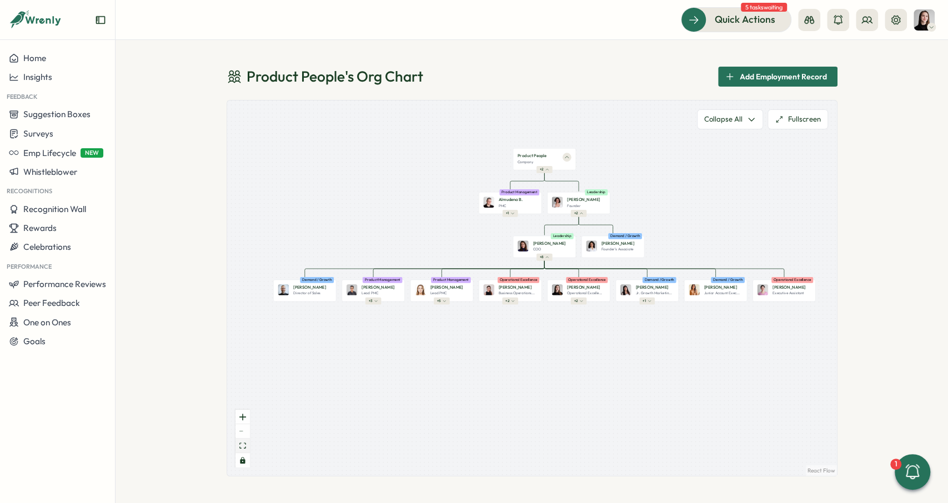
click at [249, 444] on button "fit view" at bounding box center [242, 446] width 14 height 14
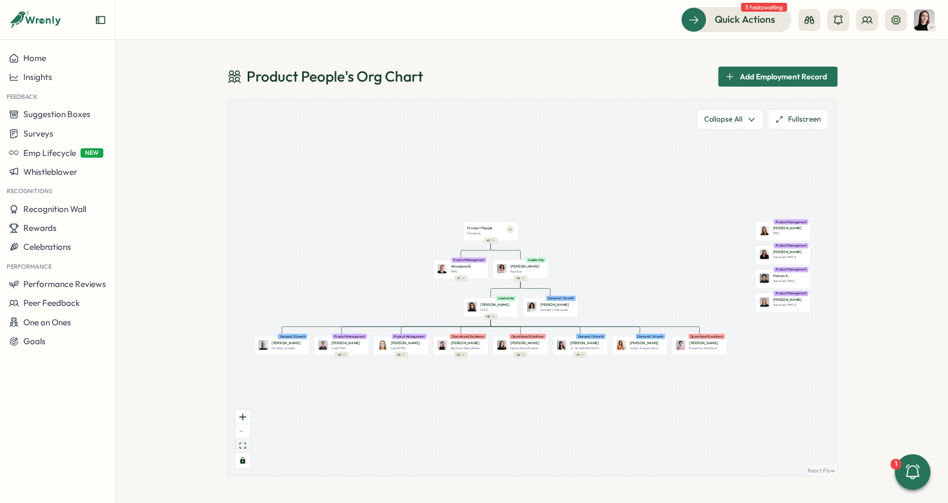
click at [249, 444] on button "fit view" at bounding box center [242, 446] width 14 height 14
click at [240, 449] on button "fit view" at bounding box center [242, 446] width 14 height 14
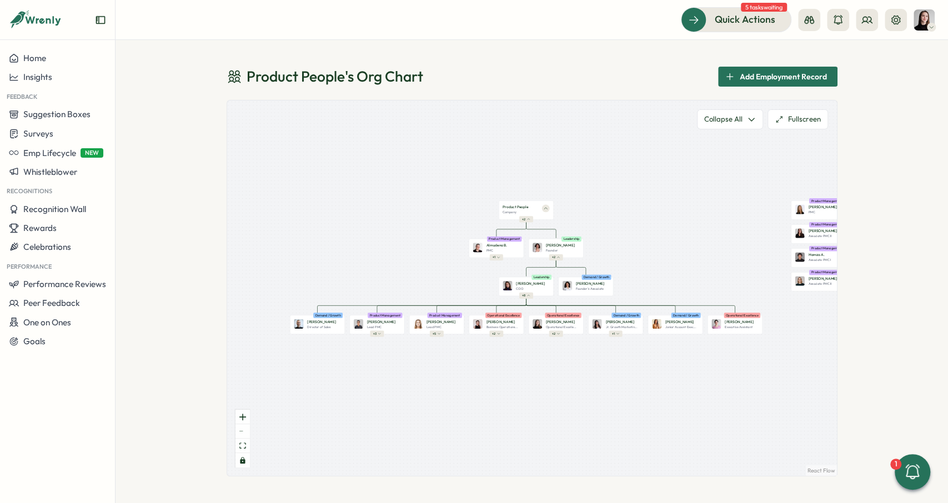
drag, startPoint x: 764, startPoint y: 345, endPoint x: 814, endPoint y: 320, distance: 55.6
click at [817, 323] on div "Product People Company + 2 Almudena B. PMC Product Management + 1 [PERSON_NAME]…" at bounding box center [532, 288] width 610 height 375
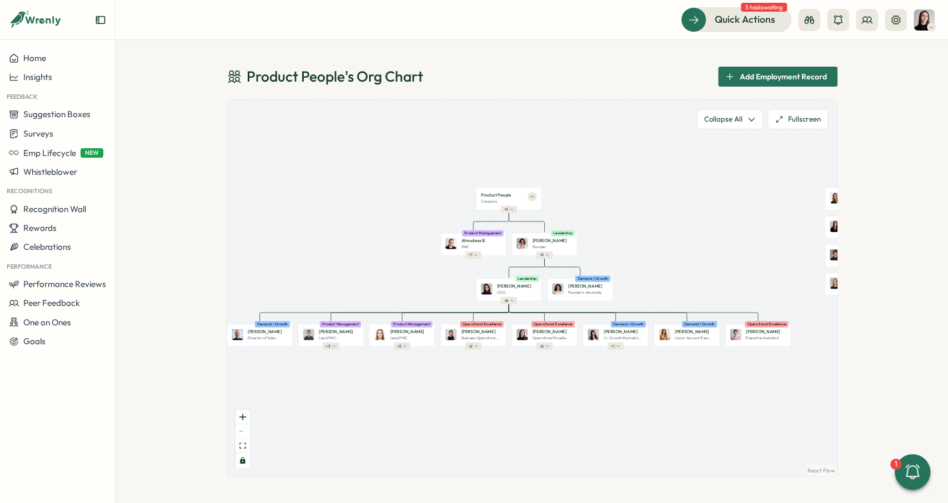
drag, startPoint x: 725, startPoint y: 262, endPoint x: 756, endPoint y: 254, distance: 32.1
click at [756, 254] on div "Product People Company + 2 Almudena B. PMC Product Management + 1 [PERSON_NAME]…" at bounding box center [532, 288] width 610 height 375
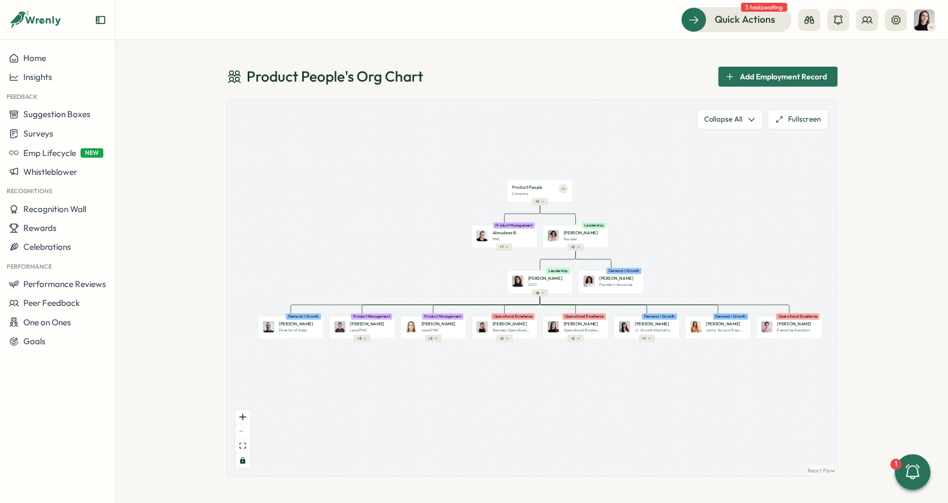
drag, startPoint x: 738, startPoint y: 243, endPoint x: 748, endPoint y: 235, distance: 12.3
click at [748, 235] on div "Product People Company + 2 Almudena B. PMC Product Management + 1 [PERSON_NAME]…" at bounding box center [532, 288] width 610 height 375
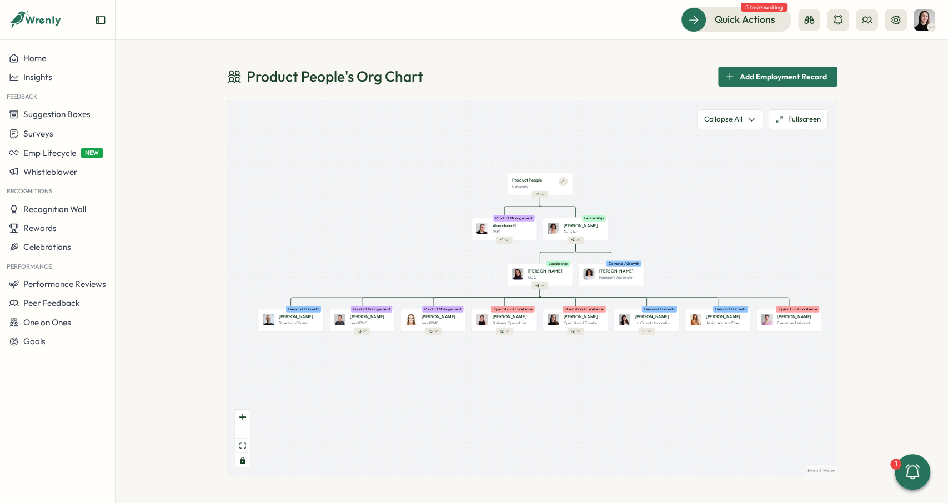
drag, startPoint x: 738, startPoint y: 232, endPoint x: 726, endPoint y: 232, distance: 12.2
click at [726, 232] on div "Product People Company + 2 Almudena B. PMC Product Management + 1 [PERSON_NAME]…" at bounding box center [532, 288] width 610 height 375
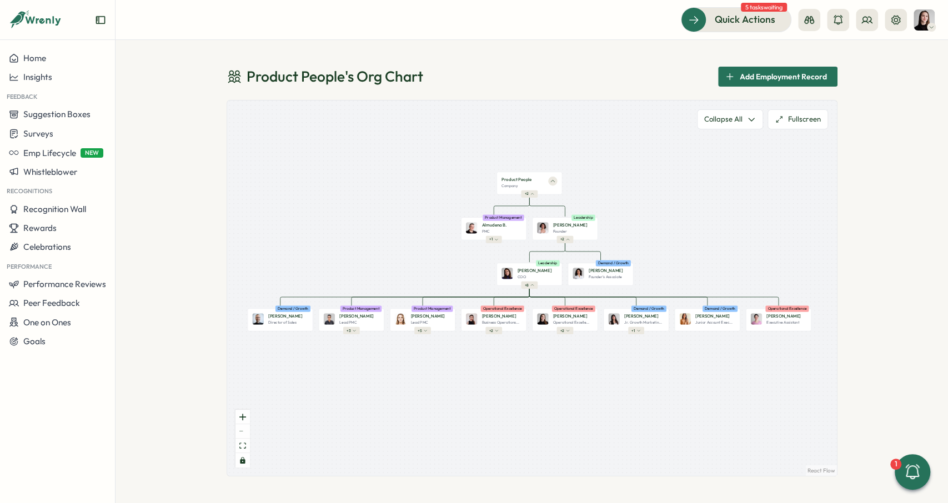
drag, startPoint x: 733, startPoint y: 244, endPoint x: 725, endPoint y: 244, distance: 7.8
click at [725, 244] on div "Product People Company + 2 Almudena B. PMC Product Management + 1 [PERSON_NAME]…" at bounding box center [532, 288] width 610 height 375
click at [245, 450] on button "fit view" at bounding box center [242, 446] width 14 height 14
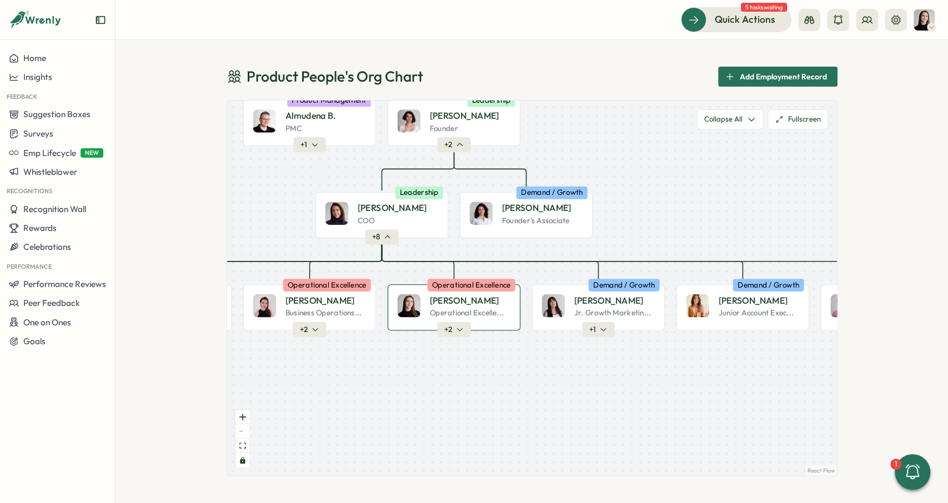
click at [474, 298] on div "[PERSON_NAME]" at bounding box center [469, 300] width 81 height 13
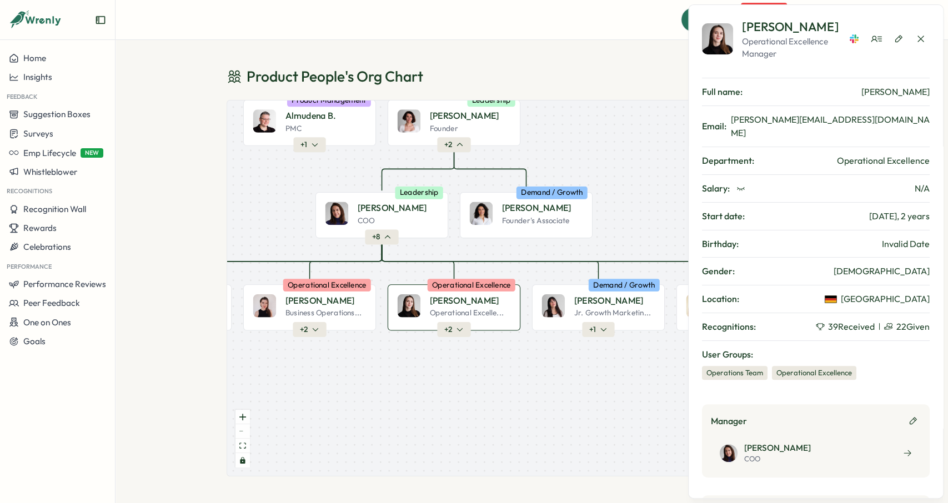
click at [456, 330] on icon "button" at bounding box center [459, 329] width 8 height 8
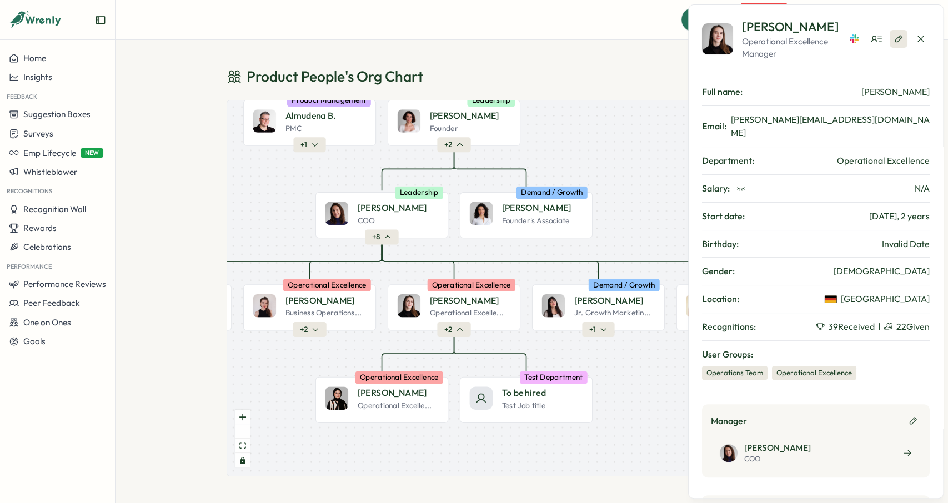
click at [926, 42] on button "button" at bounding box center [921, 39] width 18 height 18
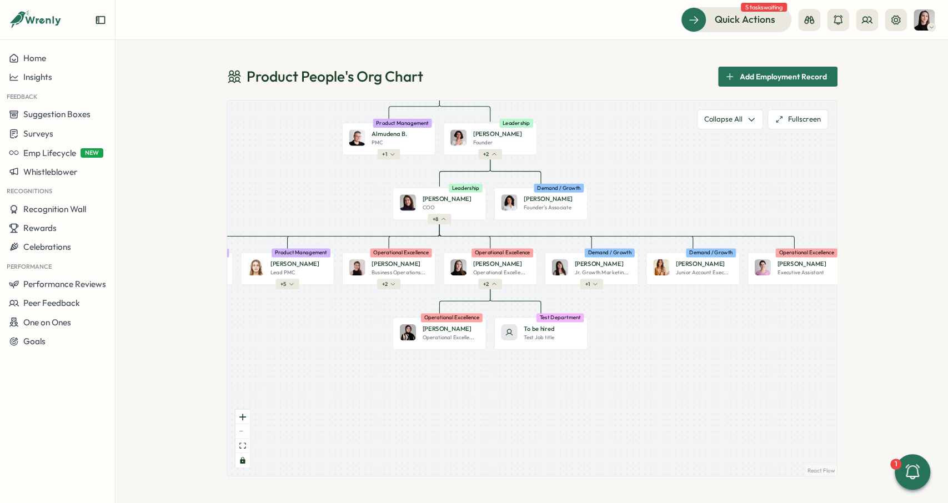
drag, startPoint x: 623, startPoint y: 185, endPoint x: 616, endPoint y: 184, distance: 6.7
click at [616, 184] on div "Product People Company + 2 Almudena B. PMC Product Management + 1 [PERSON_NAME]…" at bounding box center [532, 288] width 610 height 375
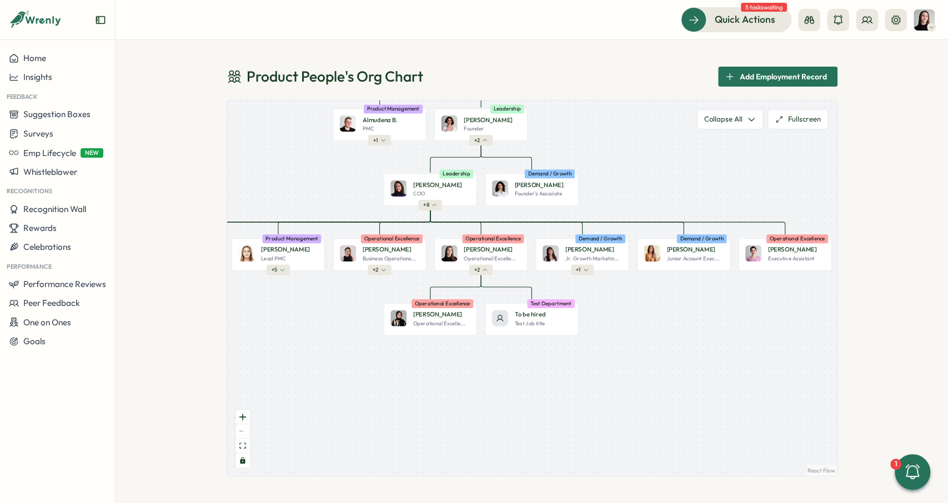
drag, startPoint x: 625, startPoint y: 293, endPoint x: 595, endPoint y: 300, distance: 31.4
click at [595, 300] on div "Product People Company + 2 Almudena B. PMC Product Management + 1 [PERSON_NAME]…" at bounding box center [532, 288] width 610 height 375
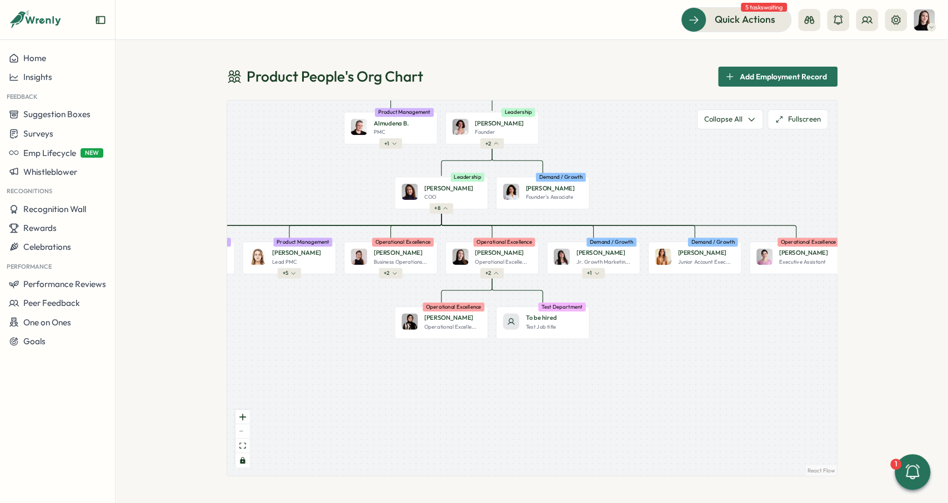
drag, startPoint x: 490, startPoint y: 284, endPoint x: 676, endPoint y: 282, distance: 185.5
click at [676, 282] on div "Product People Company + 2 Almudena B. PMC Product Management + 1 [PERSON_NAME]…" at bounding box center [532, 288] width 610 height 375
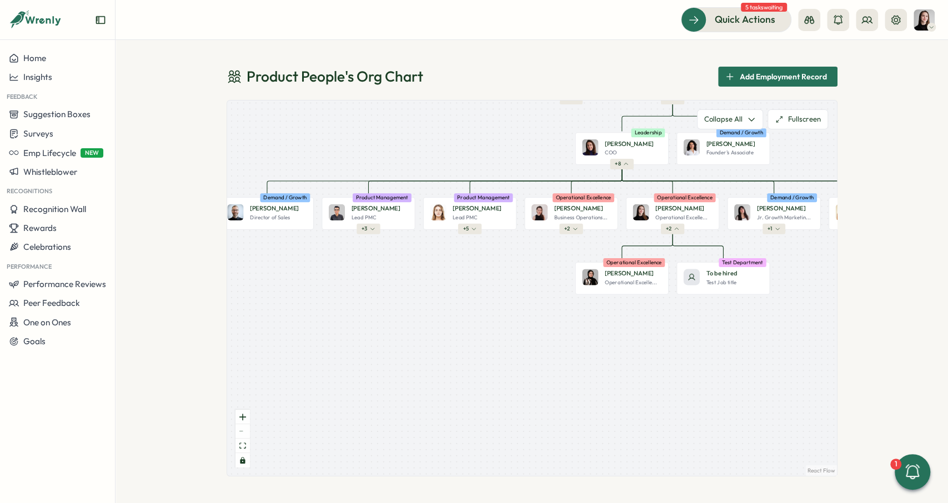
drag, startPoint x: 495, startPoint y: 284, endPoint x: 510, endPoint y: 237, distance: 49.0
click at [510, 237] on div "Product People Company + 2 Almudena B. PMC Product Management + 1 [PERSON_NAME]…" at bounding box center [532, 288] width 610 height 375
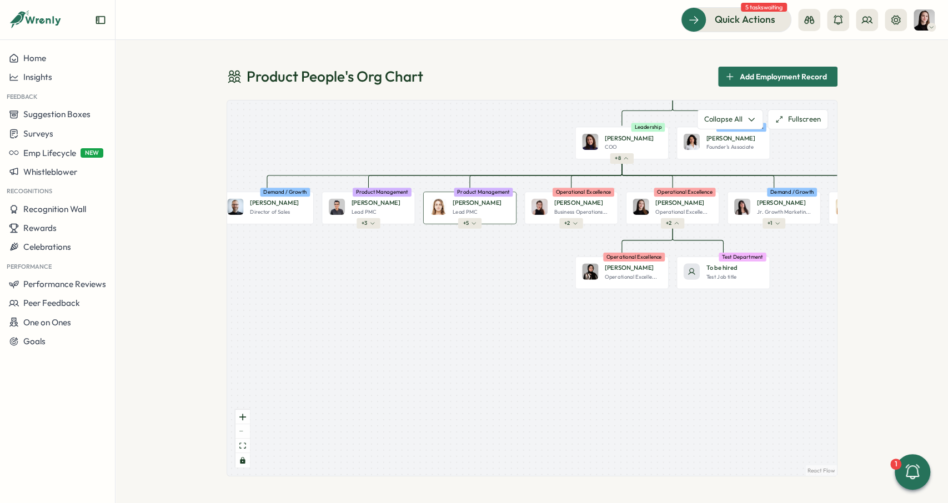
click at [465, 225] on span "+ 5" at bounding box center [466, 223] width 6 height 7
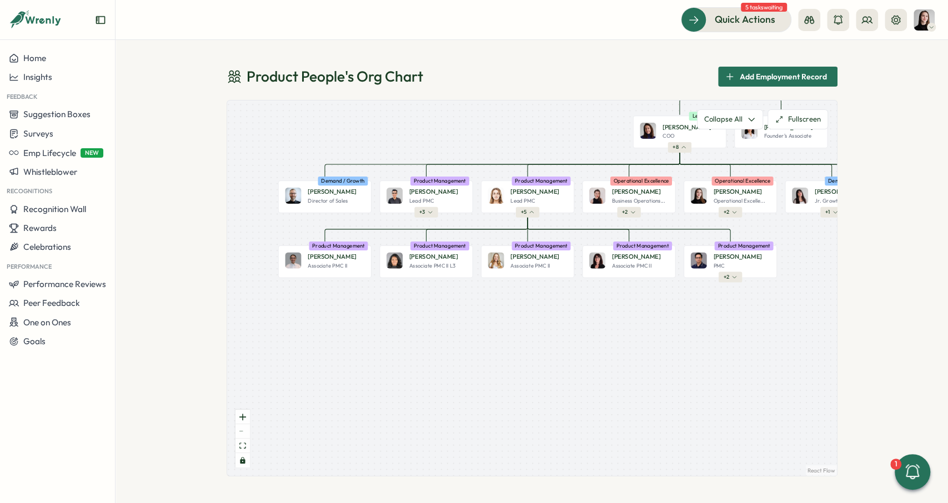
drag, startPoint x: 440, startPoint y: 304, endPoint x: 481, endPoint y: 291, distance: 42.5
click at [481, 291] on div "Product People Company + 2 Almudena B. PMC Product Management + 1 [PERSON_NAME]…" at bounding box center [532, 288] width 610 height 375
click at [415, 212] on button "+ 3" at bounding box center [425, 212] width 23 height 11
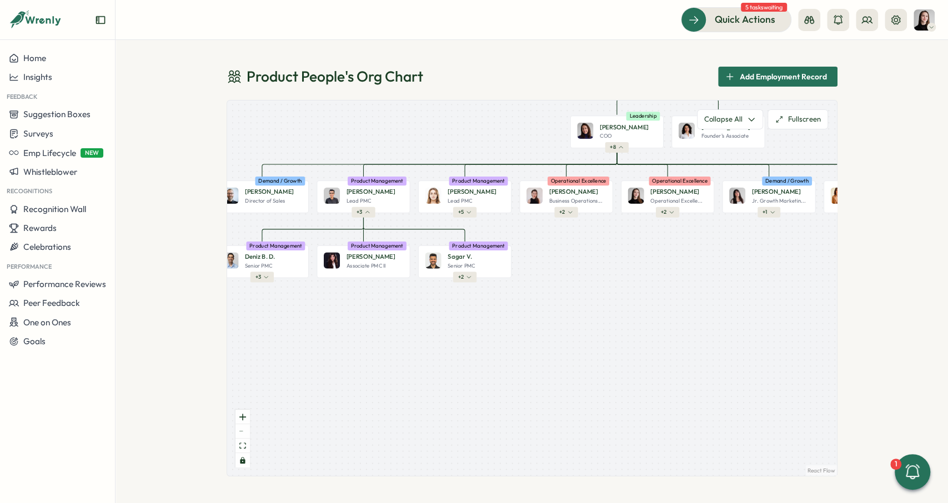
drag, startPoint x: 606, startPoint y: 238, endPoint x: 546, endPoint y: 238, distance: 60.0
click at [546, 238] on div "Product People Company + 2 Almudena B. PMC Product Management + 1 [PERSON_NAME]…" at bounding box center [532, 288] width 610 height 375
click at [572, 218] on div "Product People Company + 2 Almudena B. PMC Product Management + 1 [PERSON_NAME]…" at bounding box center [532, 288] width 610 height 375
click at [565, 213] on div at bounding box center [565, 213] width 2 height 2
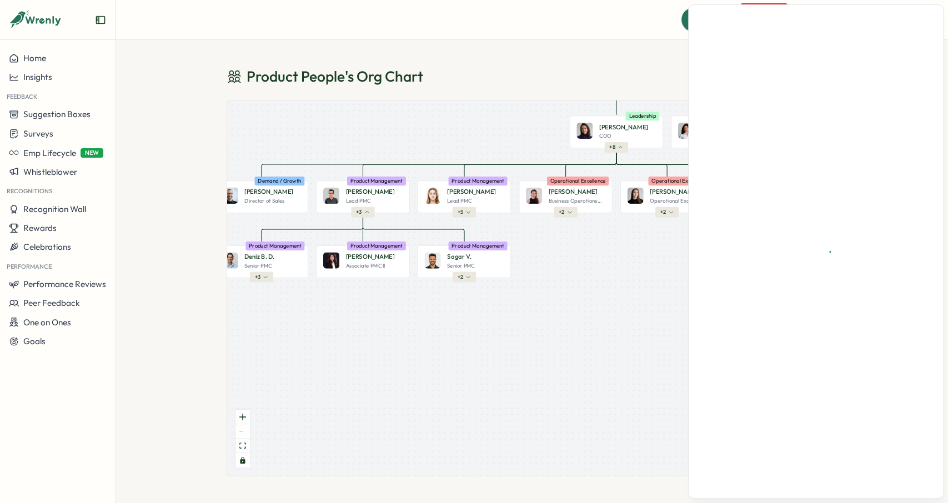
click at [565, 213] on div at bounding box center [565, 213] width 2 height 2
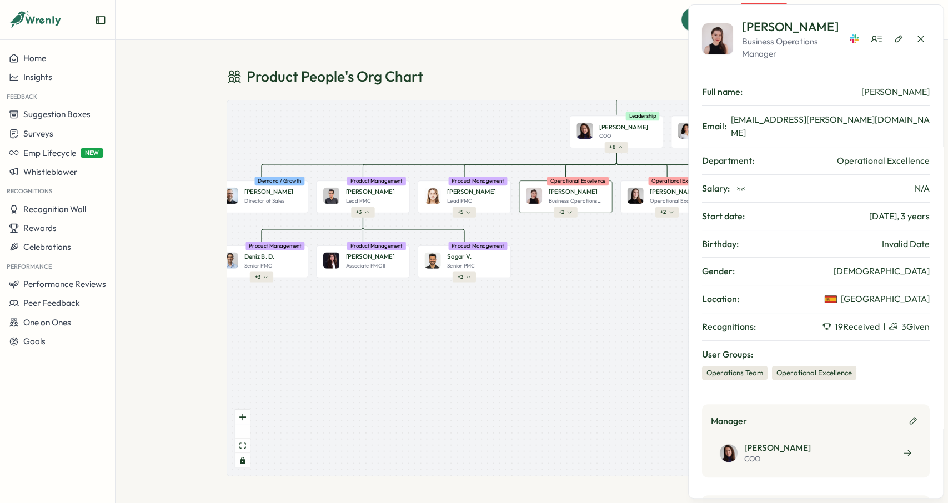
click at [569, 215] on icon "button" at bounding box center [569, 212] width 6 height 6
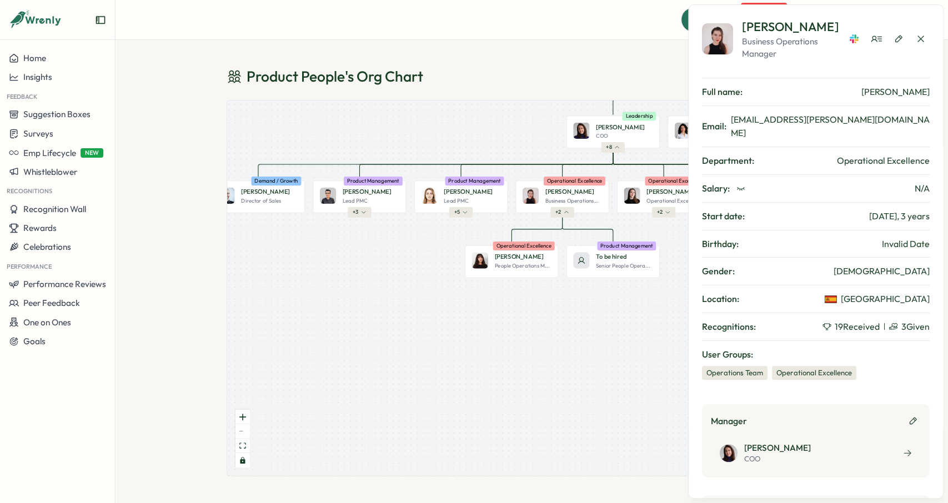
drag, startPoint x: 614, startPoint y: 232, endPoint x: 538, endPoint y: 237, distance: 75.7
click at [538, 237] on div "Product People Company + 2 Almudena B. PMC Product Management + 1 [PERSON_NAME]…" at bounding box center [532, 288] width 610 height 375
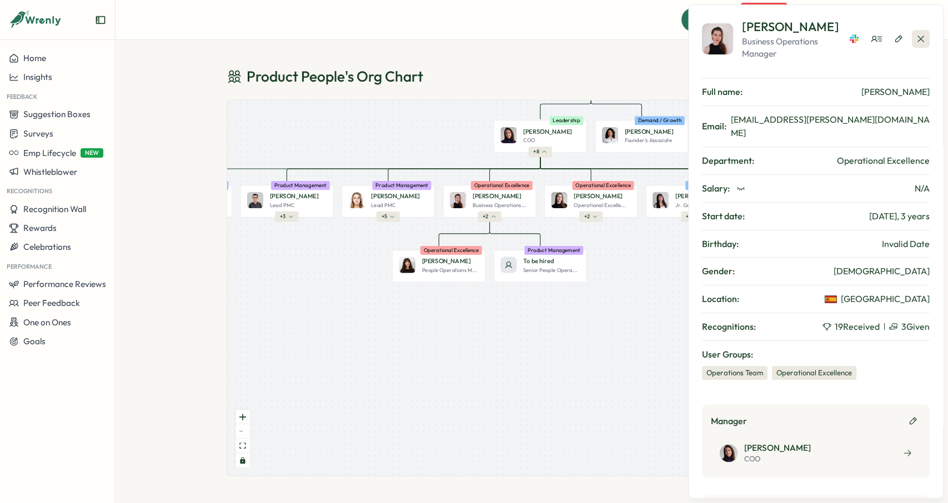
click at [916, 35] on icon "button" at bounding box center [920, 38] width 11 height 11
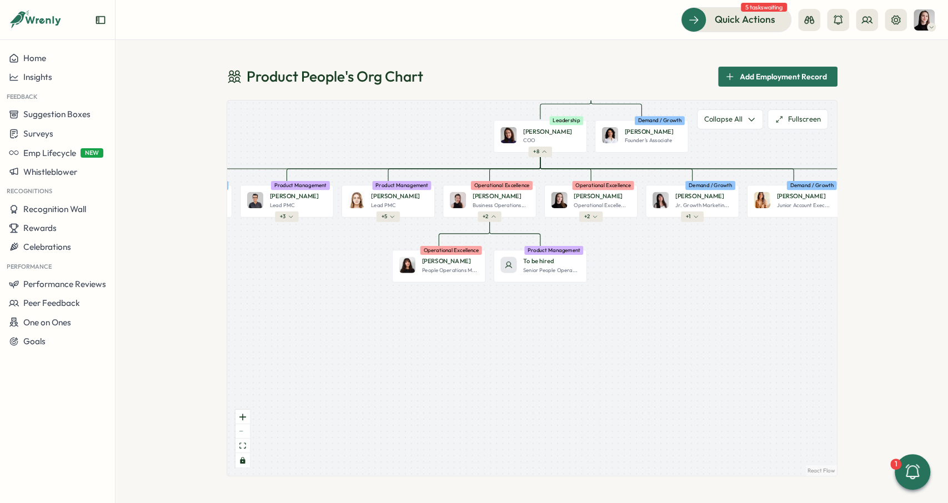
click at [489, 217] on div at bounding box center [489, 218] width 2 height 2
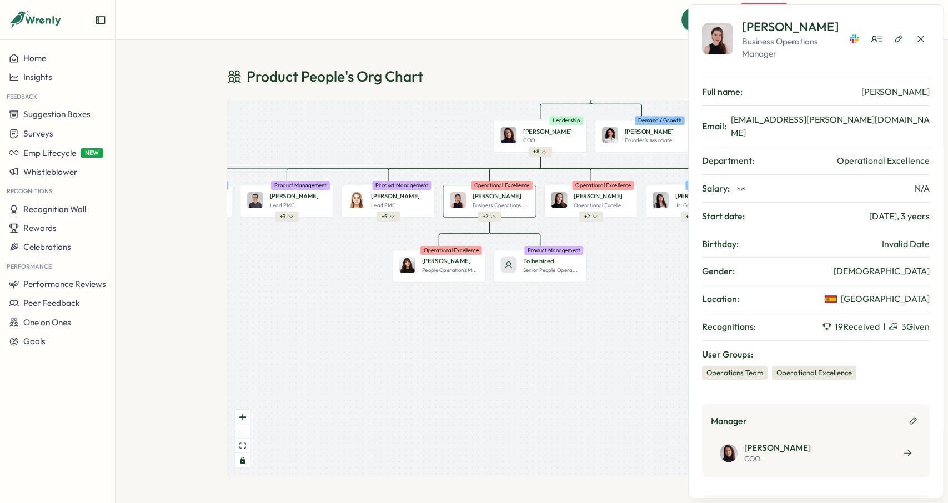
click at [490, 218] on button "+ 2" at bounding box center [489, 217] width 23 height 11
click at [488, 216] on button "+ 2" at bounding box center [489, 217] width 23 height 11
click at [489, 217] on div at bounding box center [489, 218] width 2 height 2
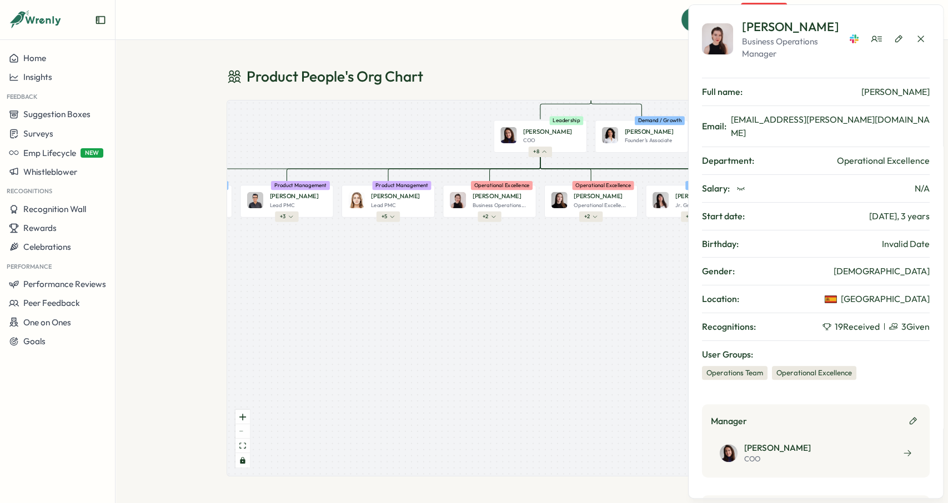
click at [489, 217] on div at bounding box center [489, 218] width 2 height 2
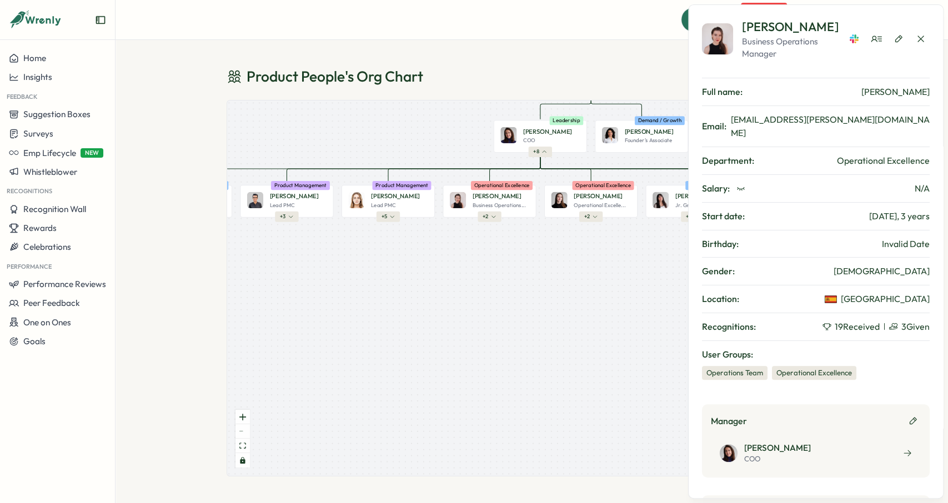
click at [489, 217] on div at bounding box center [489, 218] width 2 height 2
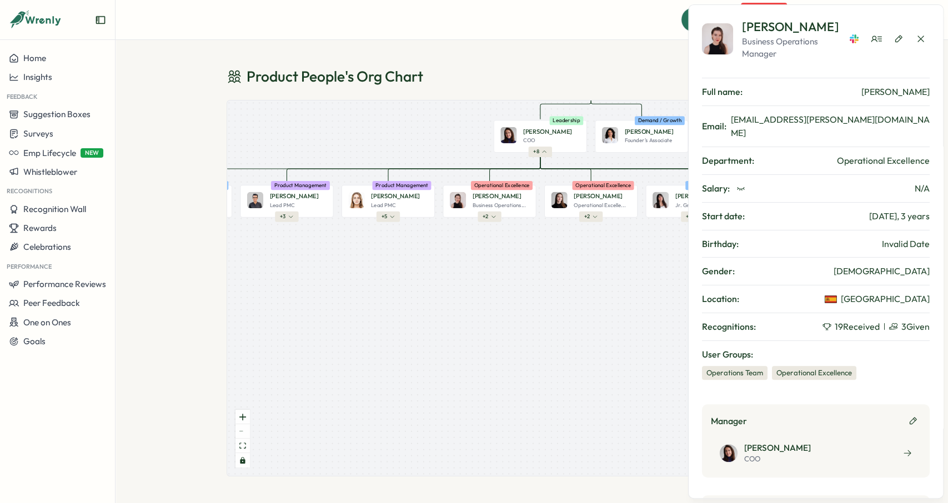
click at [489, 217] on div at bounding box center [489, 218] width 2 height 2
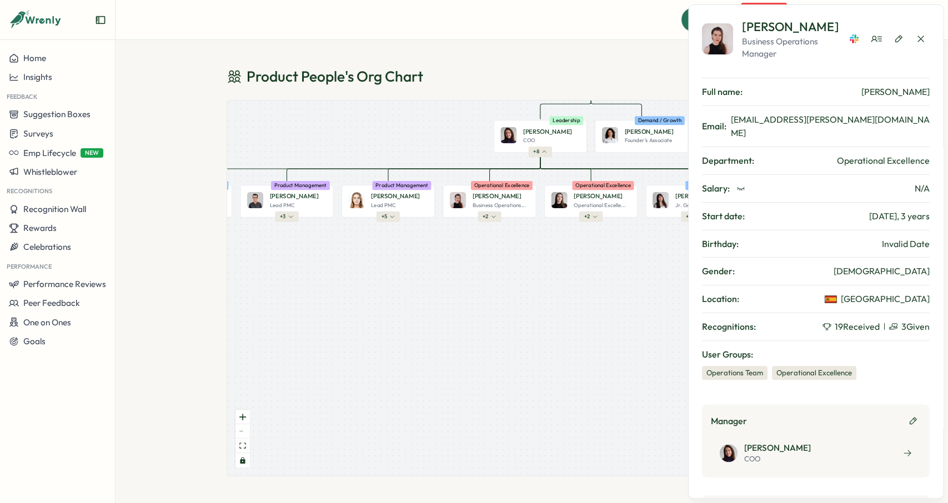
click at [489, 217] on div at bounding box center [489, 218] width 2 height 2
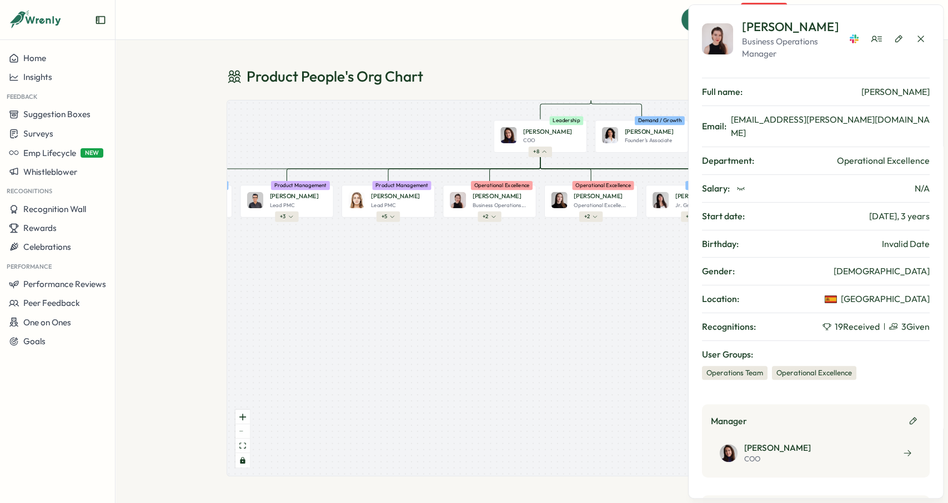
click at [489, 217] on div at bounding box center [489, 218] width 2 height 2
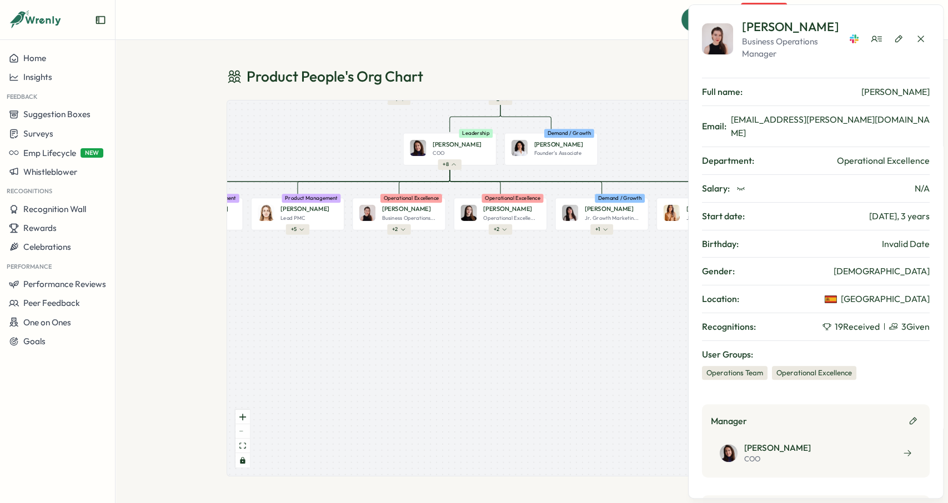
drag, startPoint x: 519, startPoint y: 228, endPoint x: 429, endPoint y: 240, distance: 91.4
click at [429, 240] on div "Product People Company + 2 Almudena B. PMC Product Management + 1 [PERSON_NAME]…" at bounding box center [532, 288] width 610 height 375
click at [507, 233] on button "+ 2" at bounding box center [499, 229] width 23 height 11
drag, startPoint x: 523, startPoint y: 235, endPoint x: 478, endPoint y: 236, distance: 45.6
click at [478, 236] on div "Product People Company + 2 Almudena B. PMC Product Management + 1 [PERSON_NAME]…" at bounding box center [532, 288] width 610 height 375
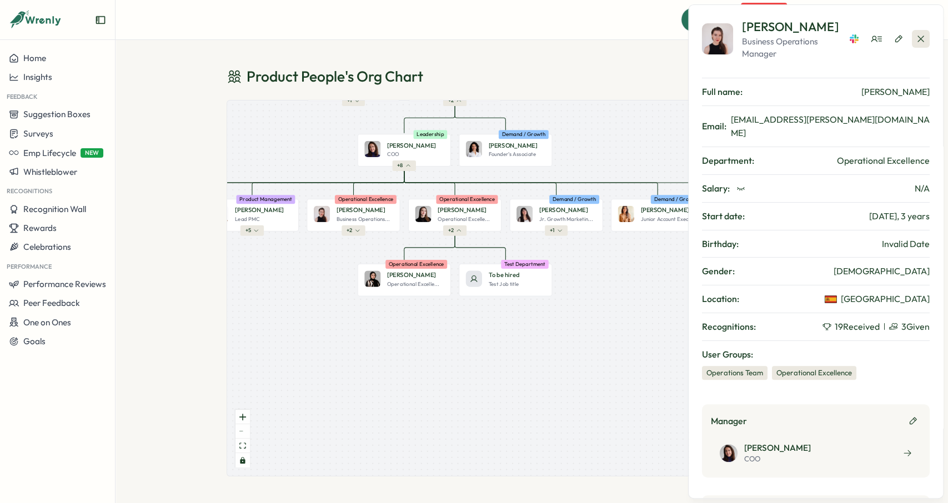
click at [922, 38] on icon "button" at bounding box center [920, 38] width 11 height 11
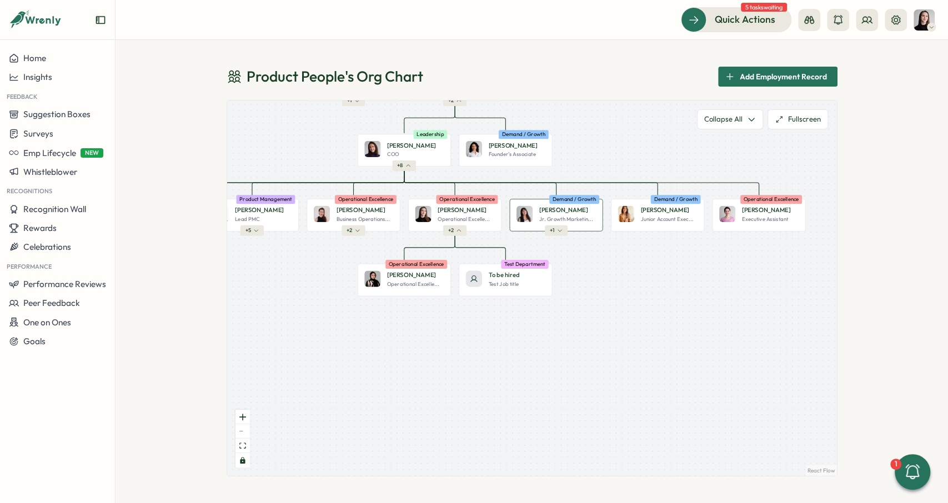
click at [558, 228] on button "+ 1" at bounding box center [555, 230] width 23 height 11
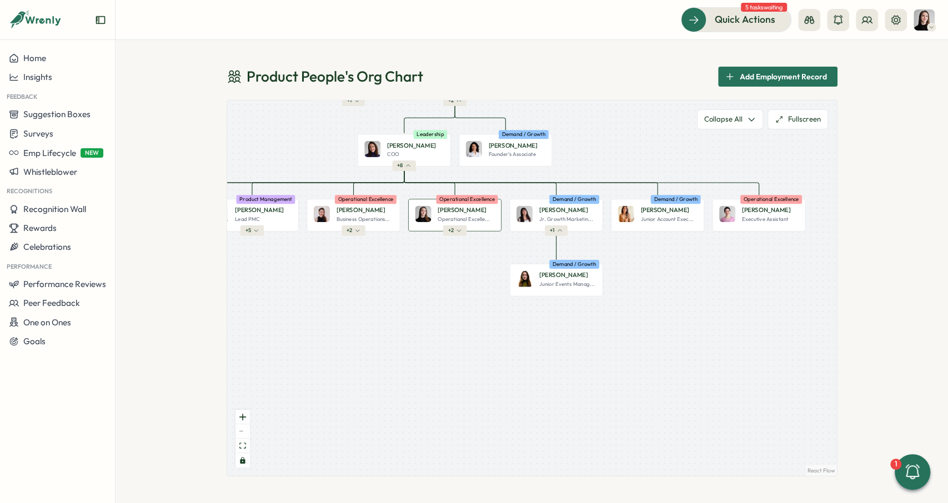
click at [453, 228] on span "+ 2" at bounding box center [451, 230] width 6 height 7
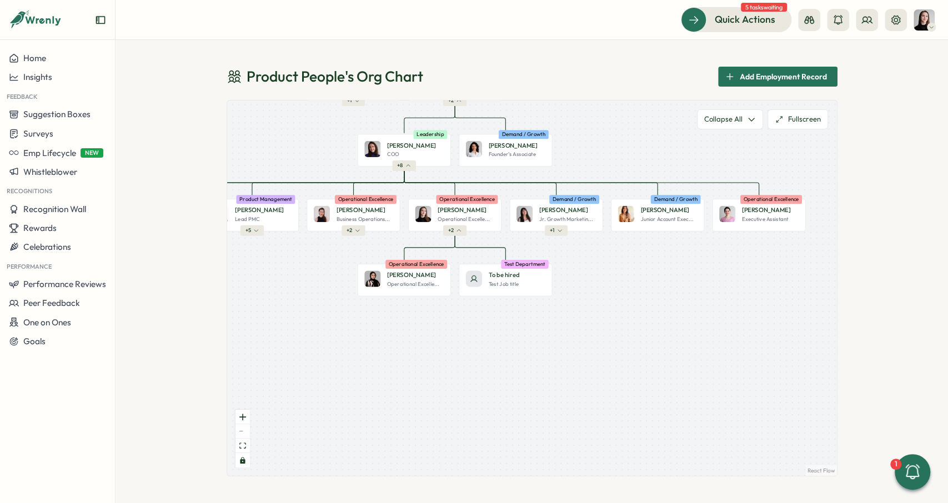
drag, startPoint x: 641, startPoint y: 327, endPoint x: 659, endPoint y: 340, distance: 21.8
click at [659, 340] on div "Product People Company + 2 Almudena B. PMC Product Management + 1 [PERSON_NAME]…" at bounding box center [532, 288] width 610 height 375
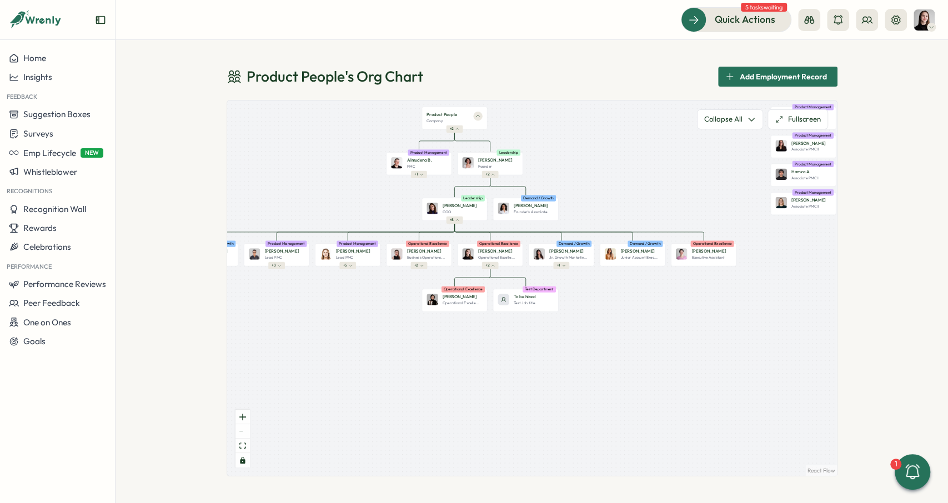
drag, startPoint x: 588, startPoint y: 292, endPoint x: 599, endPoint y: 303, distance: 15.7
click at [618, 314] on div "Product People Company + 2 Almudena B. PMC Product Management + 1 [PERSON_NAME]…" at bounding box center [532, 288] width 610 height 375
click at [420, 268] on icon "button" at bounding box center [421, 266] width 4 height 4
click at [348, 263] on div "[PERSON_NAME] Lead PMC Product Management + 5" at bounding box center [348, 255] width 66 height 23
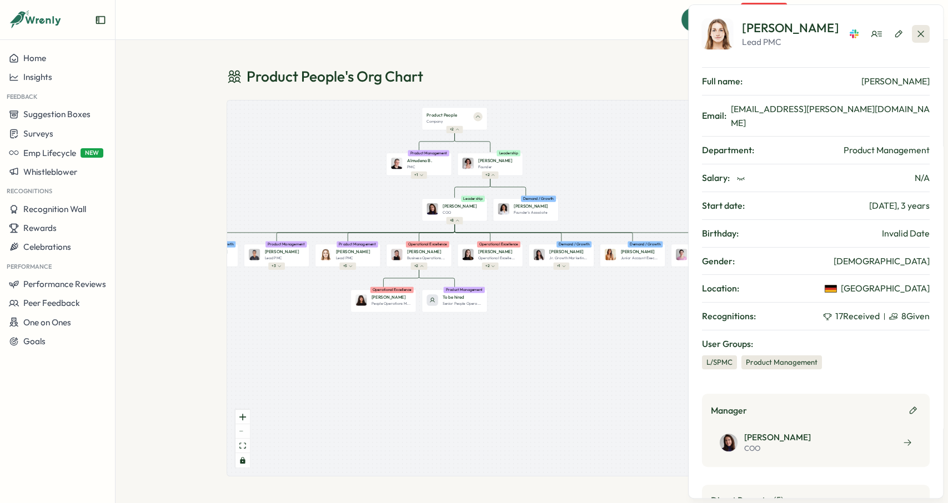
click at [919, 34] on icon "button" at bounding box center [920, 33] width 11 height 11
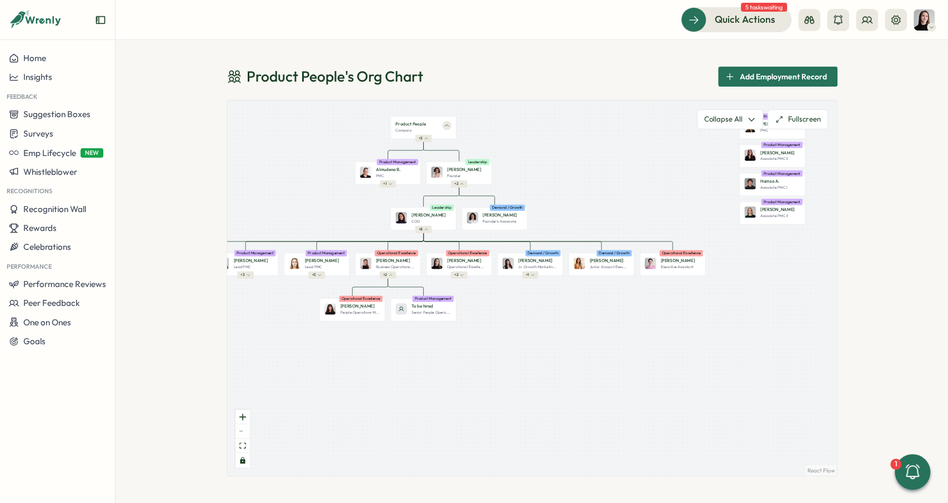
drag, startPoint x: 559, startPoint y: 297, endPoint x: 538, endPoint y: 299, distance: 21.2
click at [538, 299] on div "Product People Company + 2 Almudena B. PMC Product Management + 1 [PERSON_NAME]…" at bounding box center [532, 288] width 610 height 375
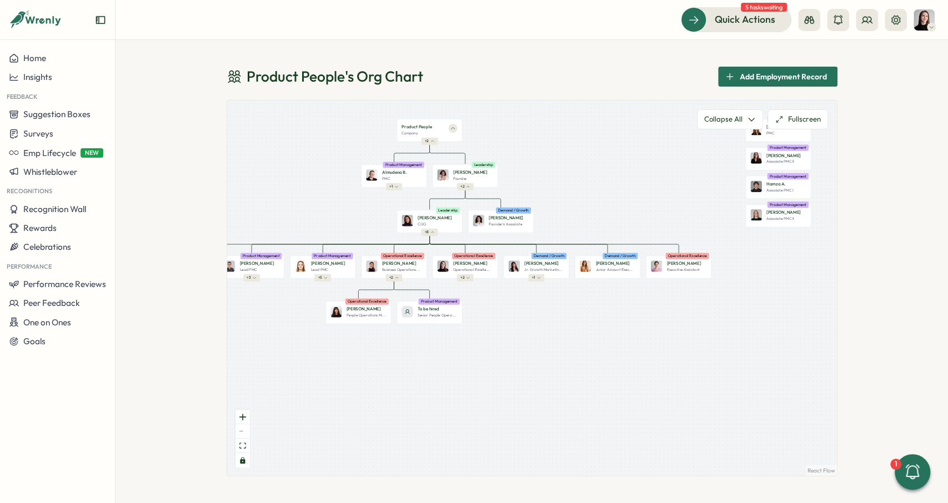
drag, startPoint x: 533, startPoint y: 307, endPoint x: 587, endPoint y: 327, distance: 57.5
click at [587, 327] on div "Product People Company + 2 Almudena B. PMC Product Management + 1 [PERSON_NAME]…" at bounding box center [532, 288] width 610 height 375
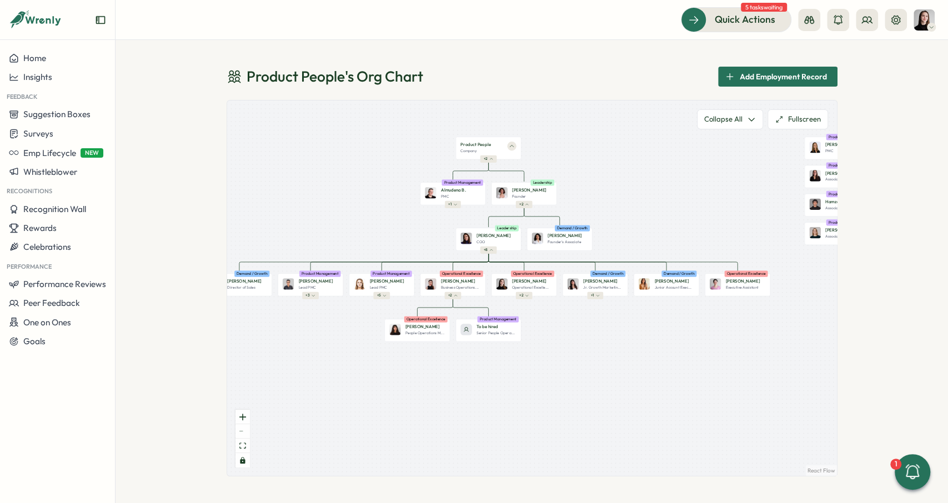
drag, startPoint x: 555, startPoint y: 346, endPoint x: 648, endPoint y: 326, distance: 94.9
click at [648, 326] on div "Product People Company + 2 Almudena B. PMC Product Management + 1 [PERSON_NAME]…" at bounding box center [532, 288] width 610 height 375
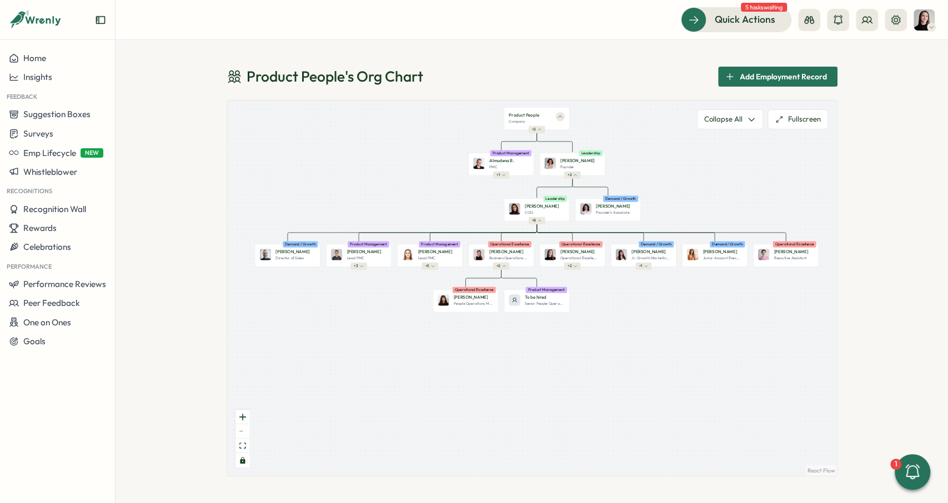
click at [417, 341] on div "Product People Company + 2 Almudena B. PMC Product Management + 1 [PERSON_NAME]…" at bounding box center [532, 288] width 610 height 375
click at [657, 303] on div "Product People Company + 2 Almudena B. PMC Product Management + 1 [PERSON_NAME]…" at bounding box center [532, 288] width 610 height 375
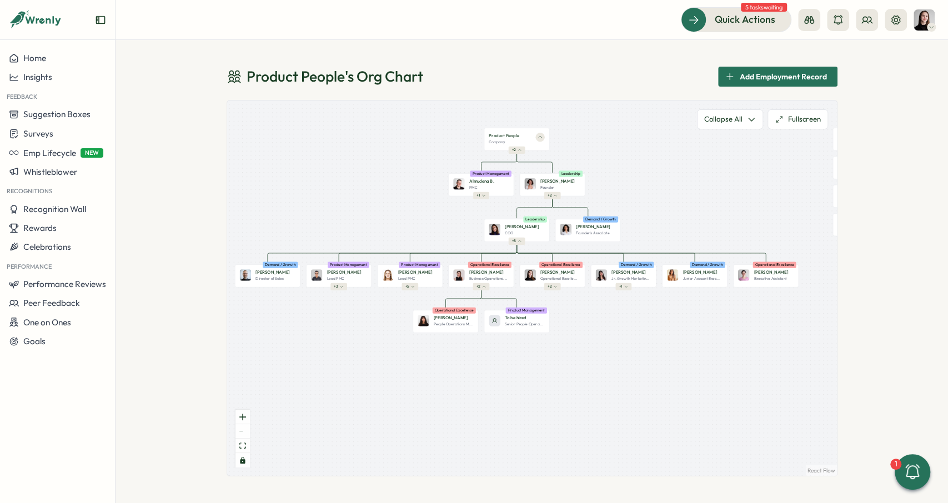
drag, startPoint x: 610, startPoint y: 145, endPoint x: 589, endPoint y: 173, distance: 34.9
click at [589, 173] on div "Product People Company + 2 Almudena B. PMC Product Management + 1 [PERSON_NAME]…" at bounding box center [532, 288] width 610 height 375
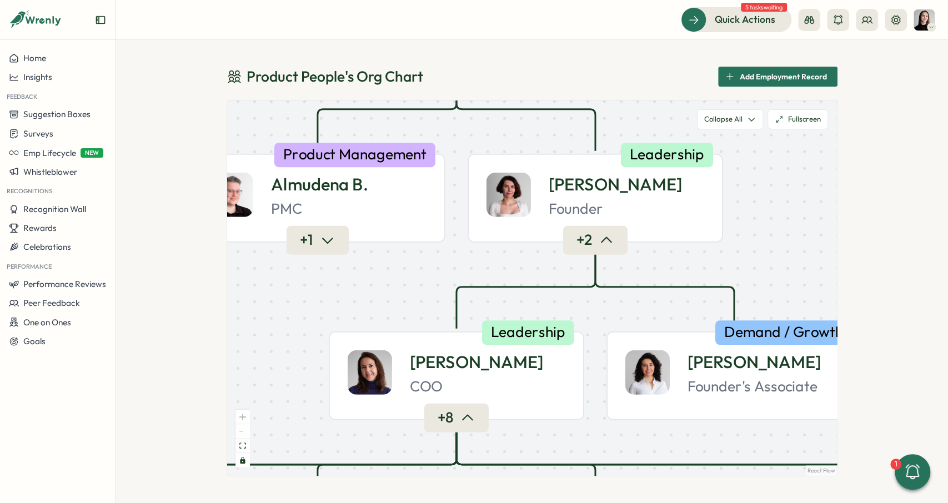
drag, startPoint x: 513, startPoint y: 250, endPoint x: 465, endPoint y: 84, distance: 172.3
click at [465, 84] on div "Product People 's Org Chart Add Employment Record Product People Company + 2 Al…" at bounding box center [532, 272] width 611 height 410
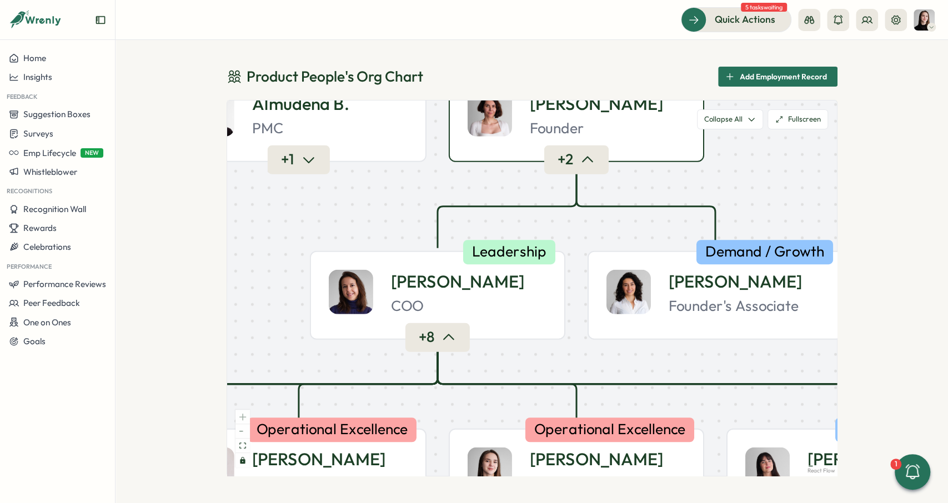
click at [583, 167] on icon "button" at bounding box center [587, 160] width 16 height 16
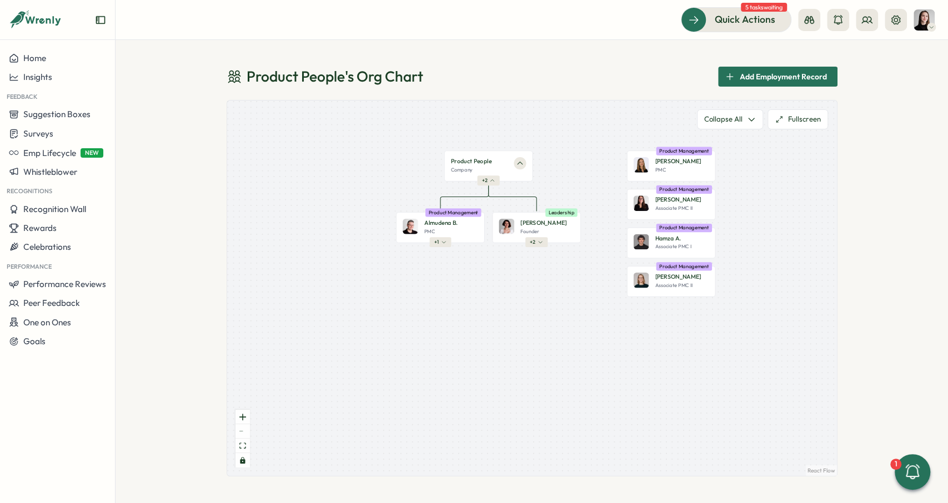
drag, startPoint x: 565, startPoint y: 213, endPoint x: 512, endPoint y: 313, distance: 113.0
click at [512, 313] on div "Product People Company + 2 Almudena B. PMC Product Management + 1 [PERSON_NAME]…" at bounding box center [532, 288] width 610 height 375
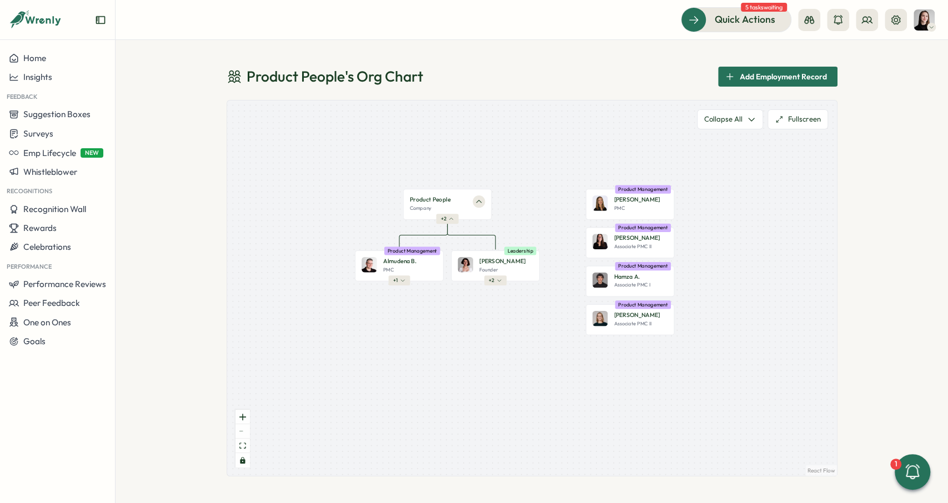
drag, startPoint x: 537, startPoint y: 308, endPoint x: 503, endPoint y: 308, distance: 33.9
click at [503, 308] on div "Product People Company + 2 Almudena B. PMC Product Management + 1 [PERSON_NAME]…" at bounding box center [532, 288] width 610 height 375
click at [897, 21] on icon at bounding box center [895, 19] width 9 height 9
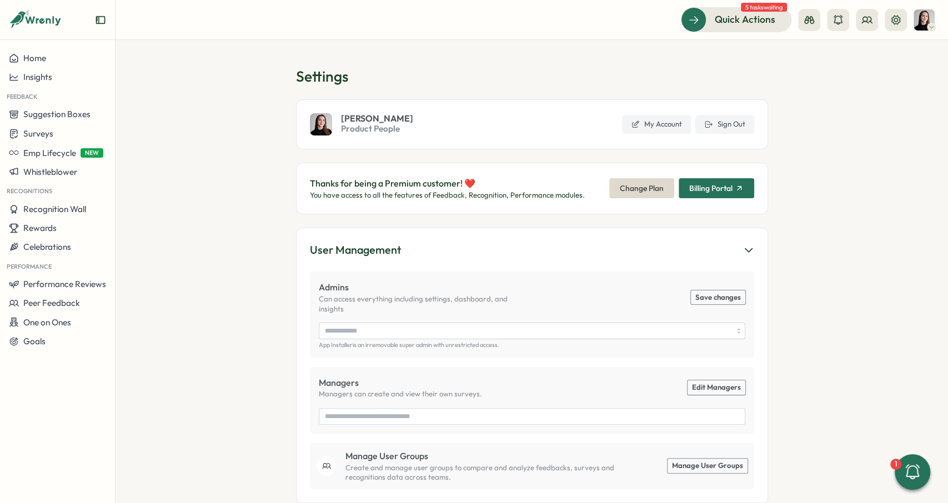
type input "**********"
click at [718, 124] on span "Sign Out" at bounding box center [732, 124] width 28 height 10
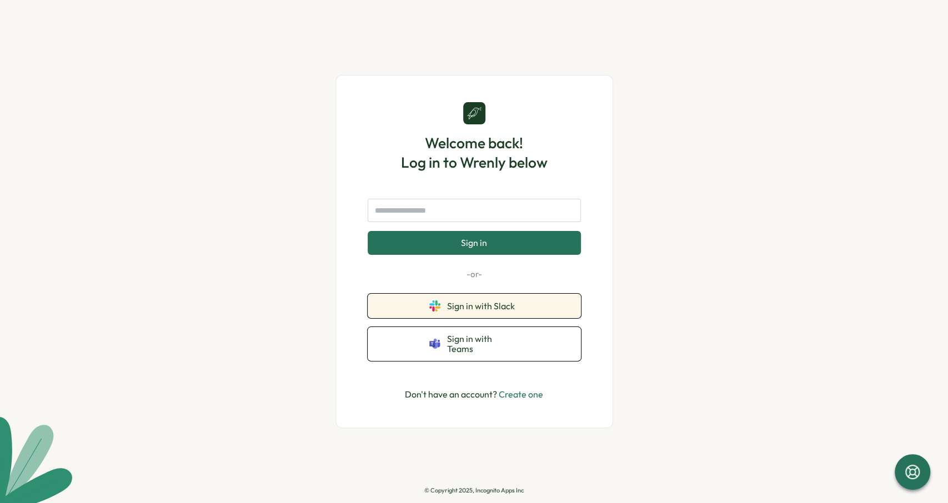
click at [484, 311] on span "Sign in with Slack" at bounding box center [483, 306] width 72 height 10
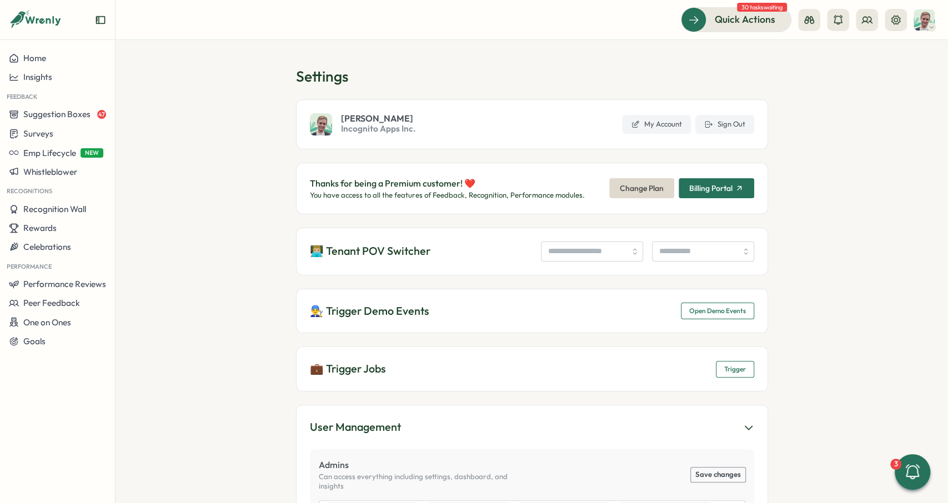
click at [705, 302] on div "👨‍🔧 Trigger Demo Events Open Demo Events" at bounding box center [532, 311] width 472 height 45
click at [714, 311] on span "Open Demo Events" at bounding box center [717, 311] width 57 height 16
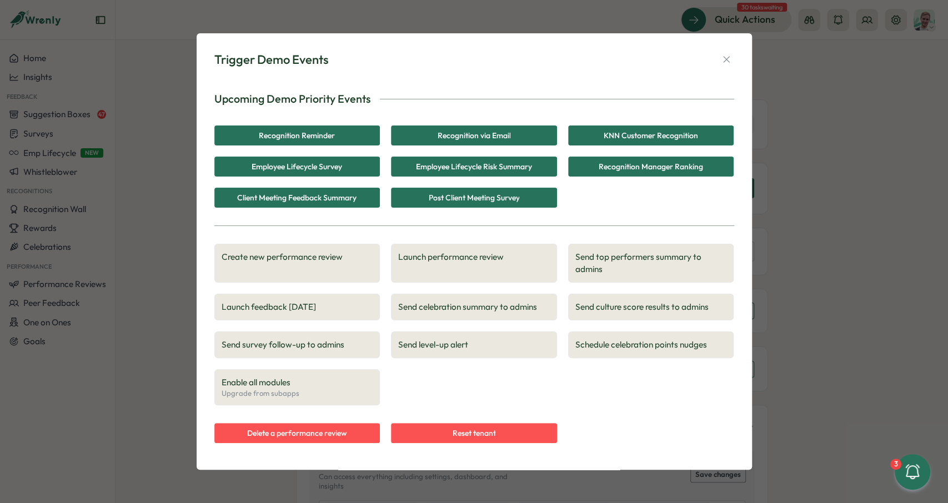
click at [339, 167] on span "Employee Lifecycle Survey" at bounding box center [297, 166] width 91 height 19
click at [523, 95] on div "Upcoming Demo Priority Events" at bounding box center [474, 99] width 520 height 17
click at [412, 172] on div "Employee Lifecycle Risk Summary" at bounding box center [474, 166] width 145 height 19
click at [289, 309] on span "Launch feedback [DATE]" at bounding box center [298, 307] width 152 height 12
click at [330, 139] on span "Recognition Reminder" at bounding box center [297, 135] width 76 height 19
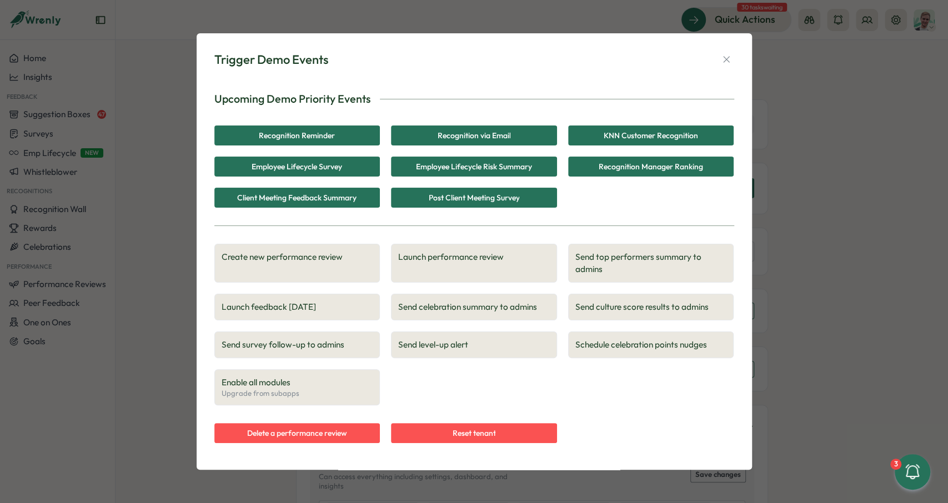
click at [644, 173] on span "Recognition Manager Ranking" at bounding box center [651, 166] width 104 height 19
click at [673, 258] on span "Send top performers summary to admins" at bounding box center [651, 263] width 152 height 24
click at [324, 263] on span "Create new performance review" at bounding box center [298, 257] width 152 height 12
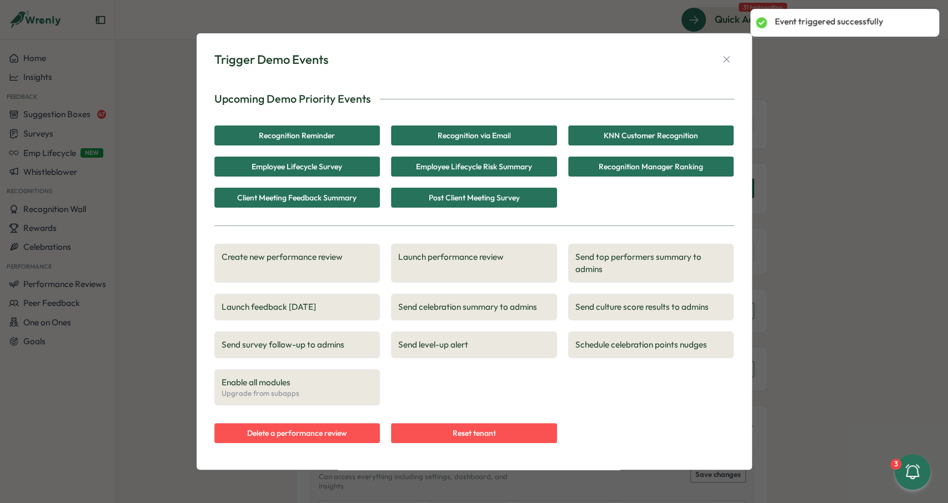
click at [453, 234] on div "Upcoming Demo Priority Events Recognition Reminder Recognition via Email KNN Cu…" at bounding box center [474, 267] width 520 height 370
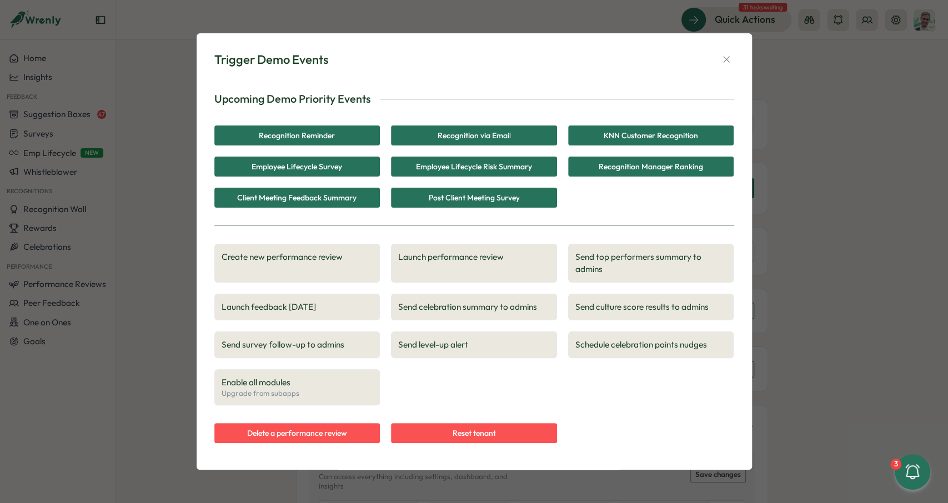
click at [460, 267] on button "Launch performance review" at bounding box center [474, 263] width 166 height 39
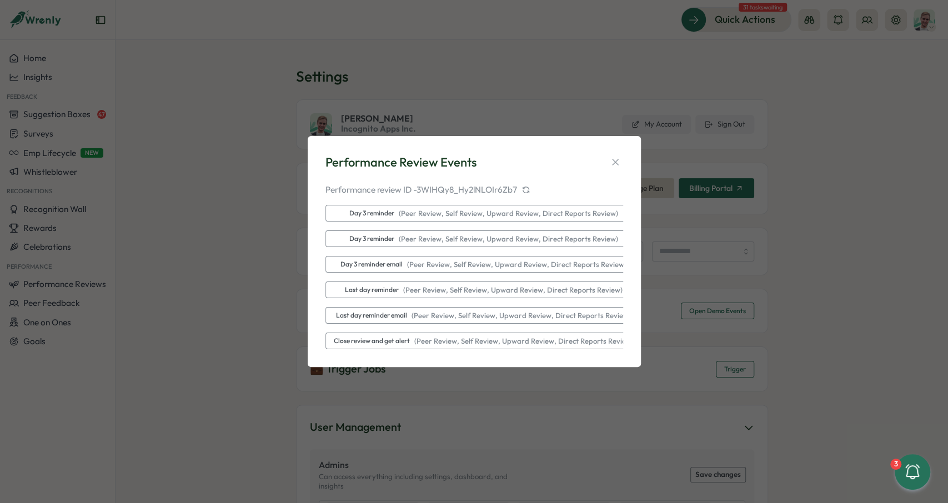
click at [529, 189] on icon at bounding box center [526, 188] width 6 height 3
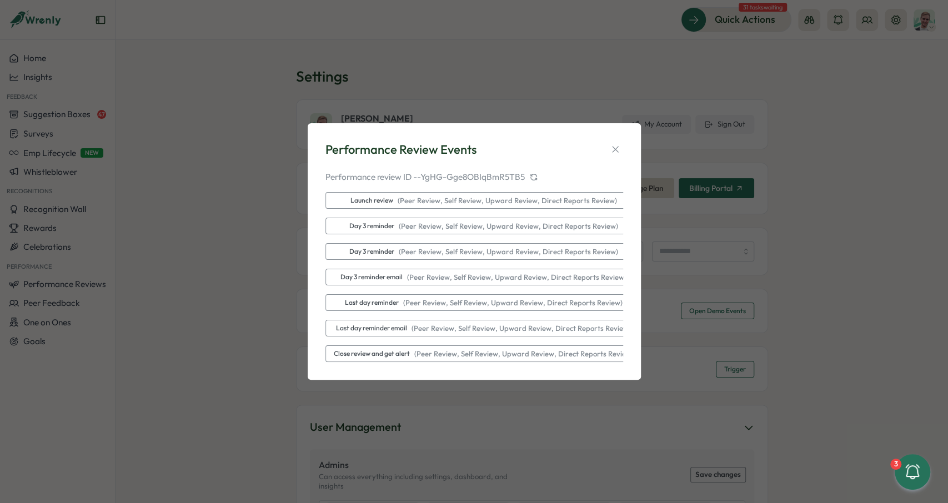
click at [535, 177] on icon at bounding box center [533, 177] width 9 height 9
click at [524, 201] on span "( Peer Review, Self Review, Upward Review, Direct Reports Review )" at bounding box center [505, 201] width 224 height 10
